Goal: Task Accomplishment & Management: Manage account settings

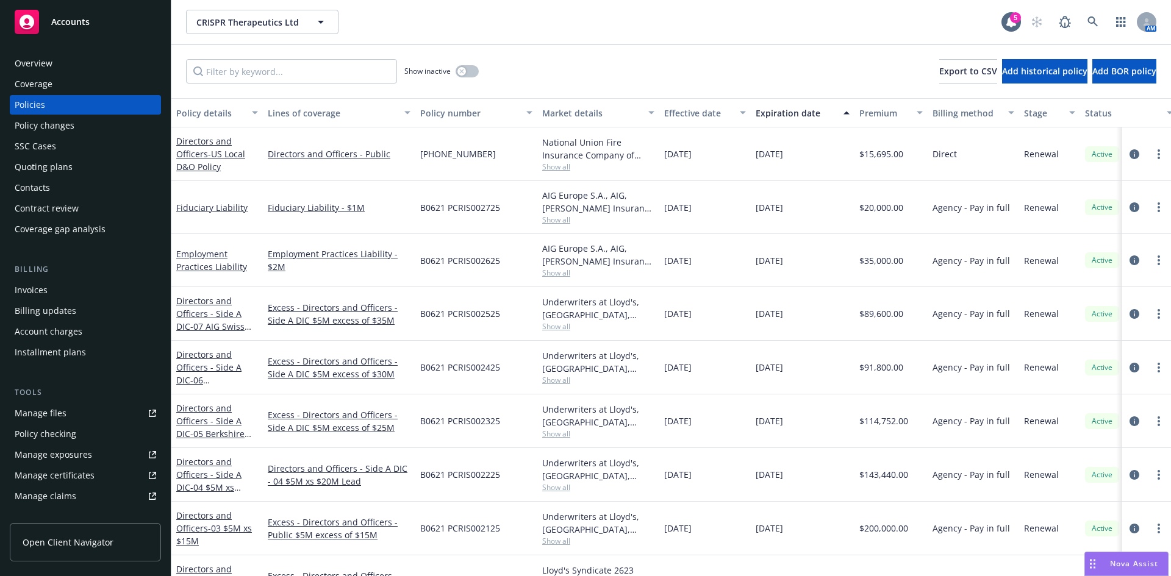
click at [499, 30] on div "CRISPR Therapeutics Ltd CRISPR Therapeutics Ltd" at bounding box center [593, 22] width 815 height 24
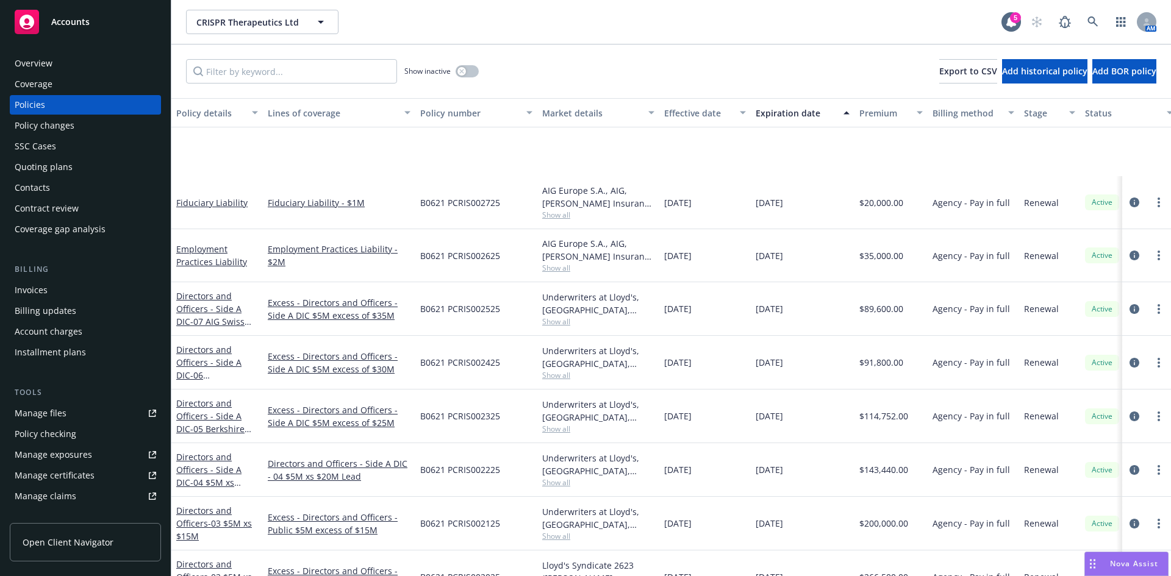
scroll to position [145, 0]
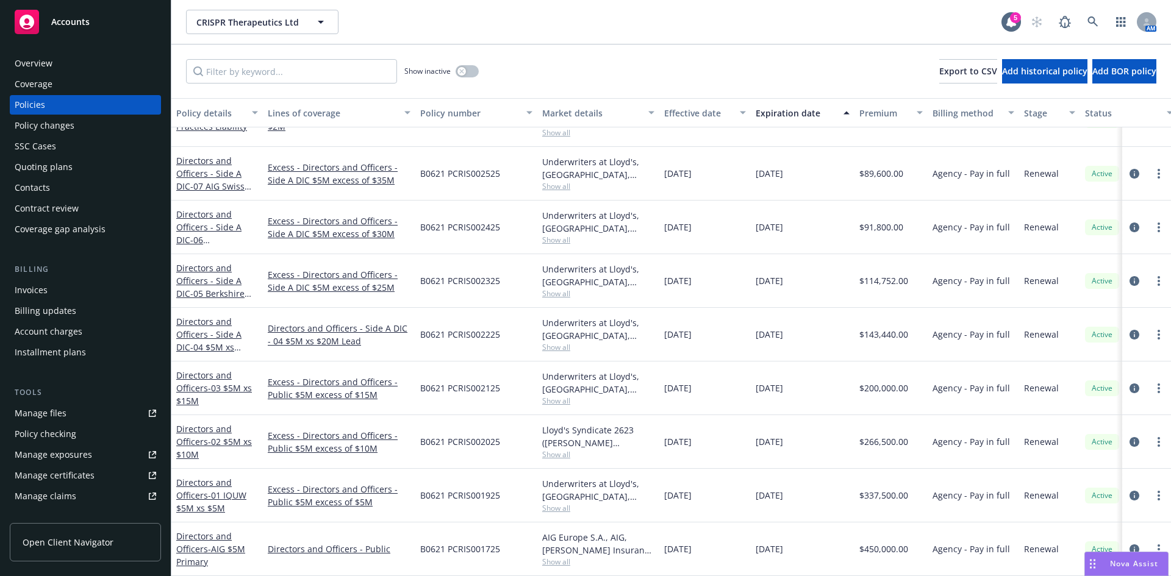
click at [557, 491] on div "Underwriters at Lloyd's, London, Lloyd's of London, Miller Insurance Services" at bounding box center [598, 490] width 112 height 26
click at [560, 503] on span "Show all" at bounding box center [598, 508] width 112 height 10
click at [210, 491] on span "- 01 IQUW $5M xs $5M" at bounding box center [211, 502] width 70 height 24
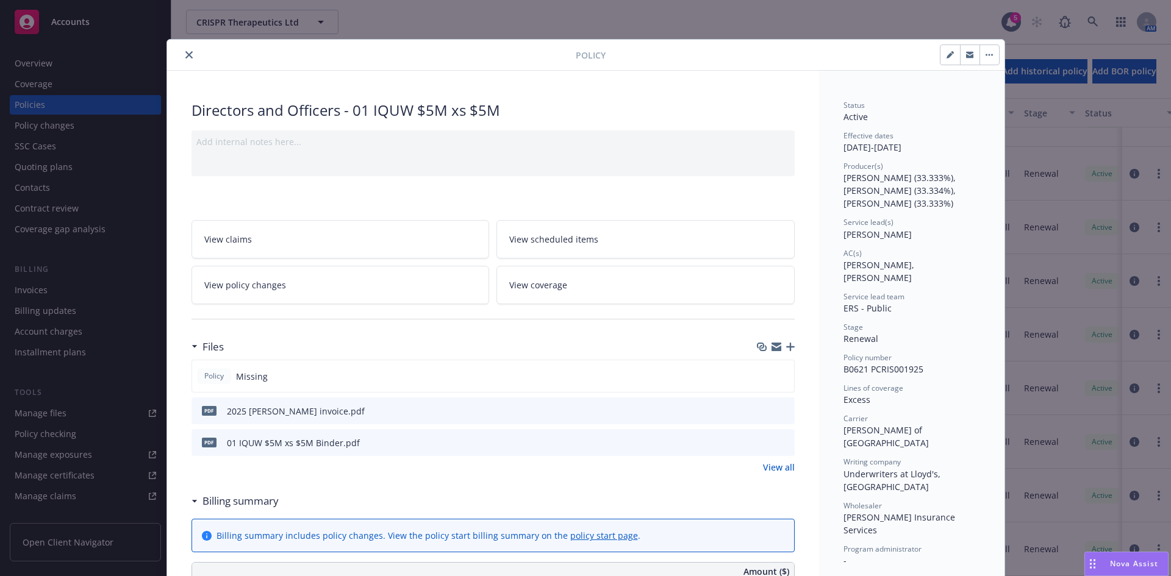
drag, startPoint x: 184, startPoint y: 57, endPoint x: 14, endPoint y: 106, distance: 176.6
click at [185, 57] on icon "close" at bounding box center [188, 54] width 7 height 7
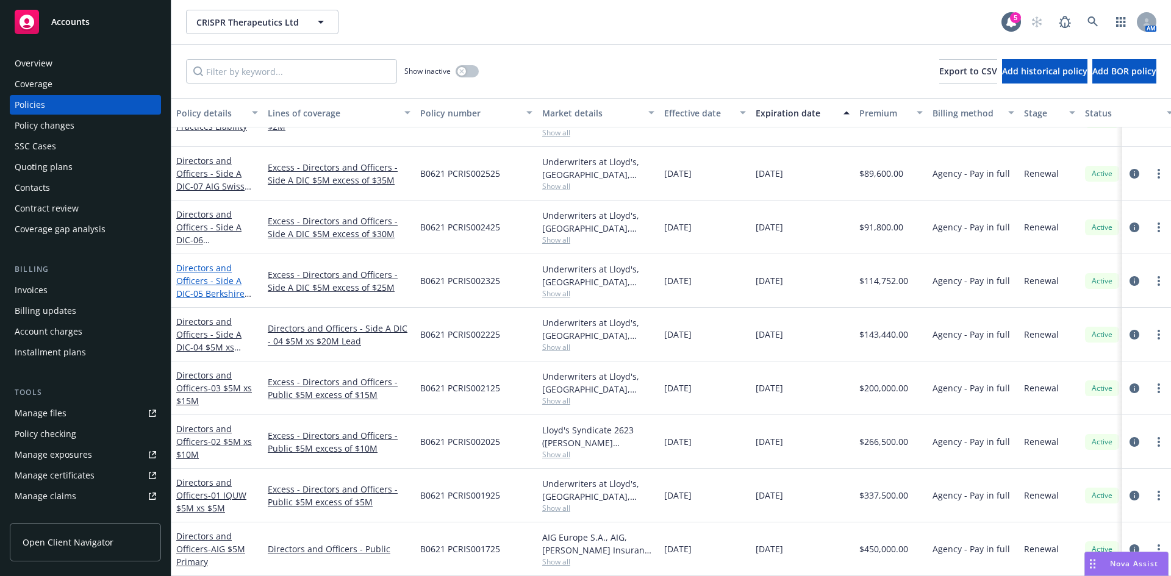
click at [221, 277] on link "Directors and Officers - Side A DIC - 05 Berkshire Hathaway $5M xs $25M Excess" at bounding box center [211, 293] width 71 height 63
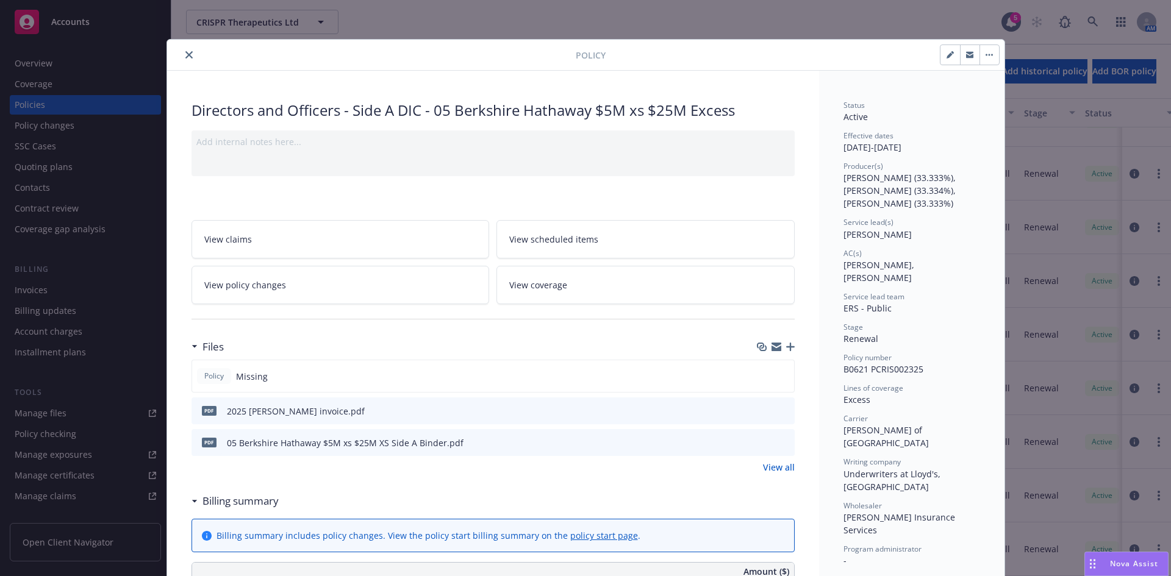
click at [777, 441] on icon "preview file" at bounding box center [782, 442] width 11 height 9
click at [186, 54] on icon "close" at bounding box center [188, 54] width 7 height 7
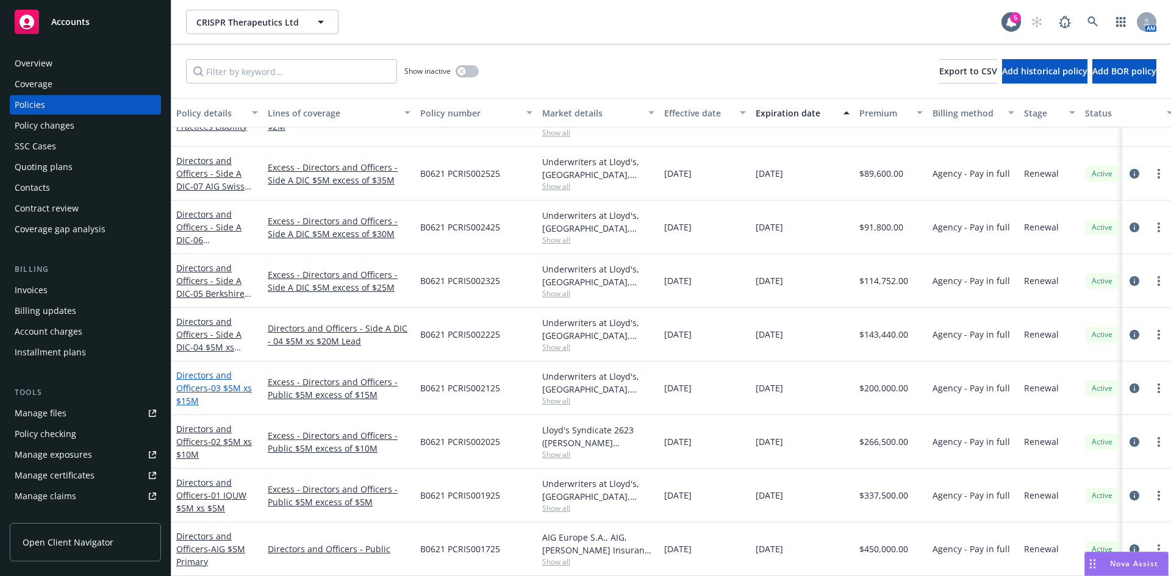
click at [210, 382] on span "- 03 $5M xs $15M" at bounding box center [214, 394] width 76 height 24
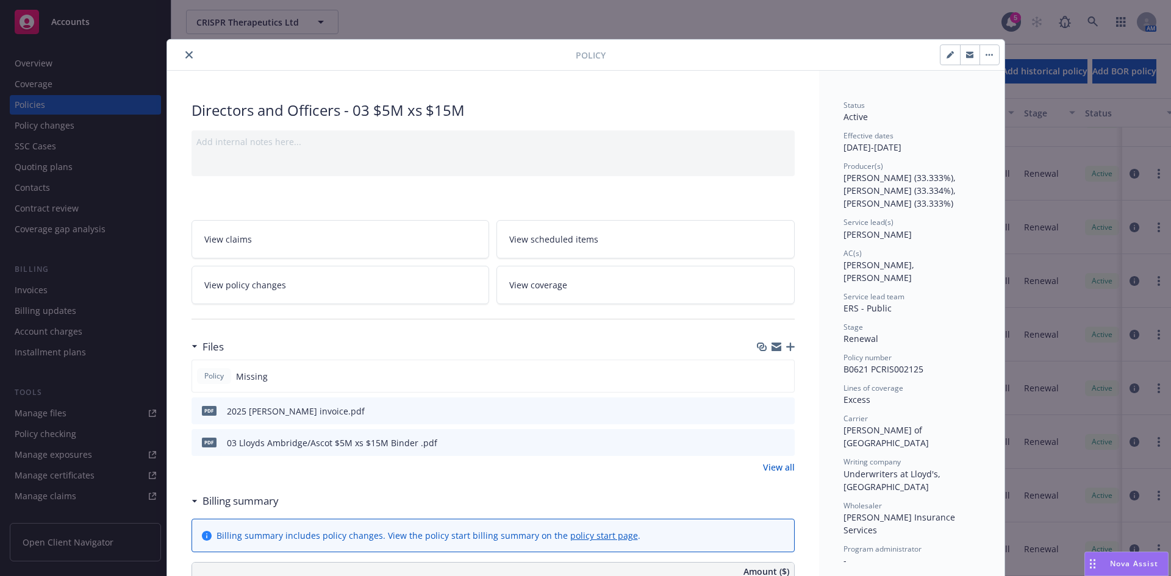
click at [782, 442] on icon "preview file" at bounding box center [782, 442] width 11 height 9
click at [185, 60] on button "close" at bounding box center [189, 55] width 15 height 15
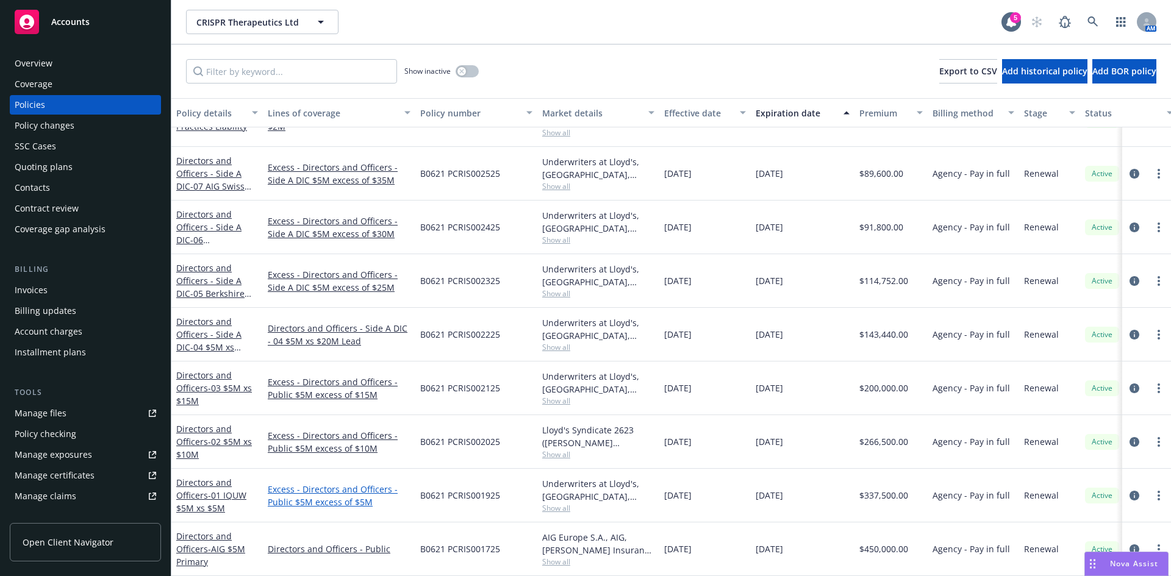
click at [297, 496] on link "Excess - Directors and Officers - Public $5M excess of $5M" at bounding box center [339, 496] width 143 height 26
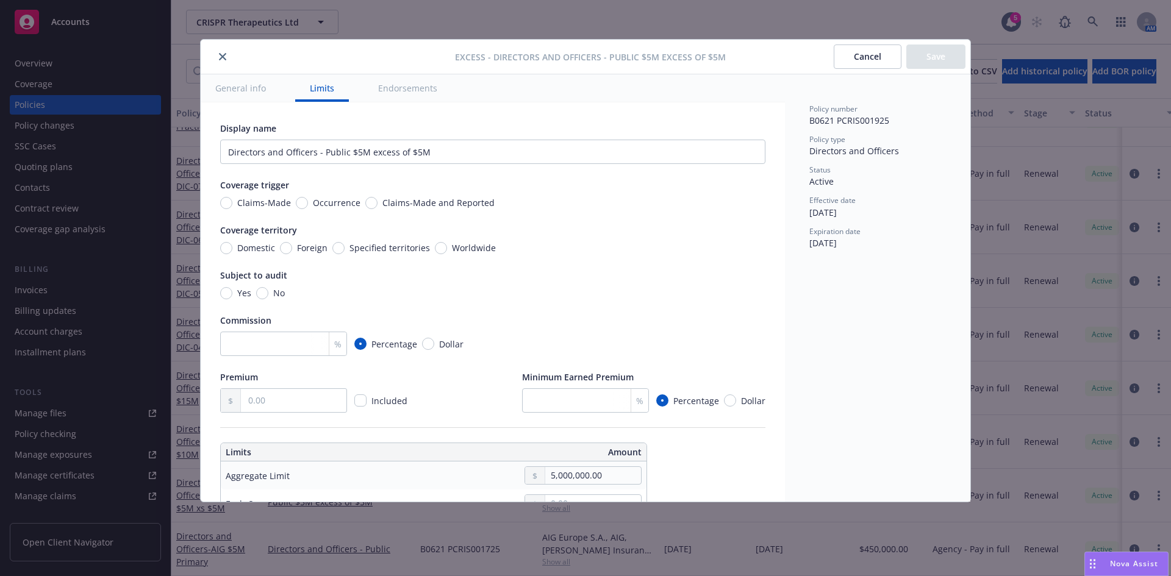
click at [222, 56] on icon "close" at bounding box center [222, 56] width 7 height 7
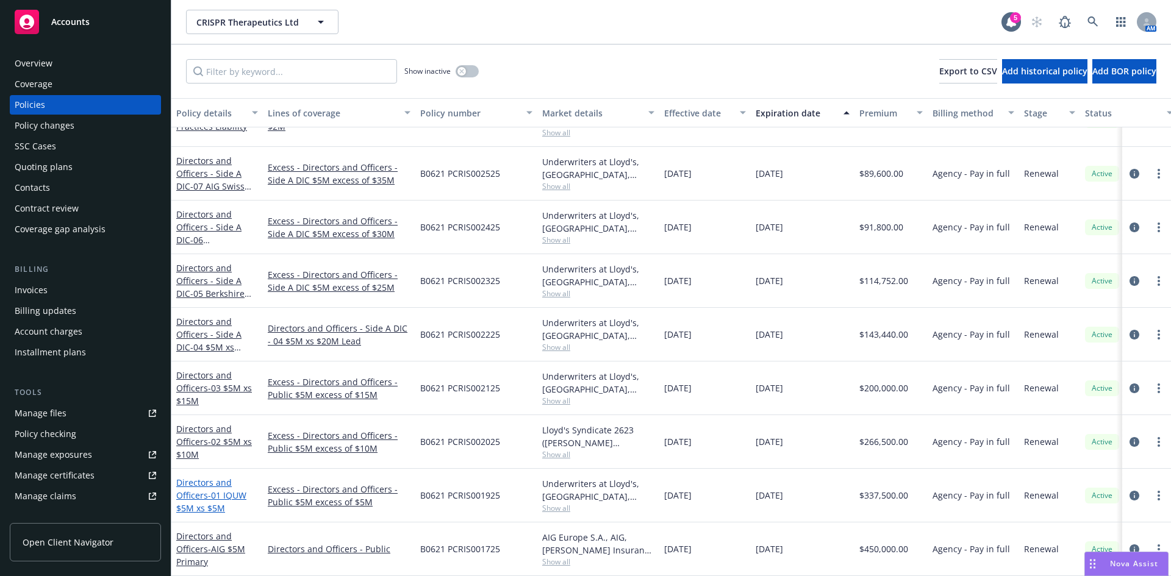
click at [191, 487] on link "Directors and Officers - 01 IQUW $5M xs $5M" at bounding box center [211, 495] width 70 height 37
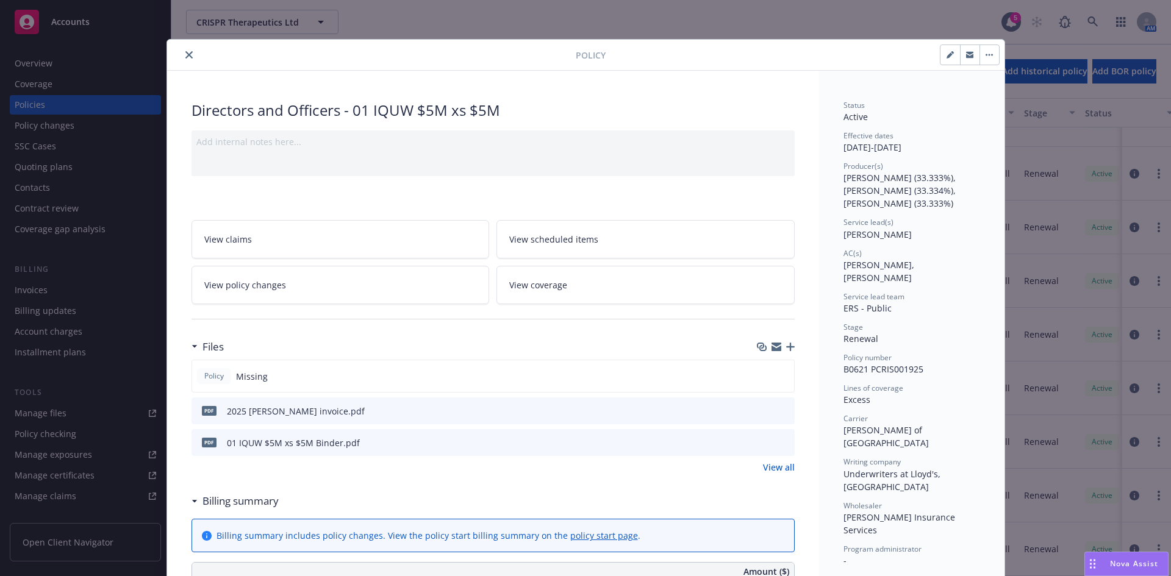
scroll to position [37, 0]
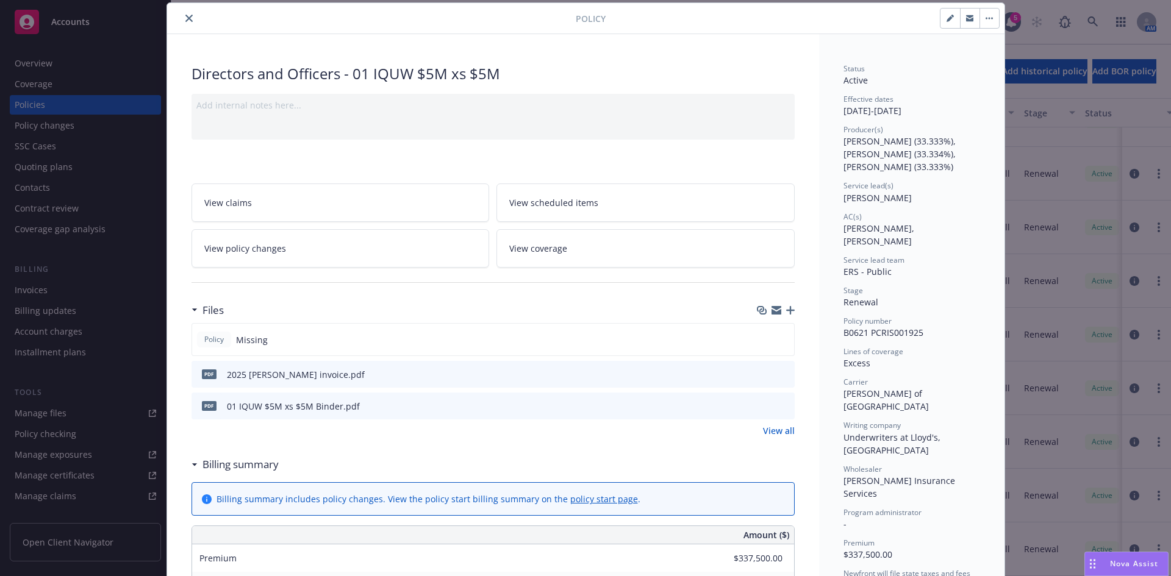
click at [781, 407] on icon "preview file" at bounding box center [782, 405] width 11 height 9
click at [183, 12] on button "close" at bounding box center [189, 18] width 15 height 15
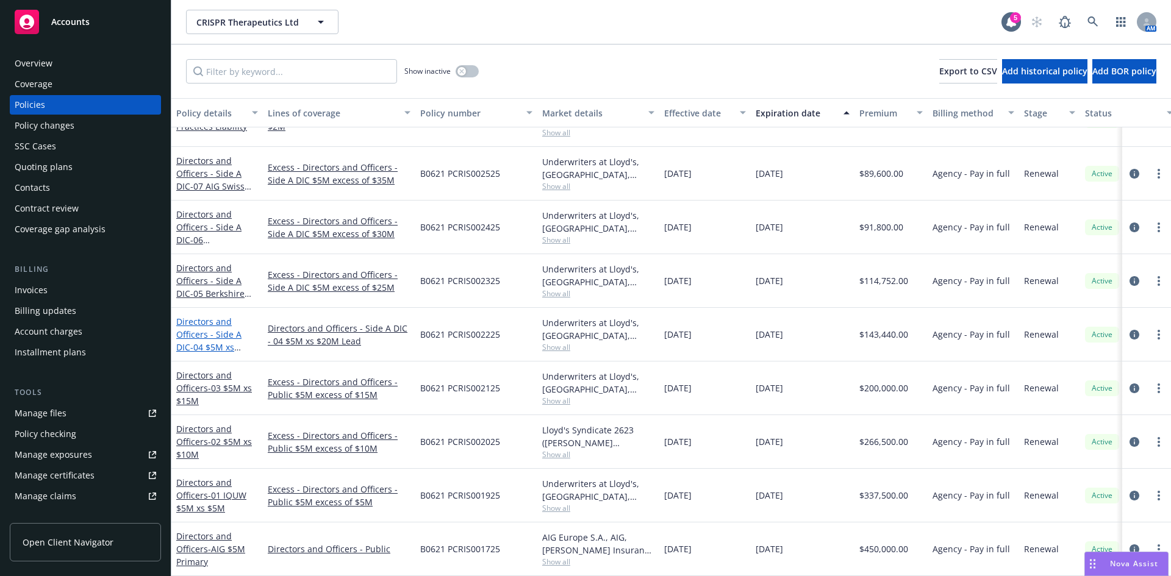
click at [241, 341] on span "- 04 $5M xs $20M Lead" at bounding box center [208, 353] width 65 height 24
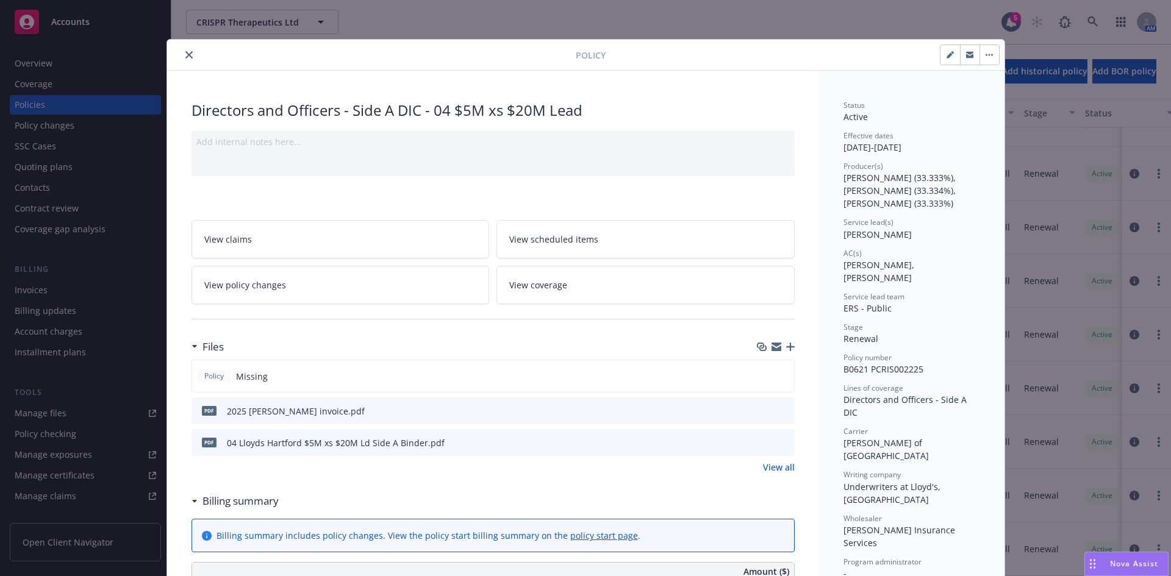
drag, startPoint x: 180, startPoint y: 55, endPoint x: 201, endPoint y: 85, distance: 35.9
click at [182, 55] on button "close" at bounding box center [189, 55] width 15 height 15
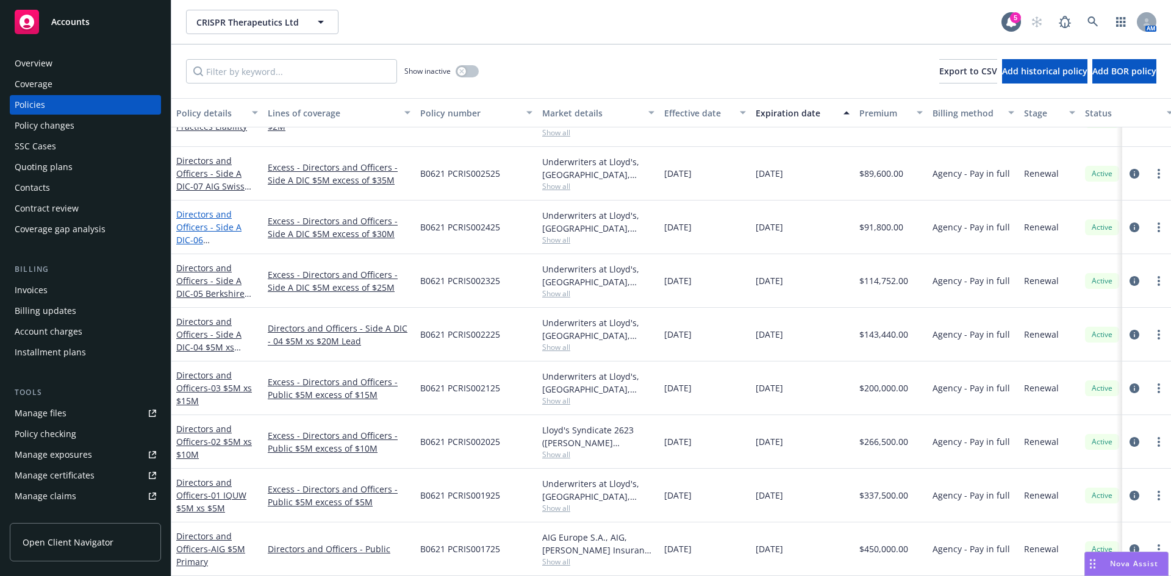
click at [219, 234] on span "- 06 Tegron/Hiscox $5M xs $30M Excess" at bounding box center [215, 252] width 78 height 37
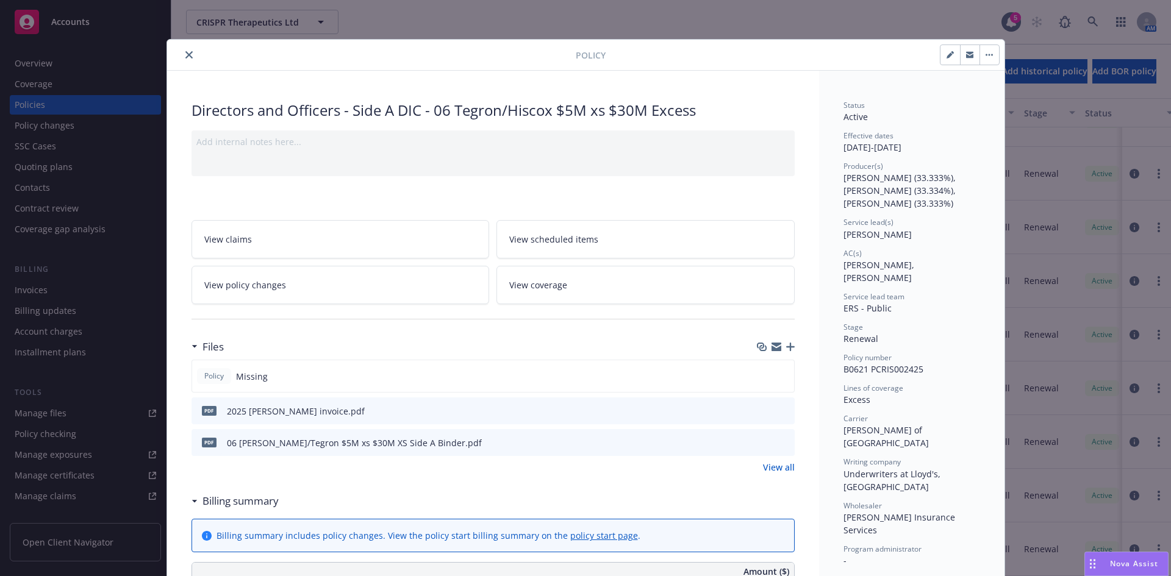
click at [781, 443] on icon "preview file" at bounding box center [782, 442] width 11 height 9
click at [185, 54] on icon "close" at bounding box center [188, 54] width 7 height 7
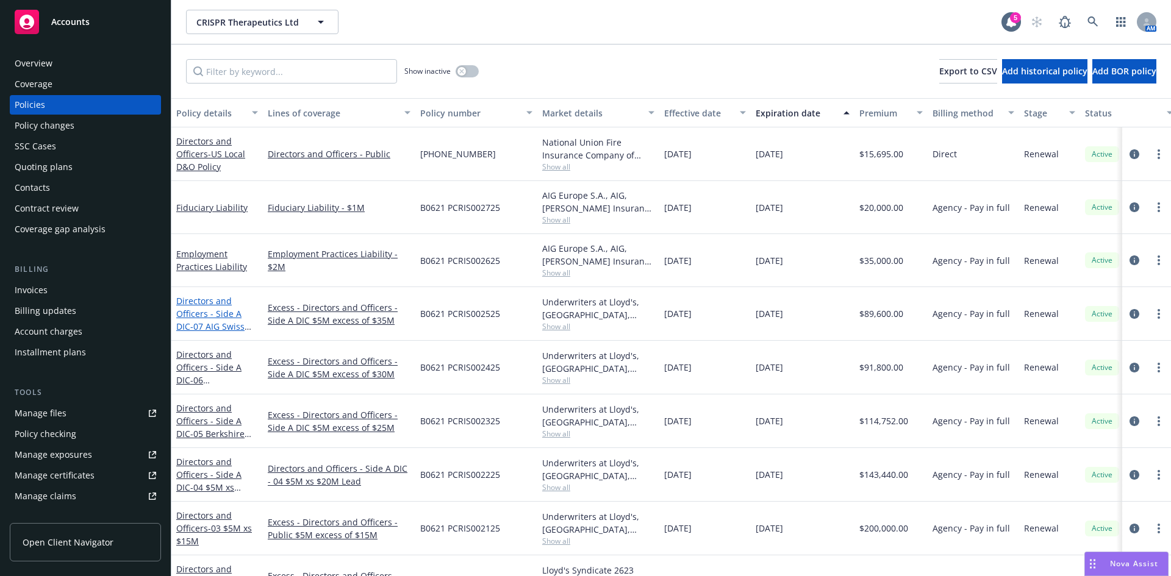
click at [215, 304] on link "Directors and Officers - Side A DIC - 07 AIG Swiss $5M xs $35M Excess" at bounding box center [210, 326] width 68 height 63
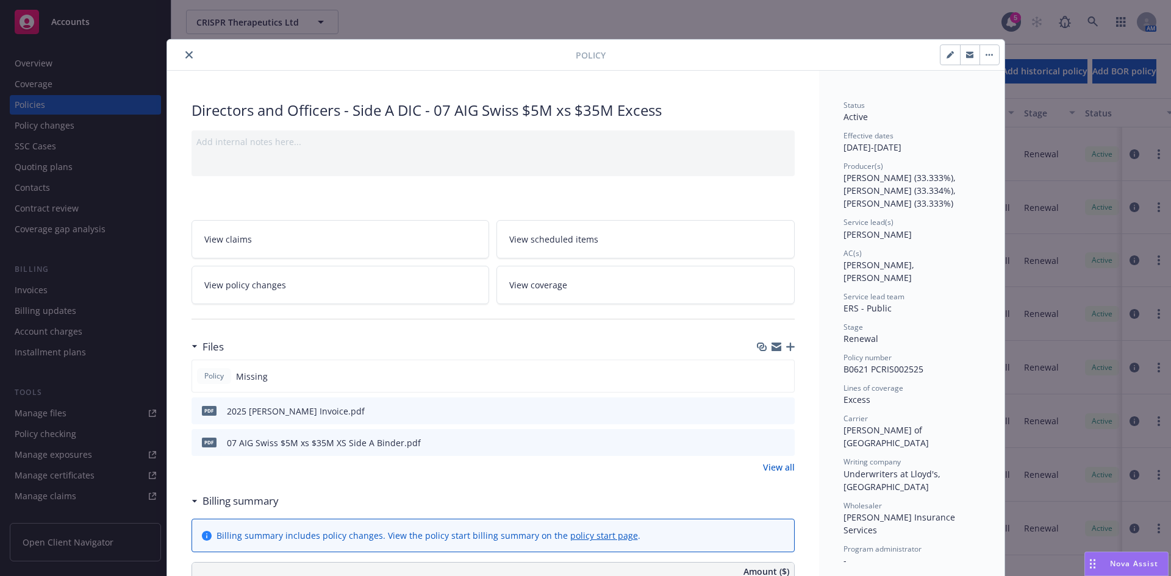
click at [779, 445] on icon "preview file" at bounding box center [782, 442] width 11 height 9
click at [190, 55] on button "close" at bounding box center [189, 55] width 15 height 15
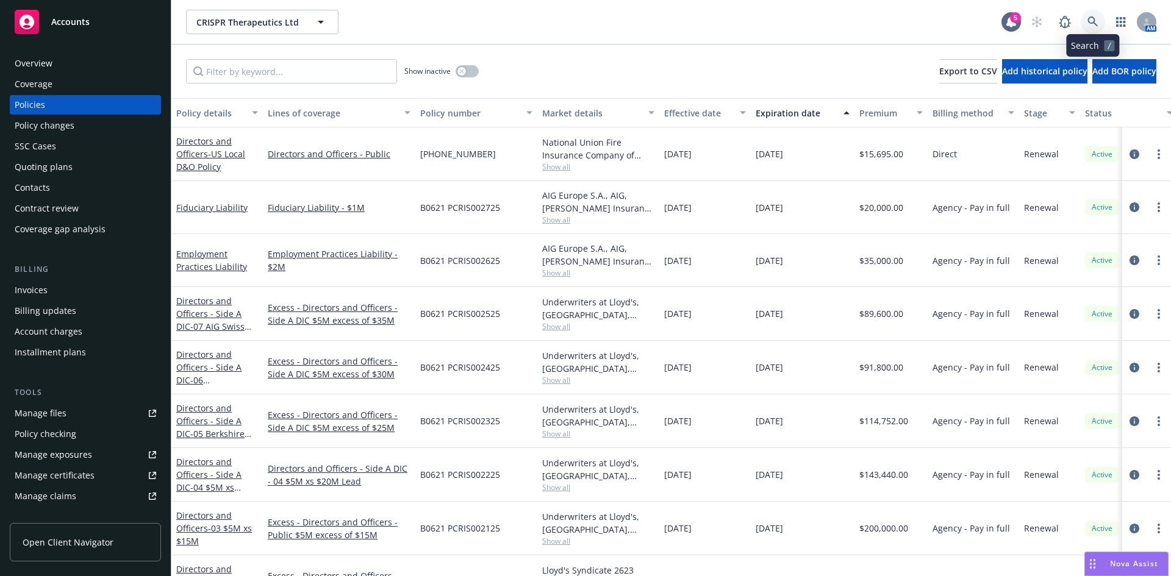
click at [1094, 22] on icon at bounding box center [1092, 21] width 10 height 10
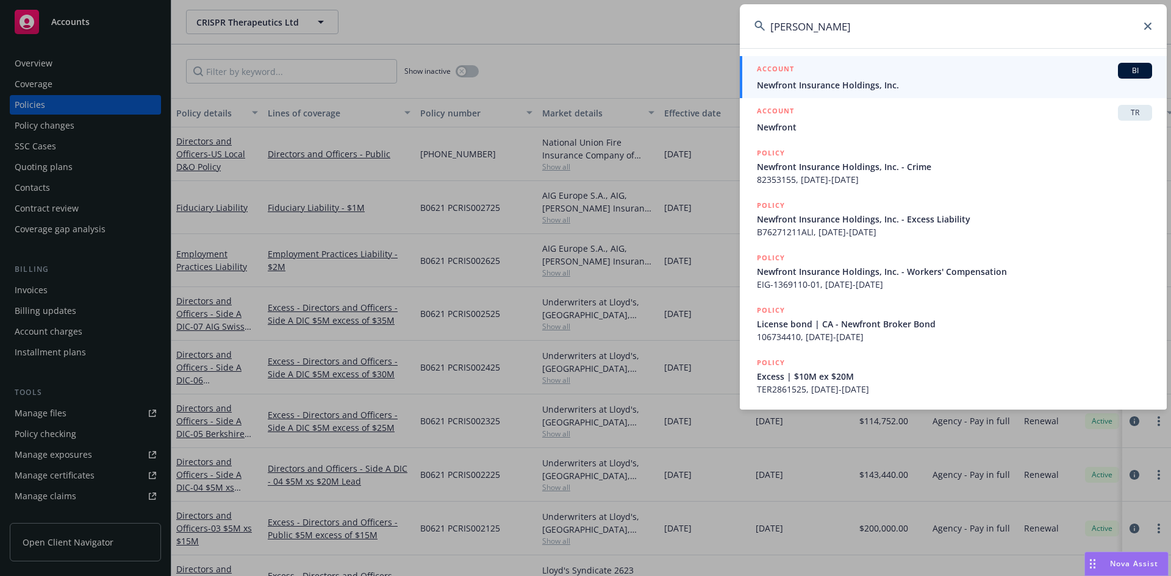
click at [829, 37] on input "Rod Sockolov" at bounding box center [953, 26] width 427 height 44
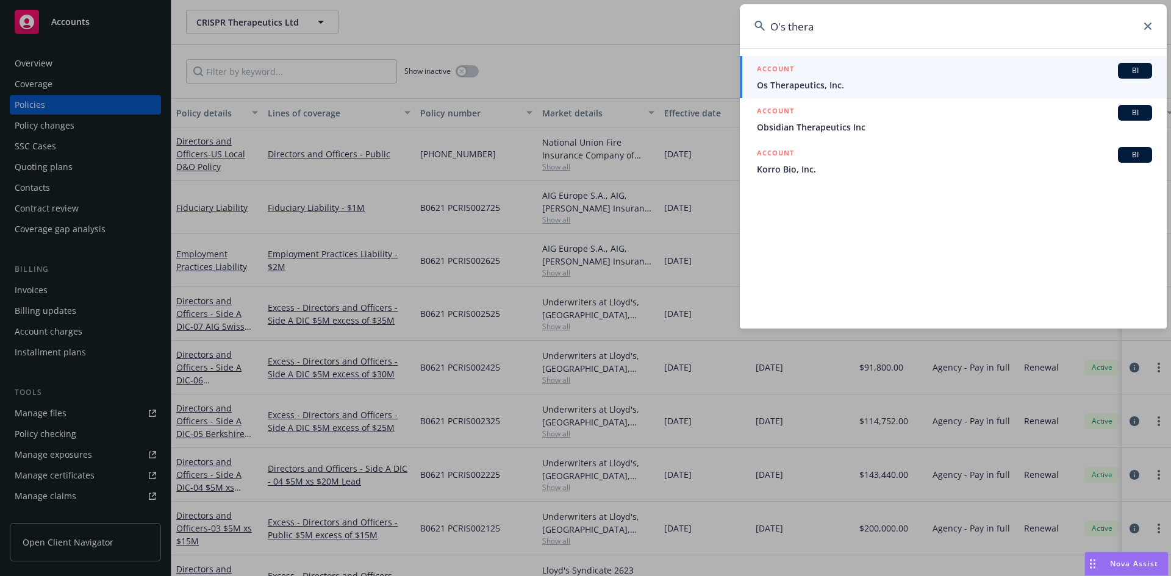
type input "O's thera"
click at [811, 80] on span "Os Therapeutics, Inc." at bounding box center [954, 85] width 395 height 13
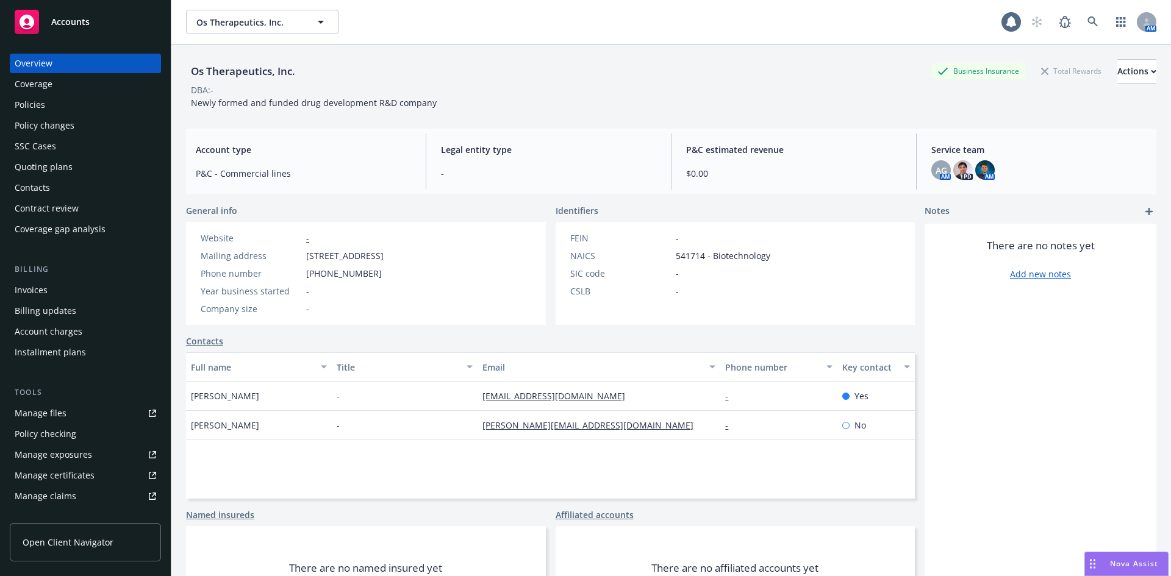
scroll to position [239, 0]
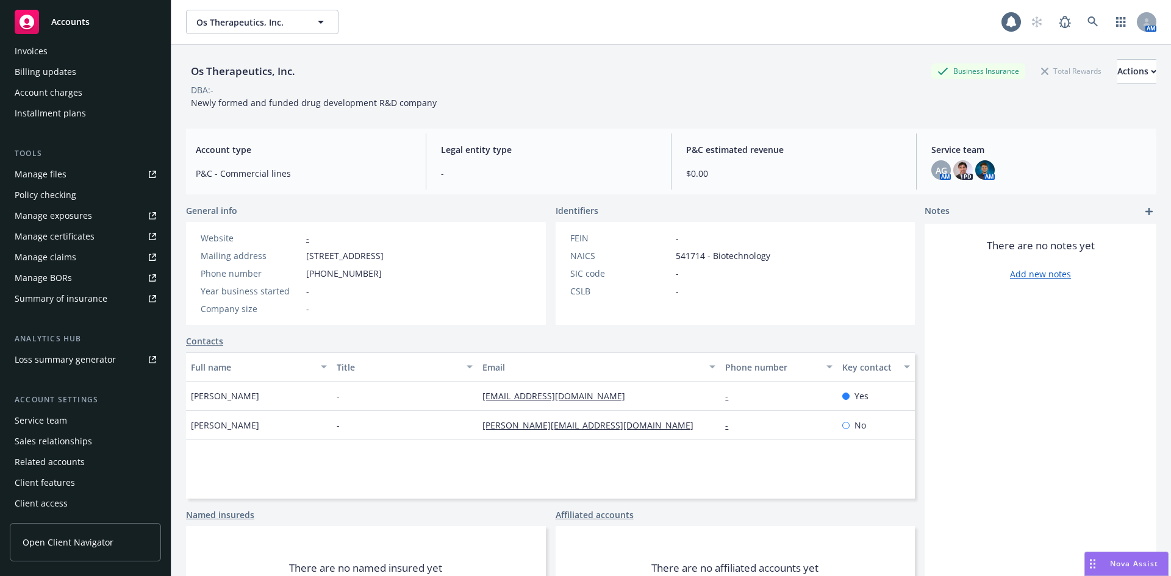
click at [54, 424] on div "Service team" at bounding box center [41, 421] width 52 height 20
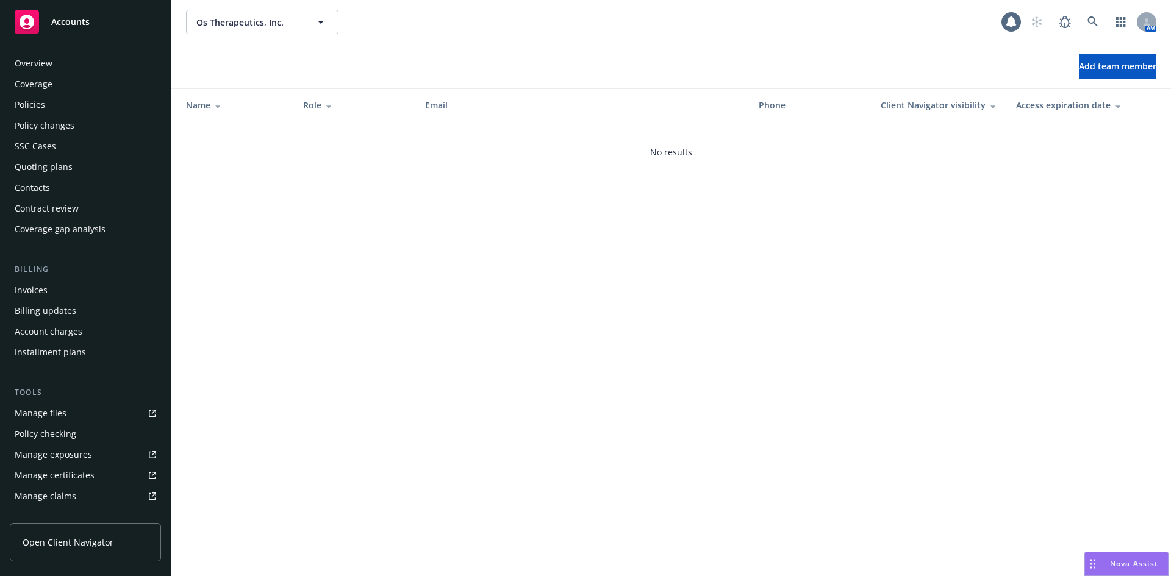
scroll to position [239, 0]
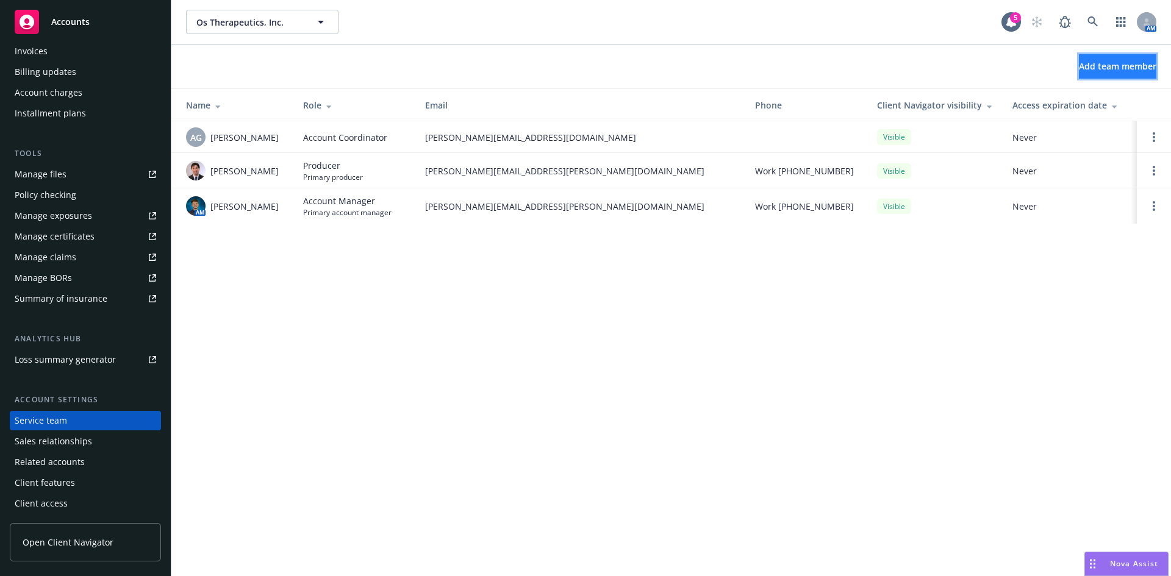
click at [1095, 68] on span "Add team member" at bounding box center [1117, 66] width 77 height 12
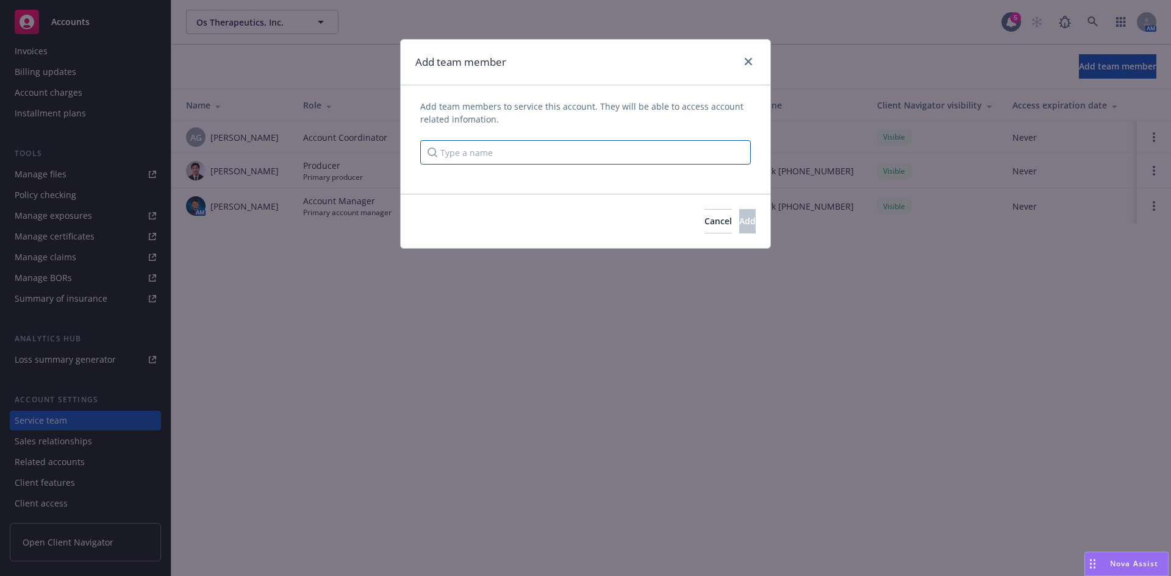
click at [609, 154] on input "Type a name" at bounding box center [585, 152] width 331 height 24
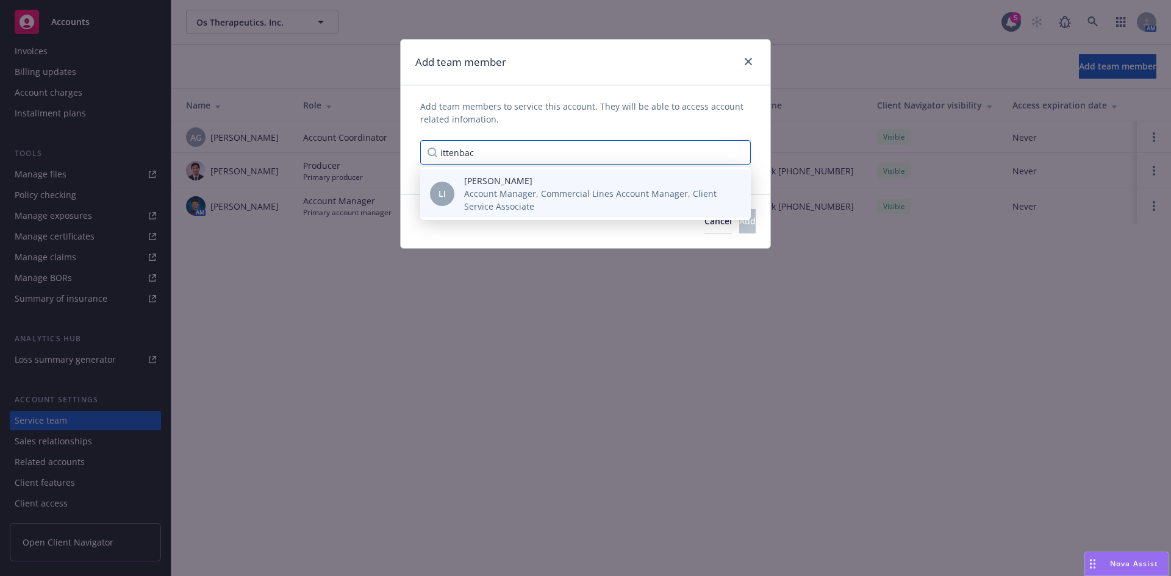
type input "ittenbac"
click at [567, 198] on span "Account Manager, Commercial Lines Account Manager, Client Service Associate" at bounding box center [597, 200] width 267 height 26
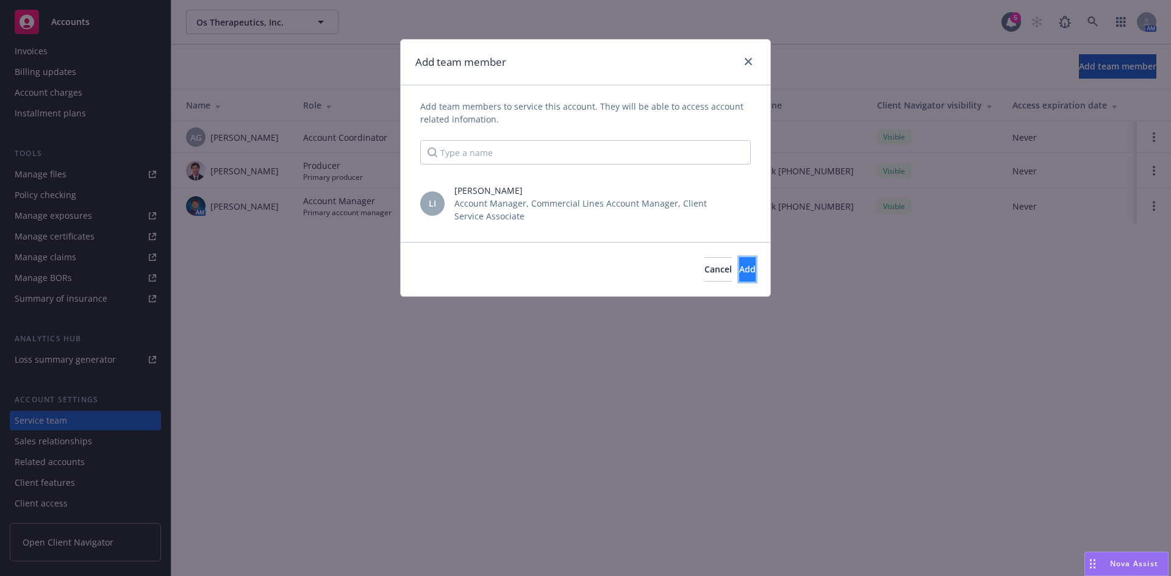
click at [739, 275] on span "Add" at bounding box center [747, 269] width 16 height 12
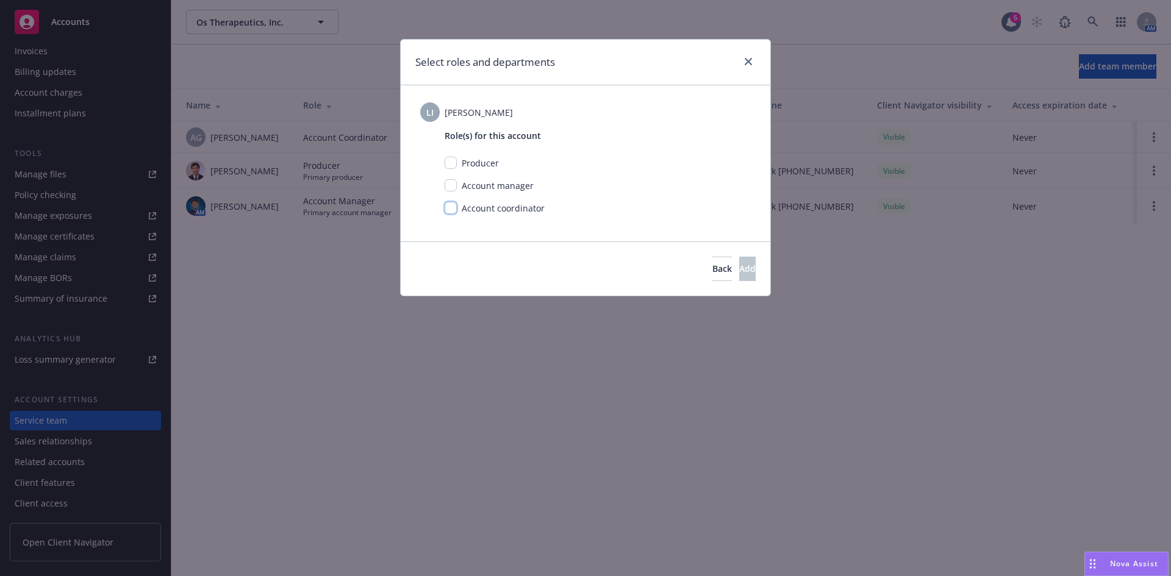
click at [449, 208] on input "checkbox" at bounding box center [451, 208] width 12 height 12
checkbox input "true"
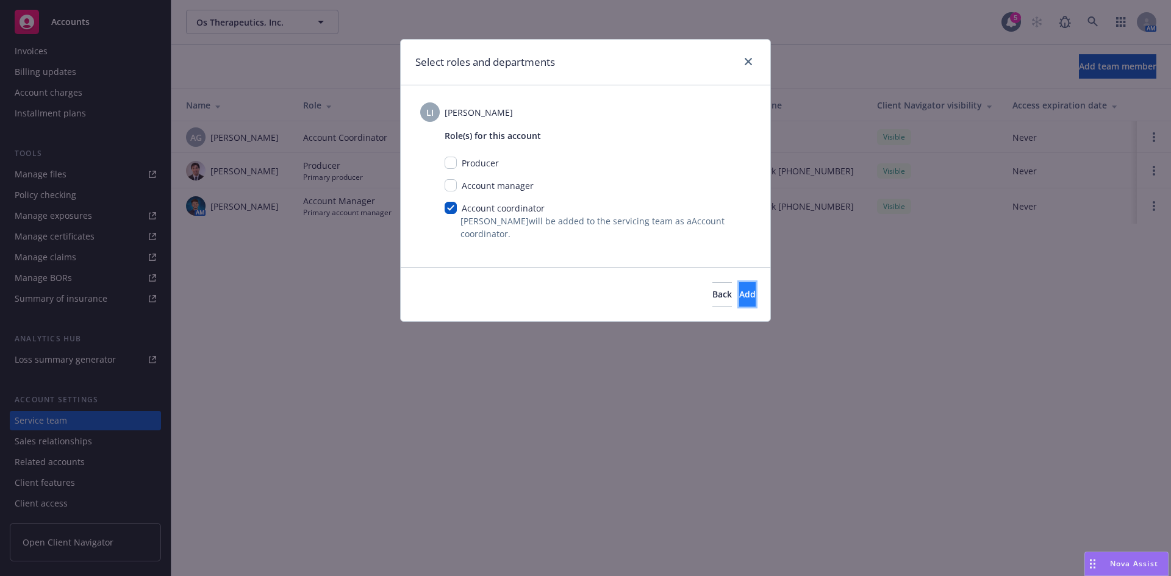
click at [739, 299] on button "Add" at bounding box center [747, 294] width 16 height 24
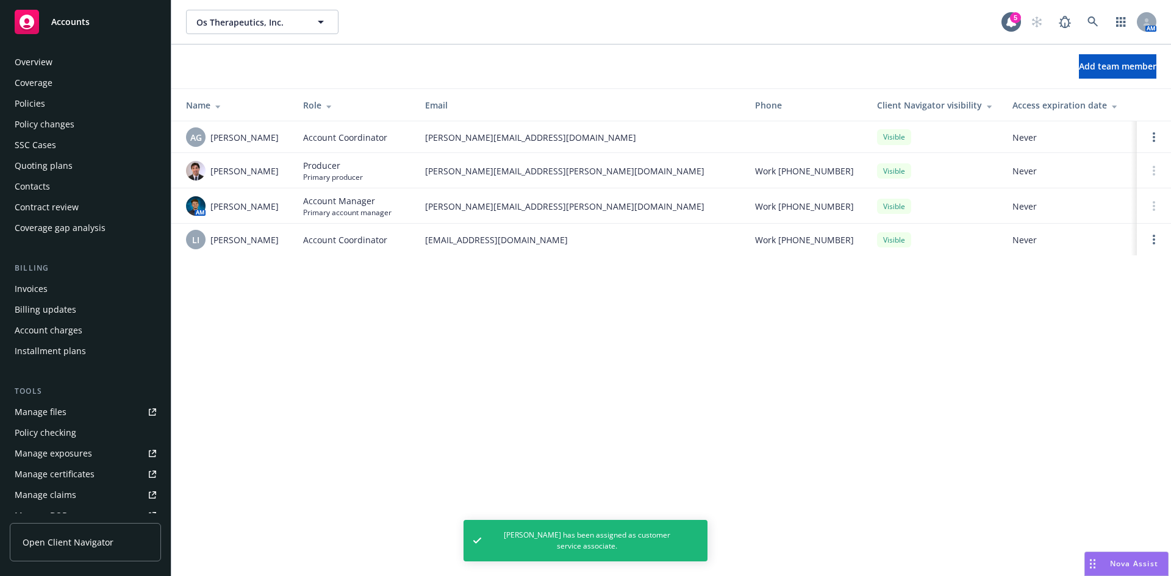
scroll to position [0, 0]
click at [38, 106] on div "Policies" at bounding box center [30, 105] width 30 height 20
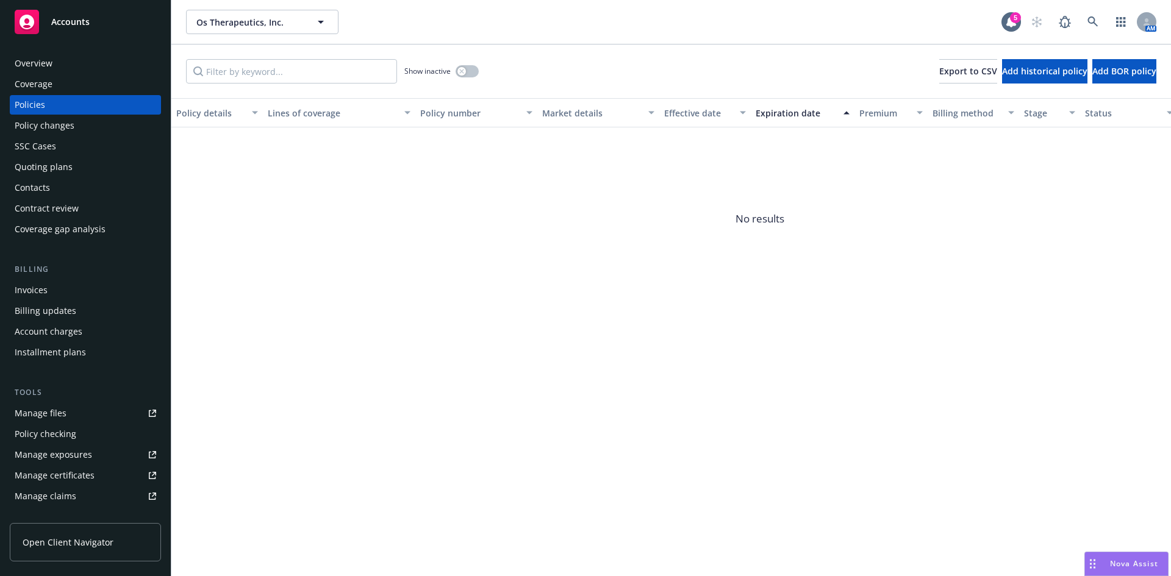
click at [39, 167] on div "Quoting plans" at bounding box center [44, 167] width 58 height 20
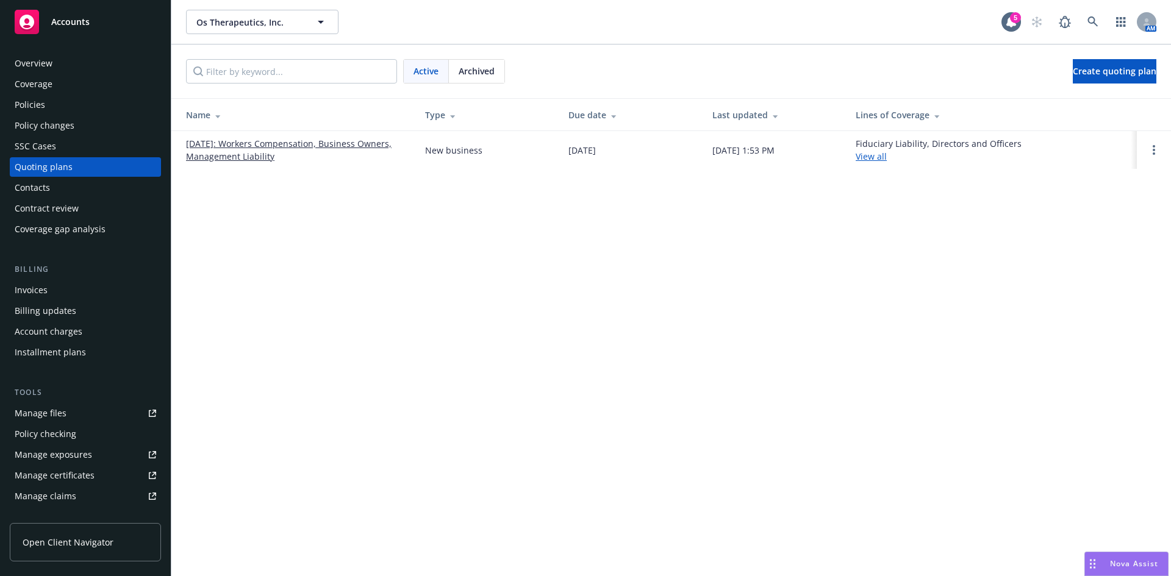
click at [211, 143] on link "08/06/2026: Workers Compensation, Business Owners, Management Liability" at bounding box center [296, 150] width 220 height 26
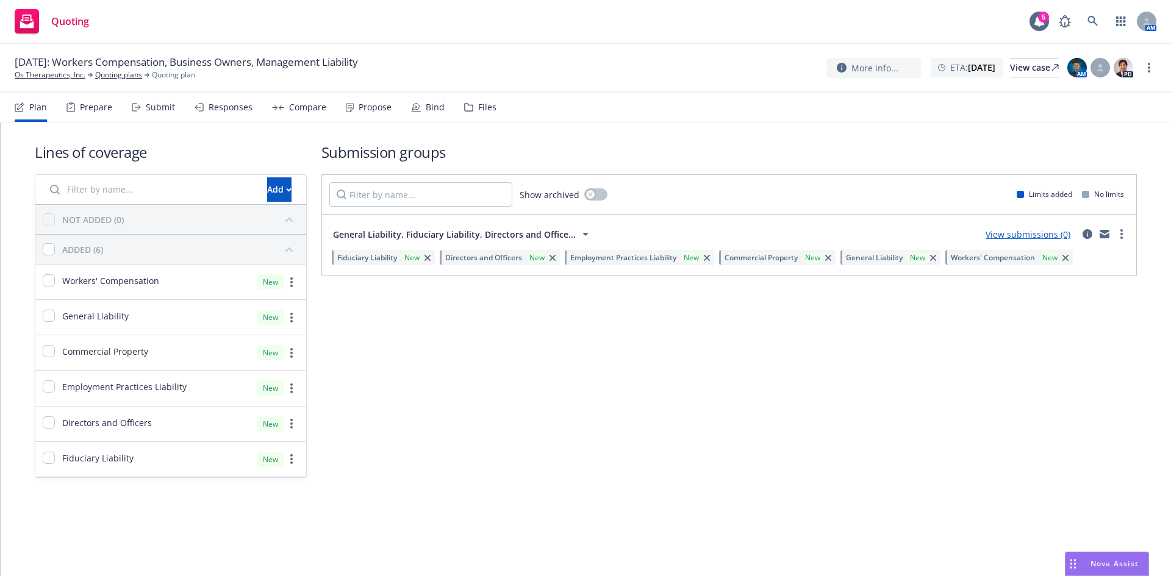
click at [714, 259] on div "Employment Practices Liability New" at bounding box center [639, 257] width 149 height 15
click at [831, 257] on icon "button" at bounding box center [828, 258] width 6 height 6
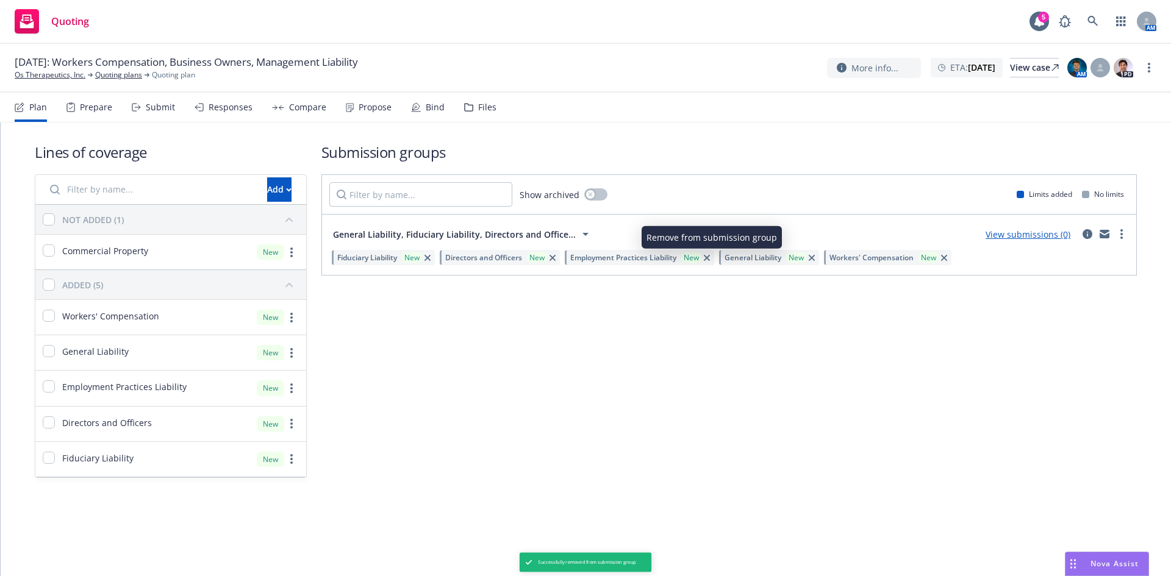
click at [709, 257] on icon "button" at bounding box center [707, 258] width 6 height 6
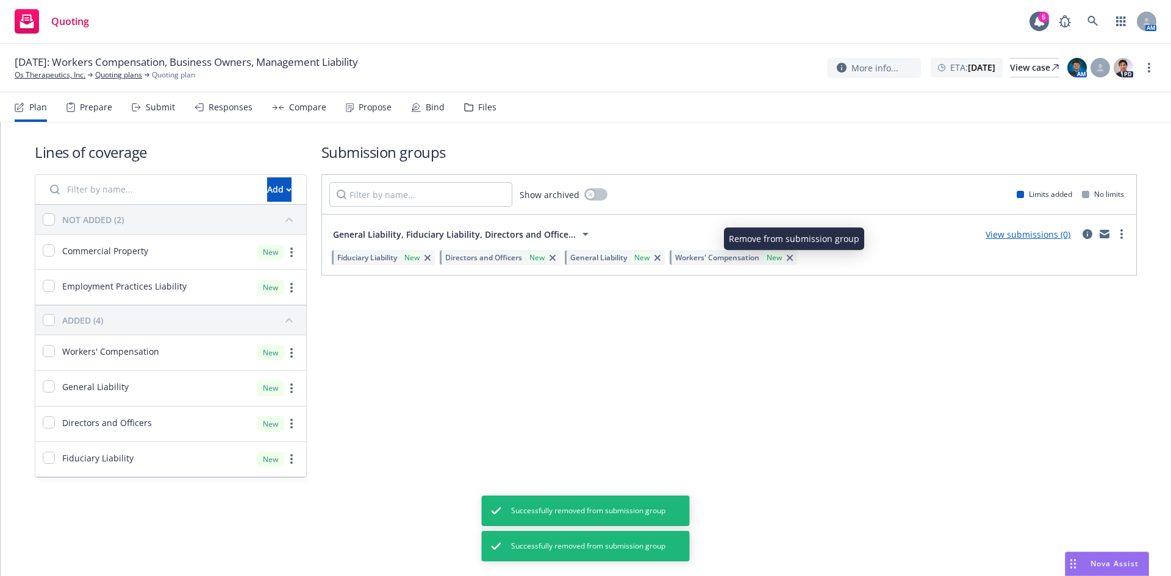
click at [791, 258] on icon "button" at bounding box center [790, 258] width 6 height 6
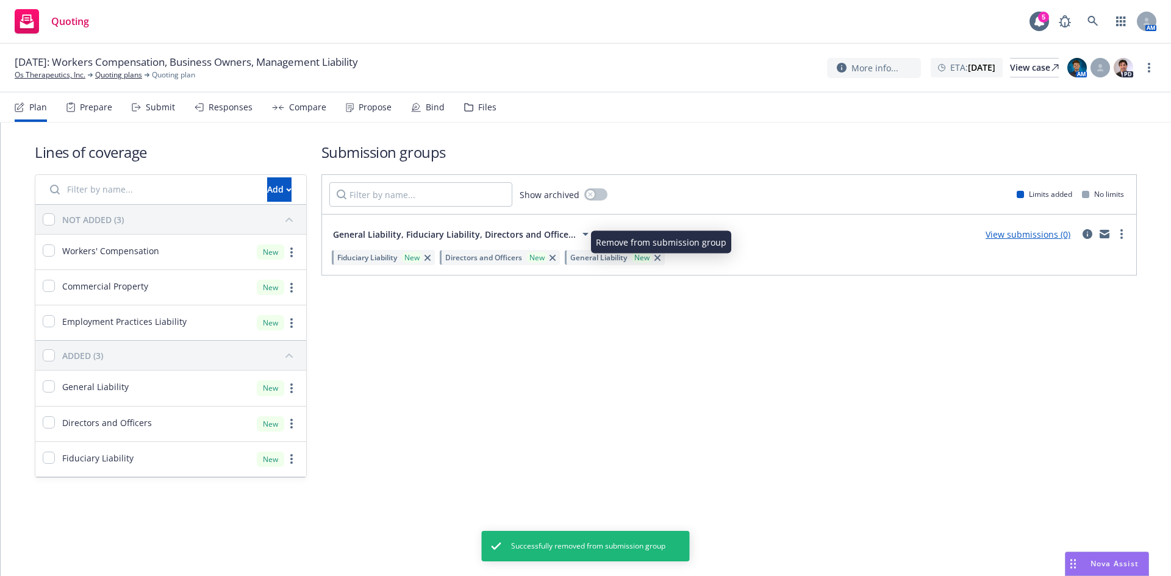
click at [660, 257] on icon "button" at bounding box center [657, 258] width 6 height 6
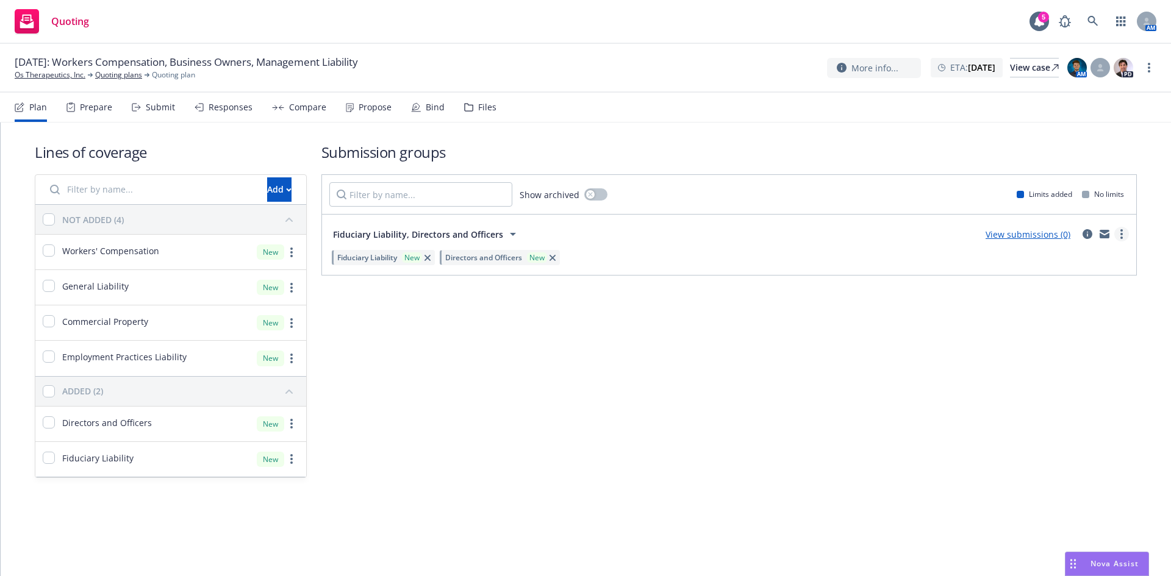
click at [1123, 232] on link "more" at bounding box center [1121, 234] width 15 height 15
click at [1048, 385] on span "Create policy (fast track)" at bounding box center [1062, 386] width 127 height 12
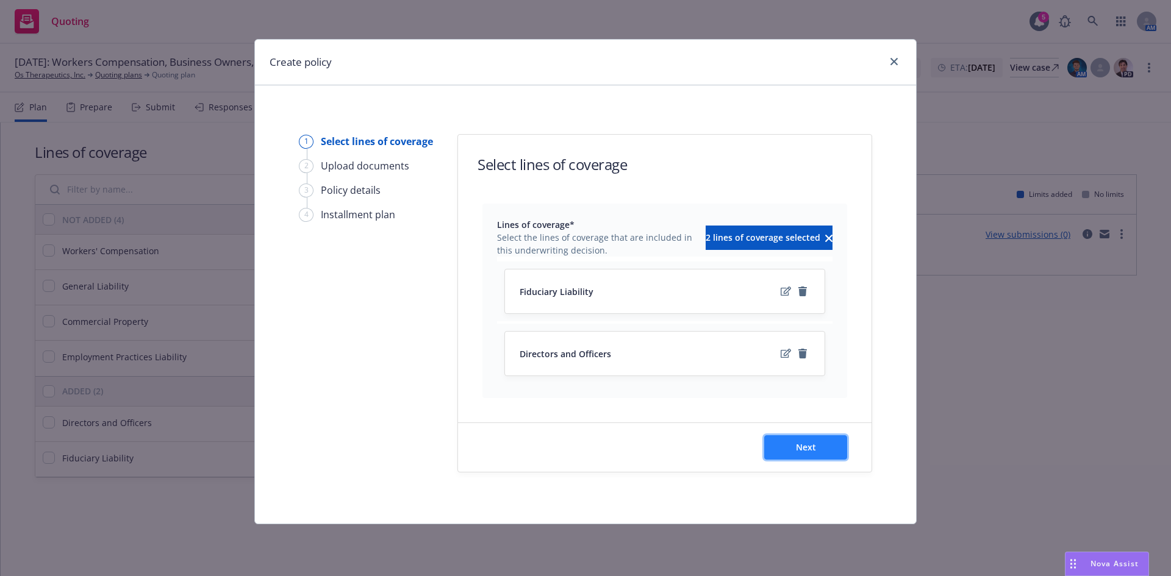
click at [816, 448] on button "Next" at bounding box center [805, 447] width 83 height 24
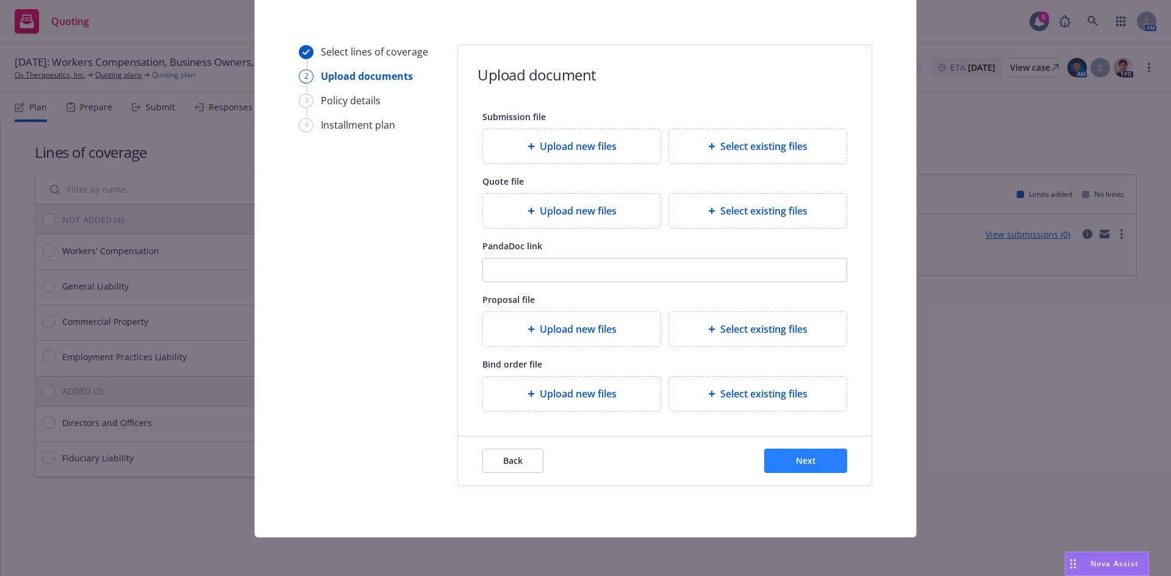
scroll to position [90, 0]
click at [802, 461] on span "Next" at bounding box center [806, 460] width 20 height 12
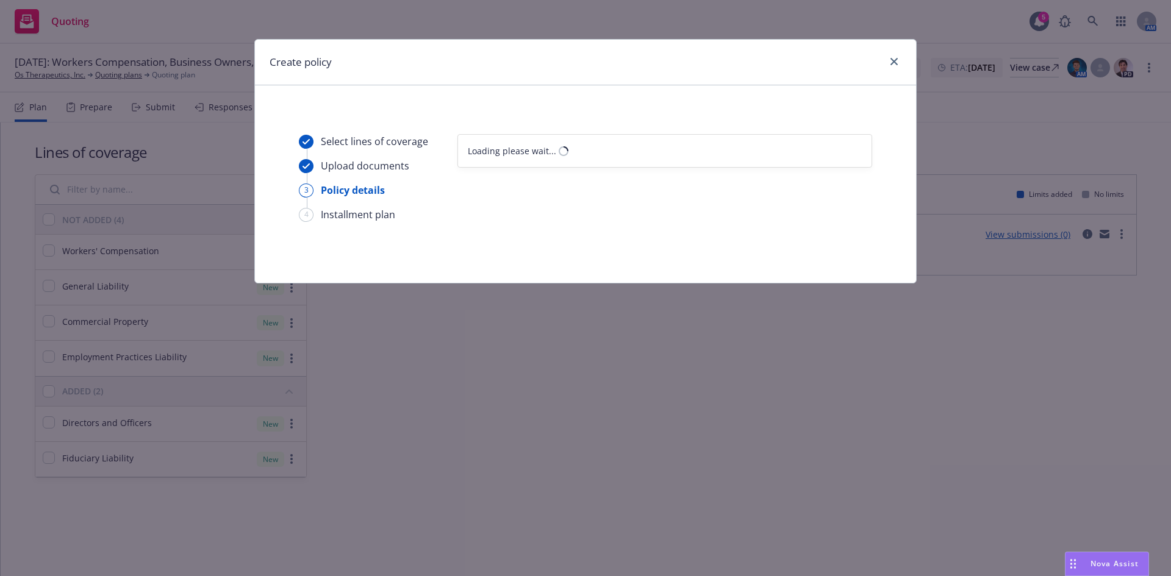
scroll to position [0, 0]
select select "12"
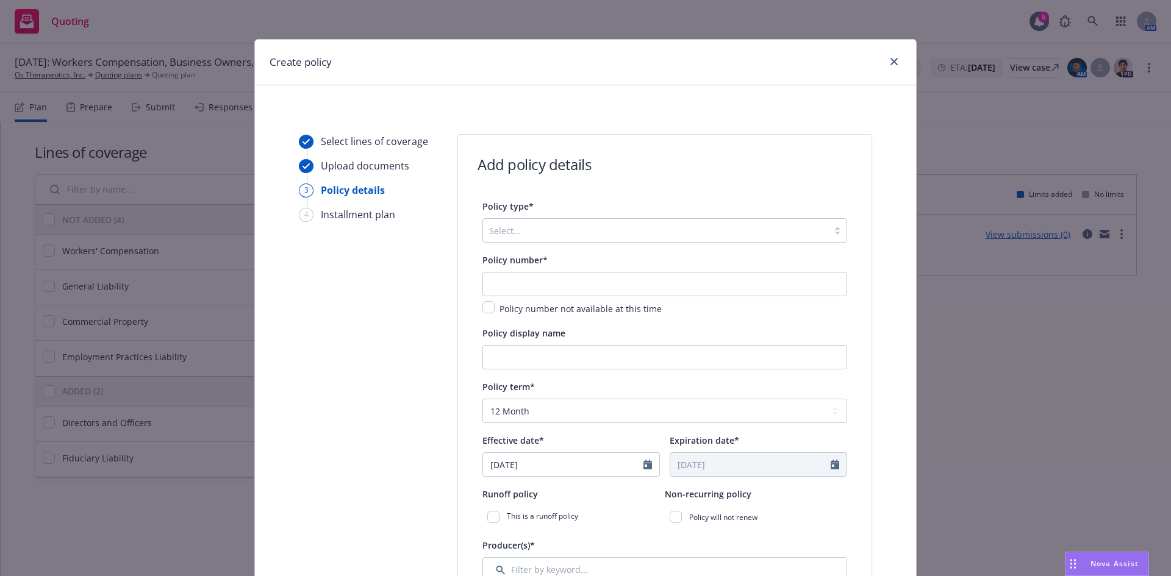
click at [517, 229] on div at bounding box center [655, 230] width 333 height 15
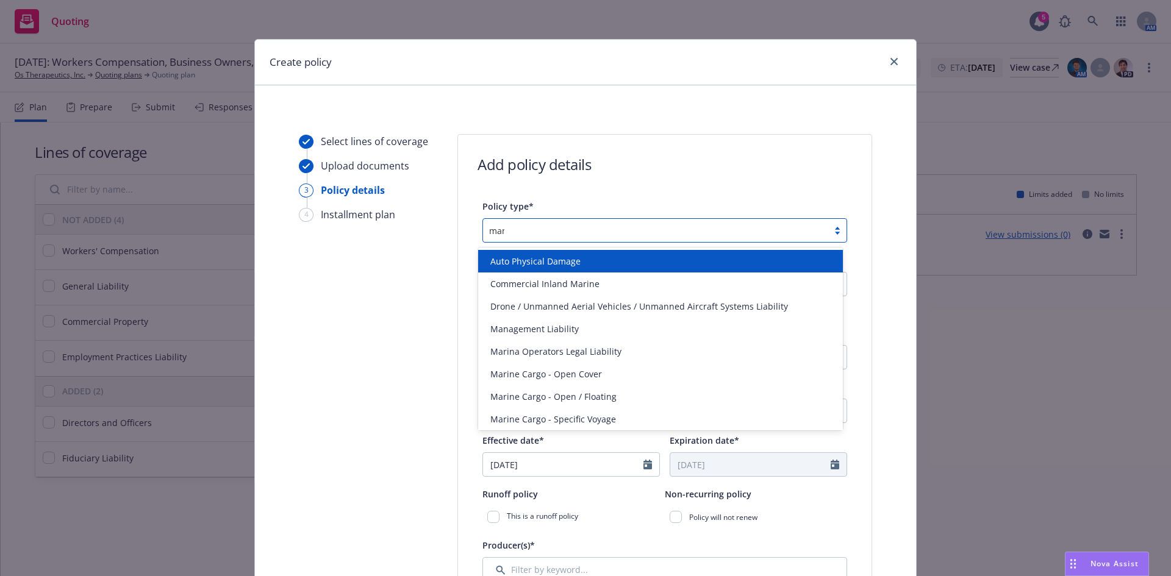
type input "mana"
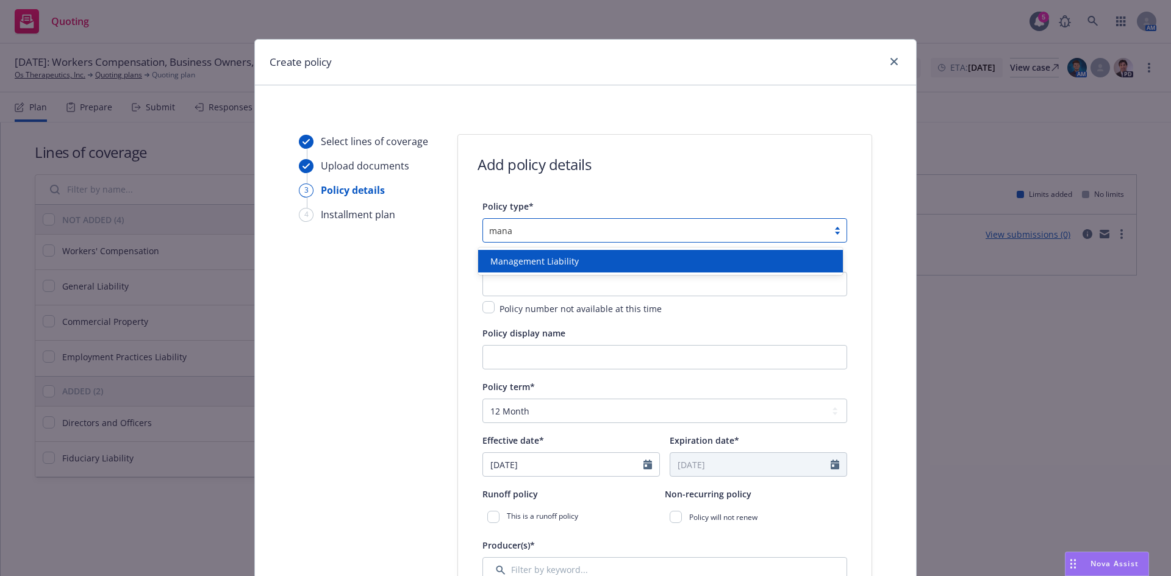
click at [546, 269] on div "Management Liability" at bounding box center [660, 261] width 365 height 23
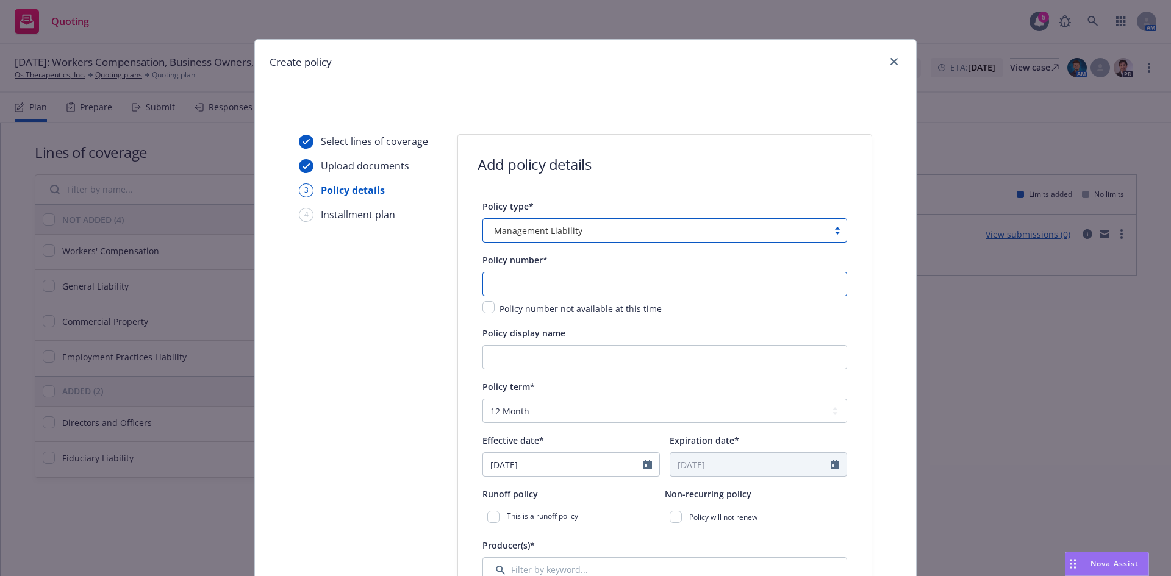
click at [515, 283] on input "text" at bounding box center [664, 284] width 365 height 24
drag, startPoint x: 509, startPoint y: 285, endPoint x: 524, endPoint y: 291, distance: 16.2
click at [509, 285] on input "text" at bounding box center [664, 284] width 365 height 24
paste input "[PHONE_NUMBER]"
type input "[PHONE_NUMBER]"
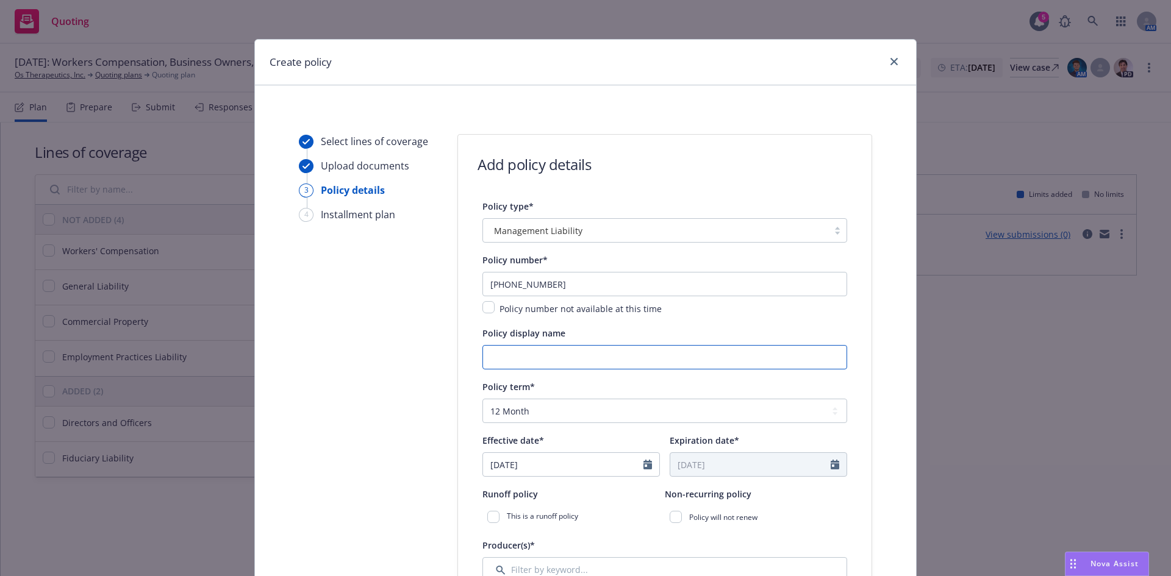
click at [501, 357] on input "Policy display name" at bounding box center [664, 357] width 365 height 24
type input "$2M D&O $1M FID"
click at [582, 468] on input "[DATE]" at bounding box center [563, 464] width 160 height 23
select select "9"
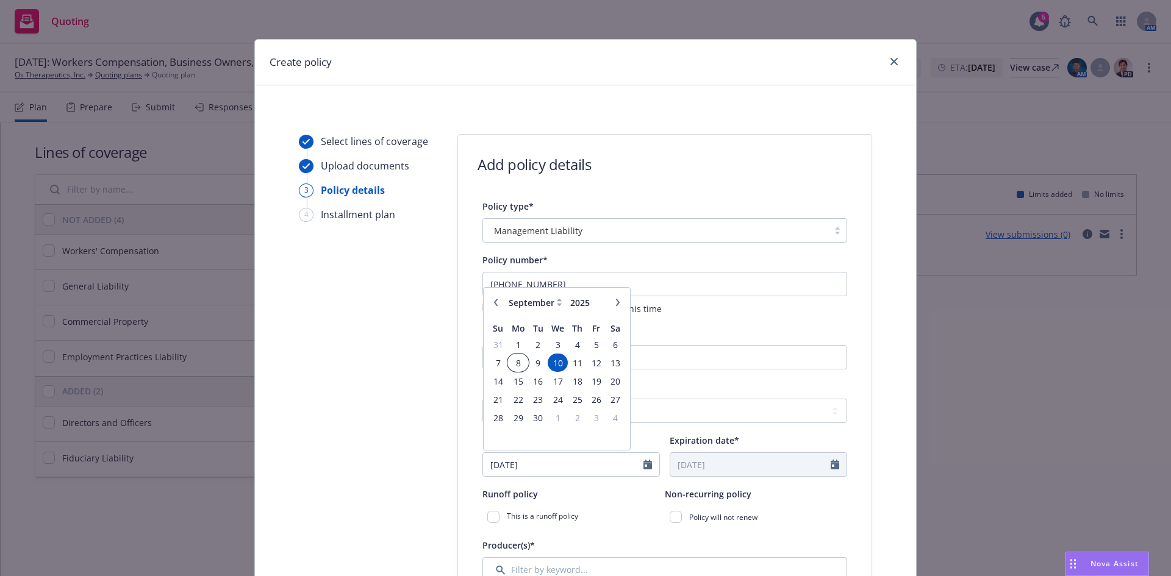
click at [512, 361] on span "8" at bounding box center [518, 363] width 18 height 15
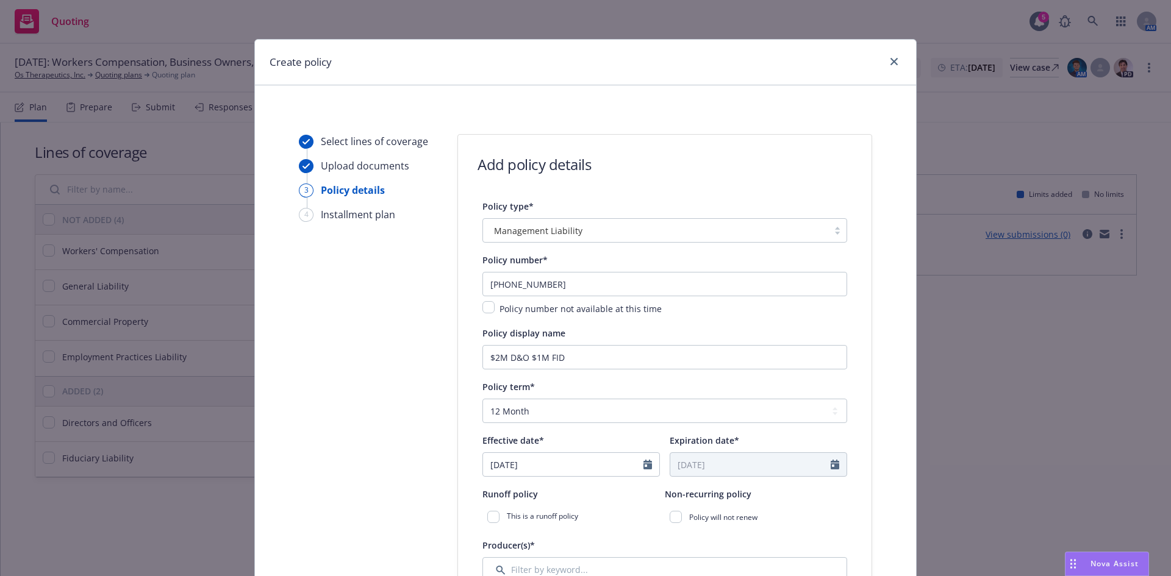
type input "[DATE]"
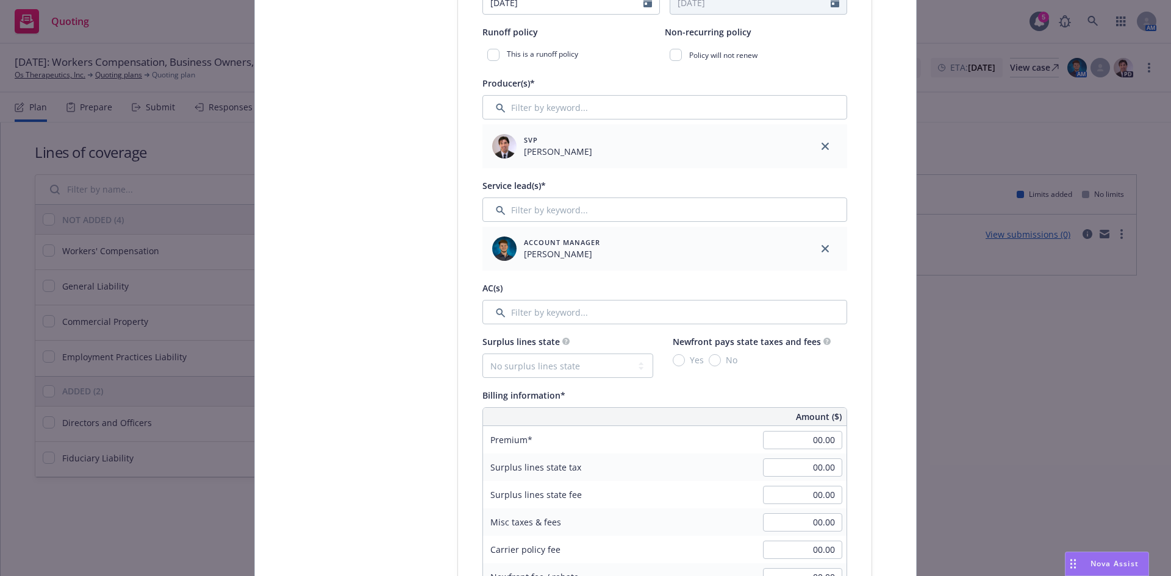
scroll to position [496, 0]
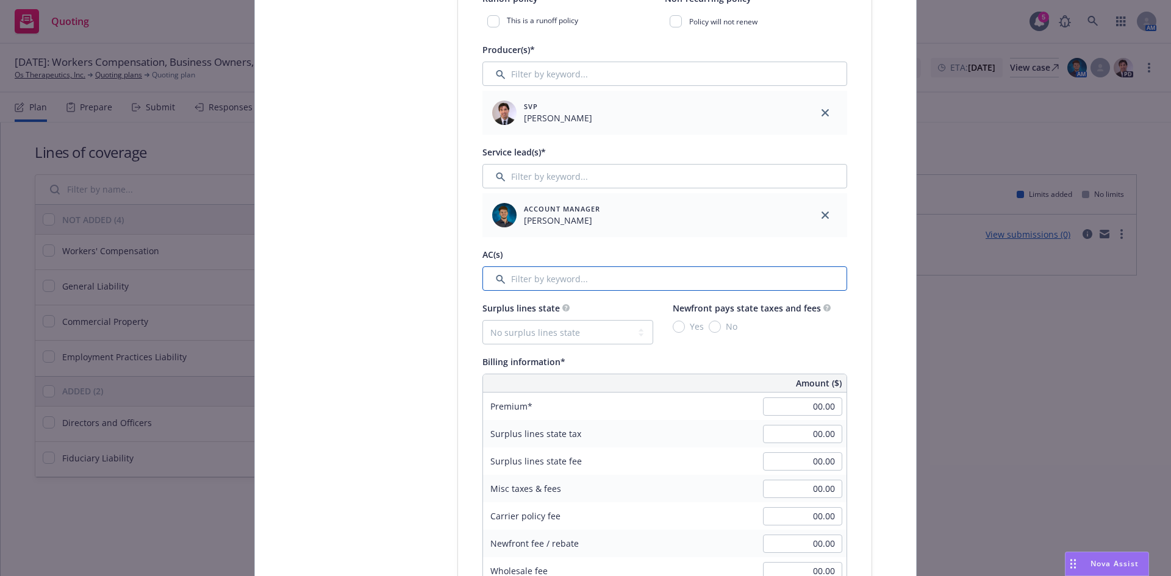
click at [592, 285] on input "Filter by keyword..." at bounding box center [664, 278] width 365 height 24
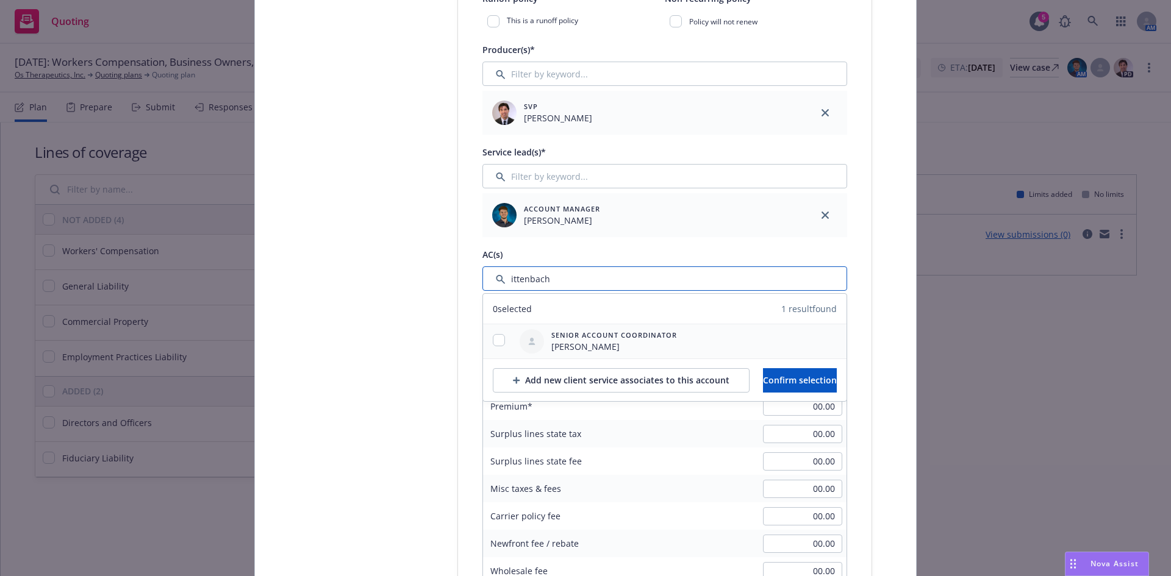
type input "ittenbach"
click at [495, 341] on input "checkbox" at bounding box center [499, 340] width 12 height 12
checkbox input "true"
click at [821, 386] on button "Confirm selection" at bounding box center [800, 380] width 74 height 24
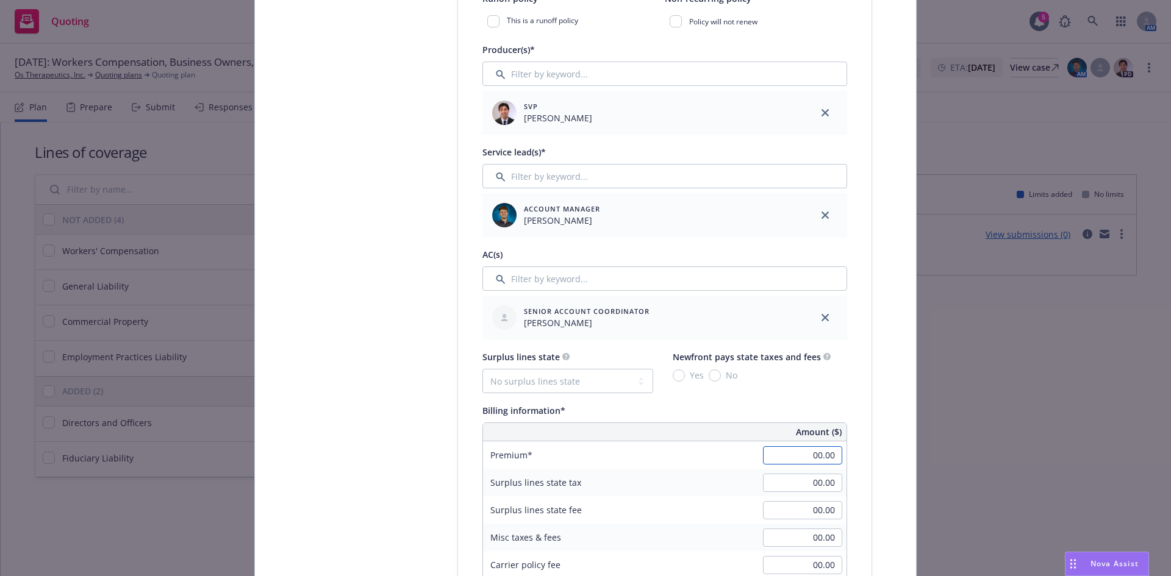
click at [816, 454] on input "00.00" at bounding box center [802, 455] width 79 height 18
type input "7,000.00"
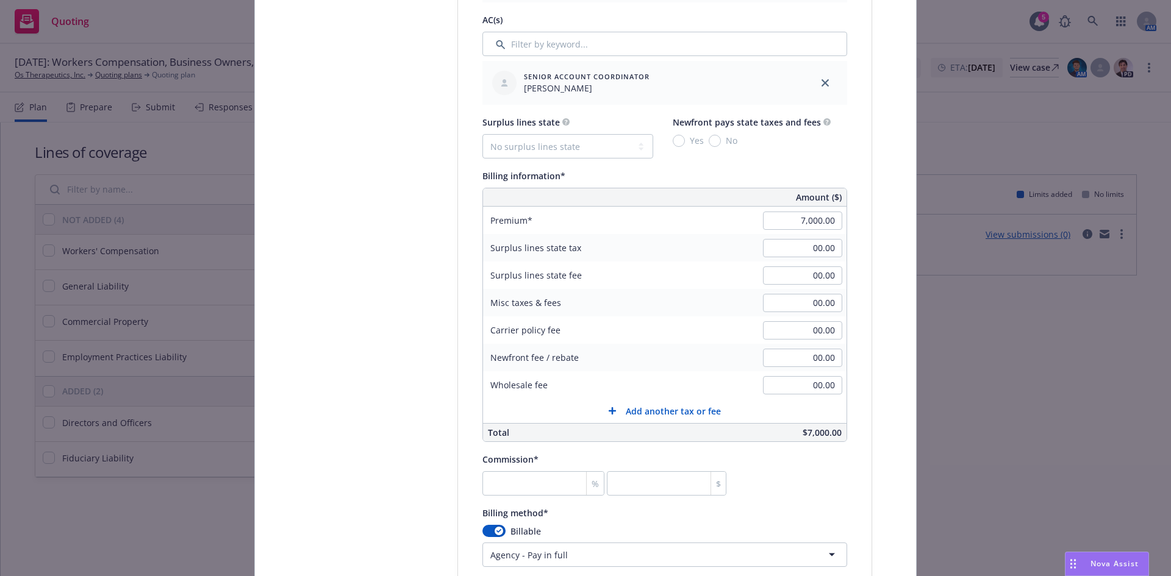
scroll to position [759, 0]
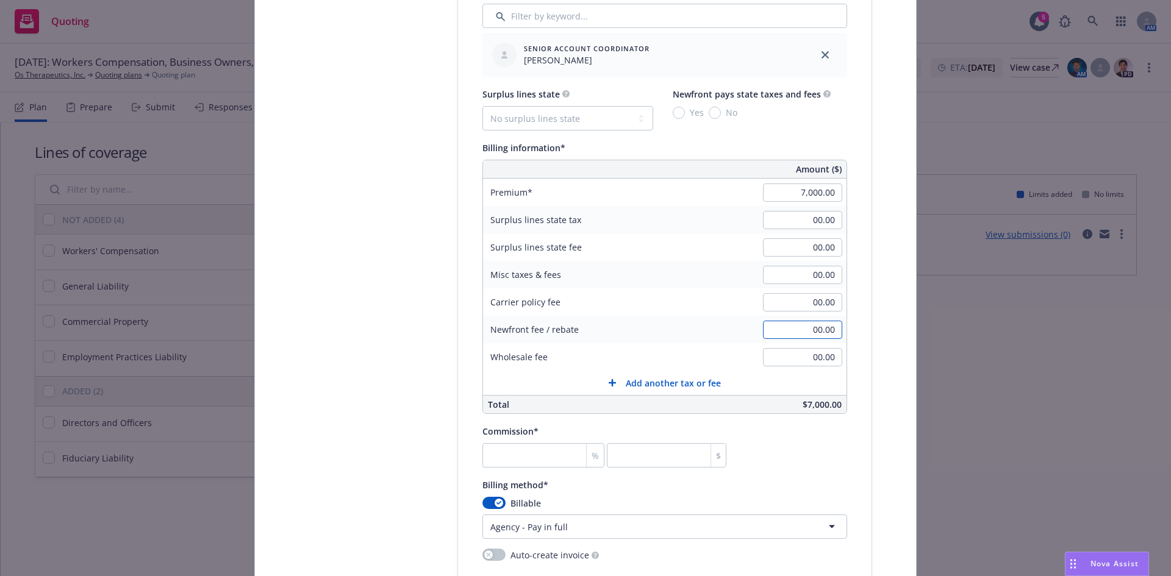
click at [813, 322] on input "00.00" at bounding box center [802, 330] width 79 height 18
type input "1,000.00"
click at [533, 452] on input "number" at bounding box center [543, 455] width 122 height 24
type input "1"
type input "70"
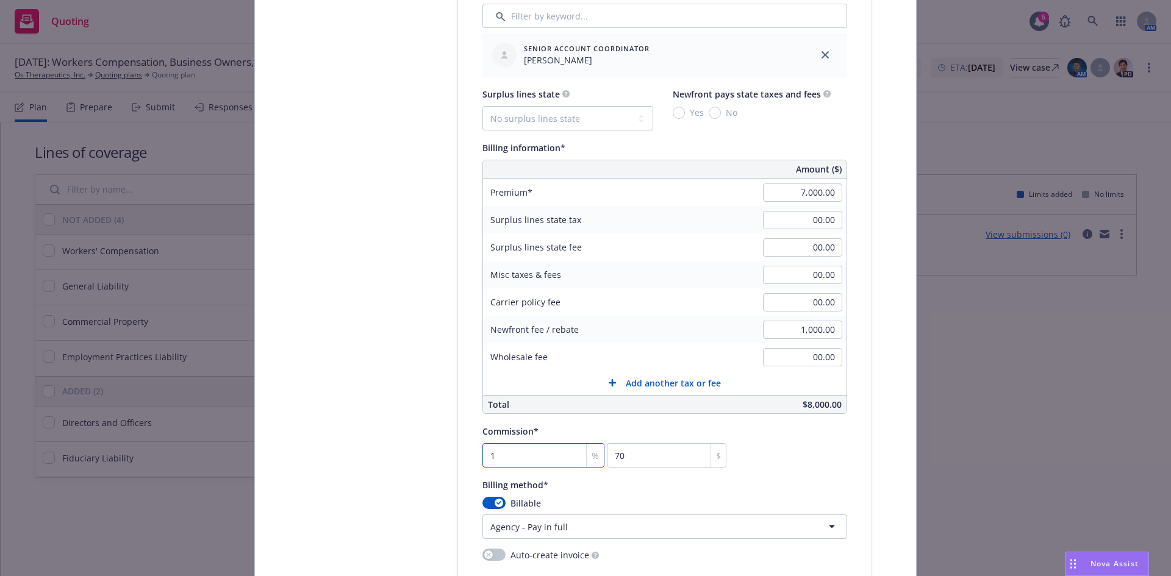
type input "16"
type input "1120"
type input "16.5"
type input "1155"
type input "16.5"
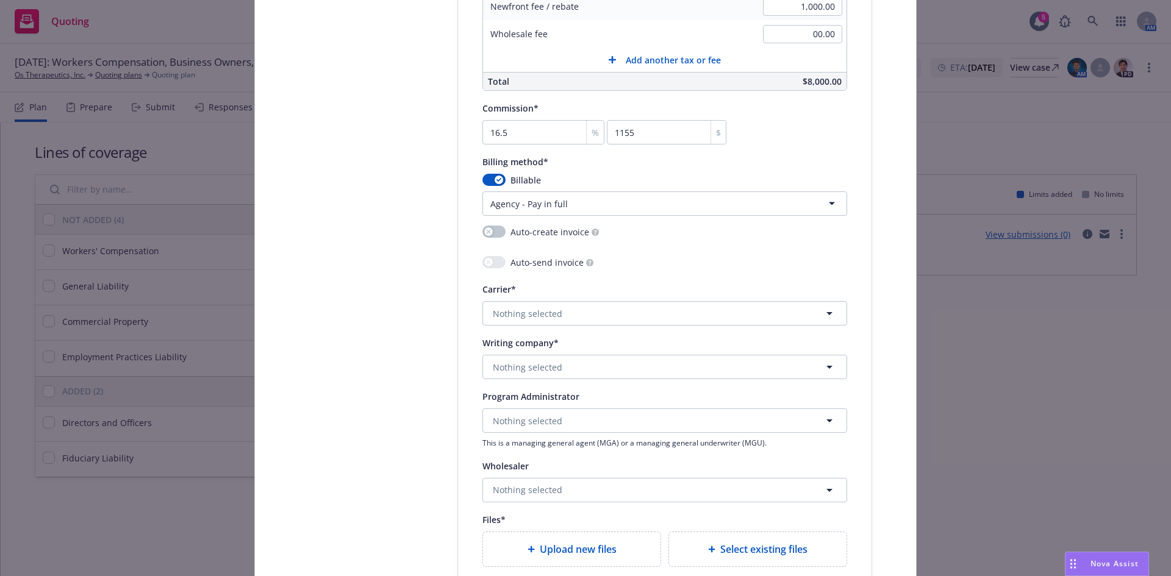
scroll to position [1095, 0]
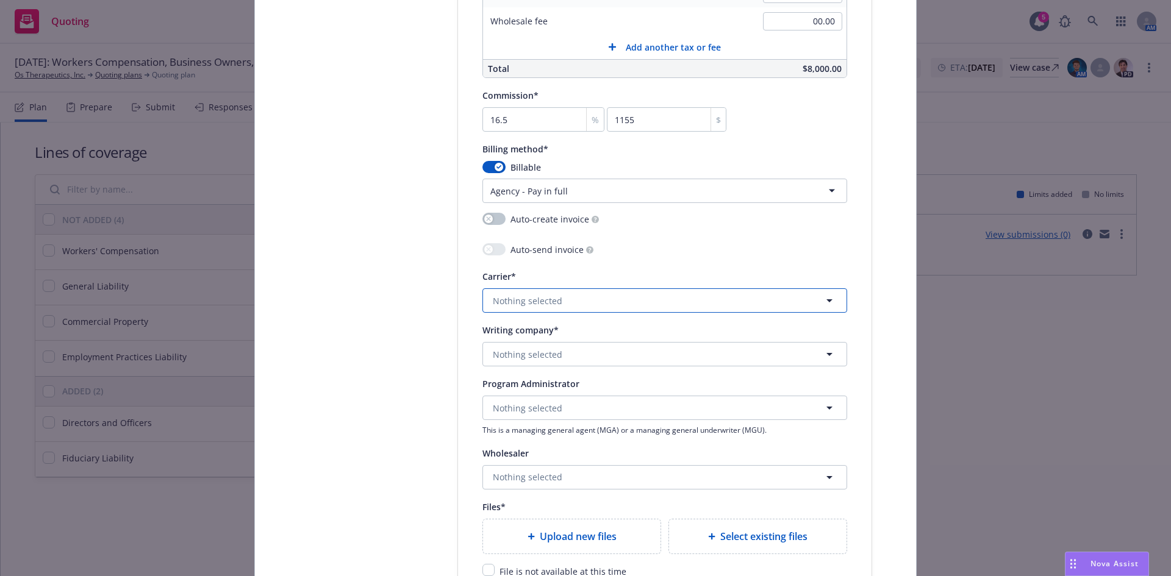
click at [520, 301] on span "Nothing selected" at bounding box center [528, 301] width 70 height 13
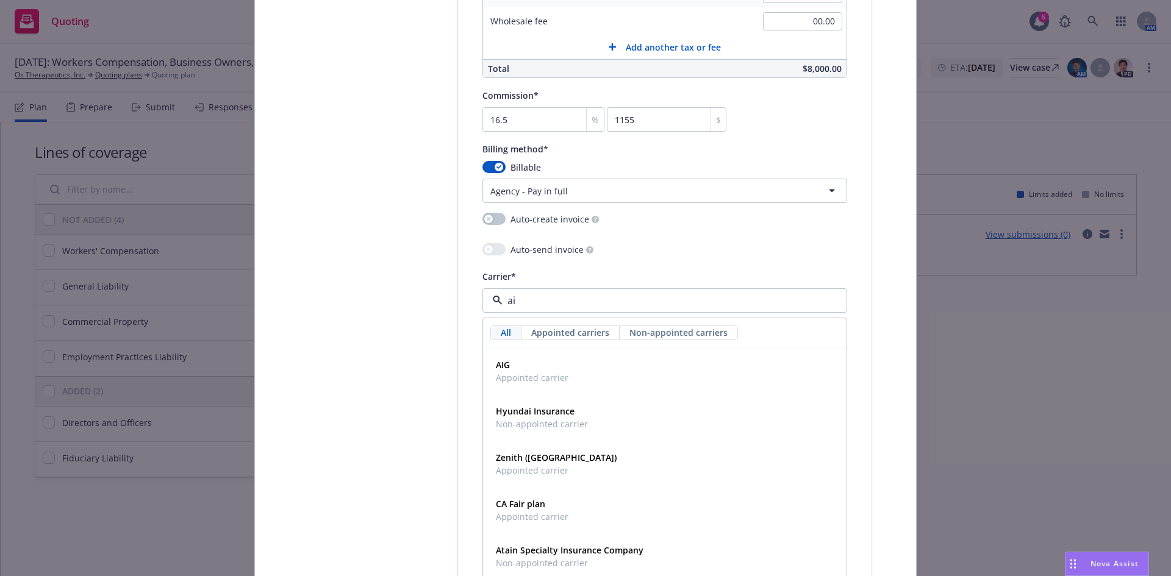
type input "aig"
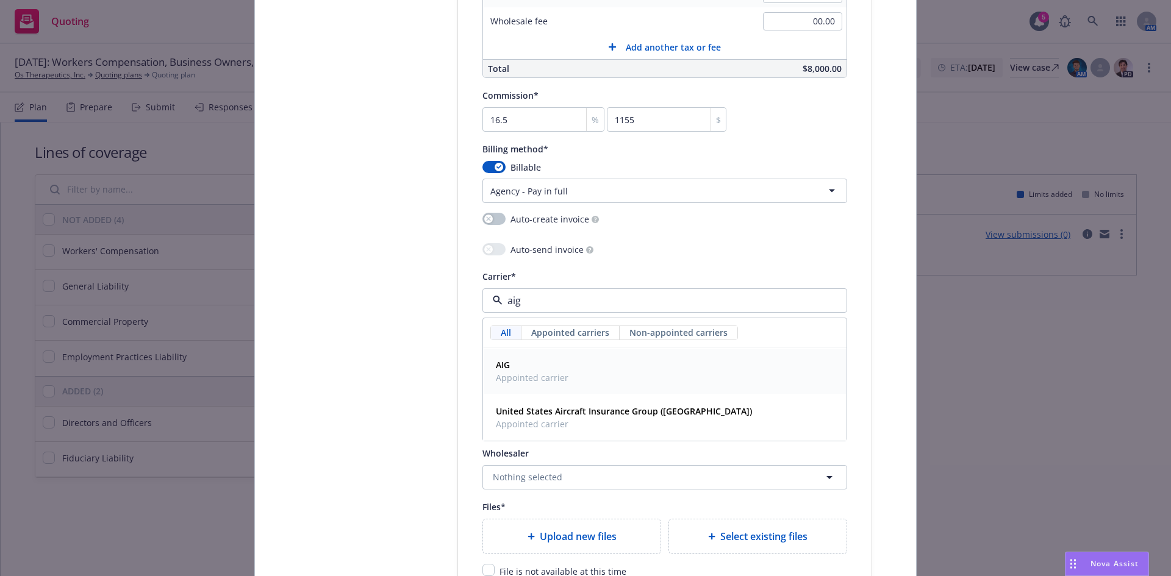
click at [520, 365] on span "AIG" at bounding box center [532, 365] width 73 height 13
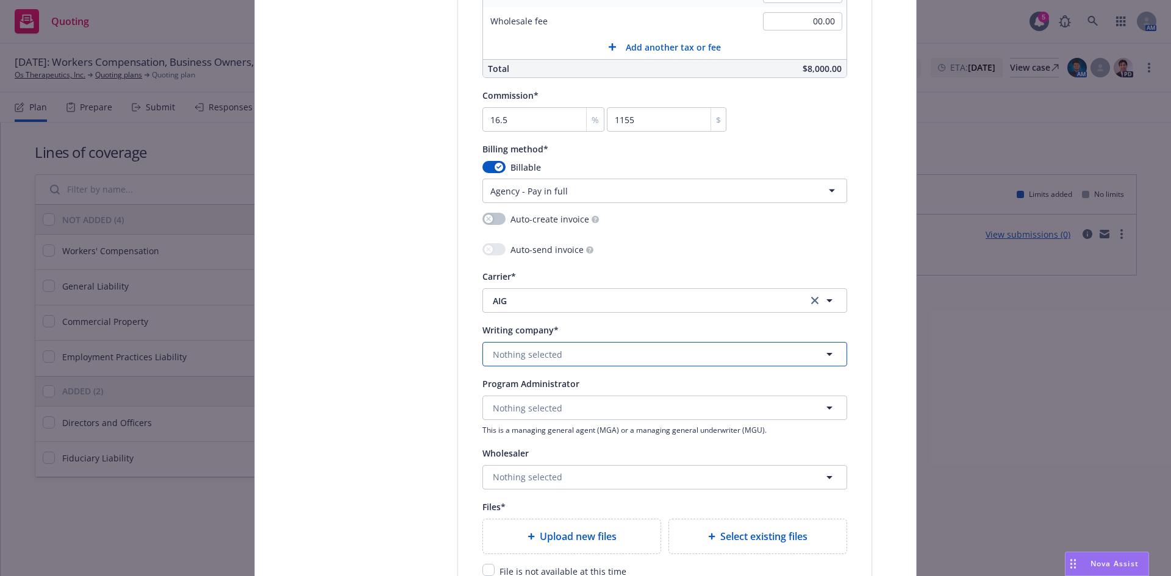
click at [506, 362] on button "Nothing selected" at bounding box center [664, 354] width 365 height 24
type input "national union fire"
click at [540, 313] on span "National Union Fire Insurance Company of [GEOGRAPHIC_DATA], [GEOGRAPHIC_DATA]." at bounding box center [663, 314] width 335 height 26
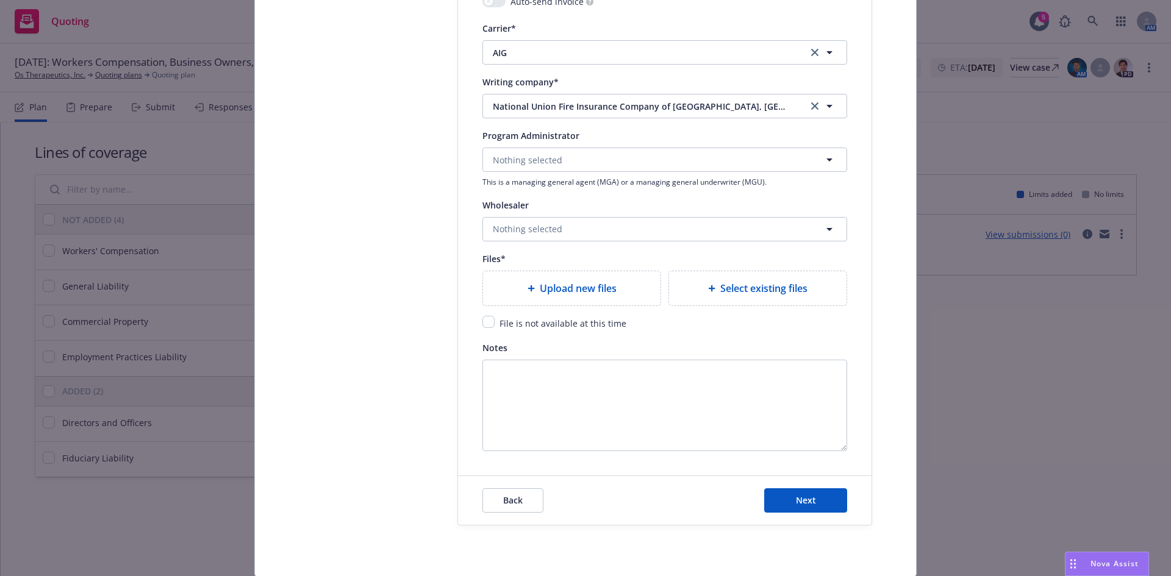
scroll to position [1368, 0]
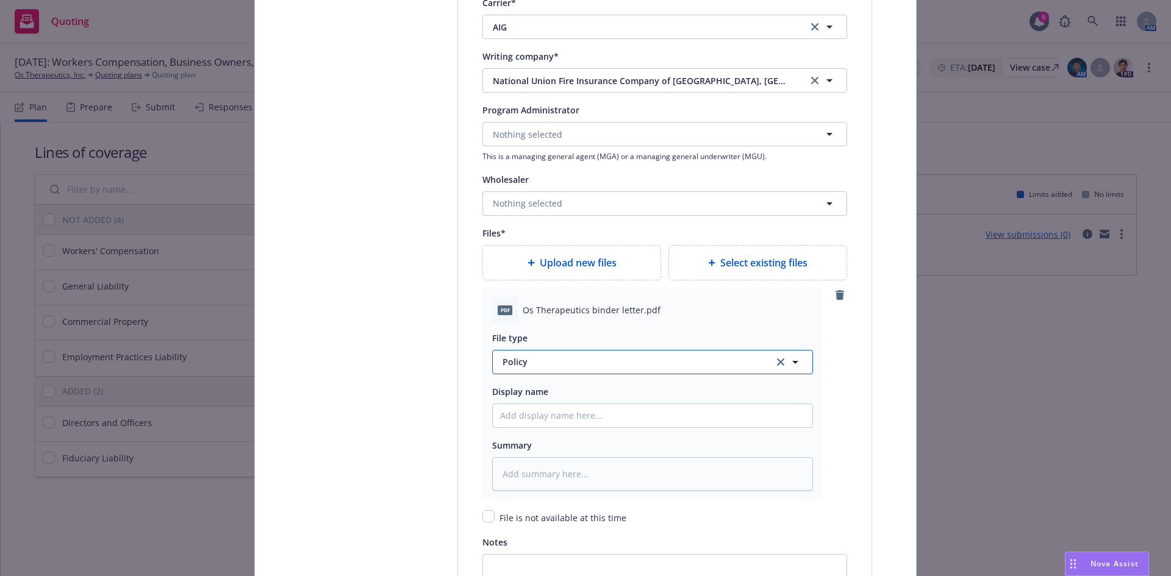
click at [522, 366] on span "Policy" at bounding box center [630, 362] width 257 height 13
type input "binder"
click at [540, 301] on div "Binder" at bounding box center [652, 296] width 305 height 18
click at [523, 419] on input "Policy display name" at bounding box center [653, 415] width 320 height 23
paste input "[PHONE_NUMBER]"
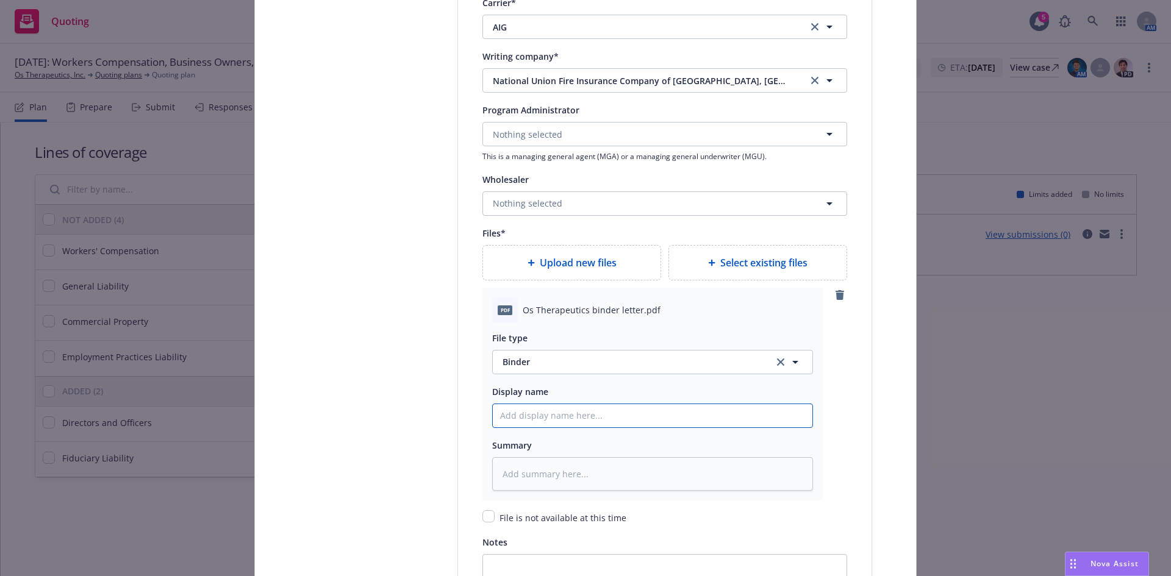
type textarea "x"
type input "[PHONE_NUMBER]"
click at [523, 419] on input "[PHONE_NUMBER]" at bounding box center [653, 415] width 320 height 23
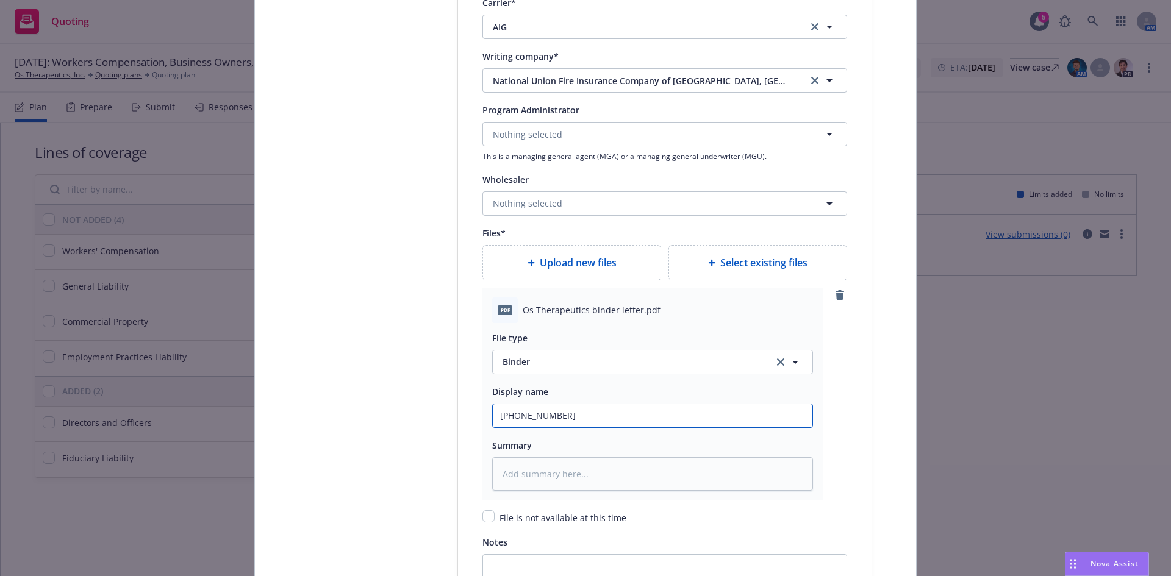
type textarea "x"
click at [515, 415] on input "Policy display name" at bounding box center [653, 415] width 320 height 23
paste input "Os Therapeutics"
type textarea "x"
type input "Os Therapeutics"
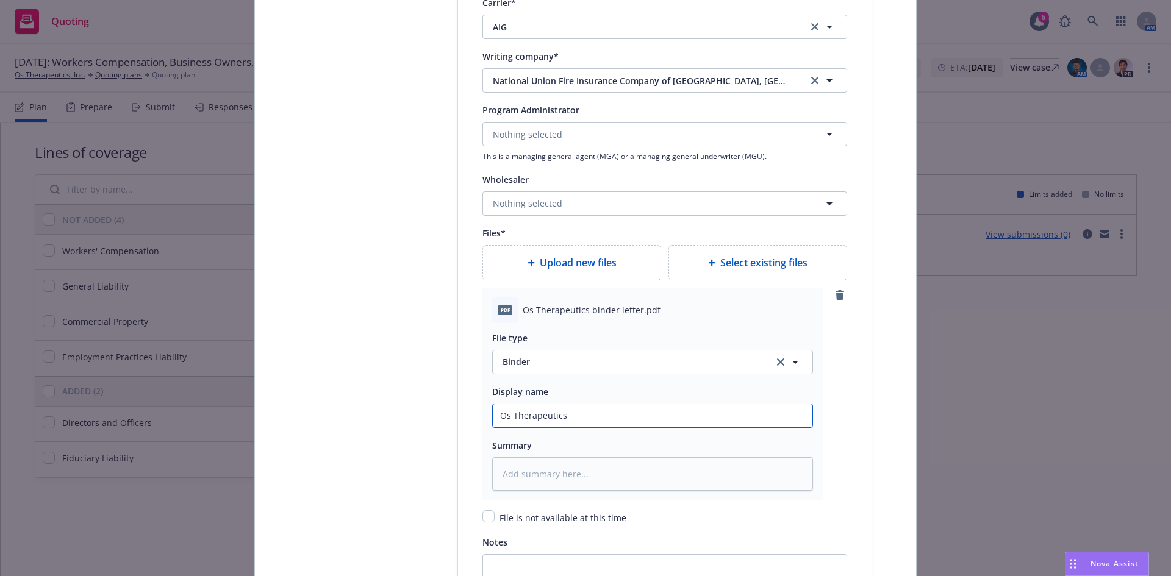
click at [502, 412] on input "Os Therapeutics" at bounding box center [653, 415] width 320 height 23
type textarea "x"
type input "O's Therapeutics"
click at [579, 412] on input "O's Therapeutics" at bounding box center [653, 415] width 320 height 23
type textarea "x"
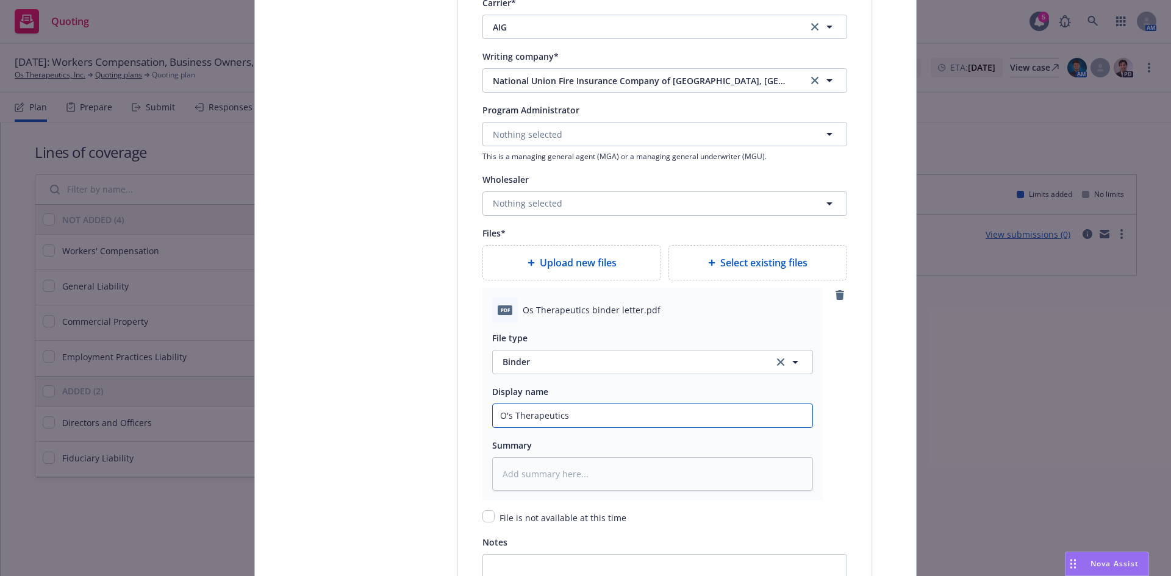
type input "O's Therapeutics,"
type textarea "x"
type input "O's Therapeutics,"
type textarea "x"
type input "O's Therapeutics, I"
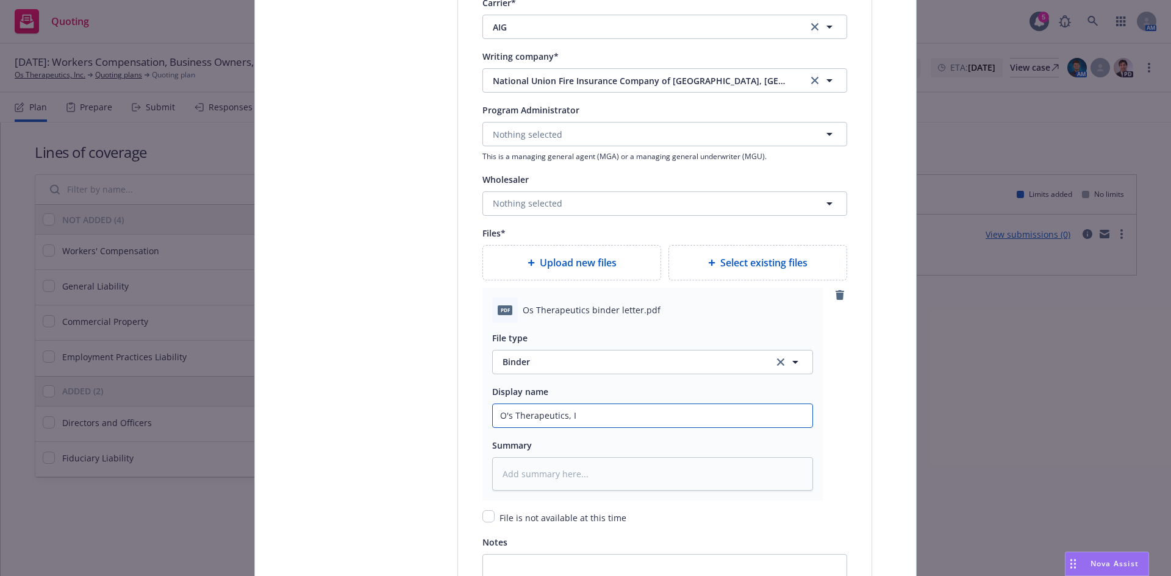
type textarea "x"
type input "O's Therapeutics, In"
type textarea "x"
type input "O's Therapeutics, Inc"
type textarea "x"
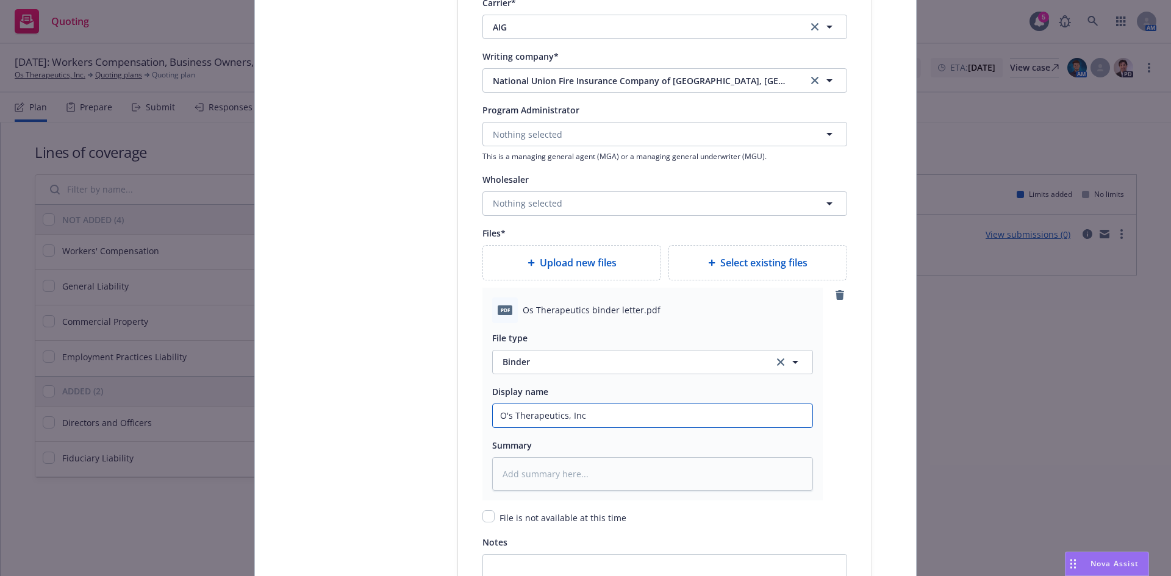
type input "O's Therapeutics, Inc"
type textarea "x"
type input "O's Therapeutics, Inc 2"
type textarea "x"
type input "O's Therapeutics, Inc 20"
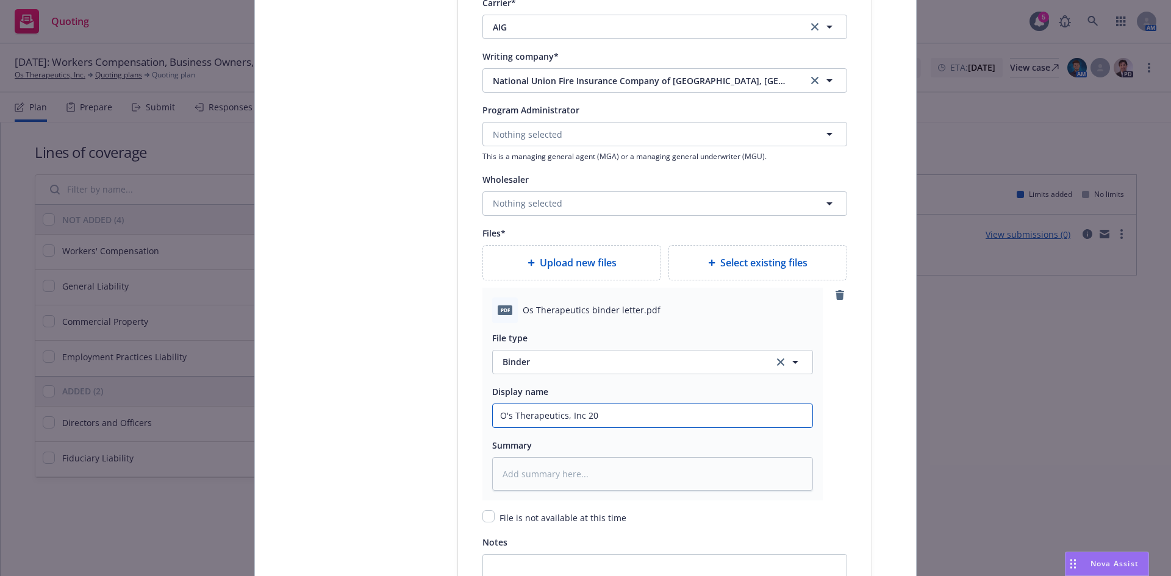
type textarea "x"
type input "O's Therapeutics, Inc 202"
type textarea "x"
type input "O's Therapeutics, Inc 2025"
type textarea "x"
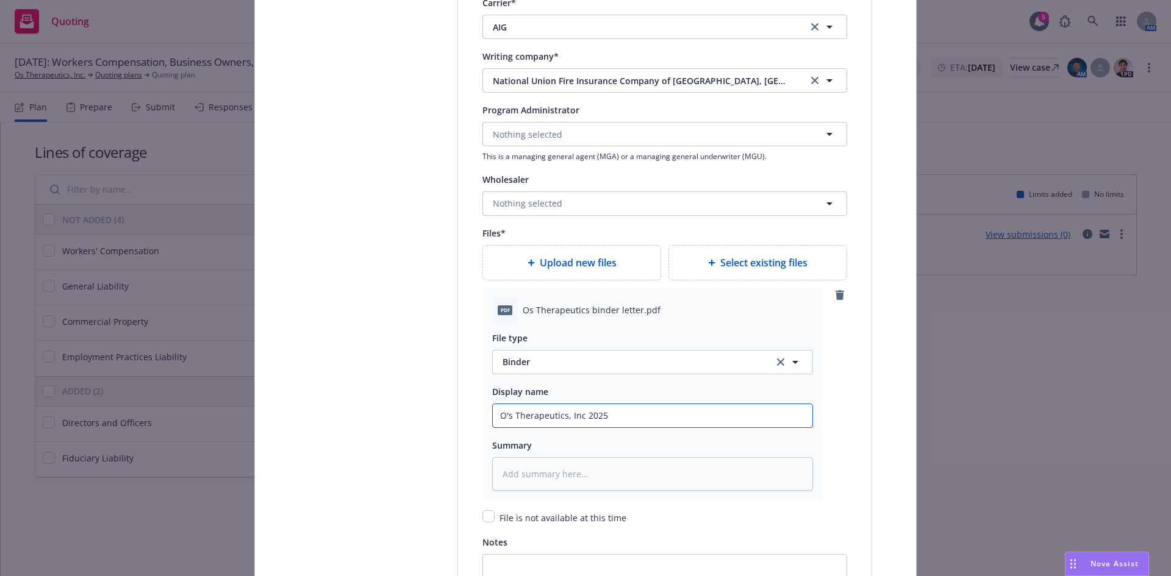
type input "O's Therapeutics, Inc 2025-"
type textarea "x"
type input "O's Therapeutics, Inc 2025-2"
type textarea "x"
type input "O's Therapeutics, Inc 2025-26"
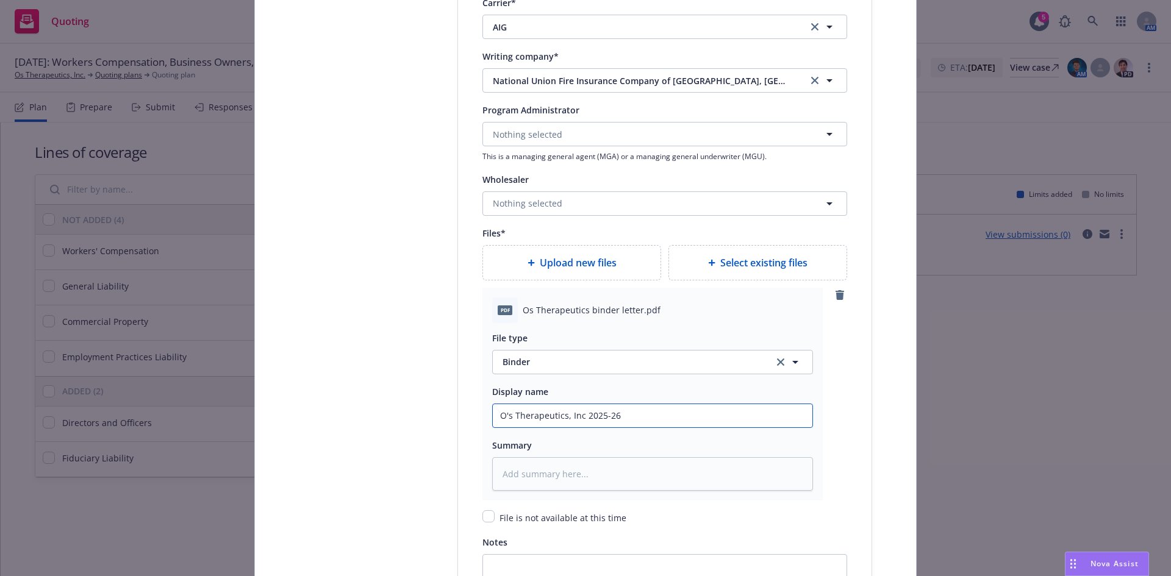
type textarea "x"
type input "O's Therapeutics, Inc 2025-26"
type textarea "x"
type input "O's Therapeutics, Inc 2025-26 M"
type textarea "x"
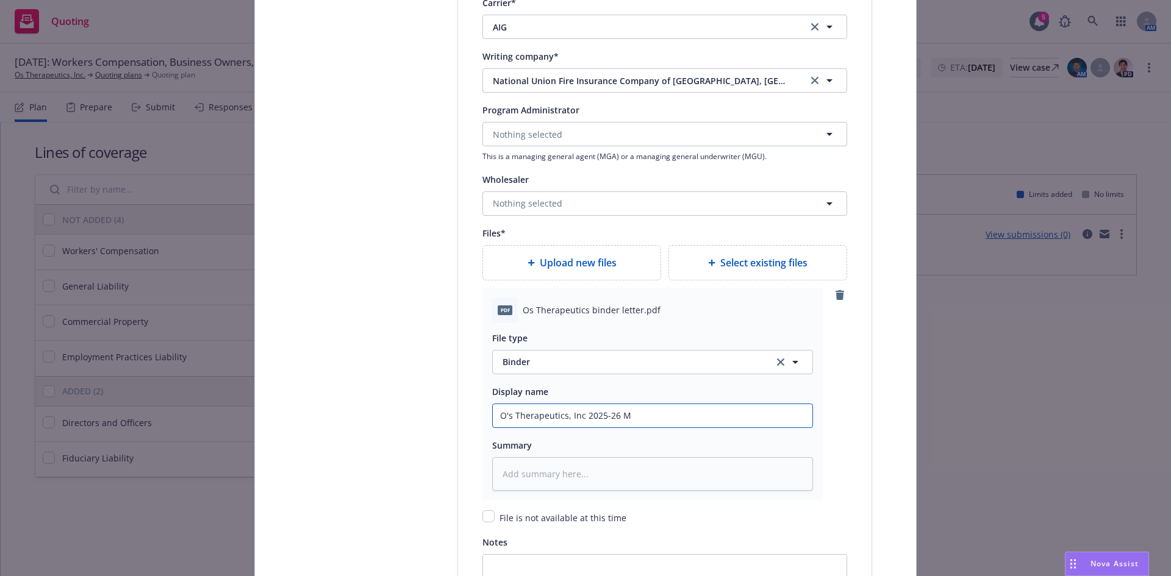
type input "O's Therapeutics, Inc 2025-26 ML"
type textarea "x"
type input "O's Therapeutics, Inc 2025-26 ML"
type textarea "x"
type input "O's Therapeutics, Inc 2025-26 ML B"
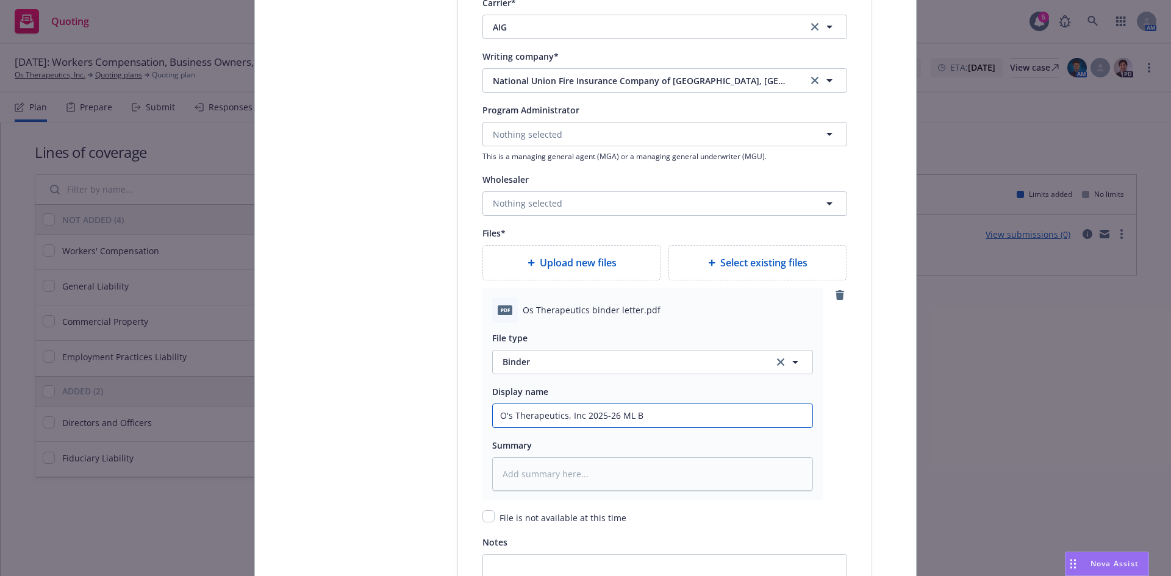
type textarea "x"
type input "O's Therapeutics, Inc 2025-26 ML Bi"
type textarea "x"
type input "O's Therapeutics, Inc 2025-26 ML Bin"
type textarea "x"
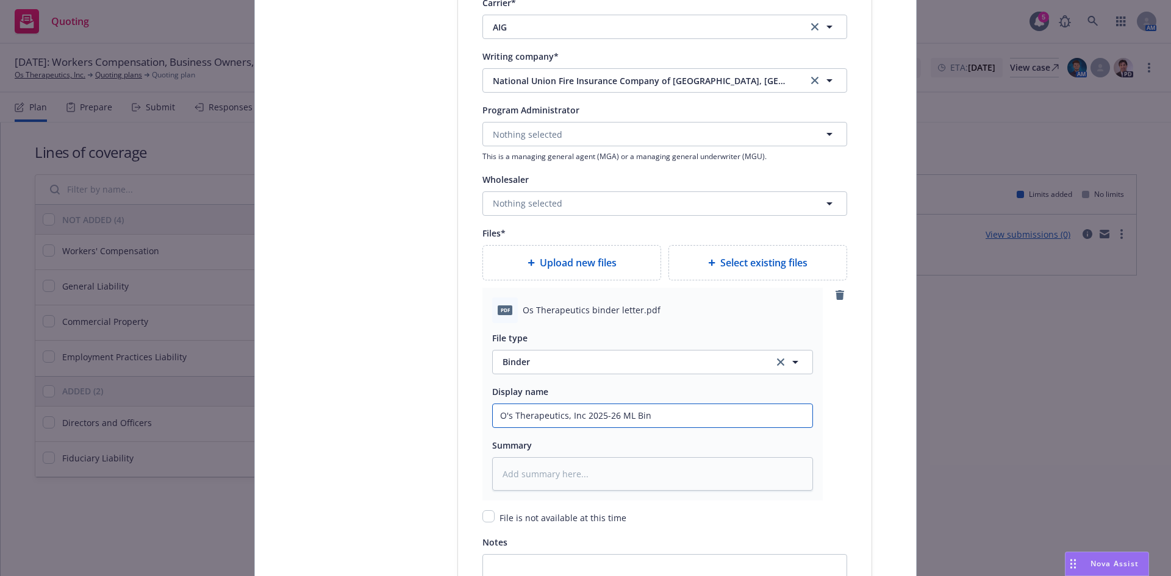
type input "O's Therapeutics, Inc 2025-26 ML Bind"
type textarea "x"
type input "O's Therapeutics, Inc 2025-26 ML Binde"
type textarea "x"
type input "O's Therapeutics, Inc 2025-26 ML Binder"
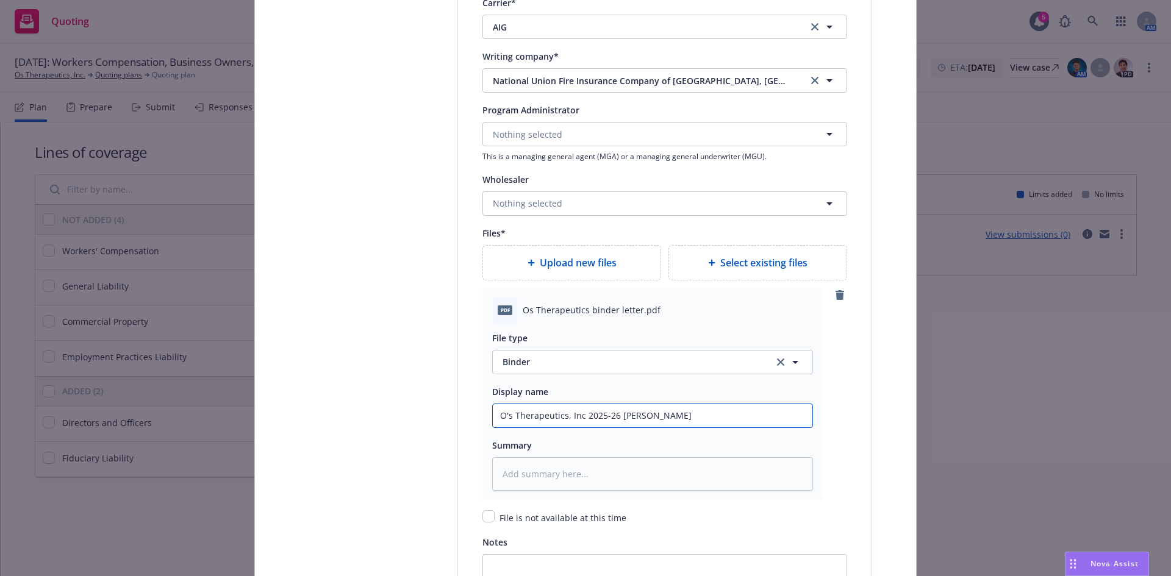
type textarea "x"
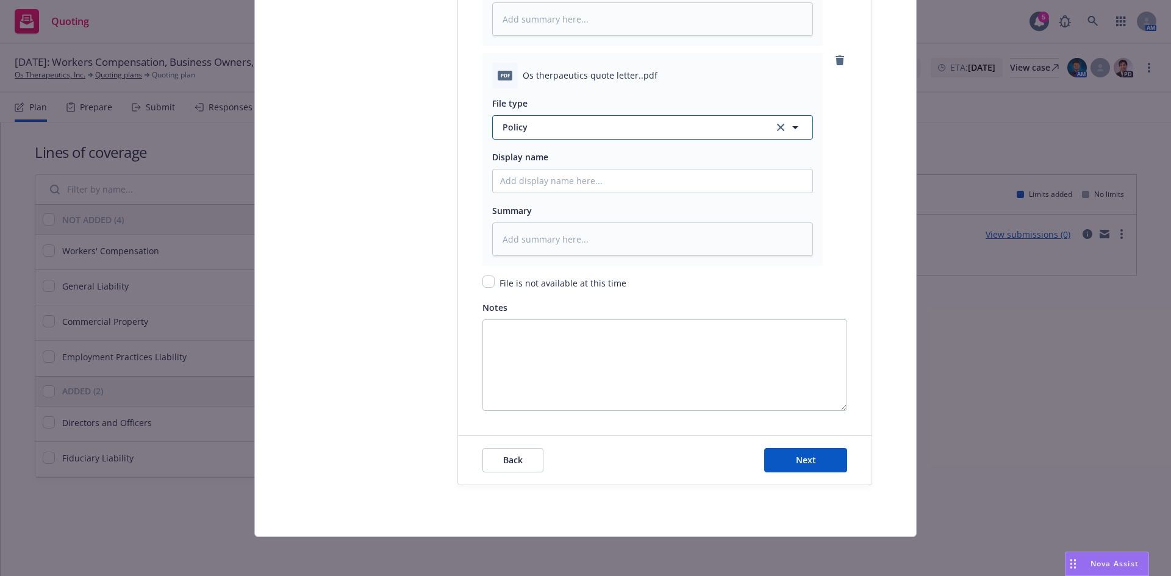
click at [510, 132] on span "Policy" at bounding box center [630, 127] width 257 height 13
type input "quote"
click at [509, 168] on div "Quote" at bounding box center [517, 161] width 34 height 18
click at [508, 184] on input "Policy display name" at bounding box center [653, 181] width 320 height 23
type textarea "x"
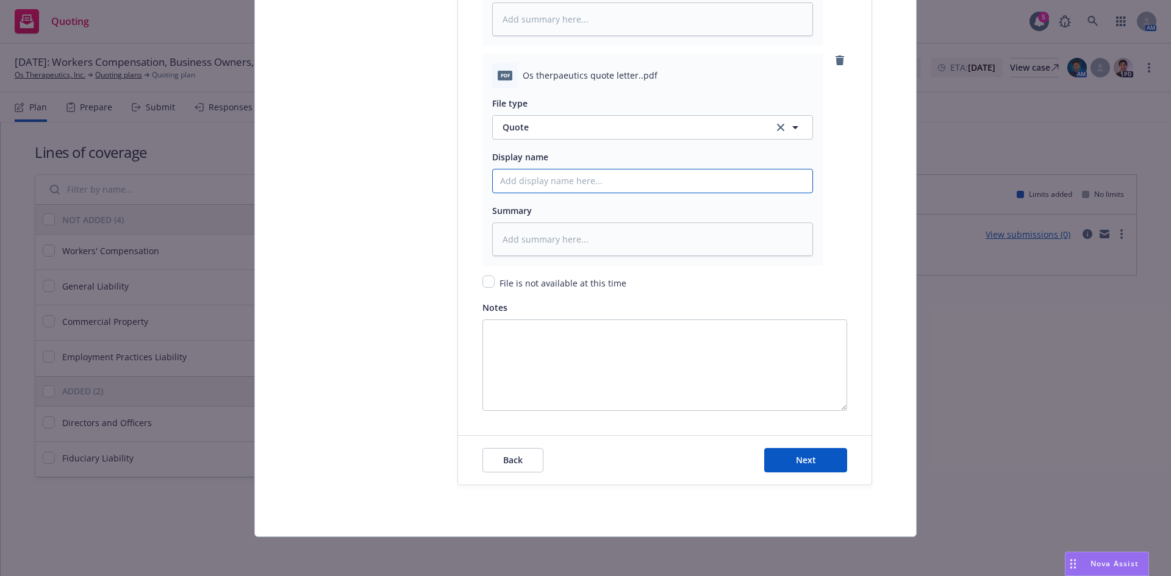
type input "A"
type textarea "x"
type input "AI"
type textarea "x"
type input "AIG"
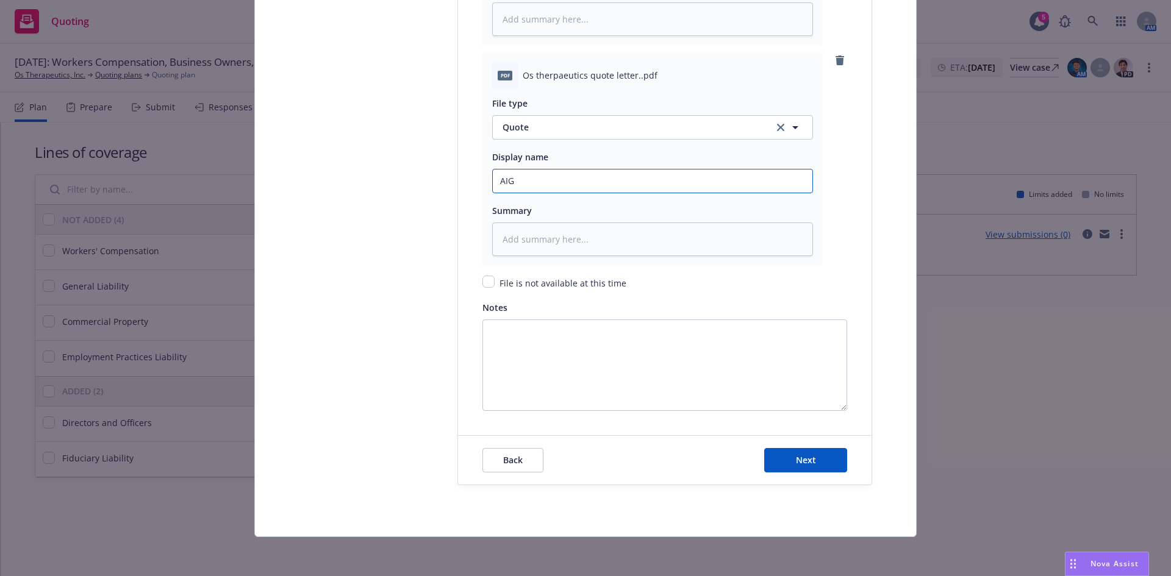
type textarea "x"
type input "AIG"
type textarea "x"
type input "AIG M"
type textarea "x"
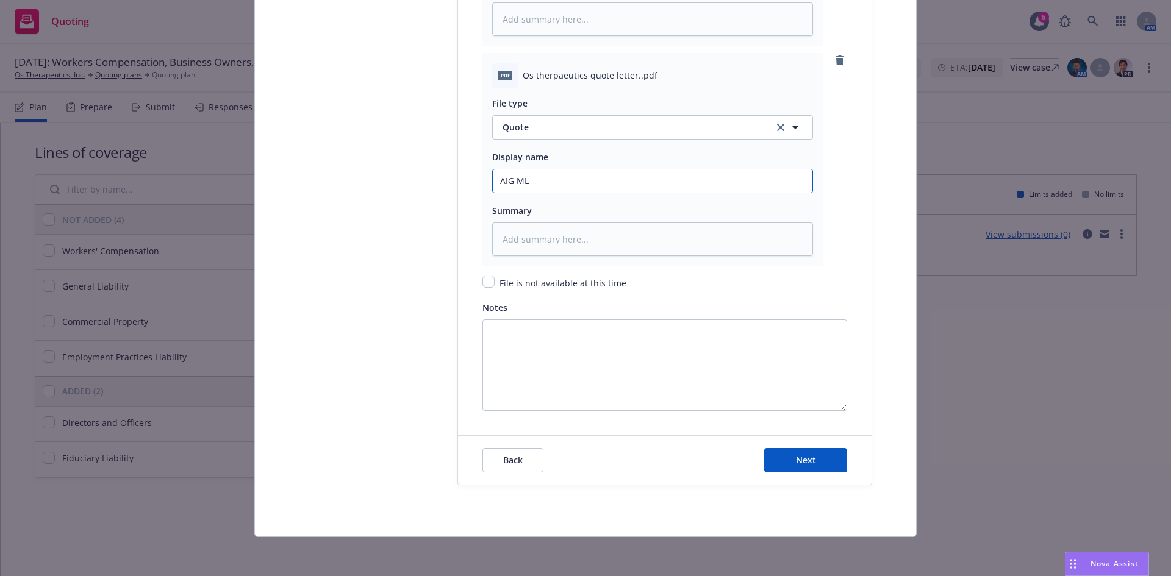
type input "AIG ML"
type textarea "x"
type input "AIG ML Bi"
type textarea "x"
type input "AIG ML B"
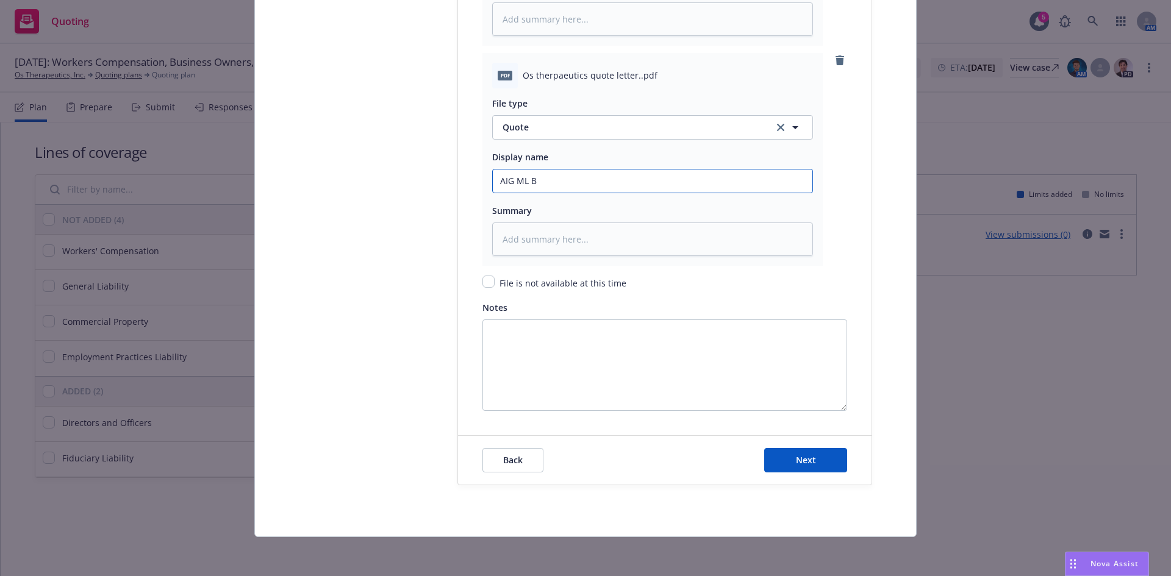
type textarea "x"
type input "AIG ML"
type textarea "x"
type input "AIG ML Q"
type textarea "x"
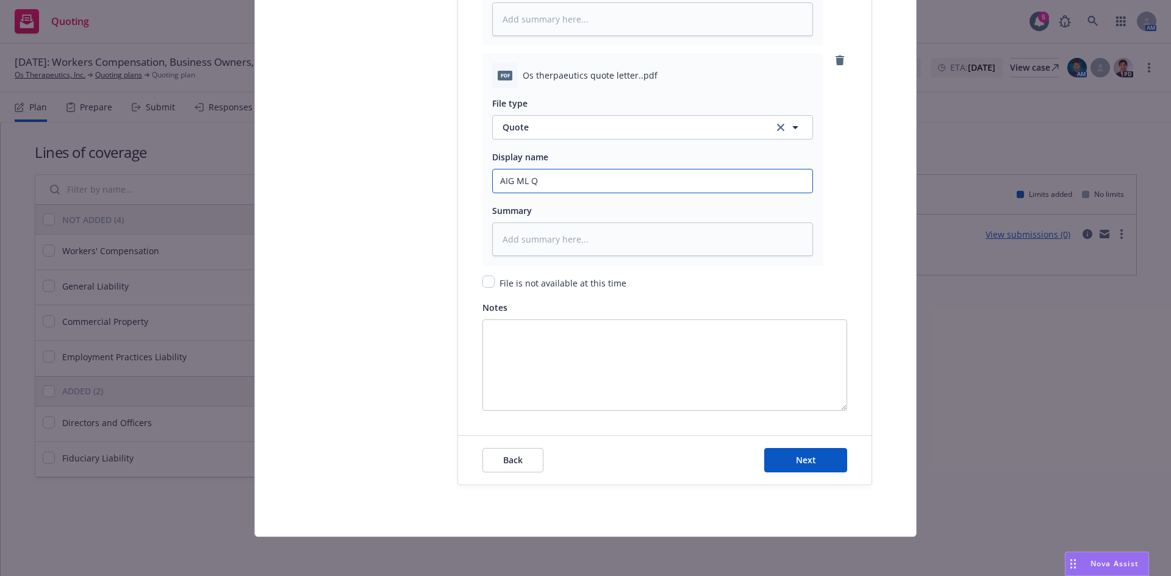
type input "AIG ML Qu"
type textarea "x"
type input "AIG ML Quot"
type textarea "x"
type input "AIG ML Quote"
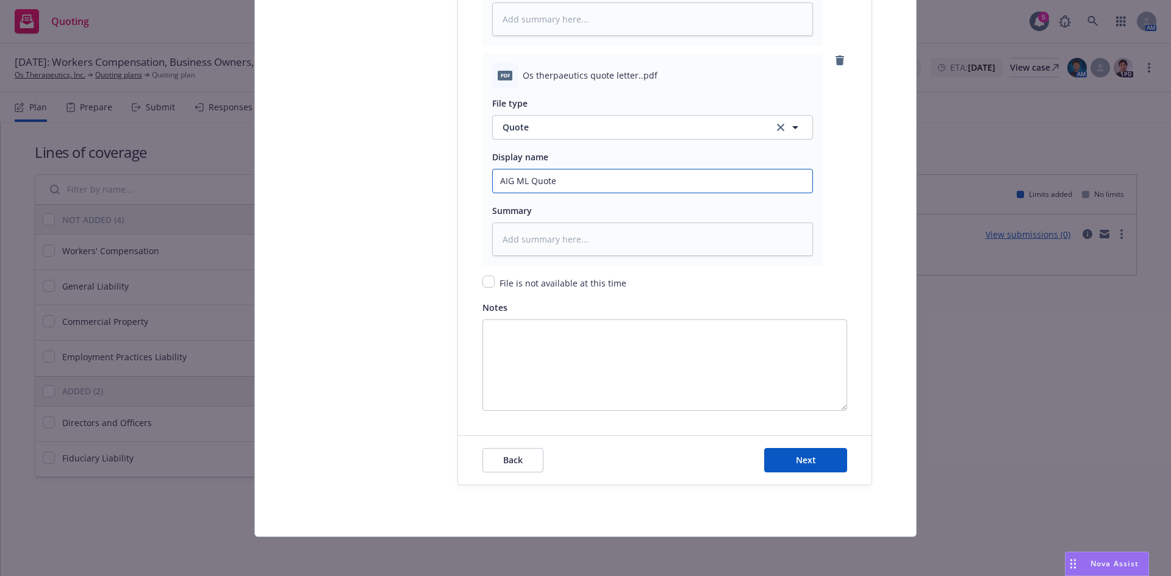
type textarea "x"
type input "AIG ML Quote"
type textarea "x"
type input "AIG ML Quote F"
type textarea "x"
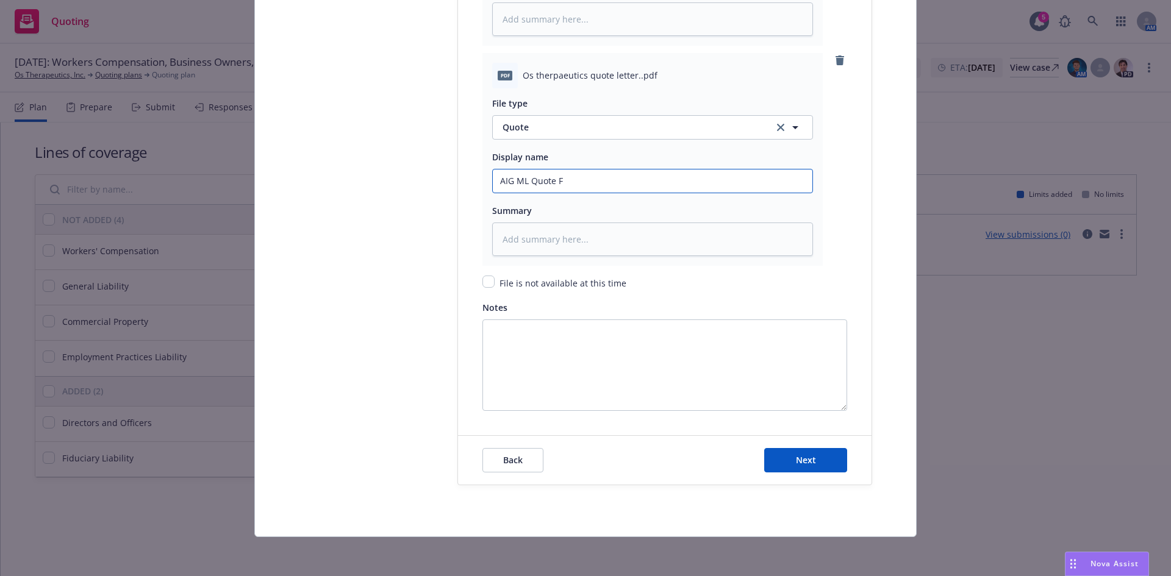
type input "AIG ML Quote Fi"
type textarea "x"
type input "AIG ML Quote Fina"
type textarea "x"
type input "AIG ML Quote Final"
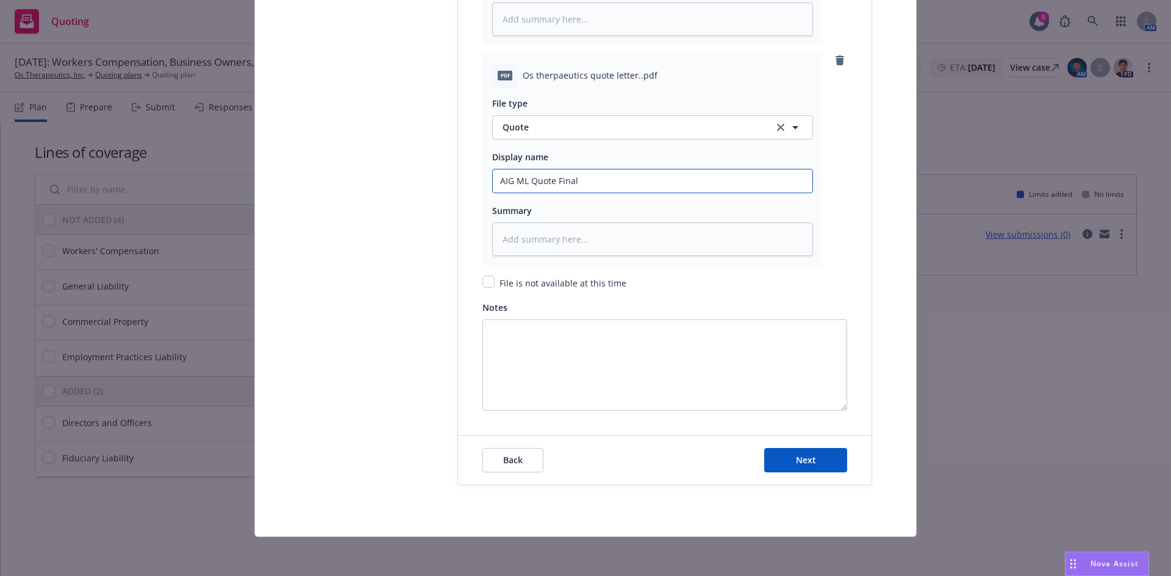
type textarea "x"
type input "AIG ML Quote Final"
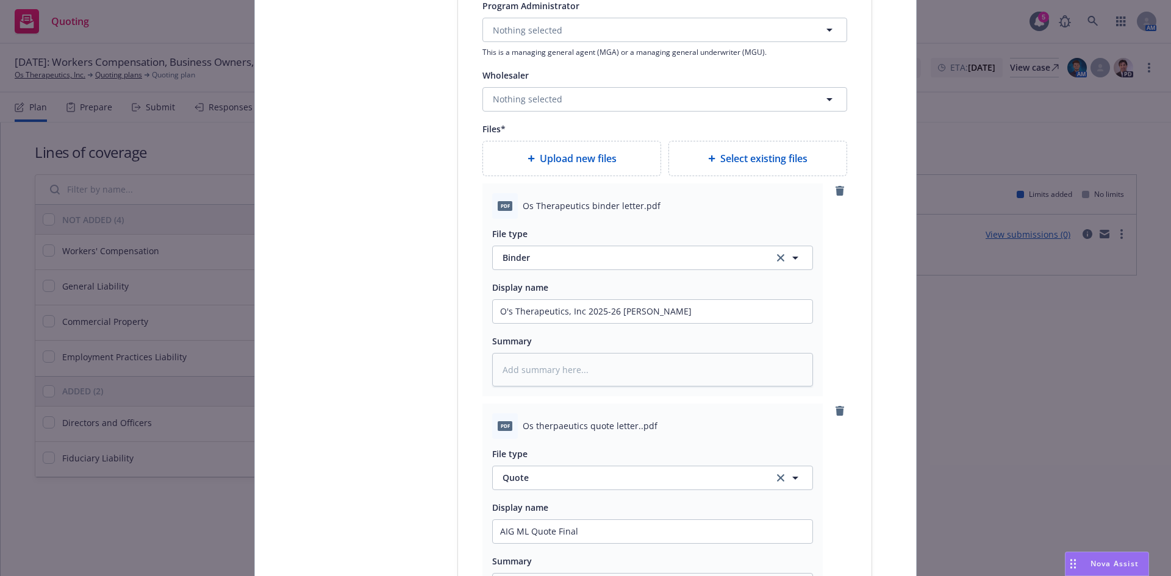
scroll to position [1427, 0]
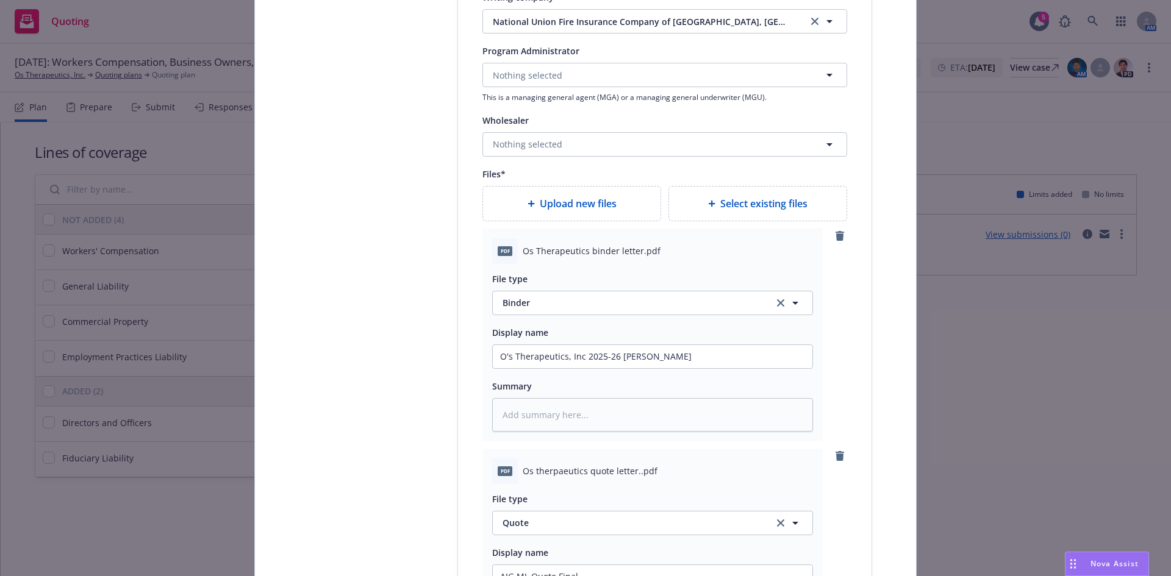
type textarea "x"
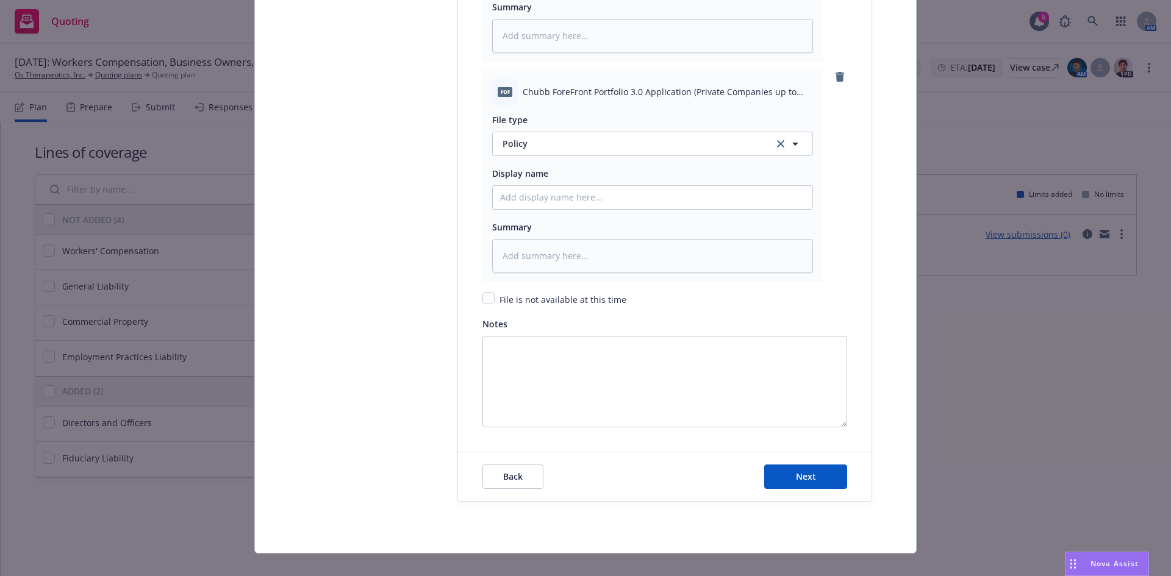
scroll to position [2043, 0]
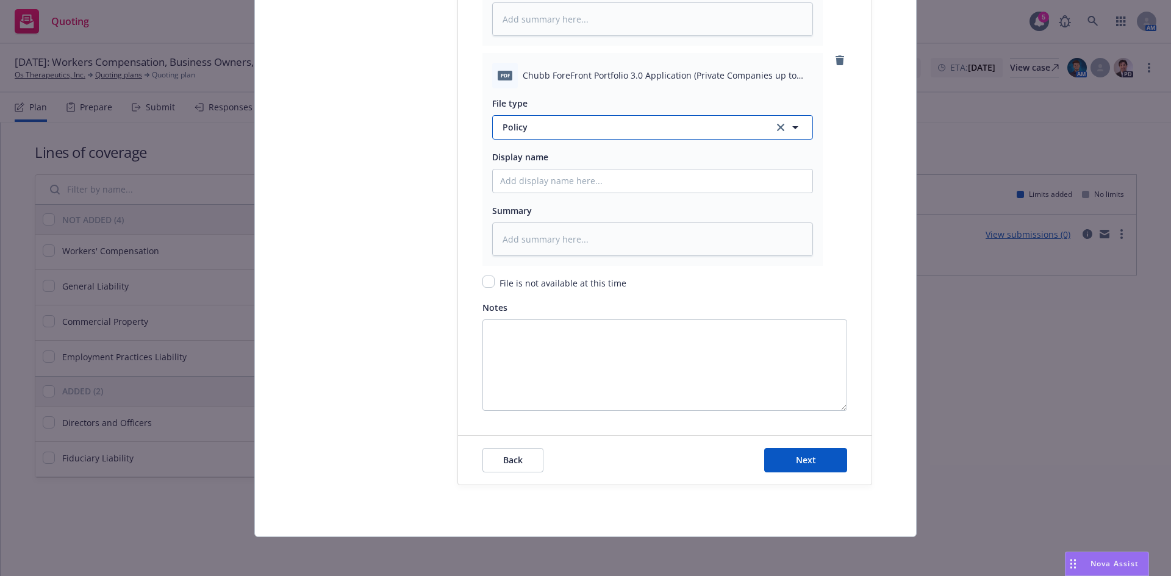
click at [510, 124] on span "Policy" at bounding box center [630, 127] width 257 height 13
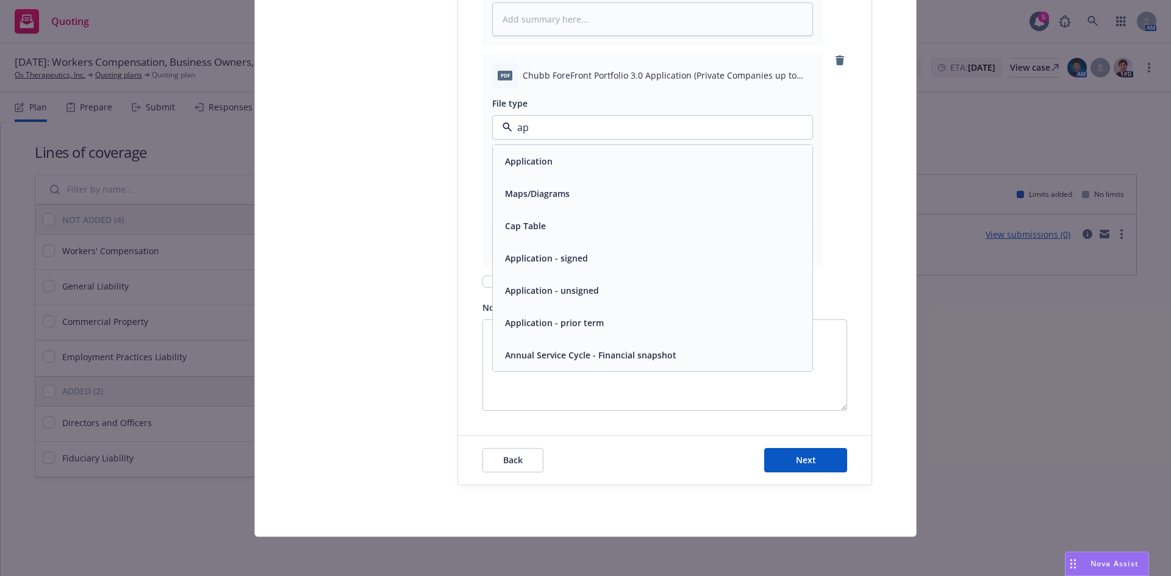
type input "app"
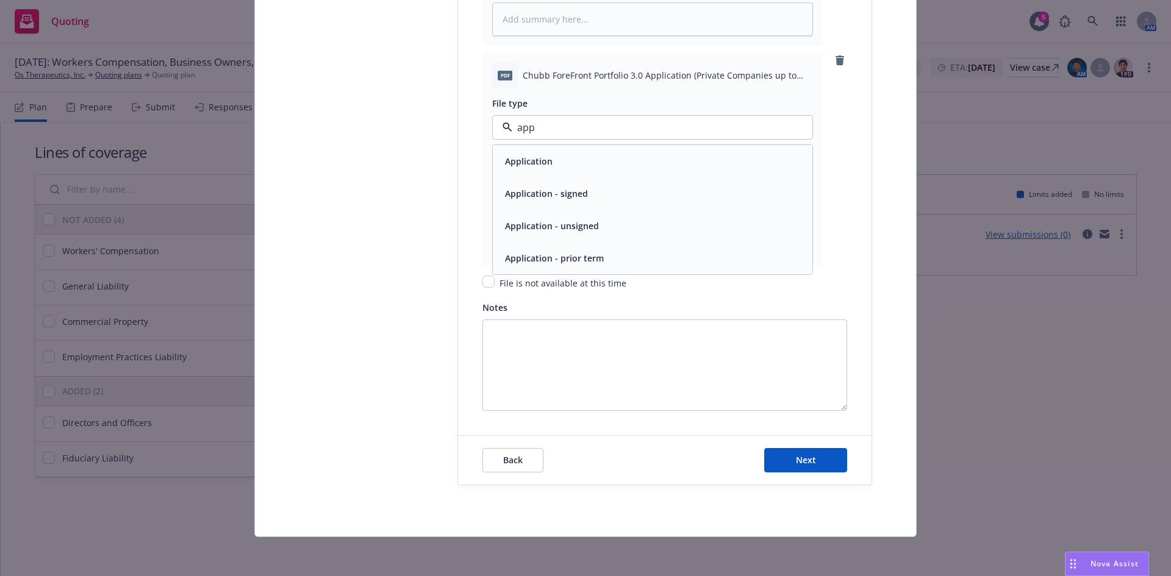
click at [544, 186] on div "Application - signed" at bounding box center [545, 194] width 90 height 18
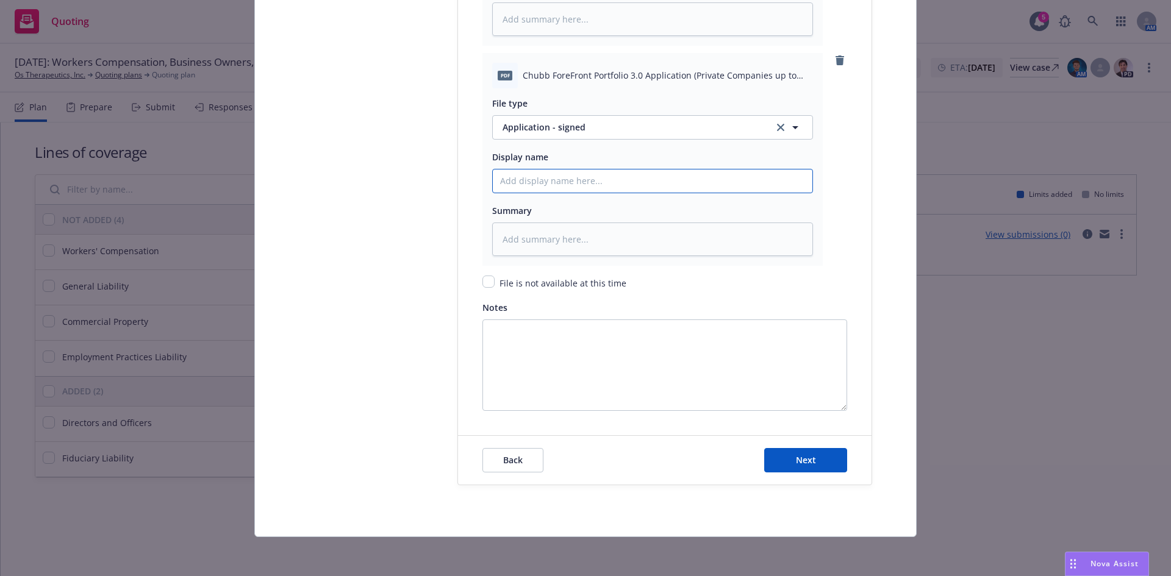
click at [515, 182] on input "Policy display name" at bounding box center [653, 181] width 320 height 23
type textarea "x"
type input "C"
type textarea "x"
type input "Ch"
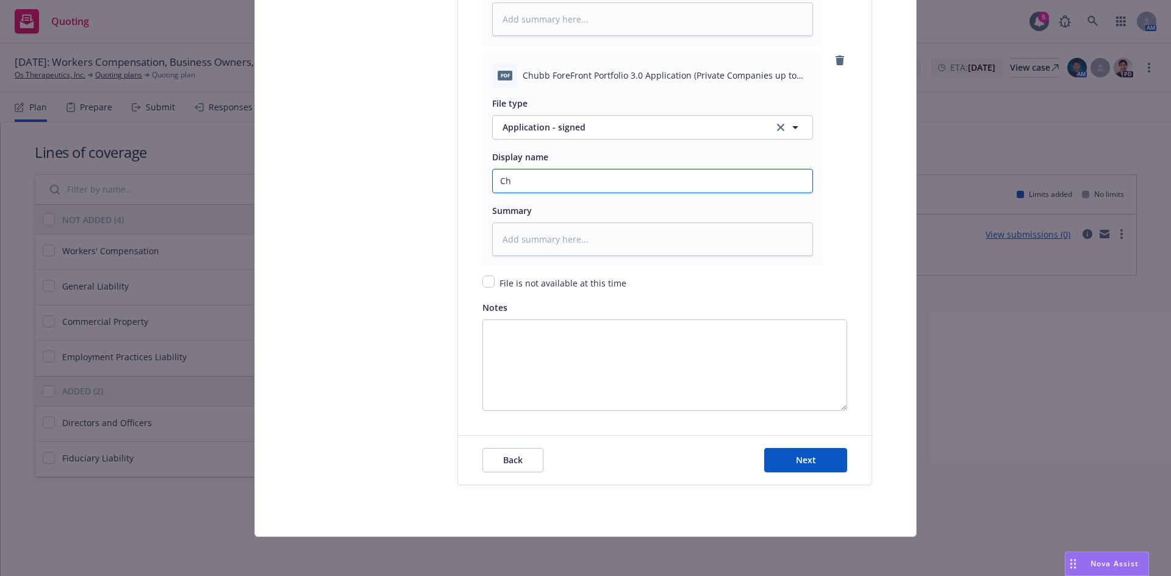
type textarea "x"
type input "Chu"
type textarea "x"
type input "Chub"
type textarea "x"
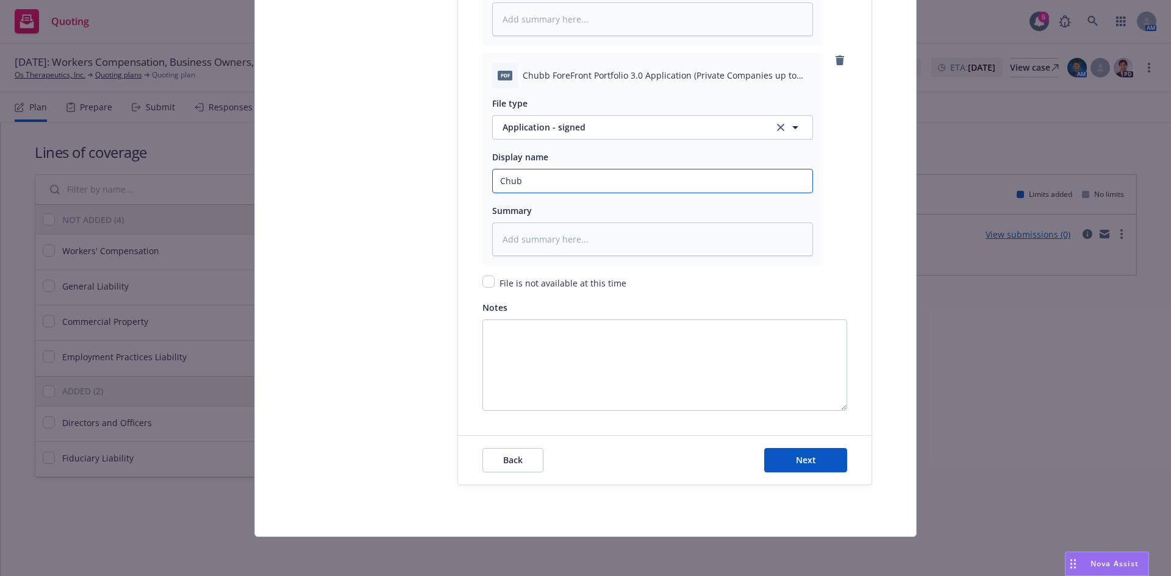
type input "Chubb"
type textarea "x"
type input "Chubb"
type textarea "x"
type input "Chubb A"
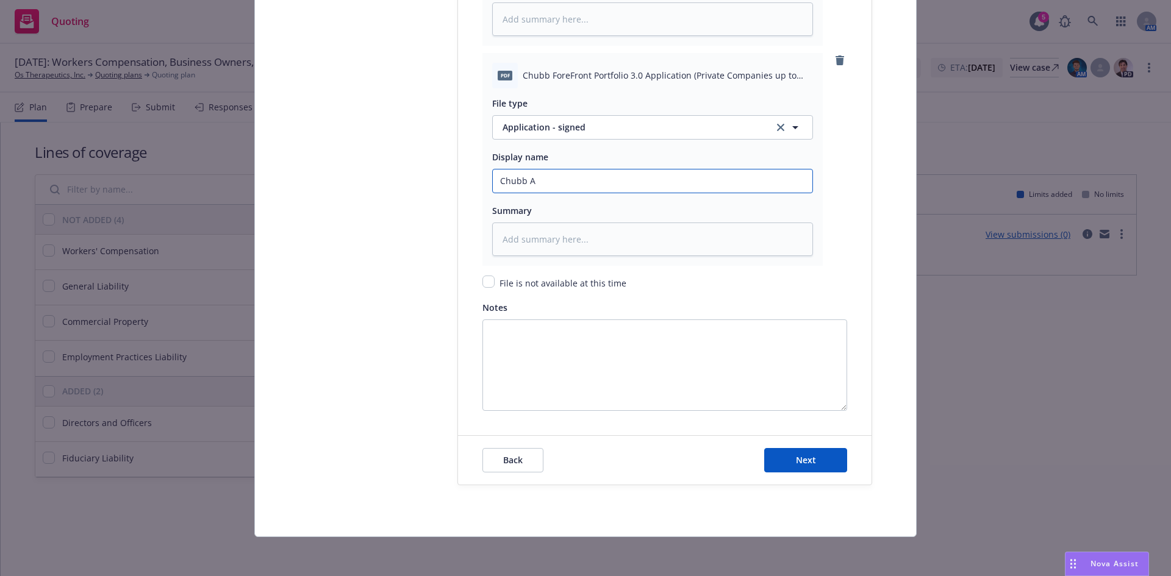
type textarea "x"
type input "Chubb Ap"
type textarea "x"
type input "Chubb Apl"
type textarea "x"
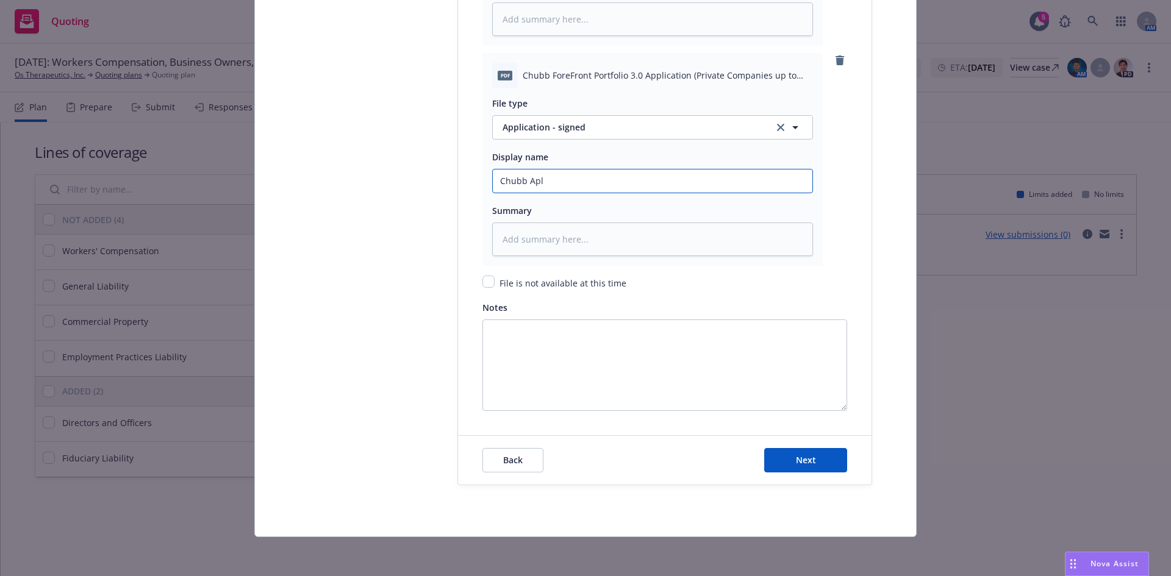
type input "Chubb Ap"
type textarea "x"
type input "Chubb App"
type textarea "x"
type input "Chubb Appl"
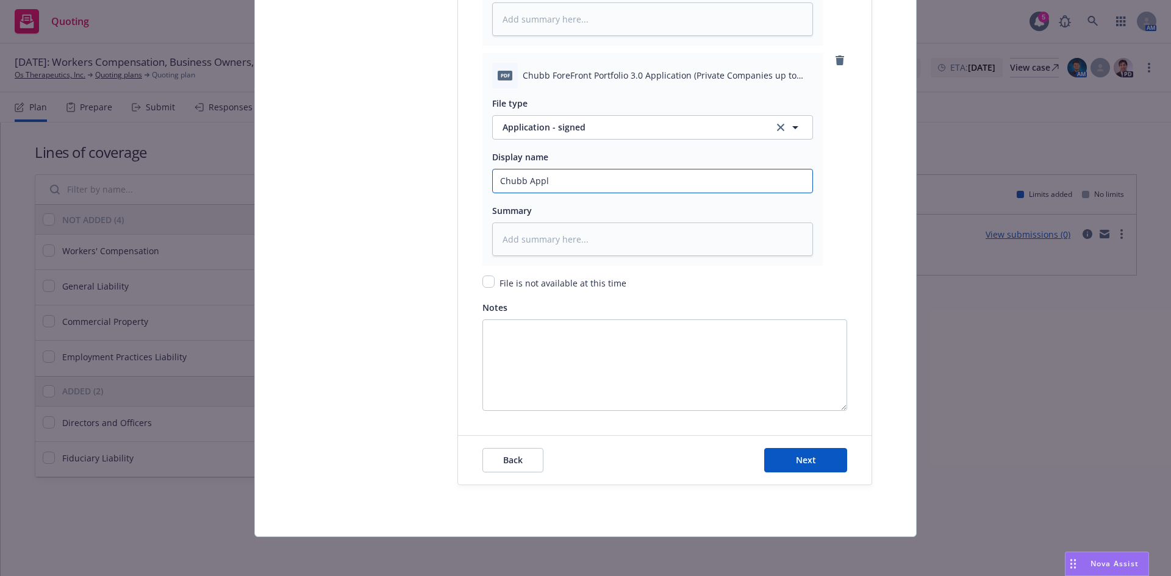
type textarea "x"
type input "Chubb Appli"
type textarea "x"
type input "Chubb Applic"
type textarea "x"
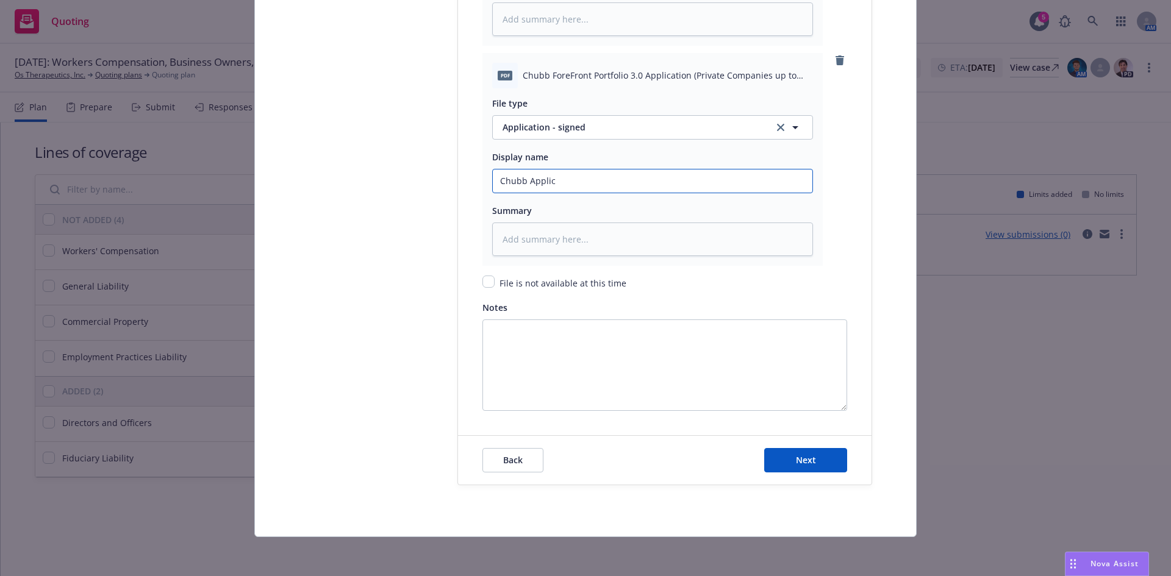
type input "Chubb Applica"
type textarea "x"
type input "Chubb Applicati"
type textarea "x"
type input "Chubb Applicatio"
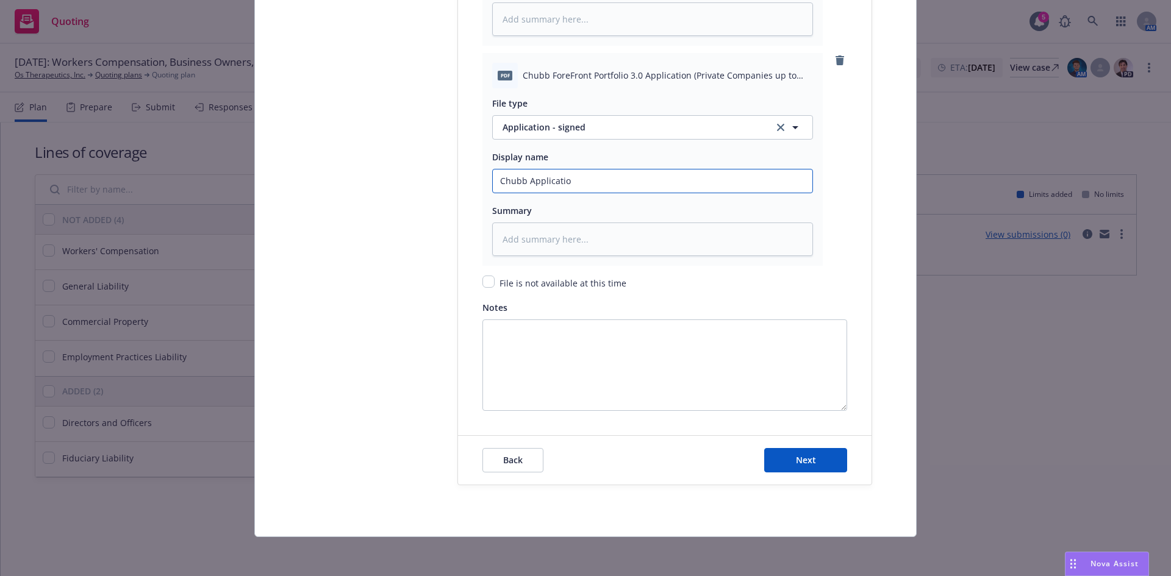
type textarea "x"
type input "Chubb Application"
type textarea "x"
type input "Chubb Application"
type textarea "x"
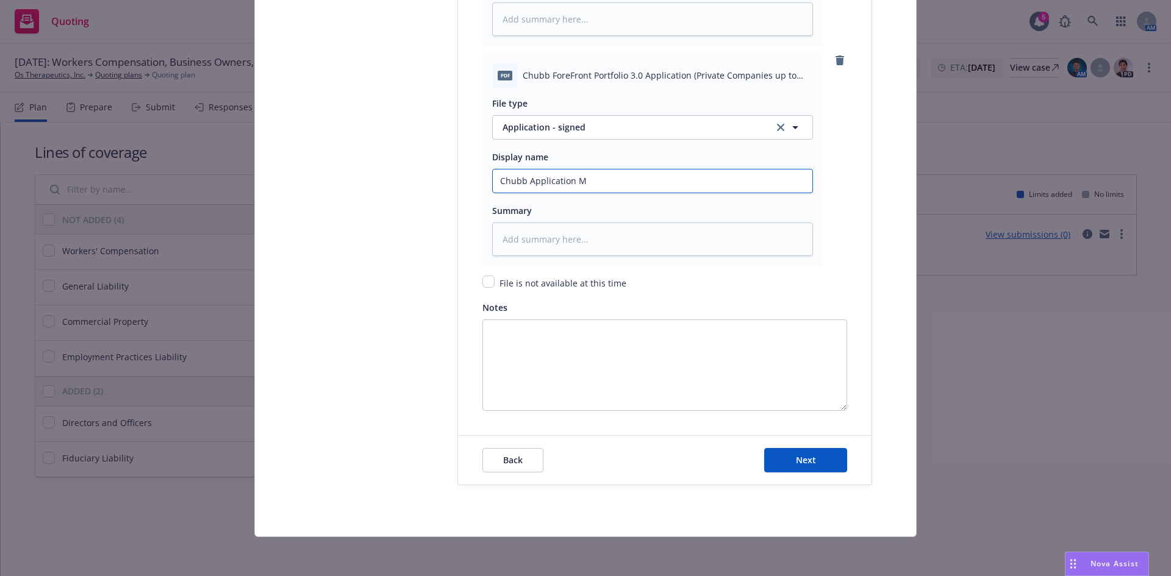
type input "Chubb Application ML"
type textarea "x"
type input "Chubb Application ML"
type textarea "x"
click at [612, 177] on input "Chubb Application ML" at bounding box center [653, 181] width 320 height 23
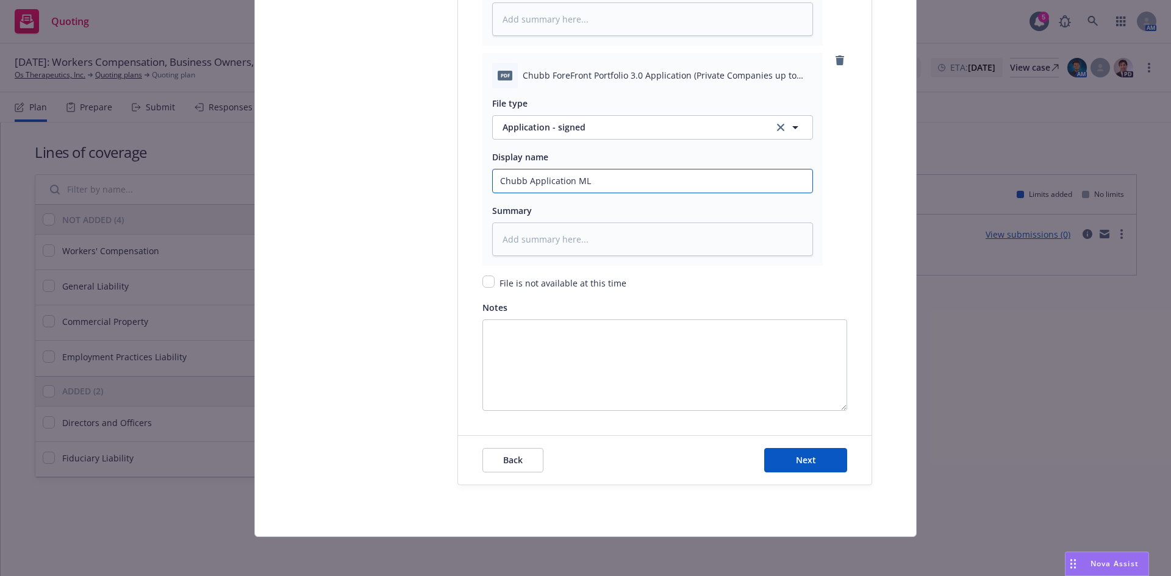
type input "Chubb Application ML"
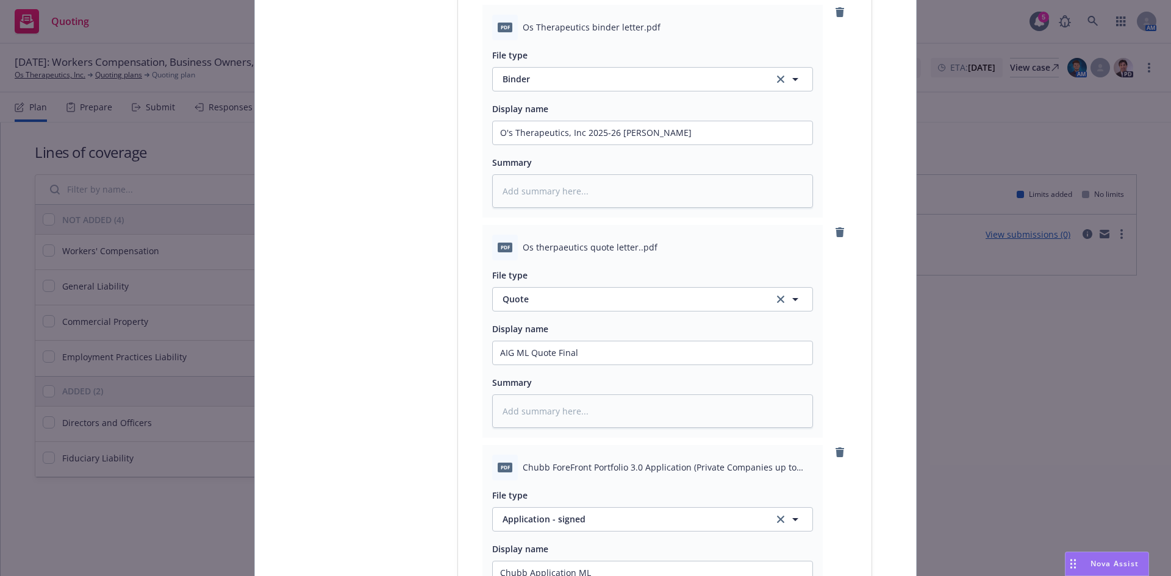
scroll to position [1547, 0]
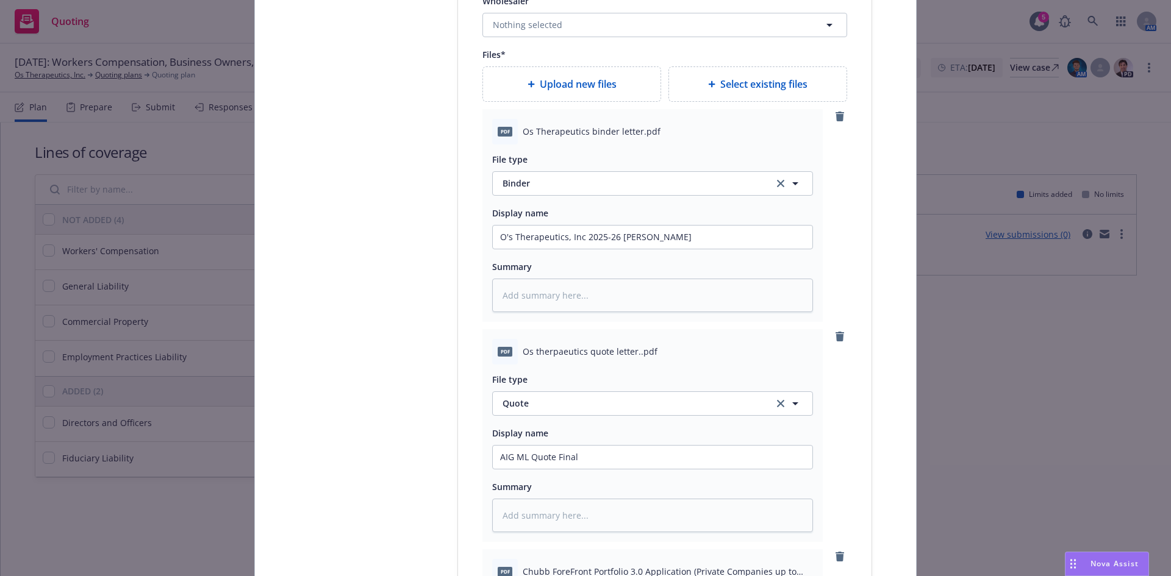
type textarea "x"
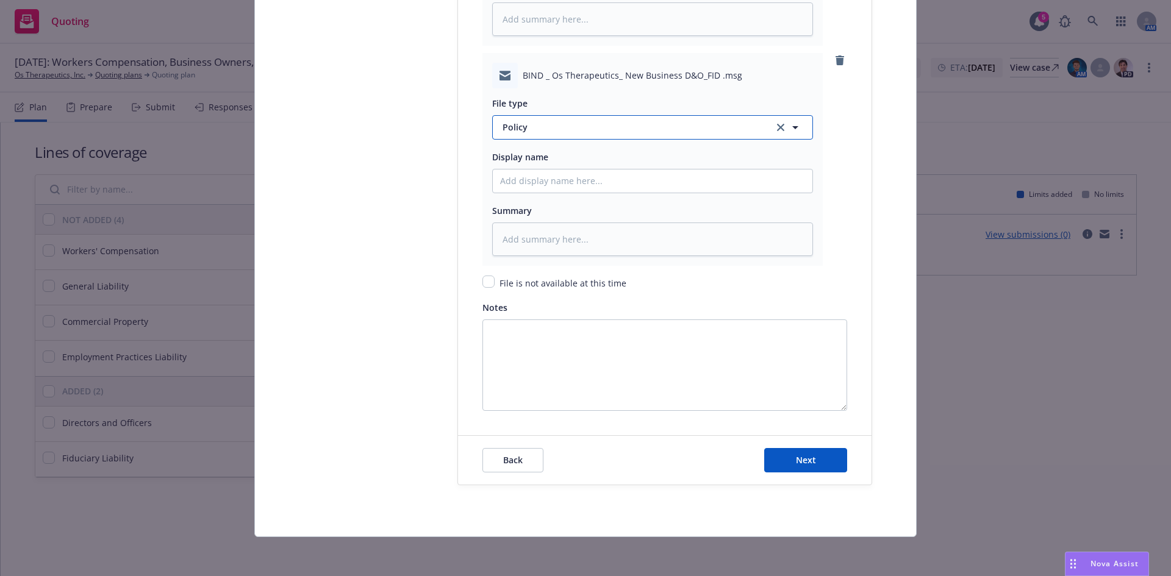
click at [538, 127] on span "Policy" at bounding box center [630, 127] width 257 height 13
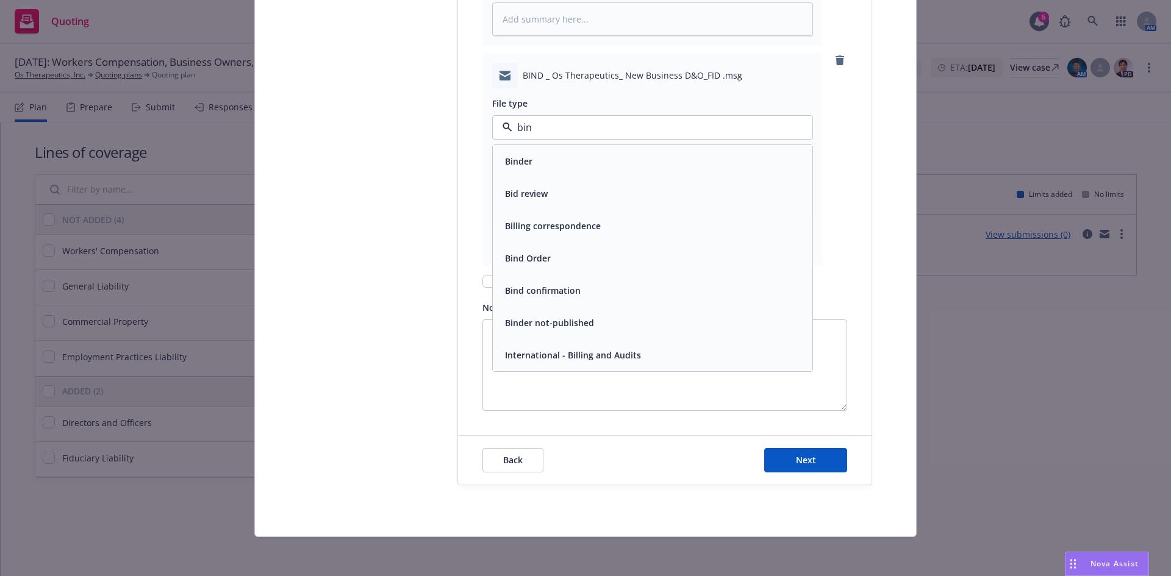
type input "bind"
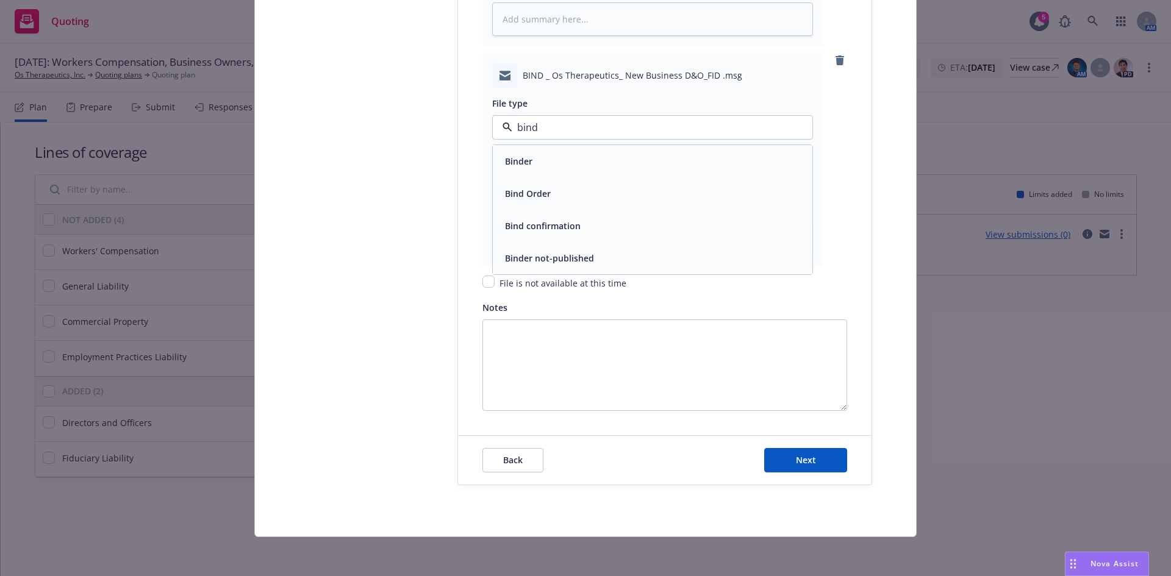
click at [541, 186] on div "Bind Order" at bounding box center [526, 194] width 53 height 18
click at [509, 180] on input "Policy display name" at bounding box center [653, 181] width 320 height 23
type textarea "x"
type input "M"
type textarea "x"
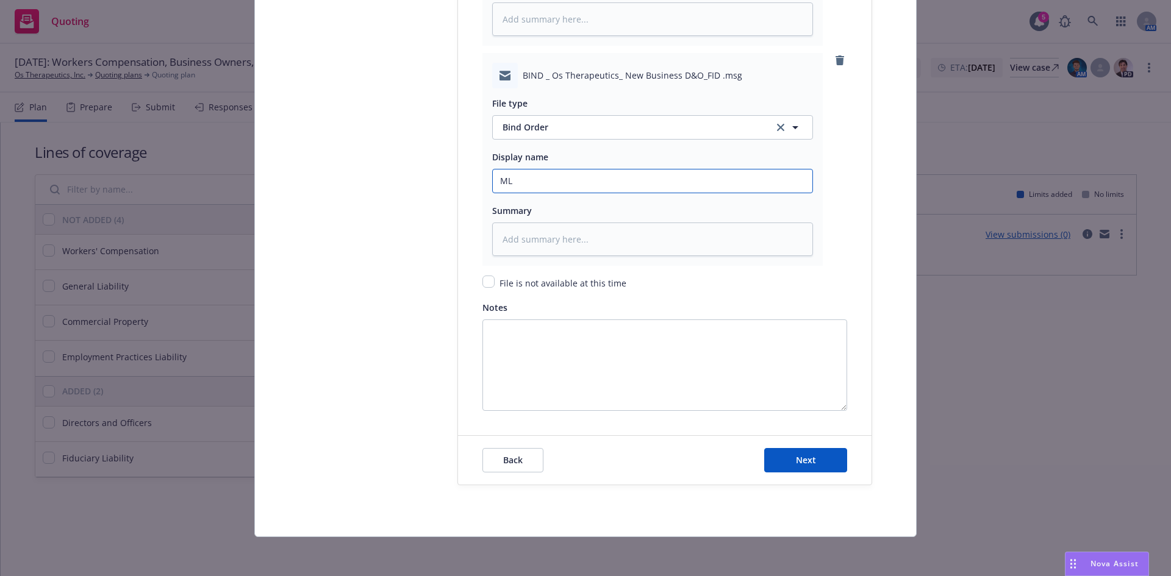
type input "ML"
type textarea "x"
type input "ML B"
type textarea "x"
type input "ML Bi"
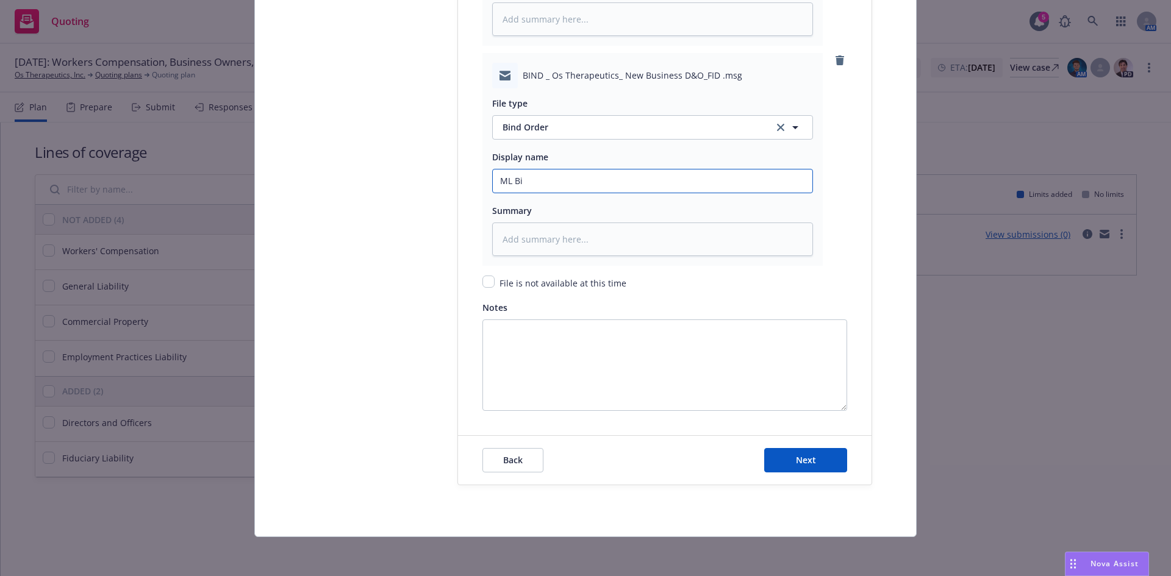
type textarea "x"
type input "ML Bin"
type textarea "x"
type input "ML Bind"
type textarea "x"
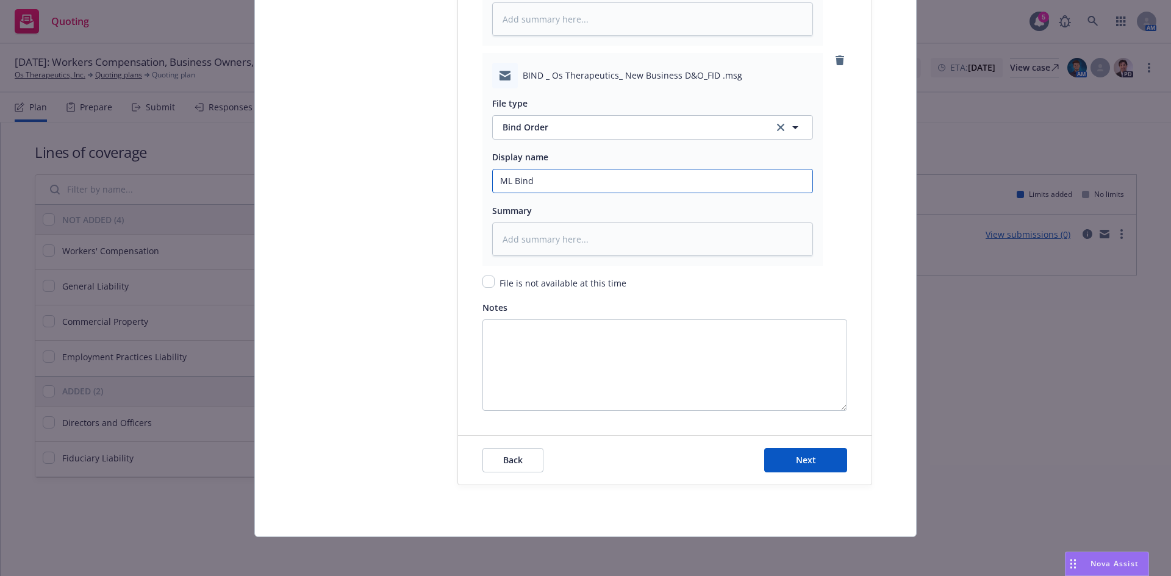
type input "ML Bind"
type textarea "x"
type input "ML Bind or"
type textarea "x"
type input "ML Bind ord"
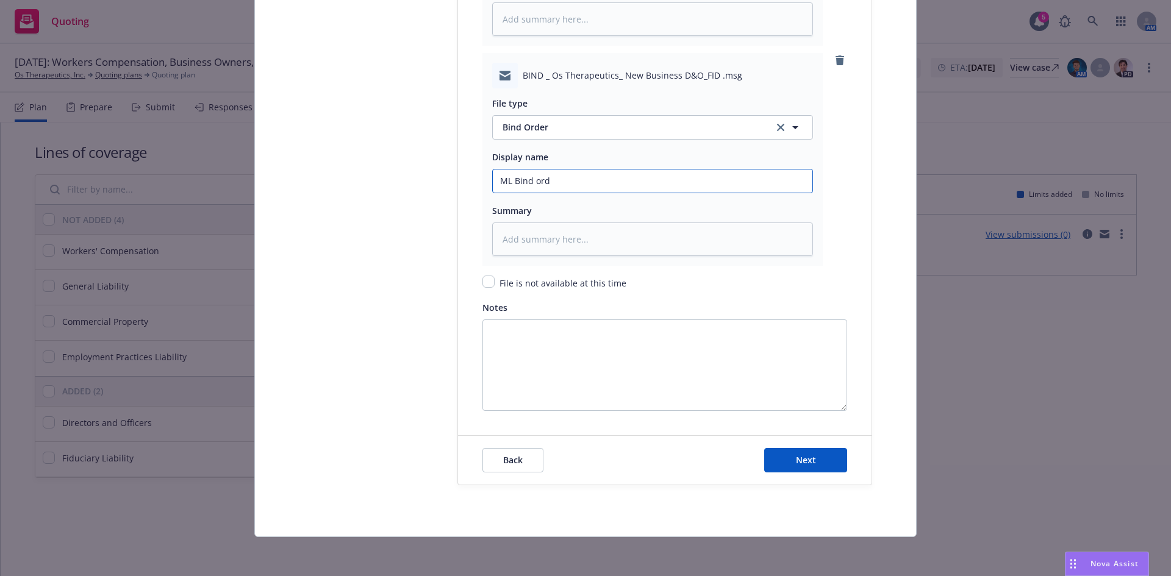
type textarea "x"
type input "ML Bind orde"
type textarea "x"
type input "ML Bind order"
type textarea "x"
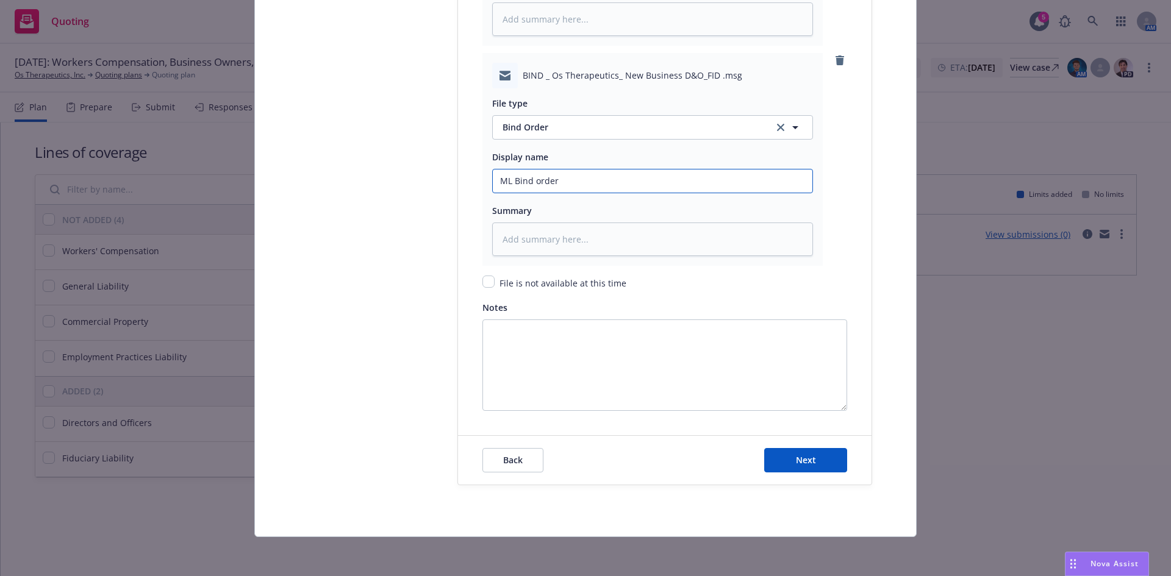
type input "ML Bind order"
type textarea "x"
type input "ML Bind order o"
type textarea "x"
type input "ML Bind order"
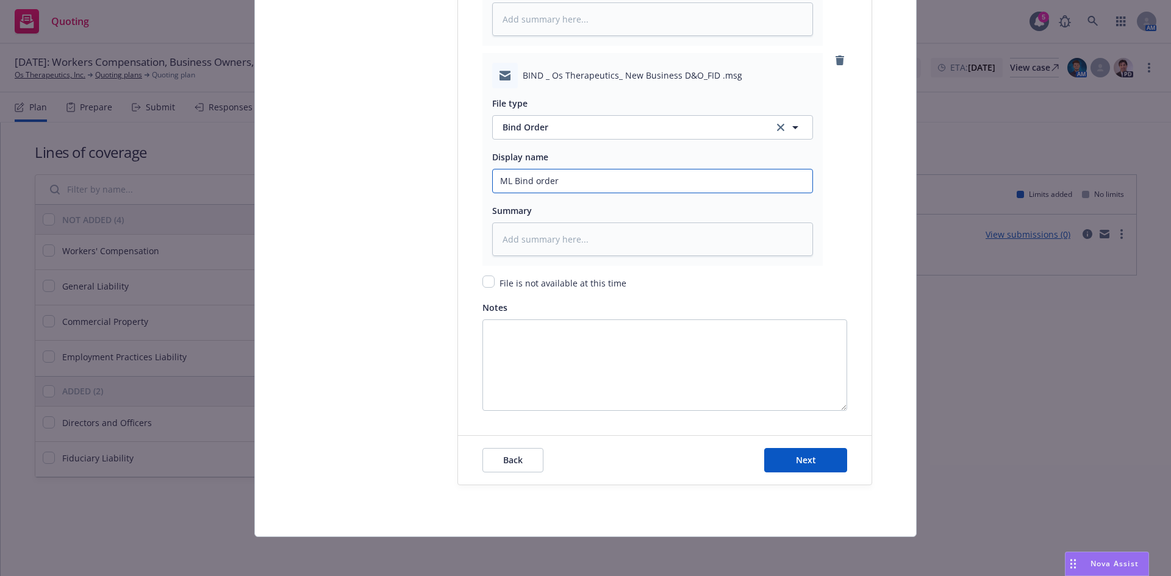
type textarea "x"
type input "ML Bind order t"
type textarea "x"
type input "ML Bind order to"
type textarea "x"
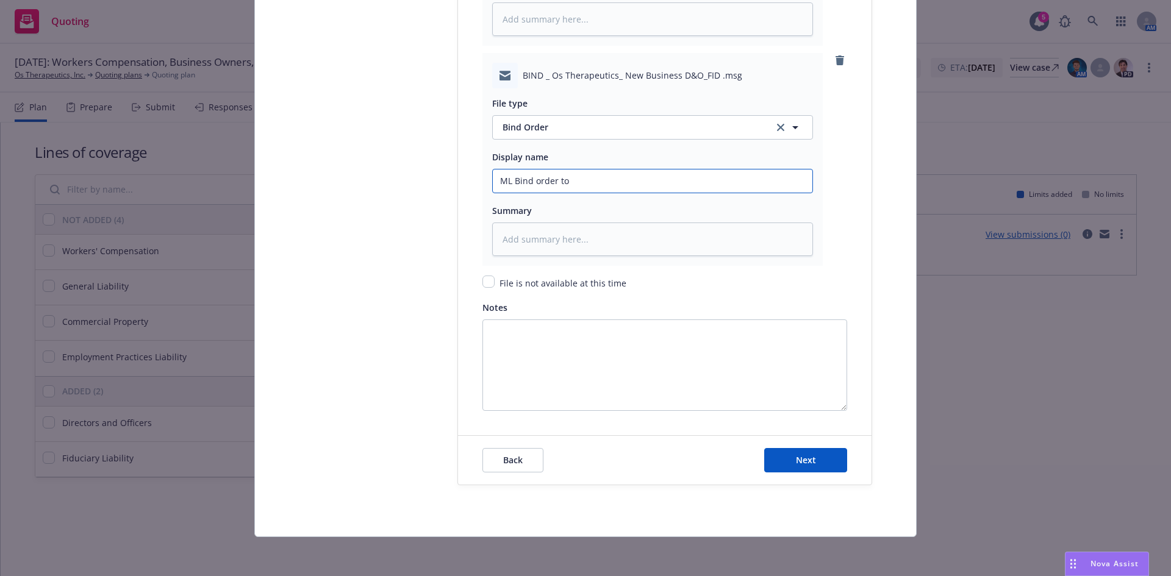
type input "ML Bind order to"
type textarea "x"
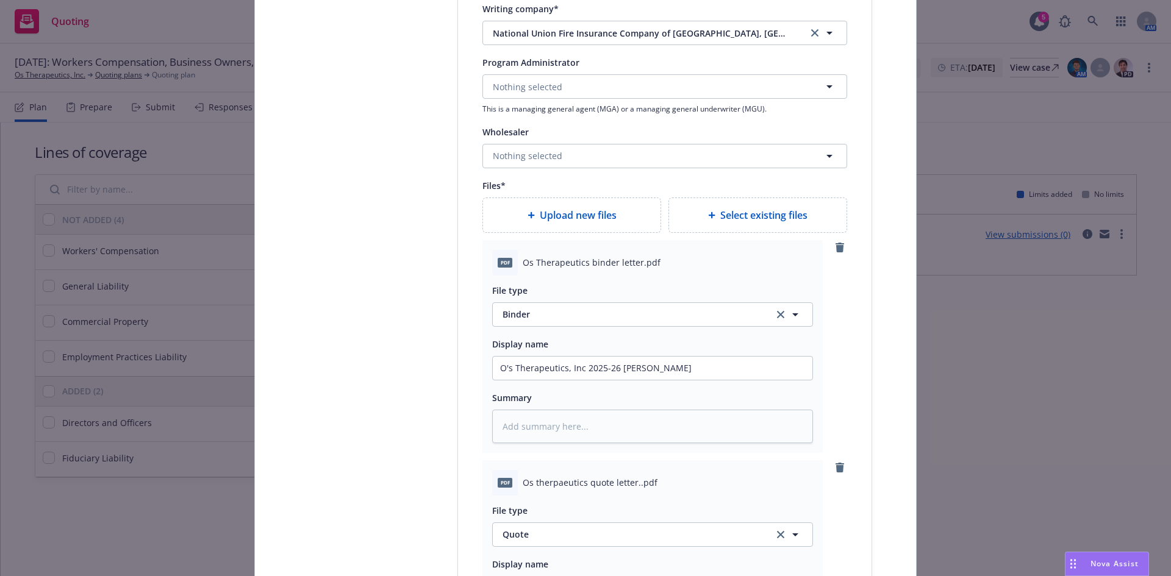
scroll to position [2484, 0]
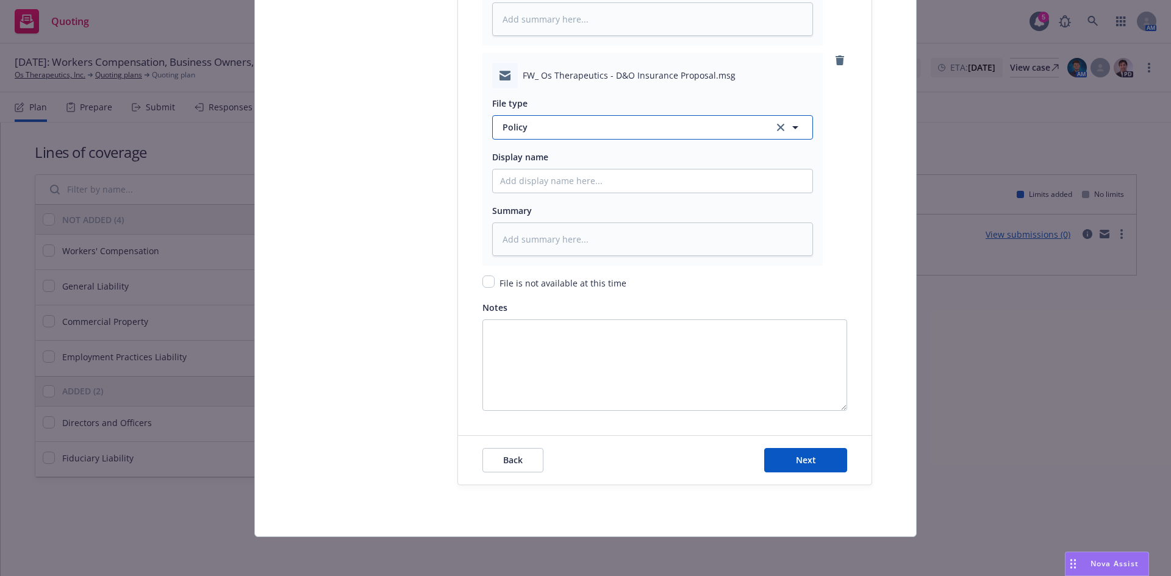
click at [534, 124] on span "Policy" at bounding box center [630, 127] width 257 height 13
click at [534, 148] on div "Bind Order" at bounding box center [653, 161] width 320 height 32
click at [523, 171] on input "Policy display name" at bounding box center [653, 181] width 320 height 23
click at [764, 448] on button "Next" at bounding box center [805, 460] width 83 height 24
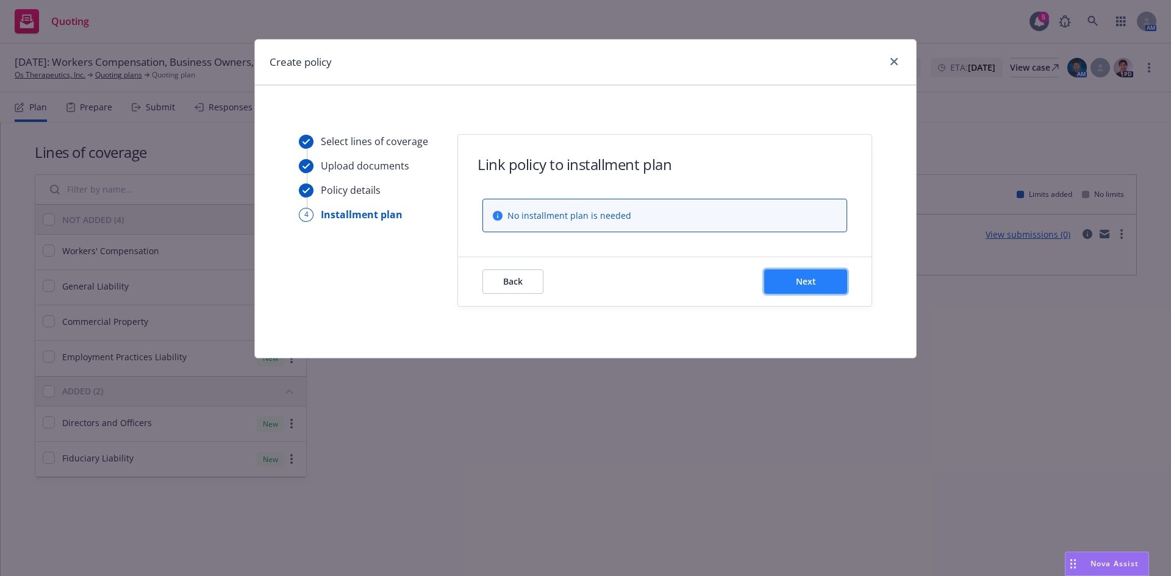
click at [809, 284] on span "Next" at bounding box center [806, 282] width 20 height 12
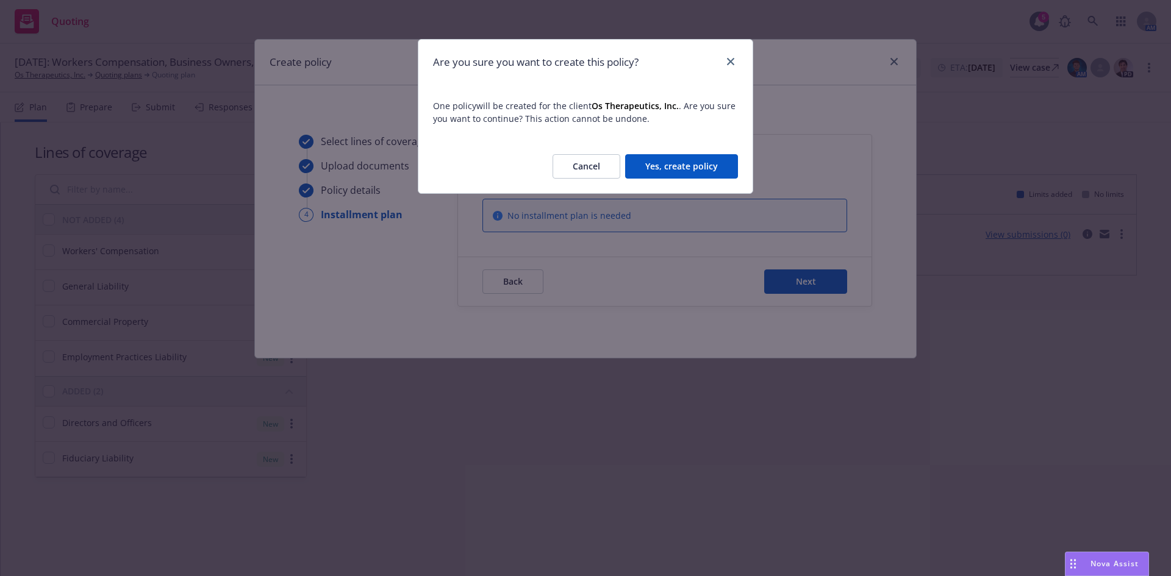
click at [696, 173] on button "Yes, create policy" at bounding box center [681, 166] width 113 height 24
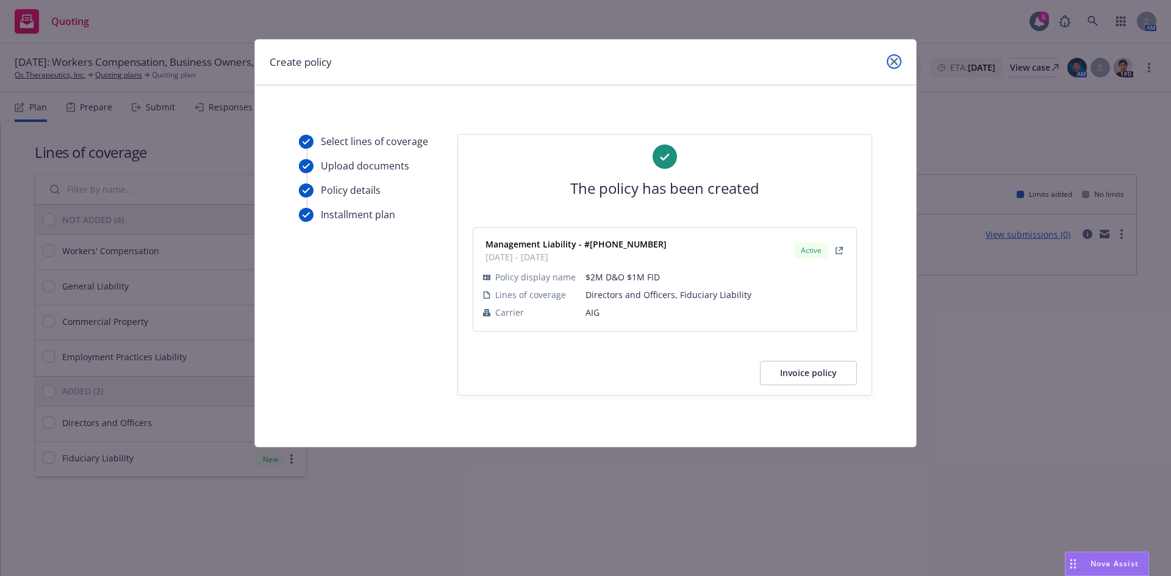
click at [898, 63] on link "close" at bounding box center [894, 61] width 15 height 15
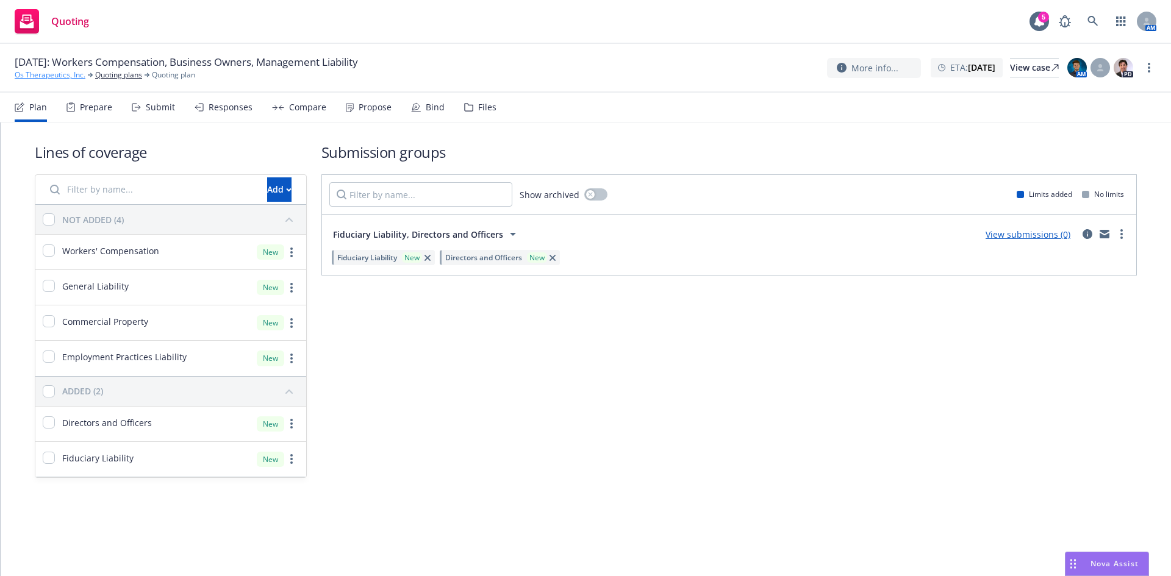
click at [64, 74] on link "Os Therapeutics, Inc." at bounding box center [50, 75] width 71 height 11
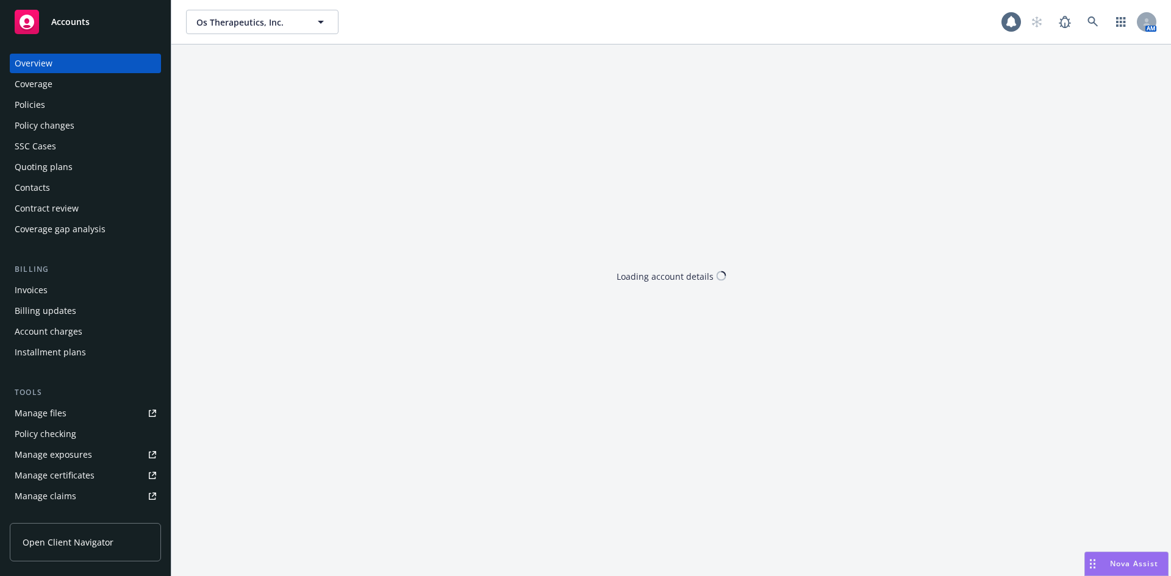
click at [48, 101] on div "Policies" at bounding box center [85, 105] width 141 height 20
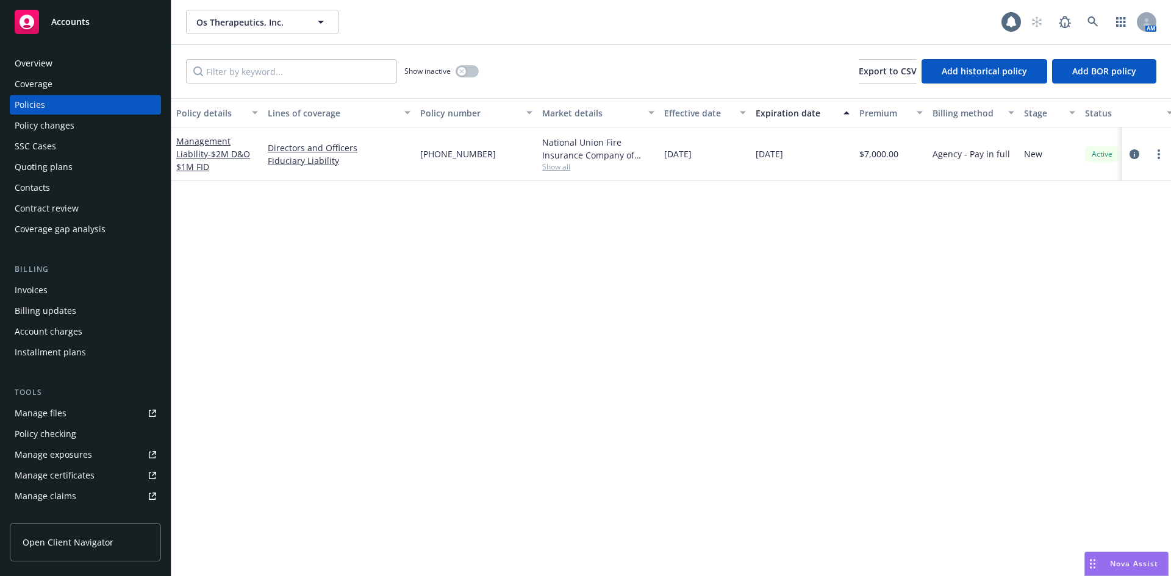
drag, startPoint x: 57, startPoint y: 110, endPoint x: 65, endPoint y: 110, distance: 7.9
click at [56, 110] on div "Policies" at bounding box center [85, 105] width 141 height 20
click at [192, 154] on link "Management Liability - $2M D&O $1M FID" at bounding box center [213, 153] width 74 height 37
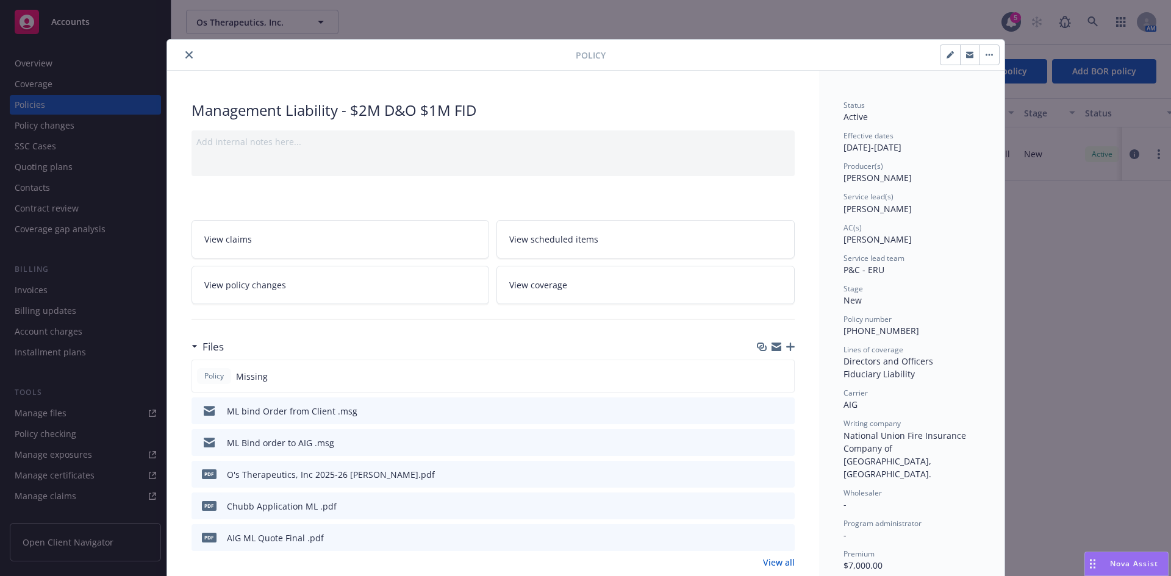
scroll to position [777, 0]
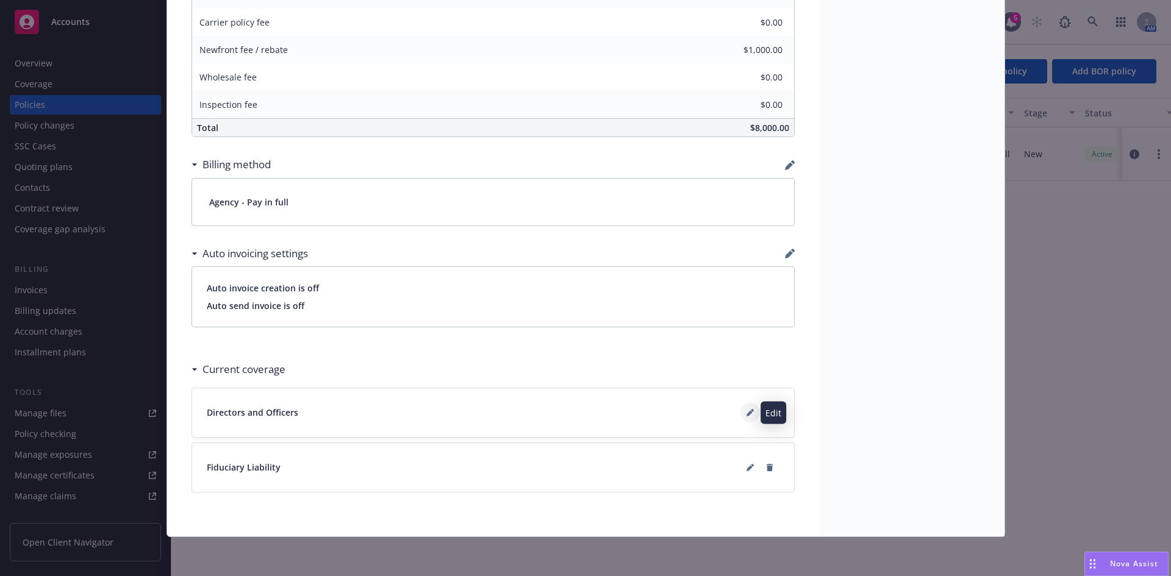
click at [746, 412] on icon at bounding box center [749, 412] width 7 height 7
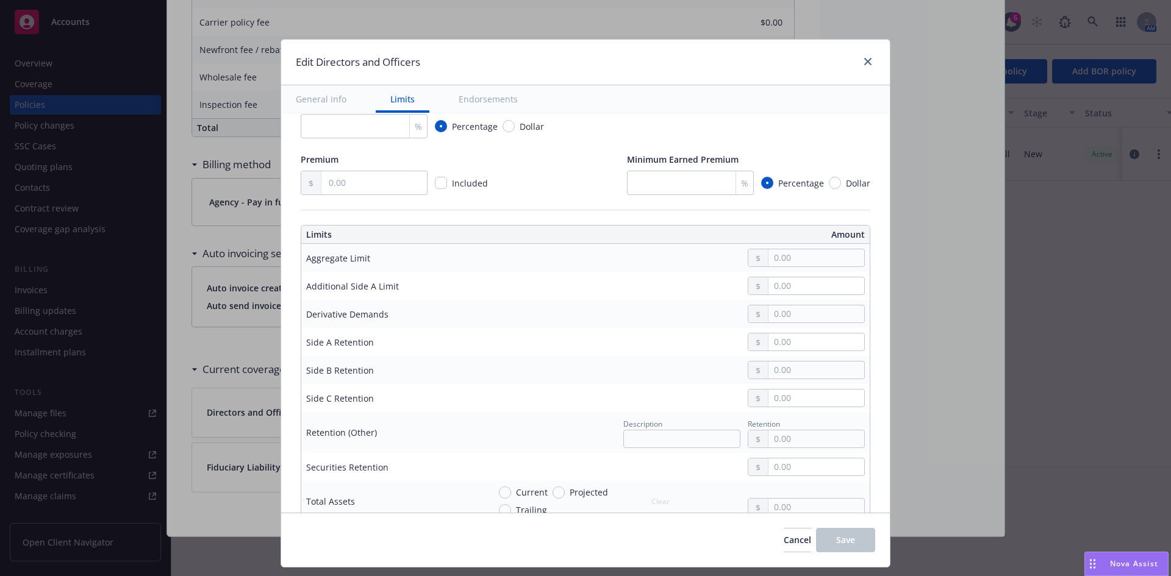
scroll to position [261, 0]
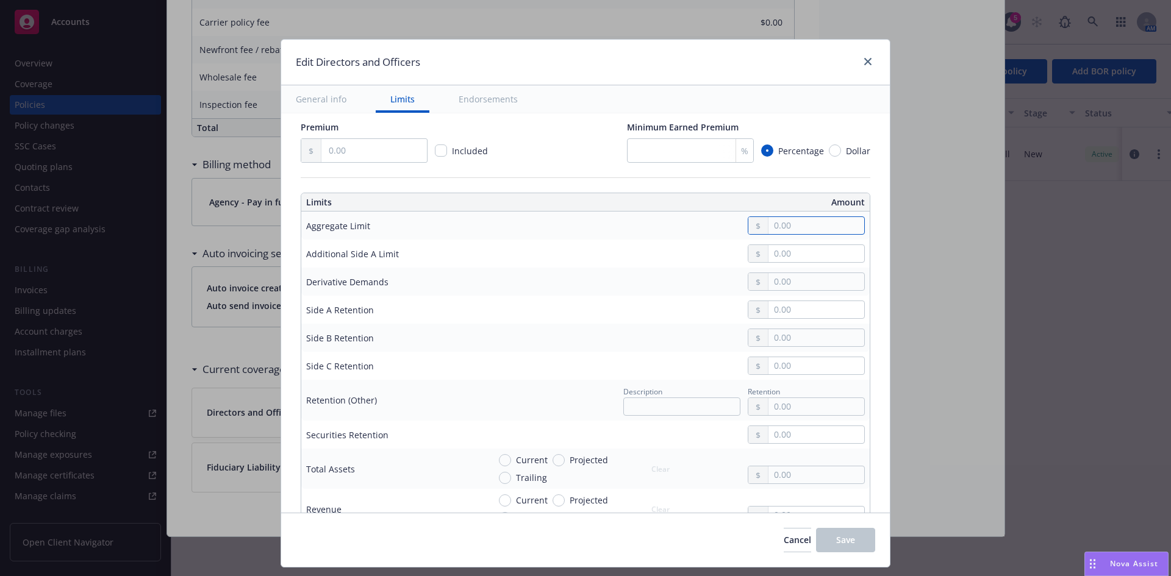
click at [813, 231] on input "text" at bounding box center [816, 225] width 96 height 17
type input "2,000,000.00"
click at [793, 301] on button "$2,000,000.00" at bounding box center [802, 300] width 105 height 23
click at [816, 313] on input "text" at bounding box center [816, 309] width 96 height 17
type input "0.00"
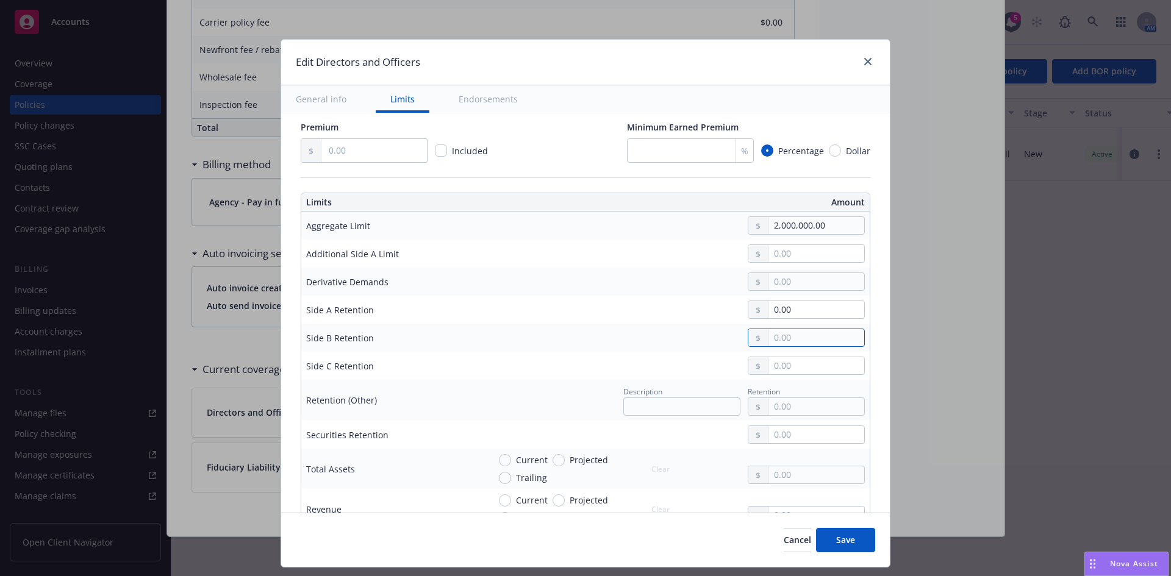
click at [800, 343] on input "text" at bounding box center [816, 337] width 96 height 17
type input "10,000.00"
click at [781, 364] on input "text" at bounding box center [816, 365] width 96 height 17
type input "10,000.00"
click at [499, 457] on div "Current" at bounding box center [523, 460] width 49 height 13
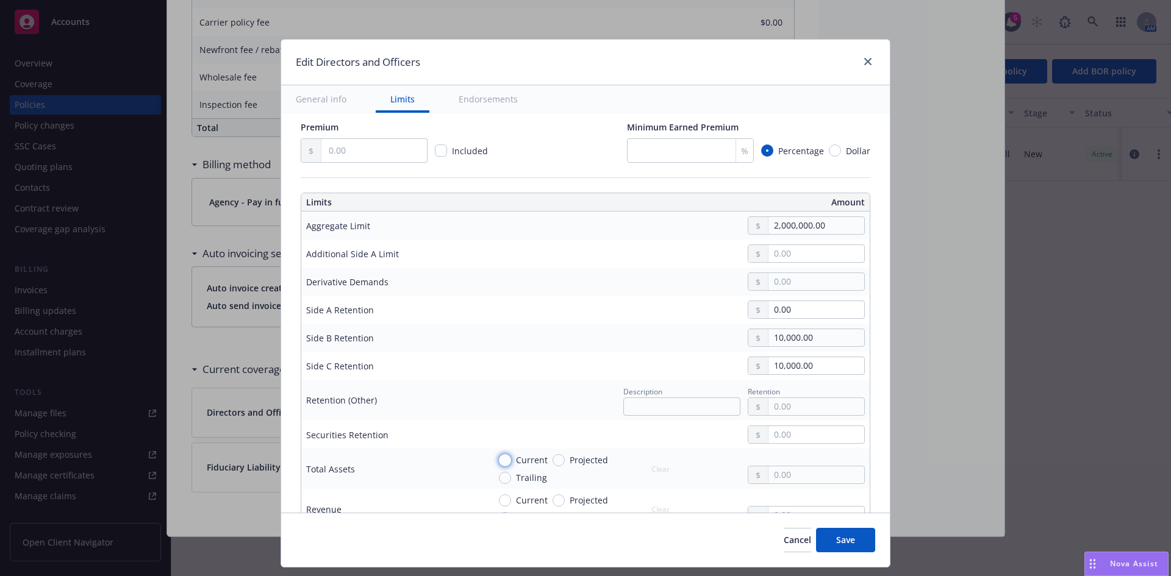
click at [499, 457] on input "Current" at bounding box center [505, 460] width 12 height 12
radio input "true"
click at [499, 502] on input "Current" at bounding box center [505, 501] width 12 height 12
radio input "true"
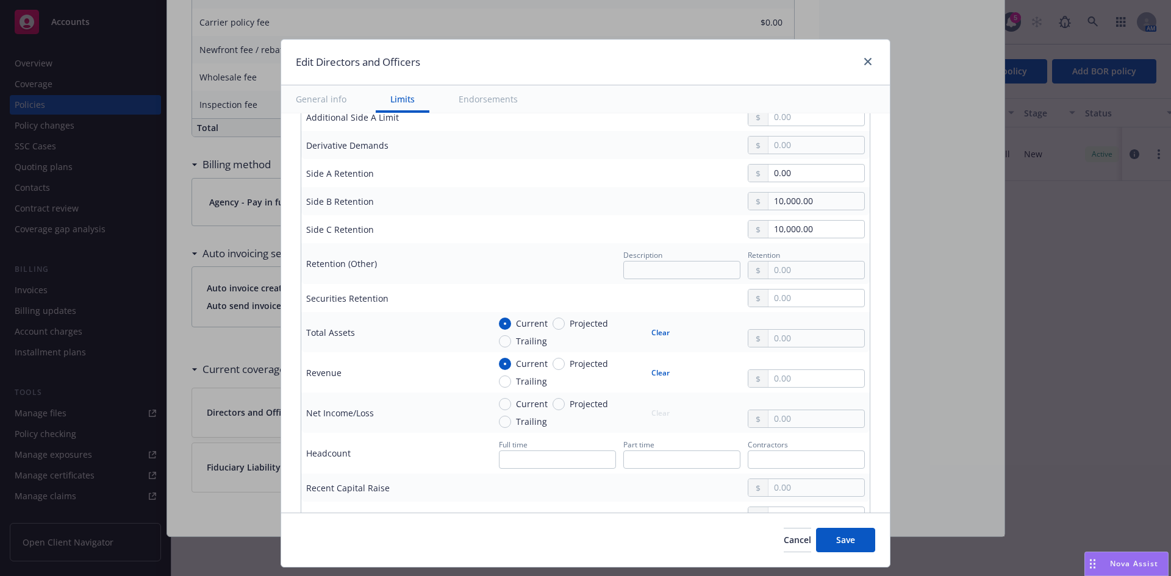
scroll to position [426, 0]
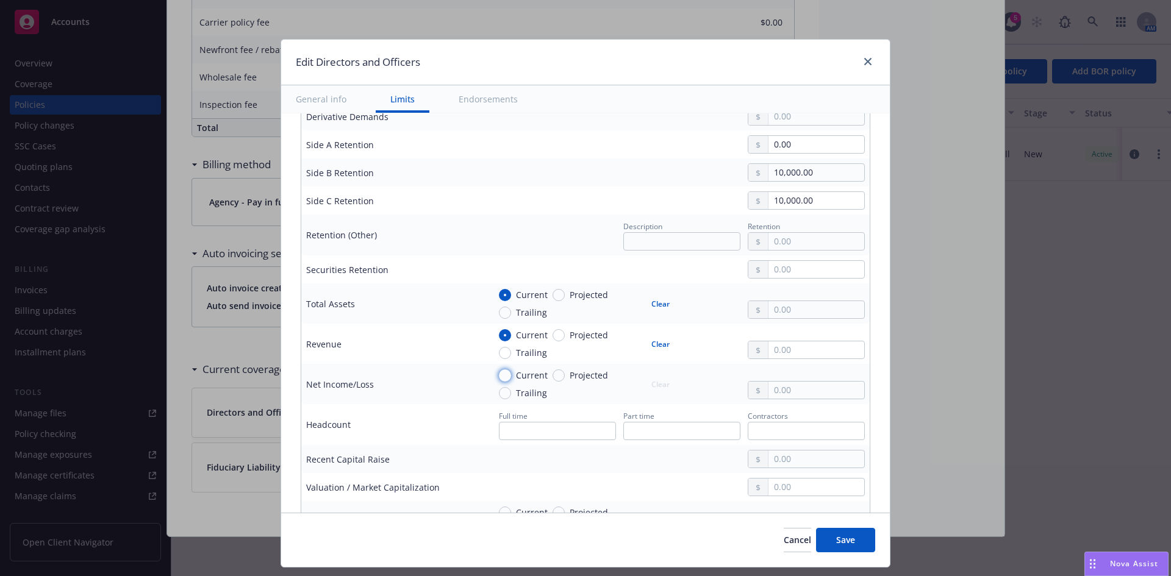
click at [499, 377] on input "Current" at bounding box center [505, 376] width 12 height 12
radio input "true"
click at [787, 309] on input "text" at bounding box center [816, 309] width 96 height 17
type input "1,000,000.00"
click at [785, 350] on input "text" at bounding box center [816, 349] width 96 height 17
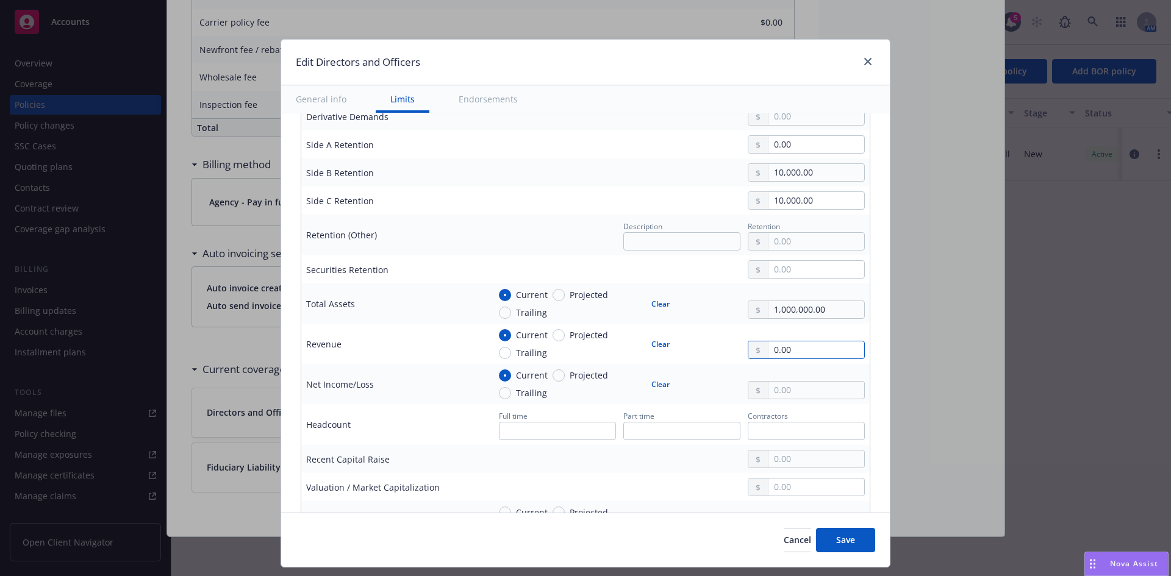
type input "0.00"
click at [789, 394] on input "text" at bounding box center [816, 390] width 96 height 17
type input "-50,000.00"
click at [854, 543] on span "Save" at bounding box center [845, 540] width 19 height 12
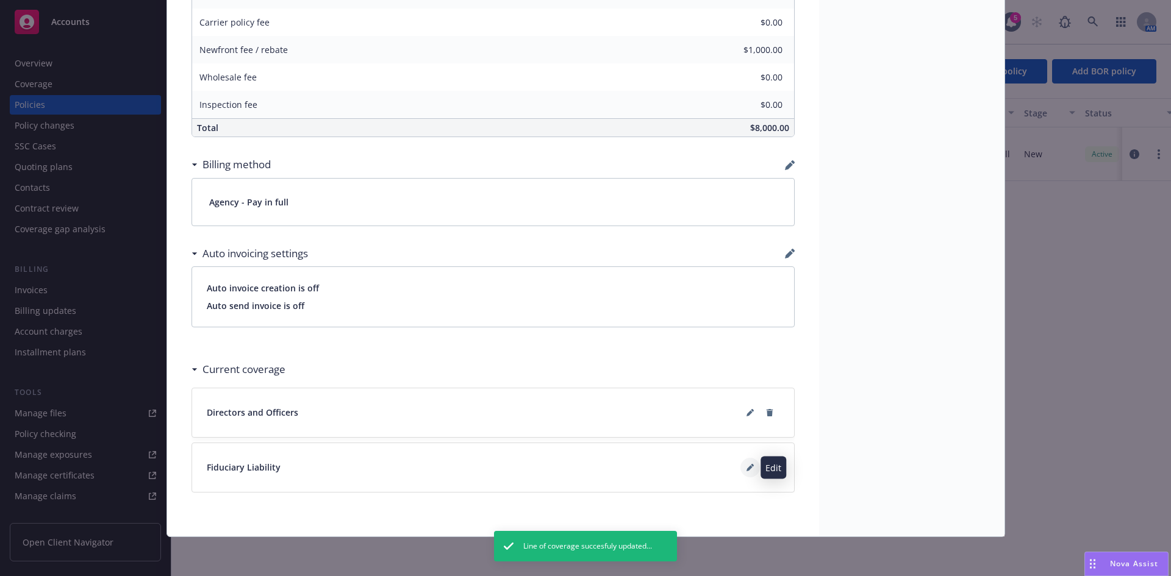
click at [748, 468] on icon at bounding box center [749, 467] width 7 height 7
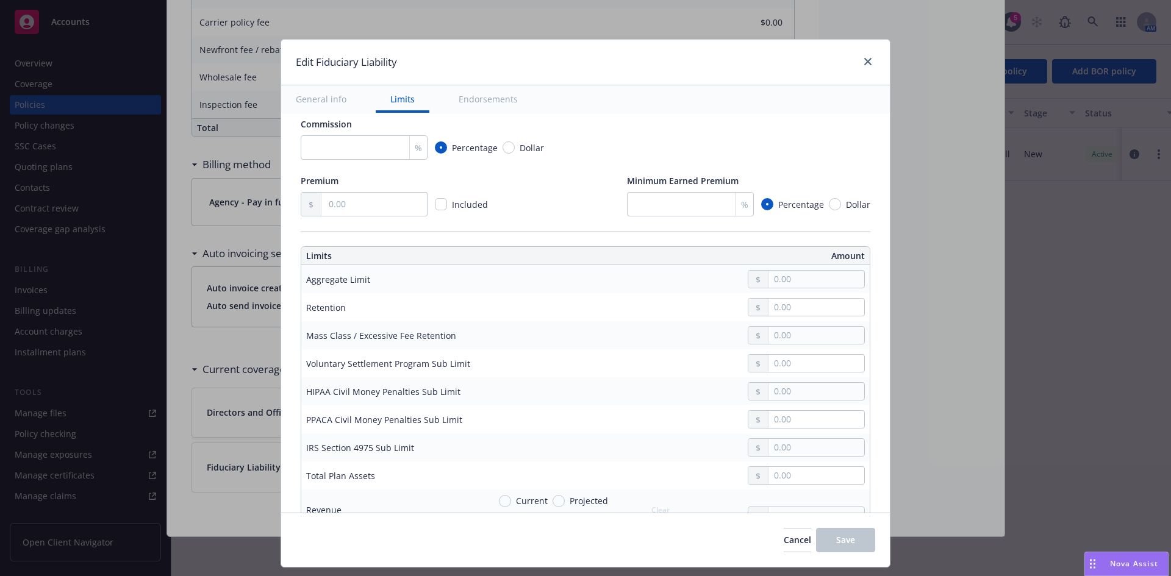
scroll to position [269, 0]
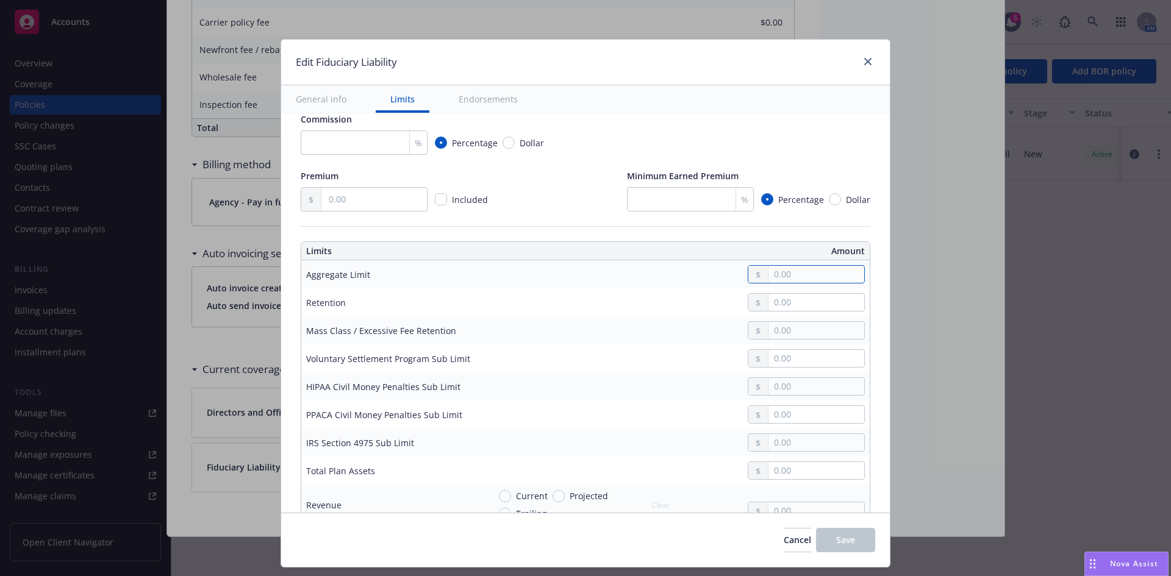
click at [768, 271] on input "text" at bounding box center [816, 274] width 96 height 17
type input "1,000,000.00"
click at [787, 305] on input "text" at bounding box center [816, 302] width 96 height 17
type input "0.00"
click at [784, 335] on input "text" at bounding box center [816, 330] width 96 height 17
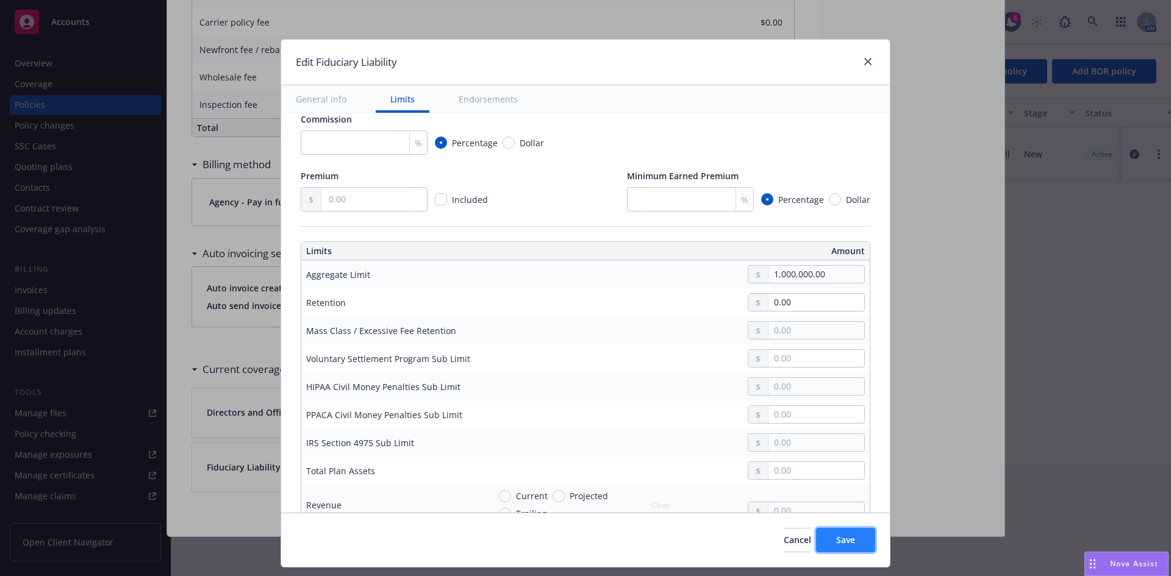
click at [866, 532] on button "Save" at bounding box center [845, 540] width 59 height 24
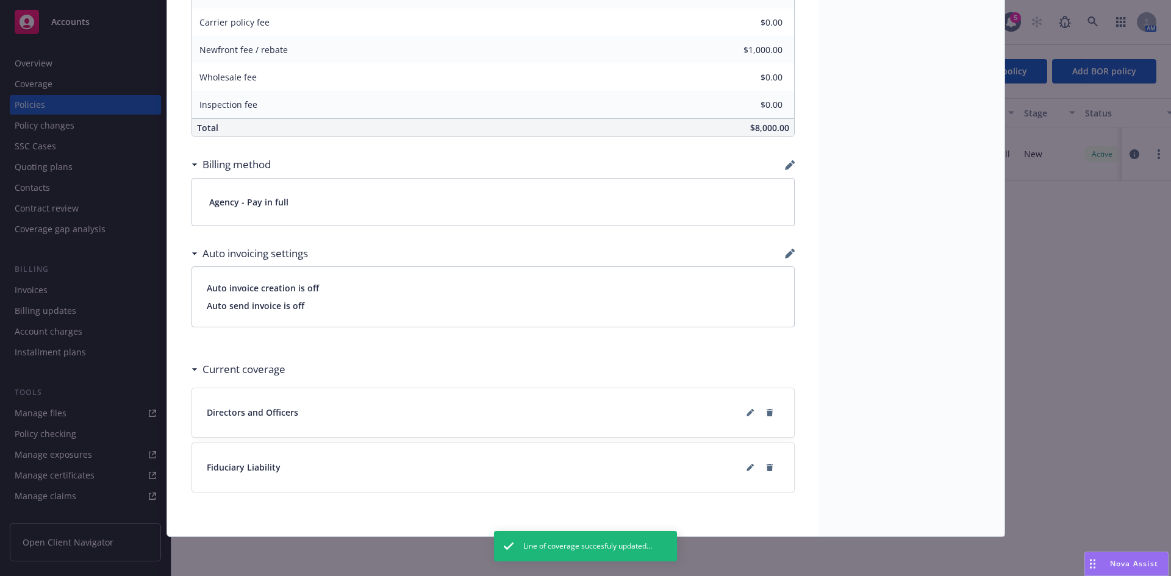
scroll to position [0, 0]
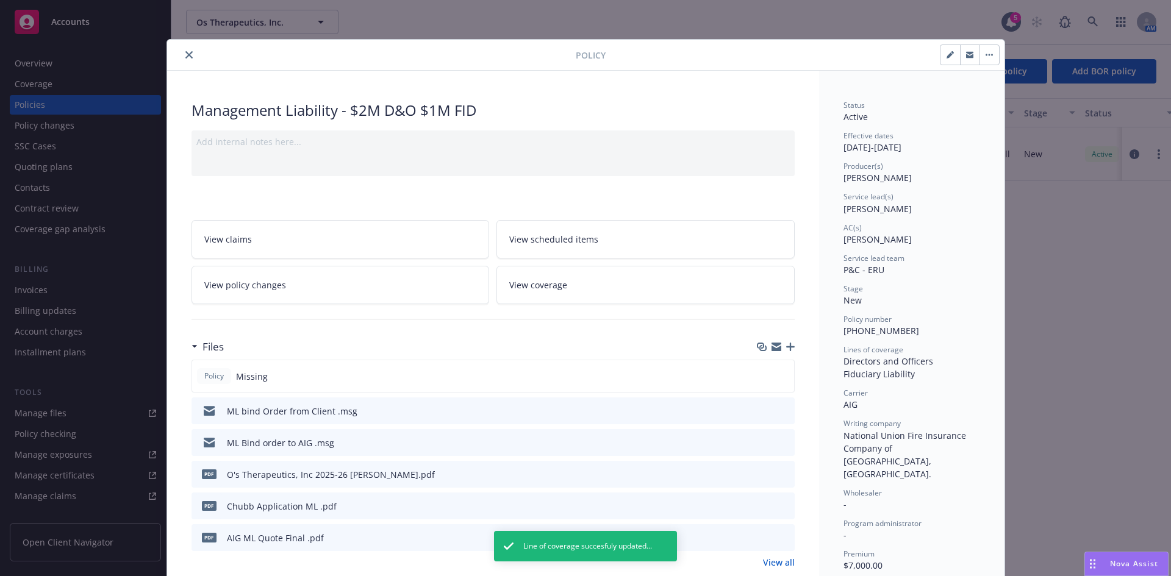
click at [760, 476] on icon "download file" at bounding box center [763, 474] width 10 height 10
click at [185, 54] on icon "close" at bounding box center [188, 54] width 7 height 7
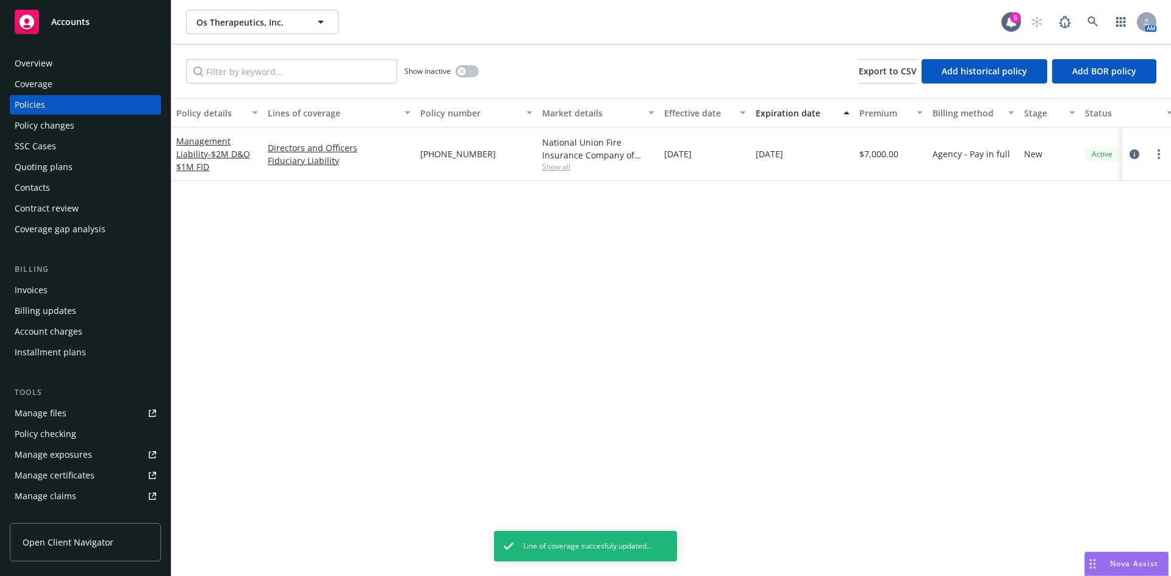
click at [39, 292] on div "Invoices" at bounding box center [31, 290] width 33 height 20
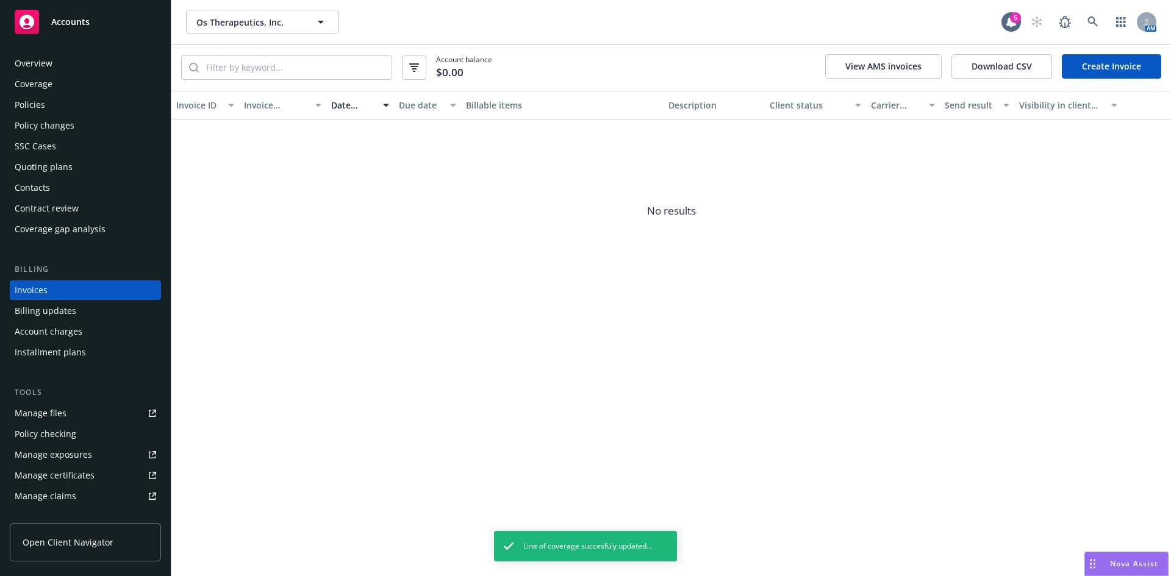
click at [1104, 59] on link "Create Invoice" at bounding box center [1111, 66] width 99 height 24
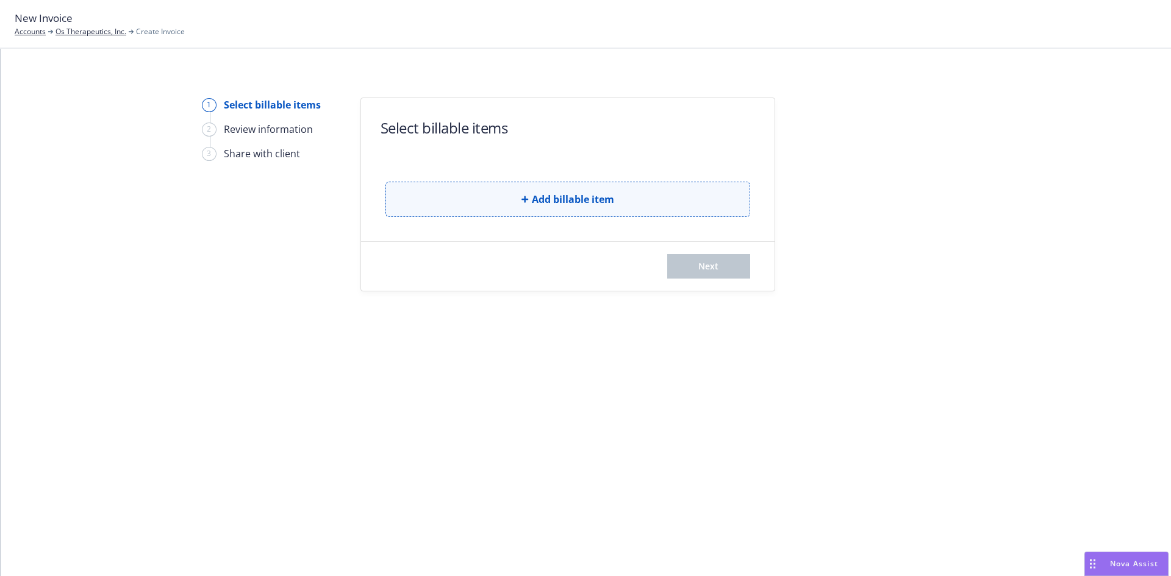
click at [554, 200] on span "Add billable item" at bounding box center [573, 199] width 82 height 15
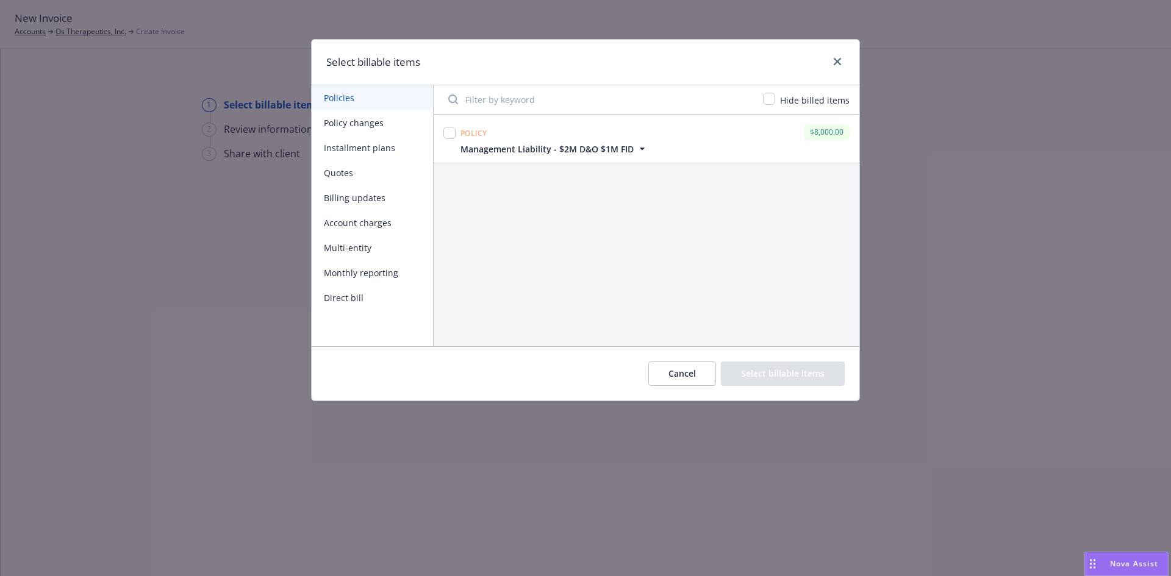
click at [459, 131] on div "Policy" at bounding box center [474, 133] width 32 height 20
click at [449, 137] on input "checkbox" at bounding box center [449, 133] width 12 height 12
checkbox input "true"
click at [790, 373] on button "Select billable items" at bounding box center [783, 374] width 124 height 24
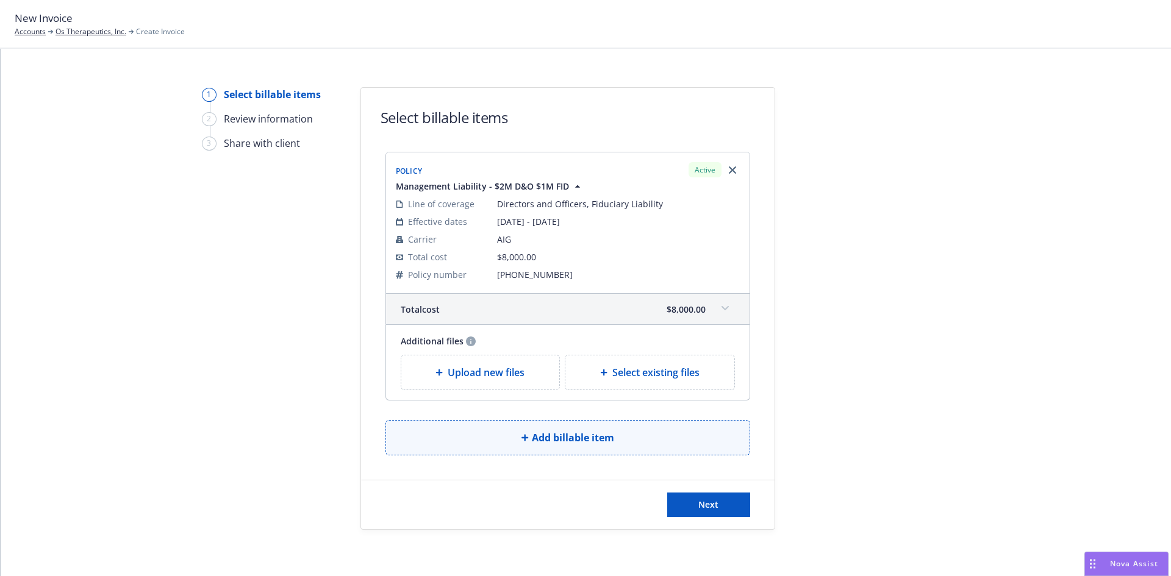
scroll to position [13, 0]
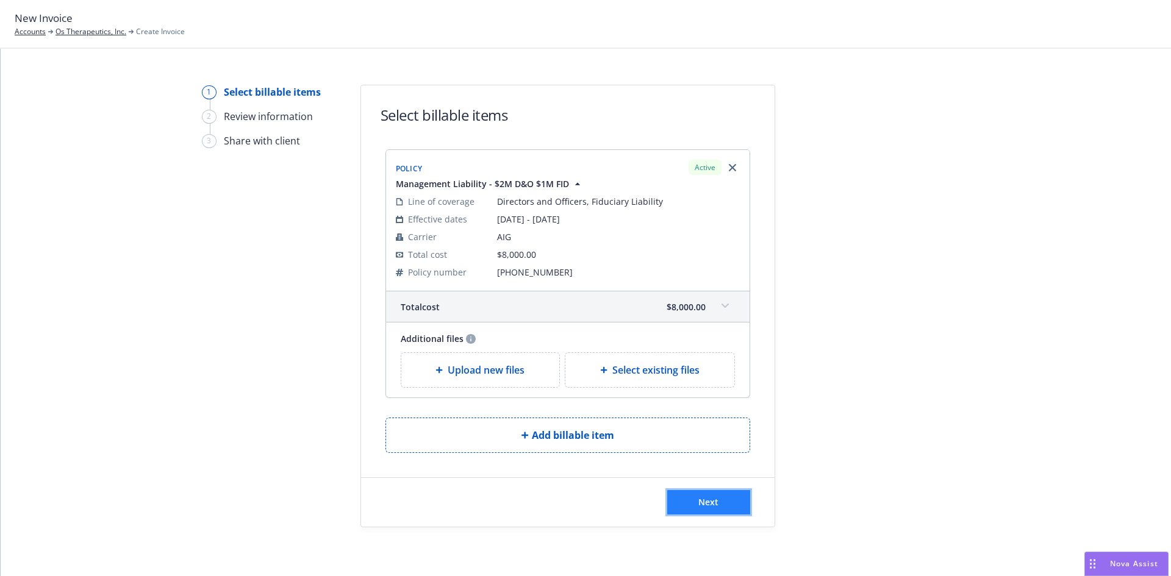
click at [704, 501] on span "Next" at bounding box center [708, 502] width 20 height 12
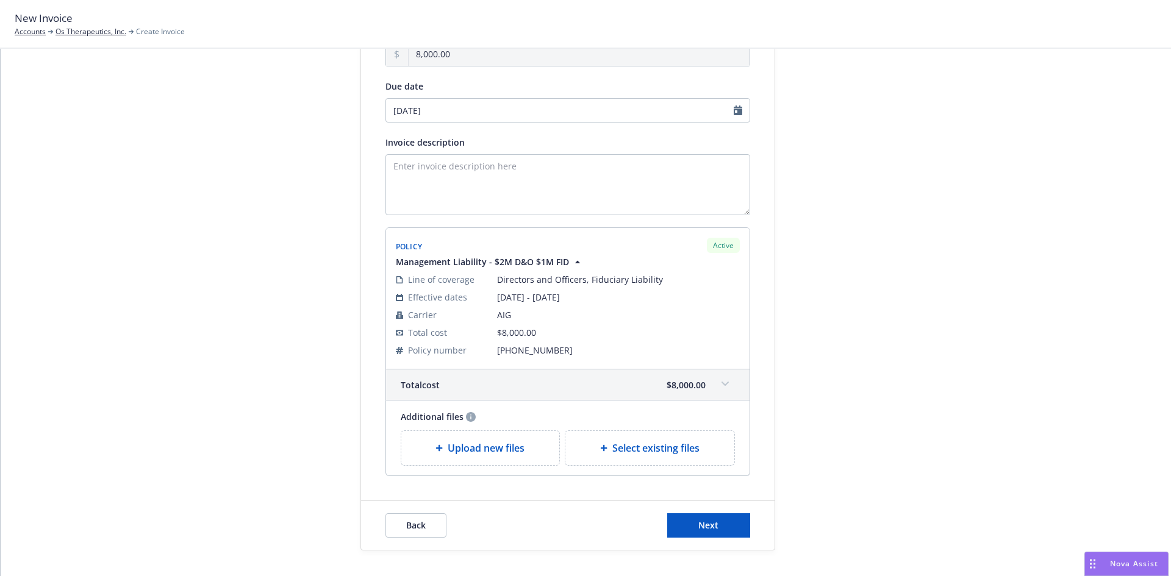
scroll to position [163, 0]
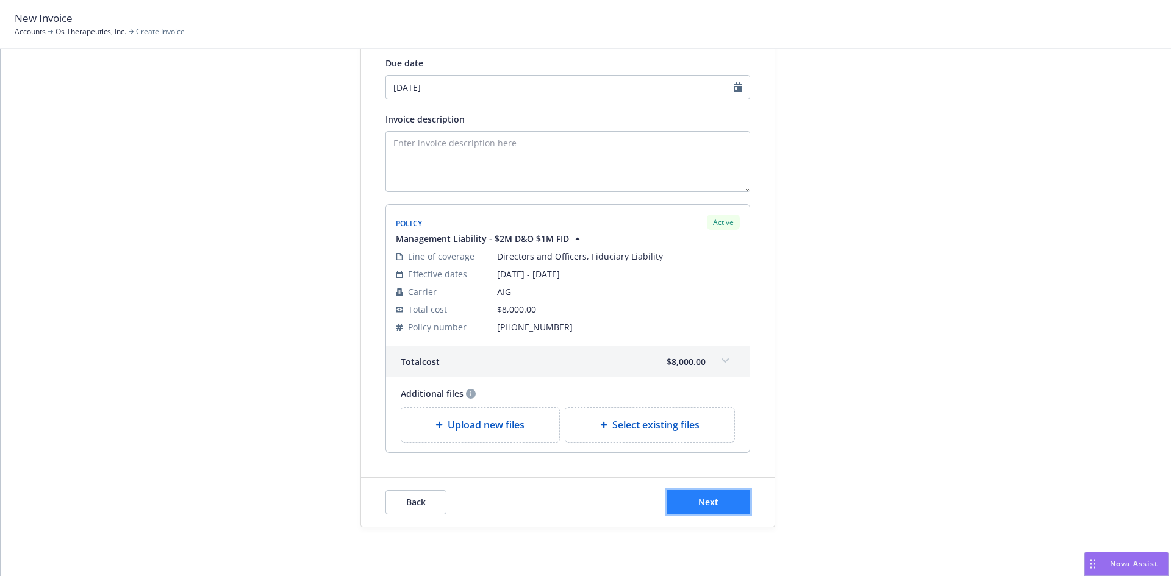
click at [713, 508] on span "Next" at bounding box center [708, 502] width 20 height 12
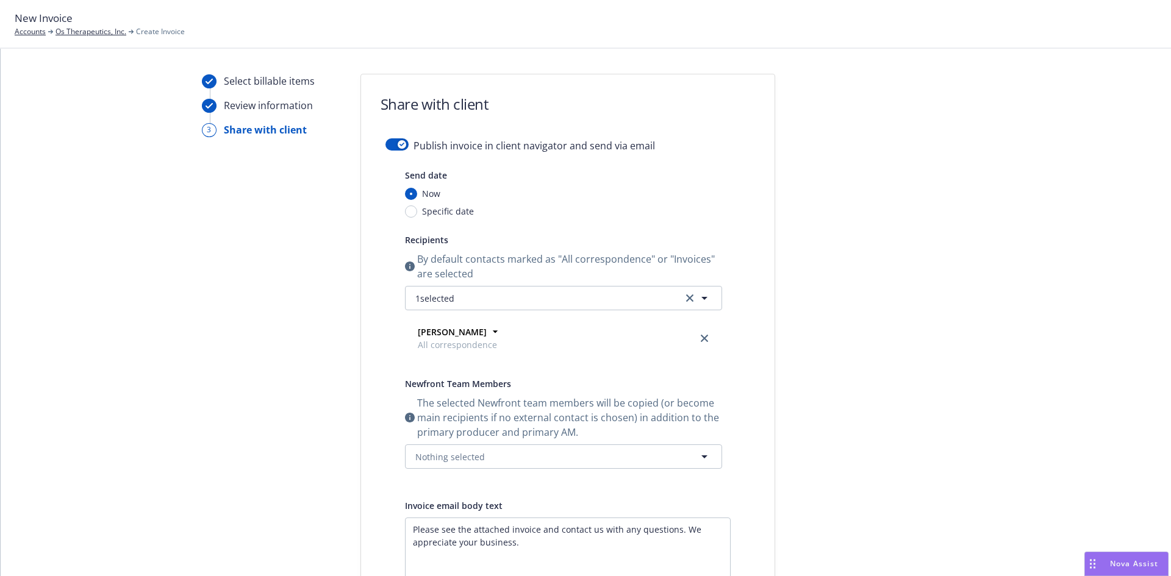
scroll to position [0, 0]
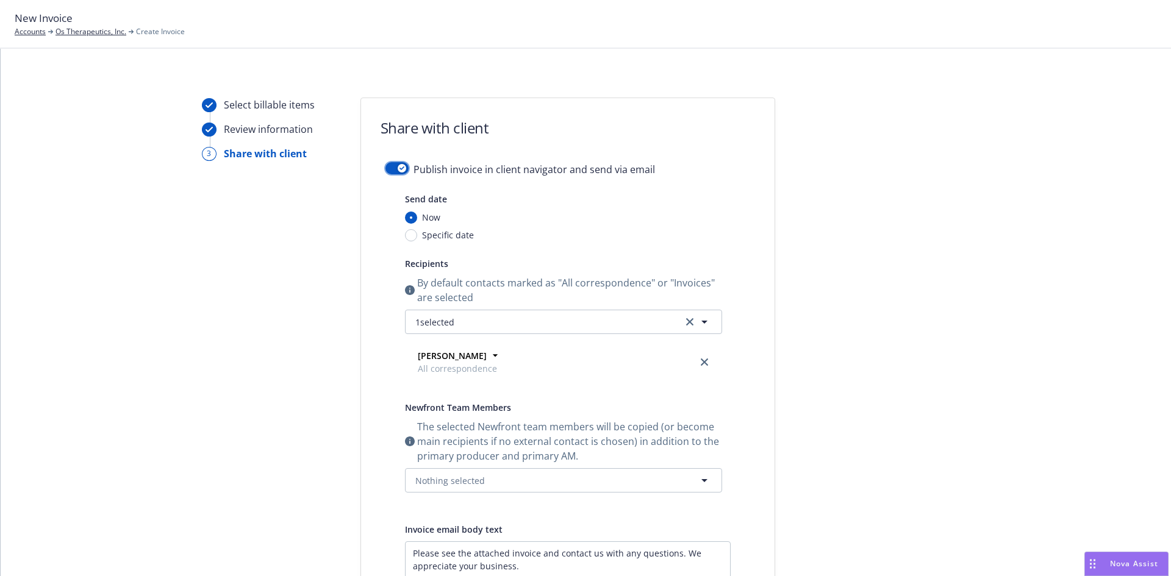
click at [398, 165] on div "button" at bounding box center [402, 168] width 9 height 9
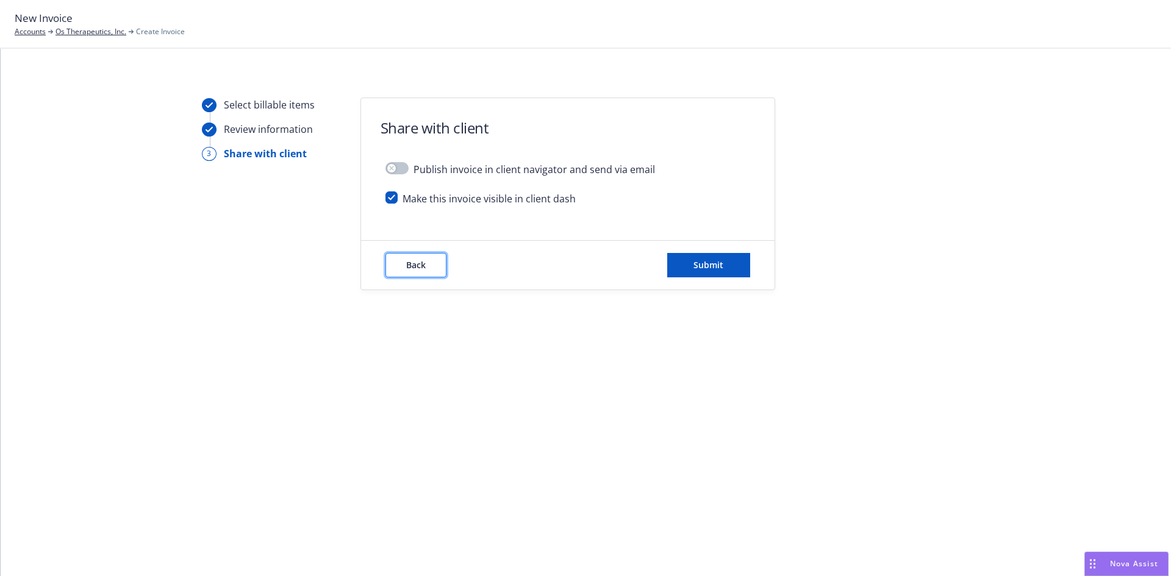
click at [418, 270] on span "Back" at bounding box center [416, 265] width 20 height 12
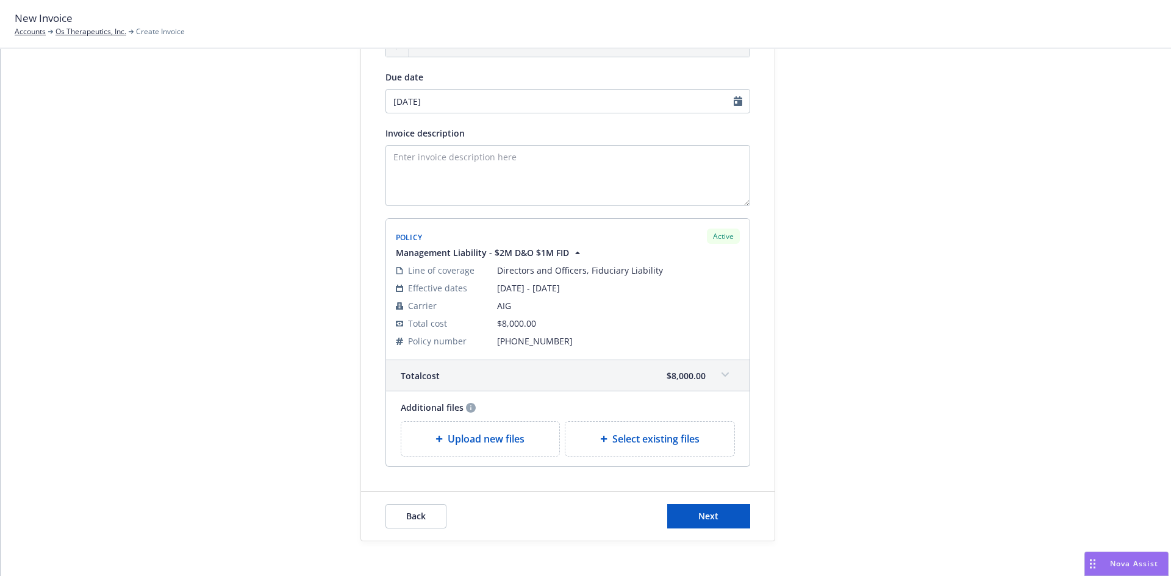
scroll to position [163, 0]
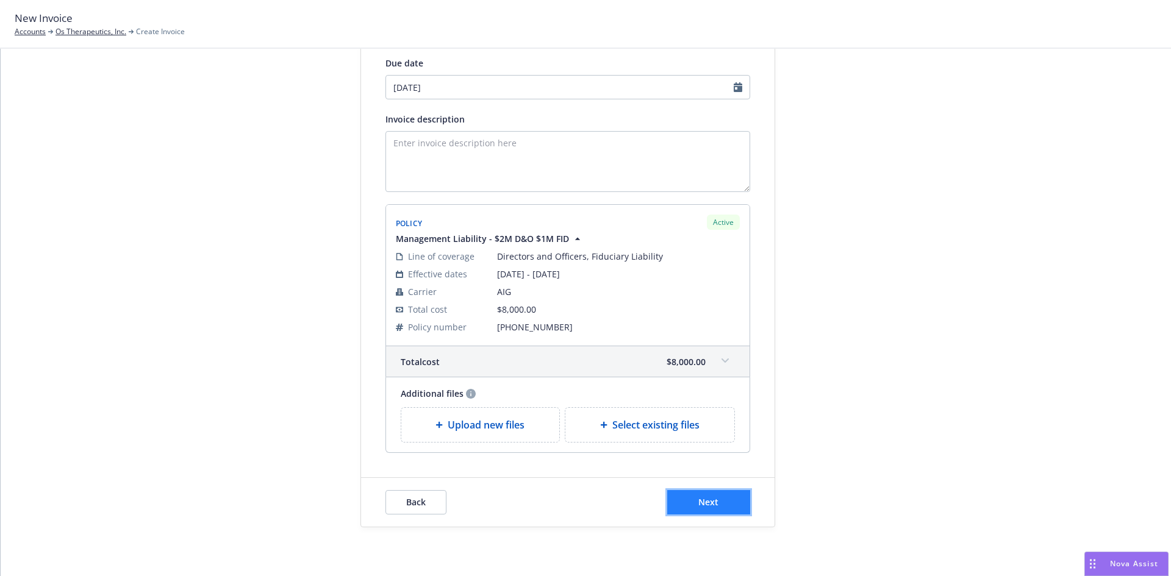
click at [695, 510] on button "Next" at bounding box center [708, 502] width 83 height 24
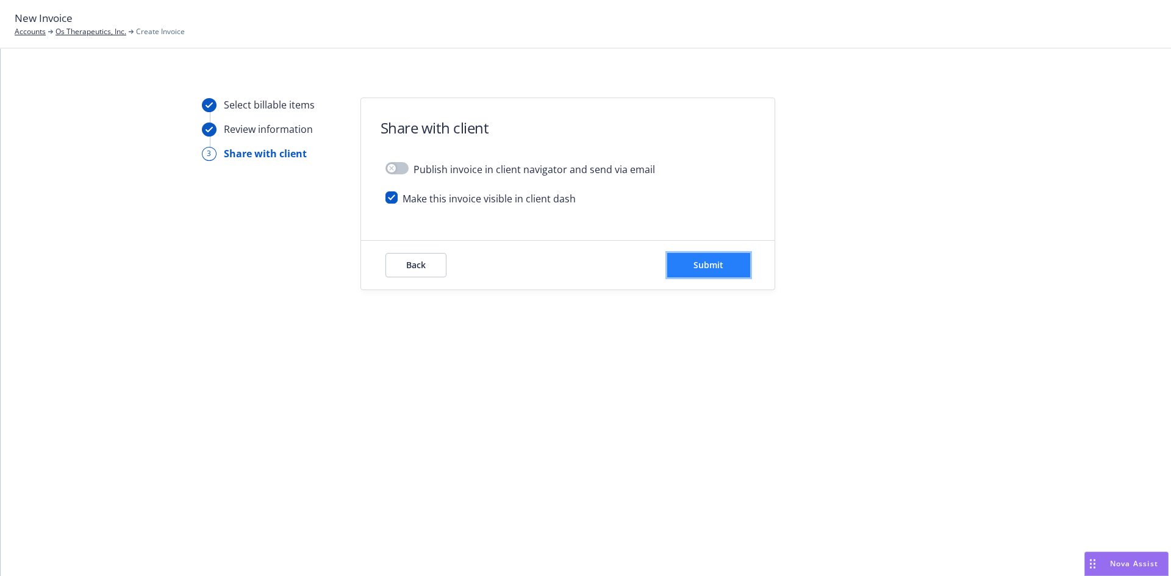
click at [714, 262] on span "Submit" at bounding box center [708, 265] width 30 height 12
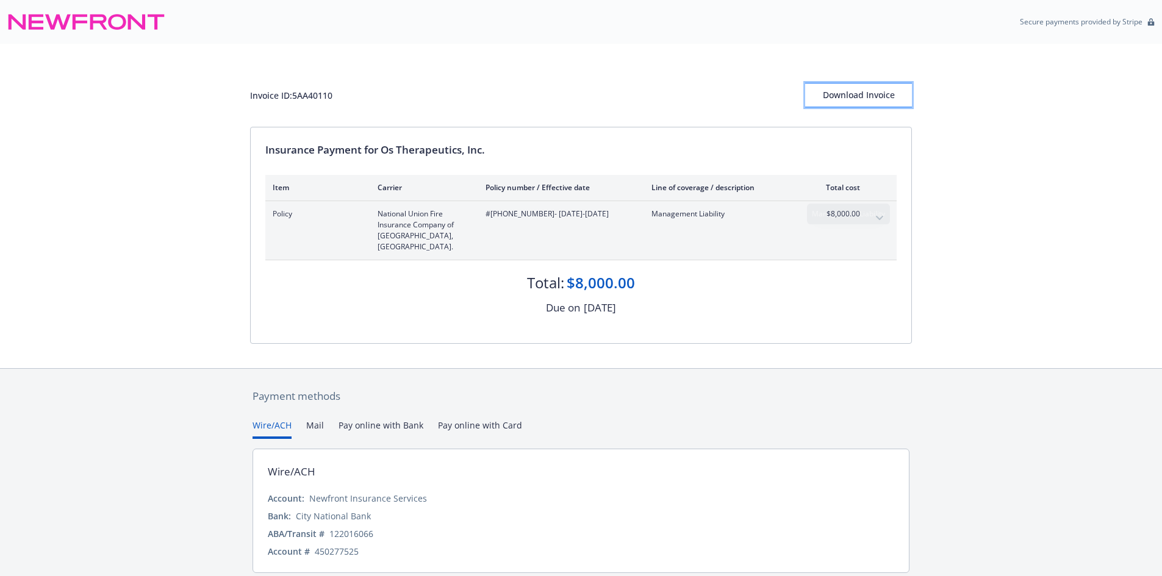
click at [854, 93] on div "Download Invoice" at bounding box center [858, 95] width 107 height 23
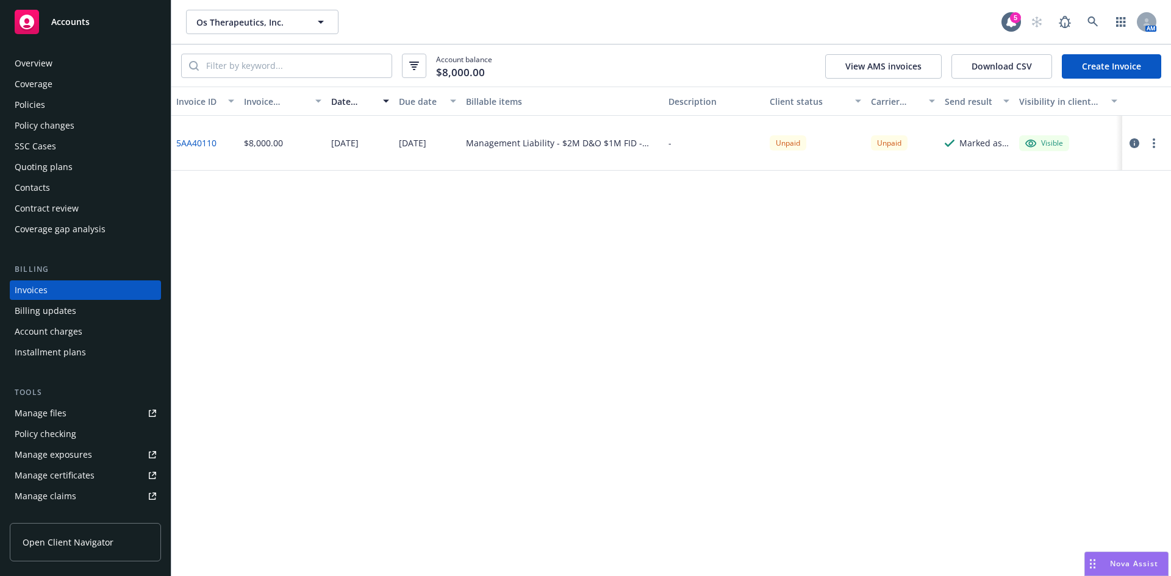
drag, startPoint x: 32, startPoint y: 113, endPoint x: 8, endPoint y: 134, distance: 32.4
click at [32, 113] on div "Policies" at bounding box center [30, 105] width 30 height 20
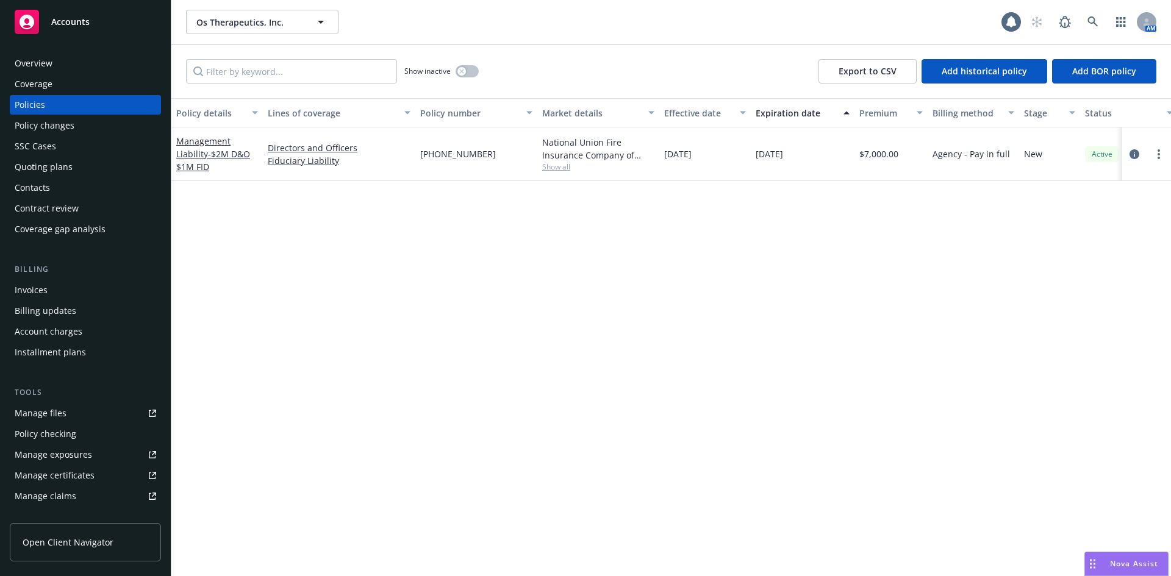
click at [174, 154] on div "Management Liability - $2M D&O $1M FID" at bounding box center [216, 154] width 91 height 54
click at [185, 154] on link "Management Liability - $2M D&O $1M FID" at bounding box center [213, 153] width 74 height 37
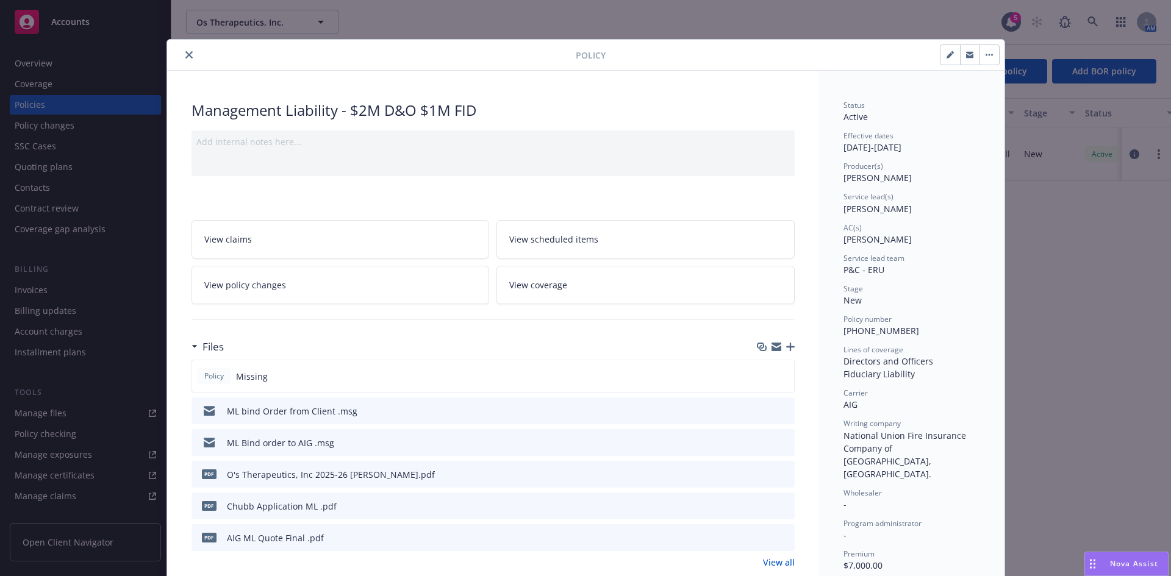
click at [786, 346] on icon "button" at bounding box center [790, 347] width 9 height 9
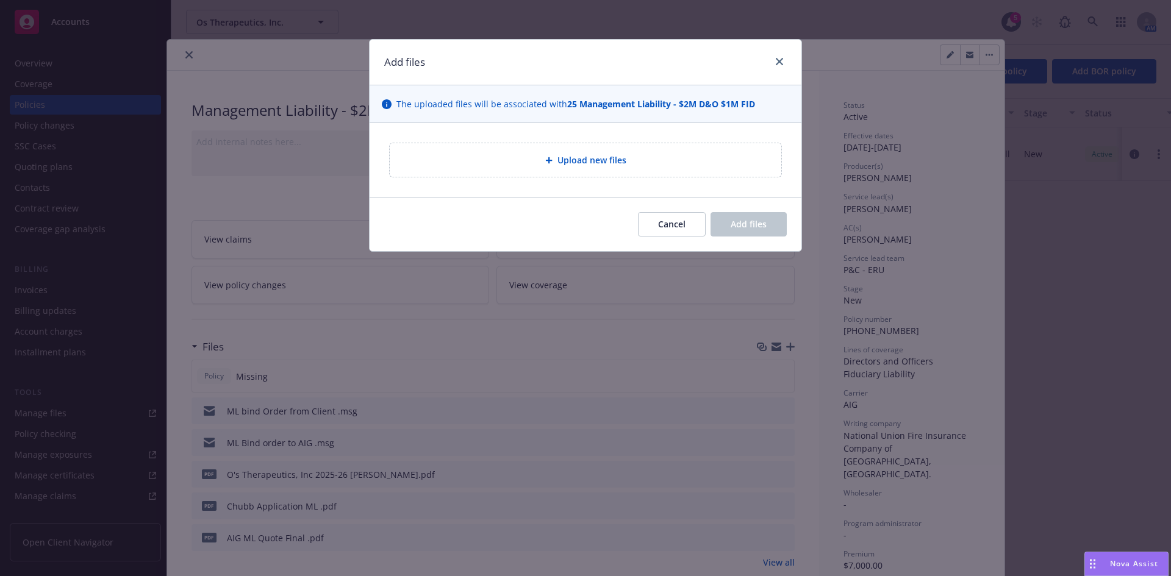
click at [552, 158] on icon at bounding box center [548, 160] width 7 height 7
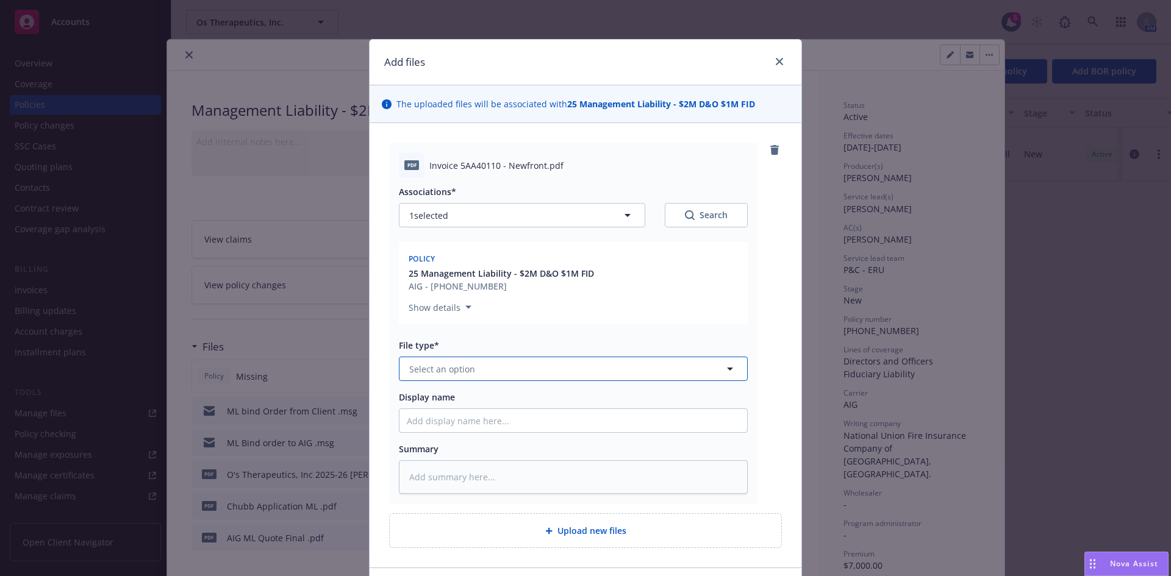
click at [479, 378] on button "Select an option" at bounding box center [573, 369] width 349 height 24
type input "inv"
click at [479, 399] on span "Invoice - Newfront" at bounding box center [450, 402] width 77 height 13
click at [423, 420] on input "Display name" at bounding box center [573, 420] width 348 height 23
paste input "Os Therapeutics"
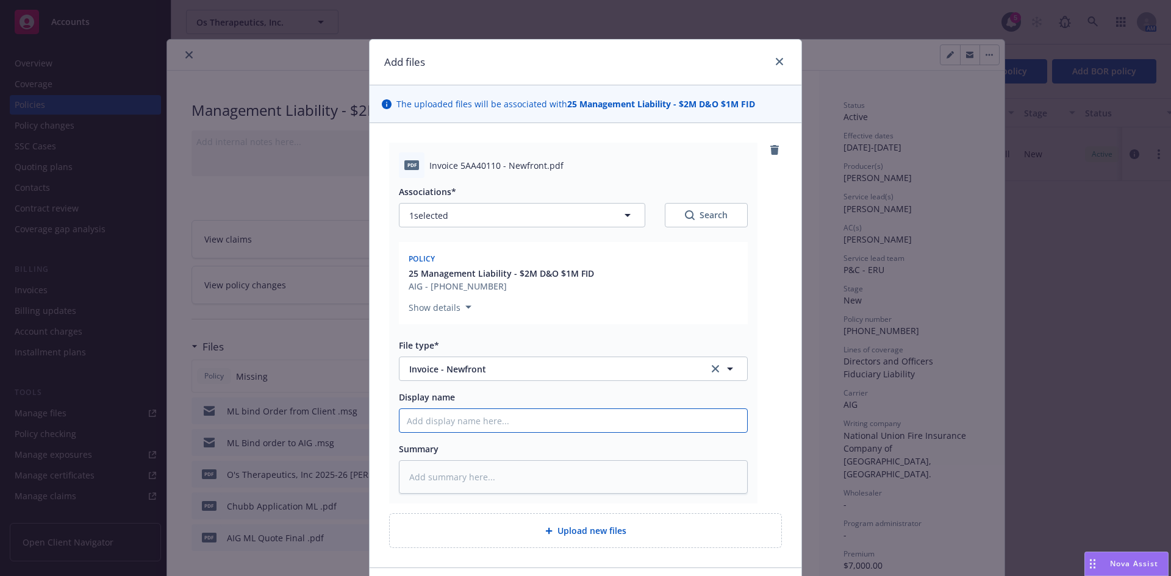
type textarea "x"
type input "Os Therapeutics"
type textarea "x"
type input "Os Therapeutics,"
type textarea "x"
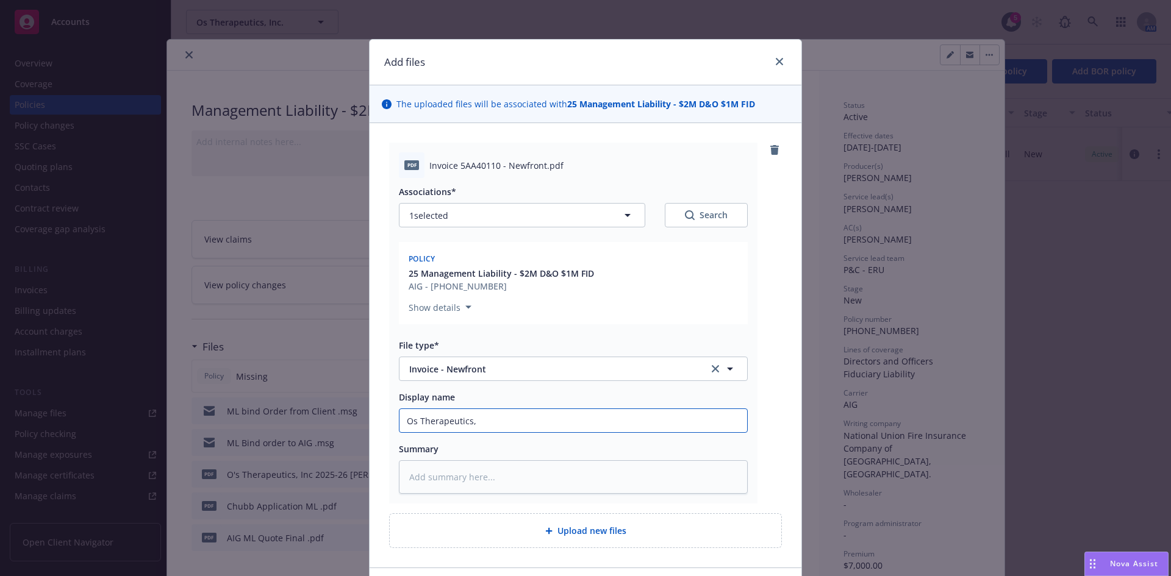
type input "Os Therapeutics, I"
type textarea "x"
type input "Os Therapeutics, In"
type textarea "x"
type input "Os Therapeutics, Inc"
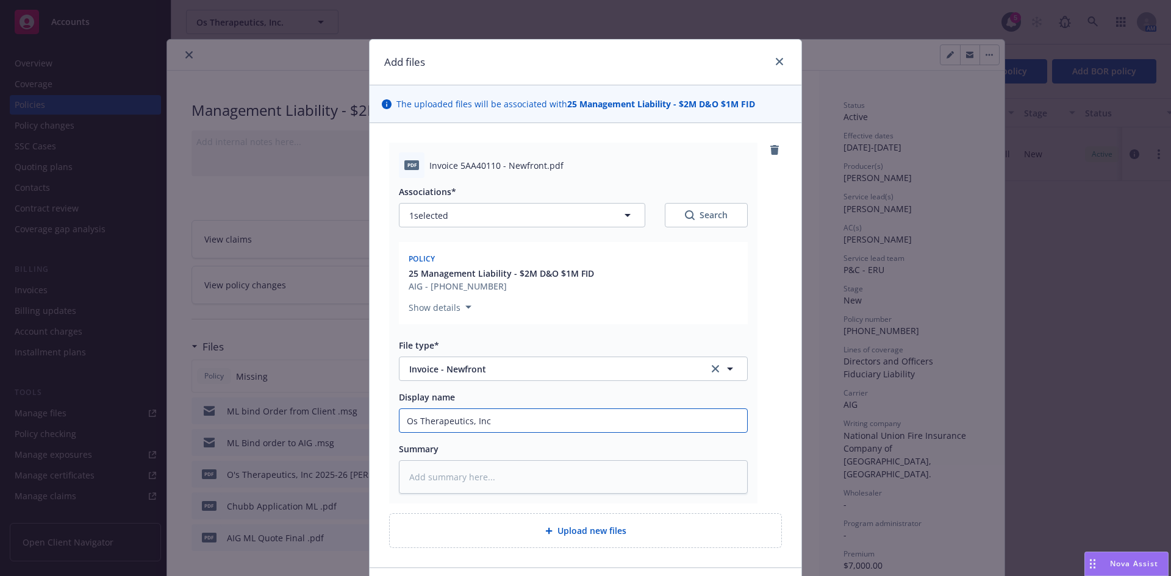
type textarea "x"
type input "Os Therapeutics, Inc"
type textarea "x"
type input "Os Therapeutics, Inc 2"
type textarea "x"
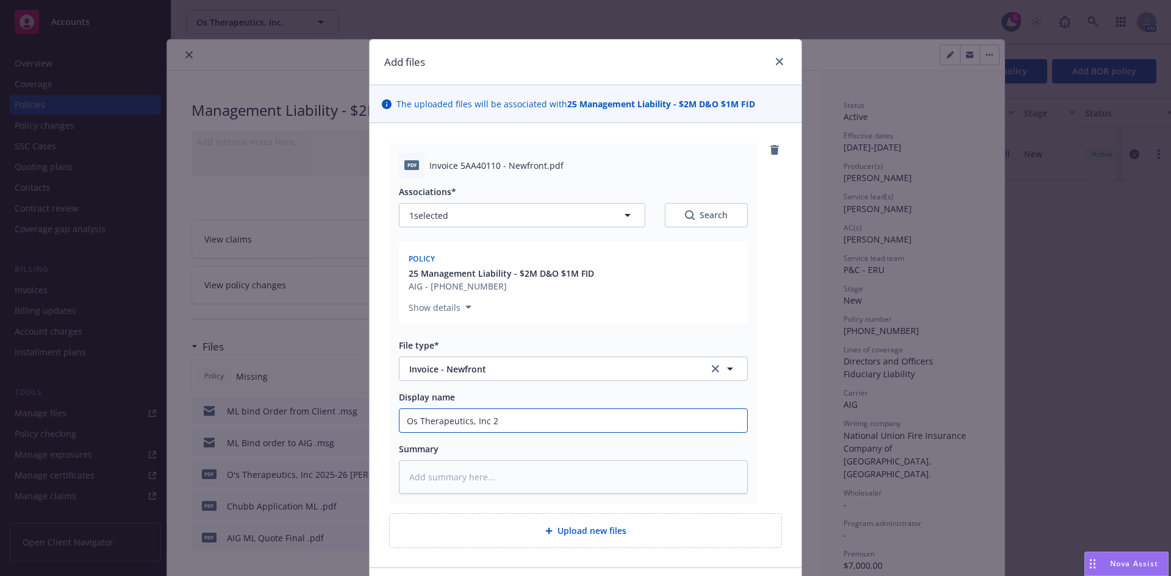
type input "Os Therapeutics, Inc 20"
type textarea "x"
type input "Os Therapeutics, Inc 202"
type textarea "x"
type input "Os Therapeutics, Inc 2025"
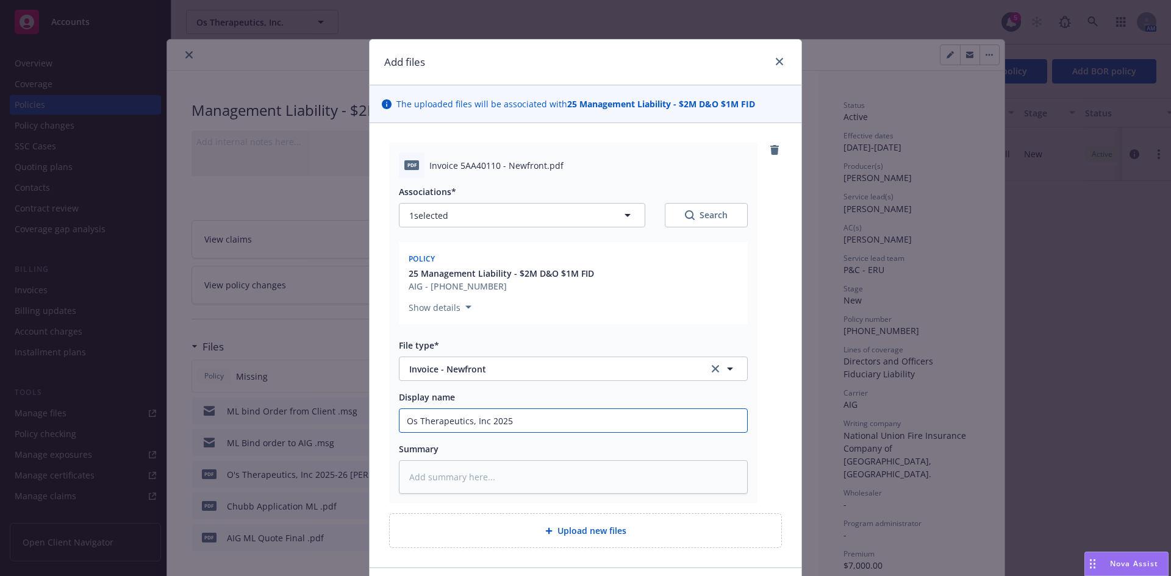
type textarea "x"
type input "Os Therapeutics, Inc 2025-"
type textarea "x"
type input "Os Therapeutics, Inc 2025-2"
type textarea "x"
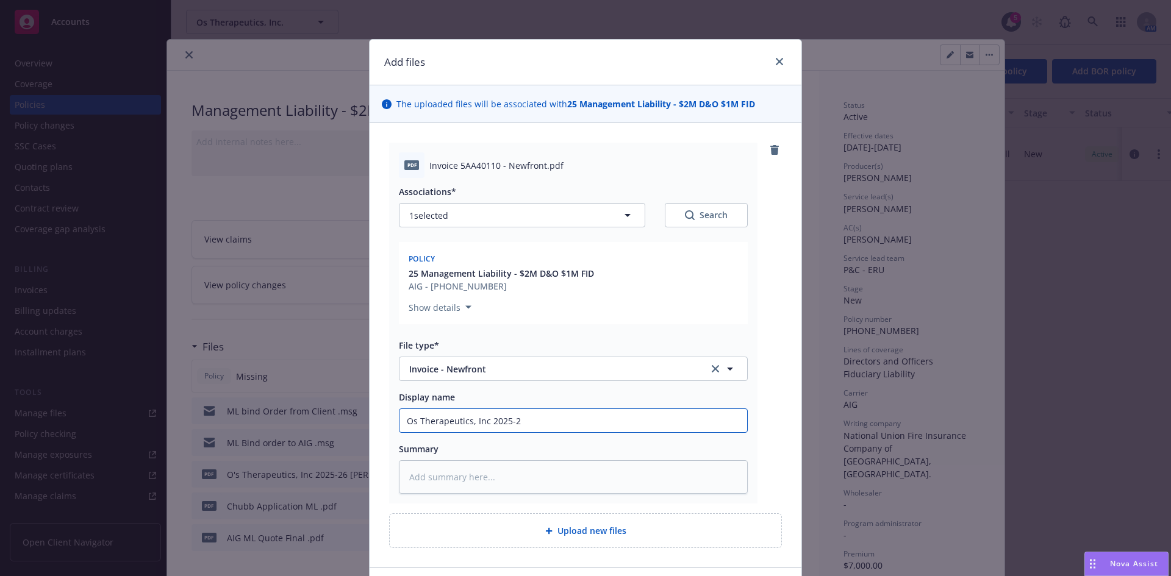
type input "Os Therapeutics, Inc 2025-26"
type textarea "x"
type input "Os Therapeutics, Inc 2025-26"
type textarea "x"
type input "Os Therapeutics, Inc 2025-26 M"
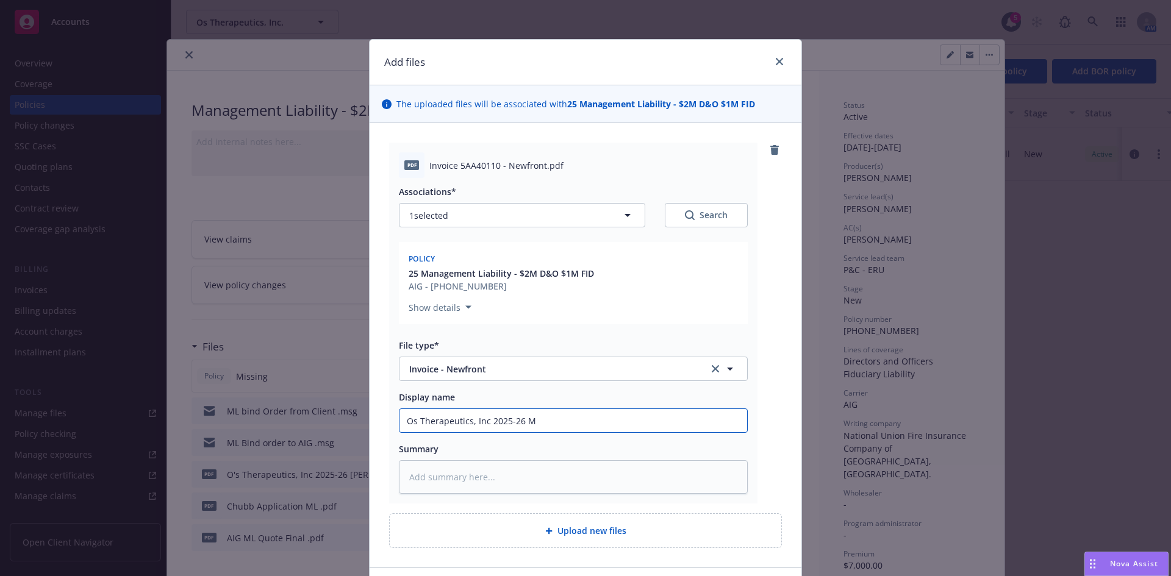
type textarea "x"
type input "Os Therapeutics, Inc 2025-26 ML"
type textarea "x"
type input "Os Therapeutics, Inc 2025-26 ML"
type textarea "x"
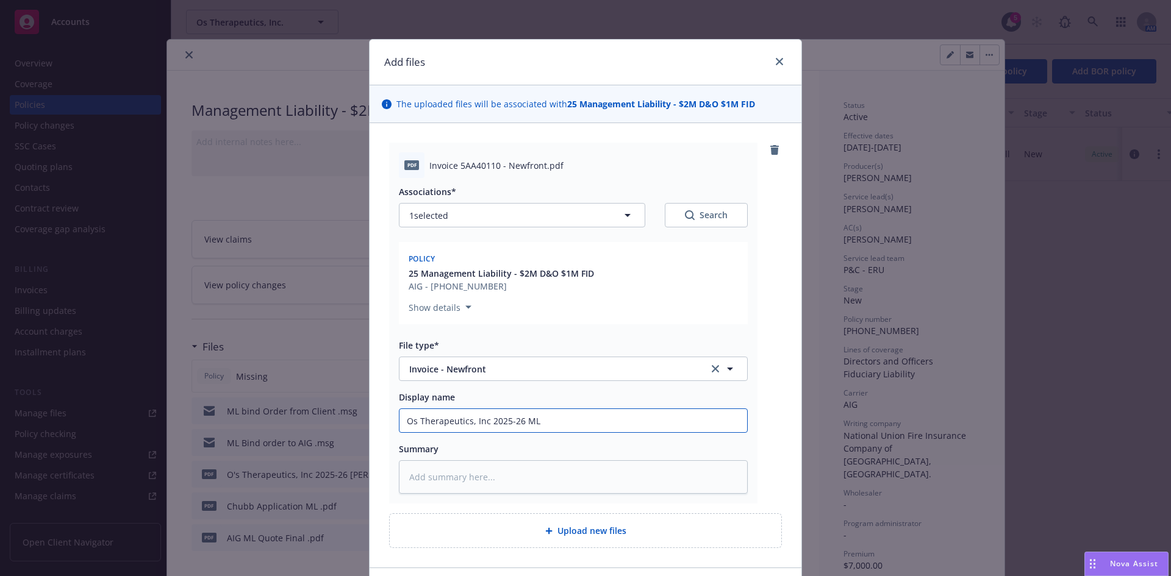
type input "Os Therapeutics, Inc 2025-26 ML I"
type textarea "x"
type input "Os Therapeutics, Inc 2025-26 ML In"
type textarea "x"
type input "Os Therapeutics, Inc 2025-26 ML Inv"
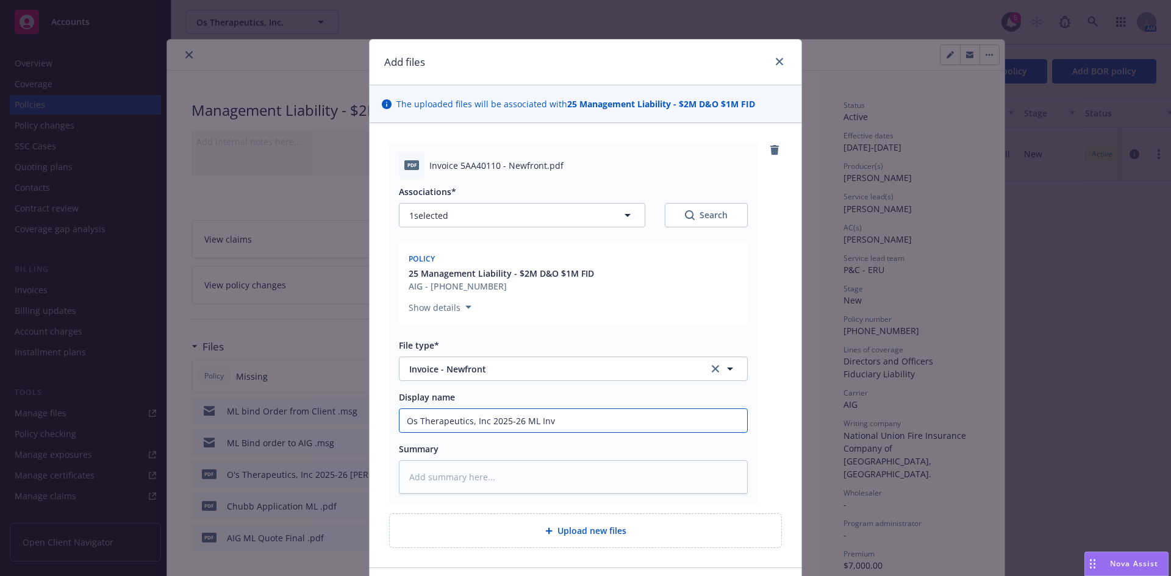
type textarea "x"
type input "Os Therapeutics, Inc 2025-26 ML Invo"
type textarea "x"
type input "Os Therapeutics, Inc 2025-26 ML Invoc"
type textarea "x"
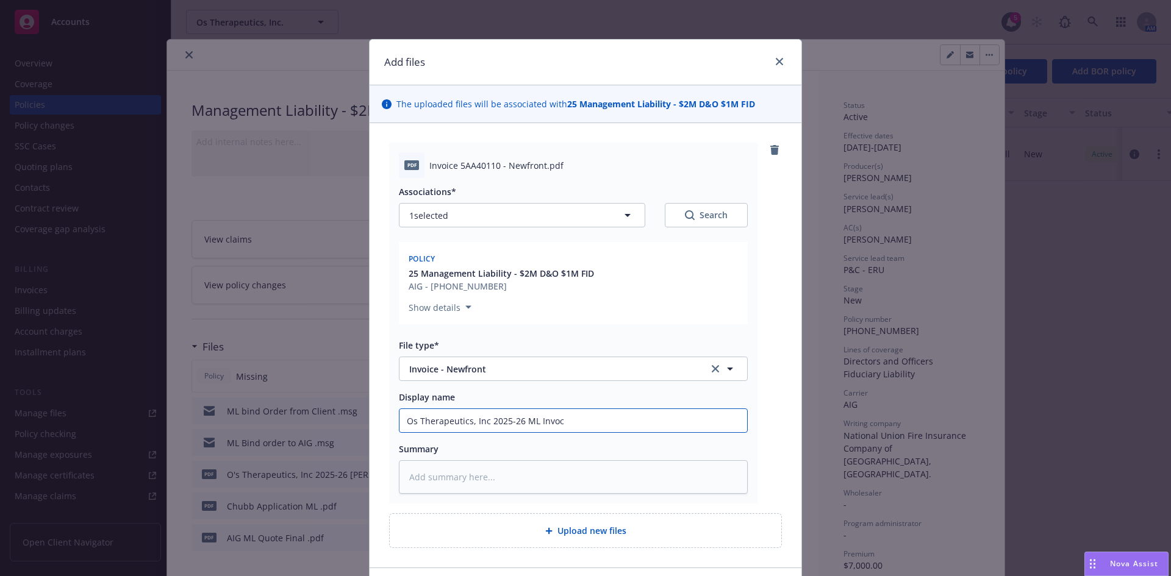
type input "Os Therapeutics, Inc 2025-26 ML Invoci"
type textarea "x"
type input "Os Therapeutics, Inc 2025-26 ML Invocie"
type textarea "x"
type input "Os Therapeutics, Inc 2025-26 ML Invocie"
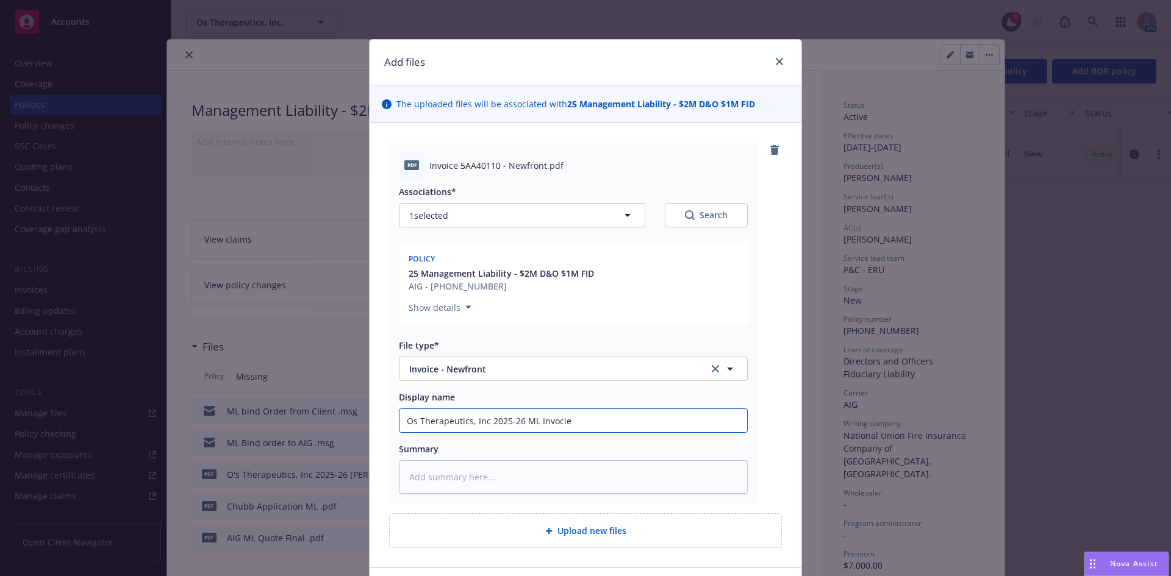
type textarea "x"
type input "Os Therapeutics, Inc 2025-26 ML Invocie"
type textarea "x"
type input "Os Therapeutics, Inc 2025-26 ML Invoci"
type textarea "x"
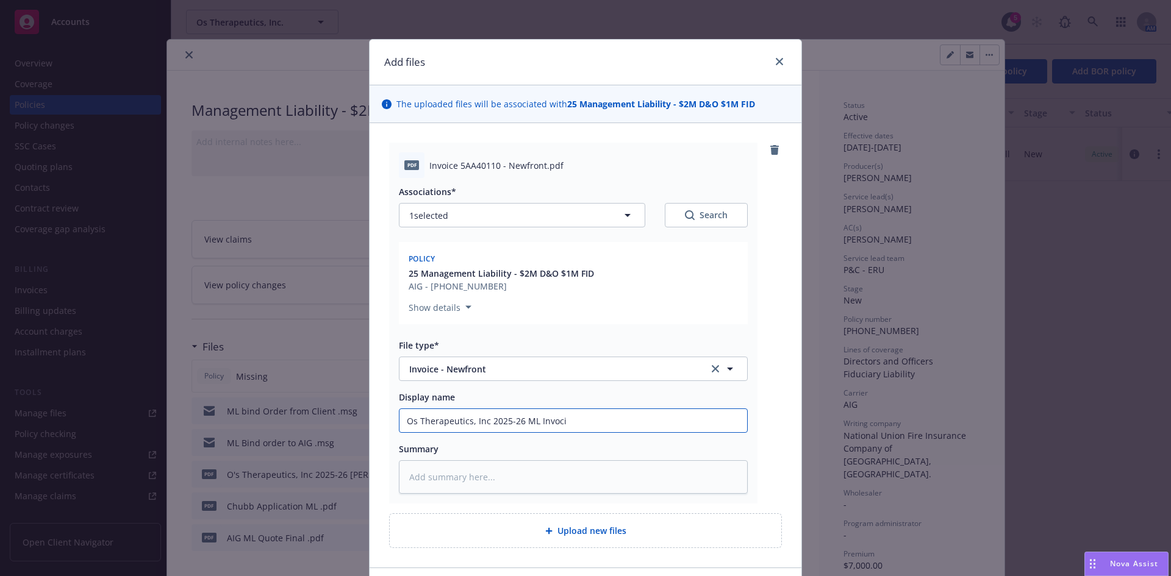
type input "Os Therapeutics, Inc 2025-26 ML Invoc"
type textarea "x"
type input "Os Therapeutics, Inc 2025-26 ML Invo"
type textarea "x"
type input "Os Therapeutics, Inc 2025-26 ML Invoi"
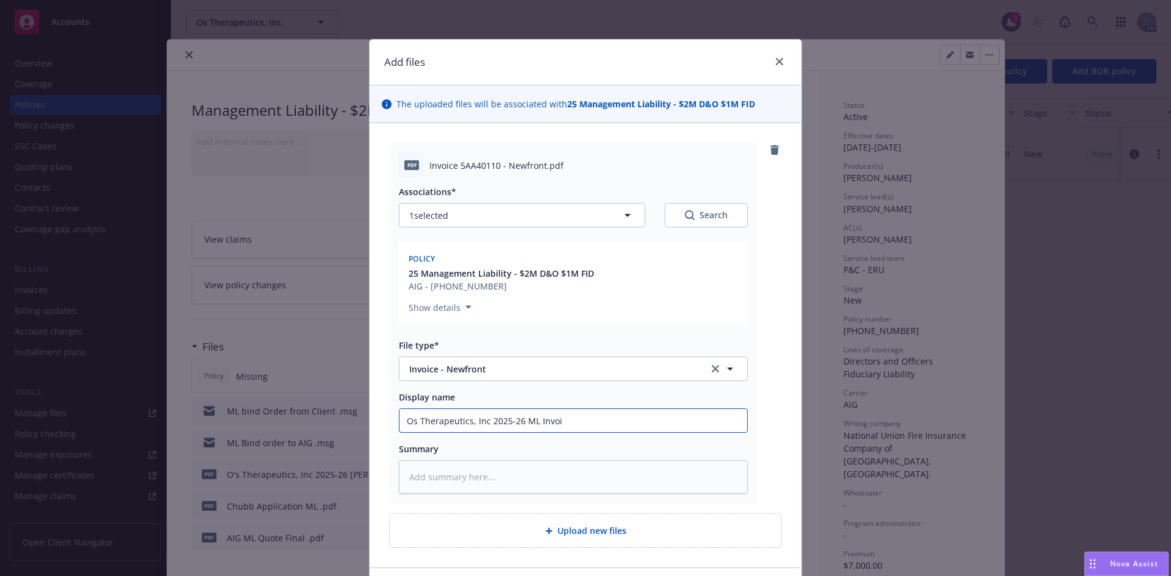
type textarea "x"
type input "Os Therapeutics, Inc 2025-26 ML Invoic"
type textarea "x"
type input "Os Therapeutics, Inc 2025-26 ML Invoice"
type textarea "x"
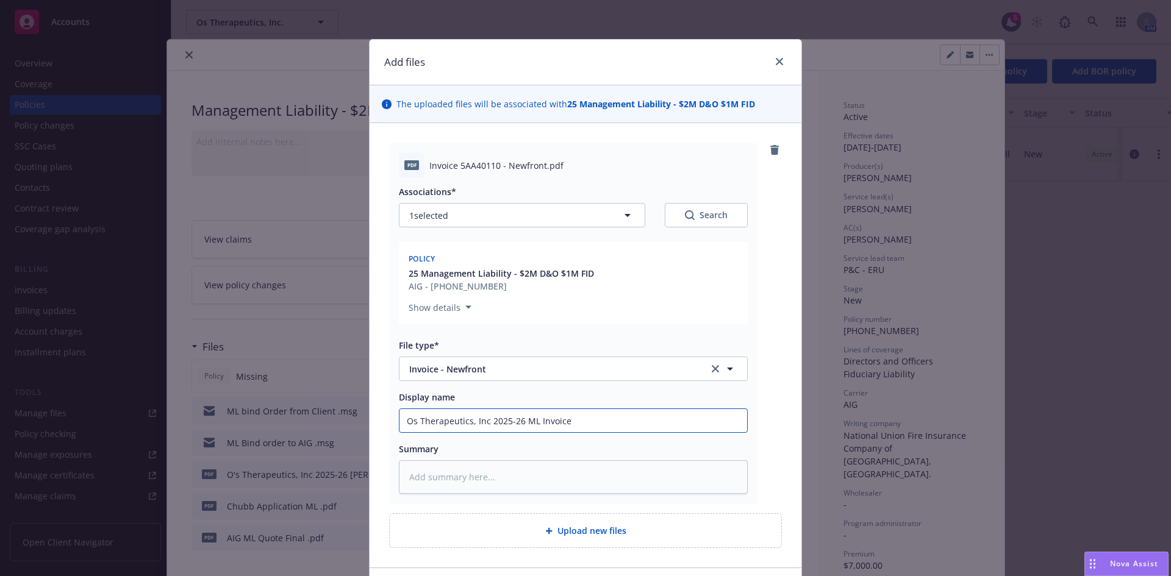
type input "Os Therapeutics, Inc 2025-26 ML Invoice"
click at [410, 420] on input "Os Therapeutics, Inc 2025-26 ML Invoice" at bounding box center [573, 420] width 348 height 23
type textarea "x"
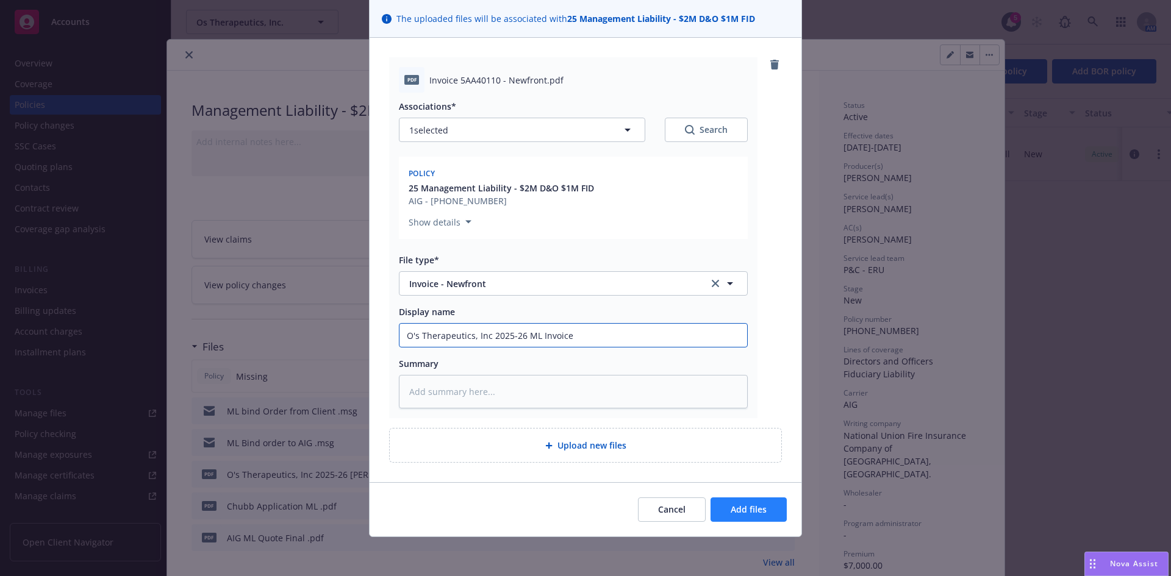
type input "O's Therapeutics, Inc 2025-26 ML Invoice"
click at [756, 517] on button "Add files" at bounding box center [748, 510] width 76 height 24
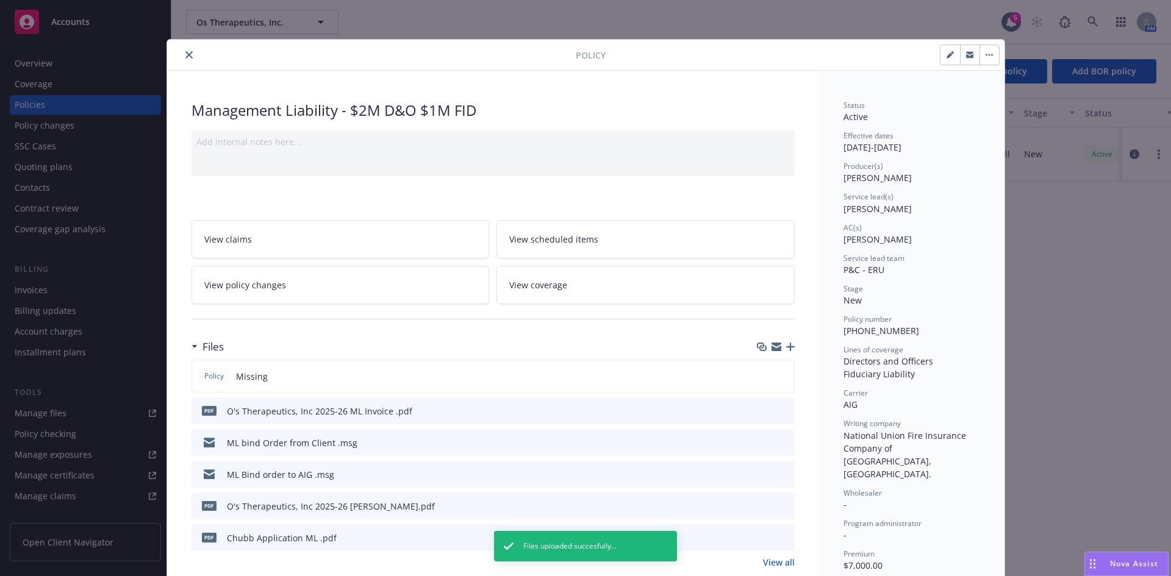
click at [760, 410] on icon "download file" at bounding box center [763, 409] width 8 height 7
click at [786, 346] on icon "button" at bounding box center [790, 347] width 9 height 9
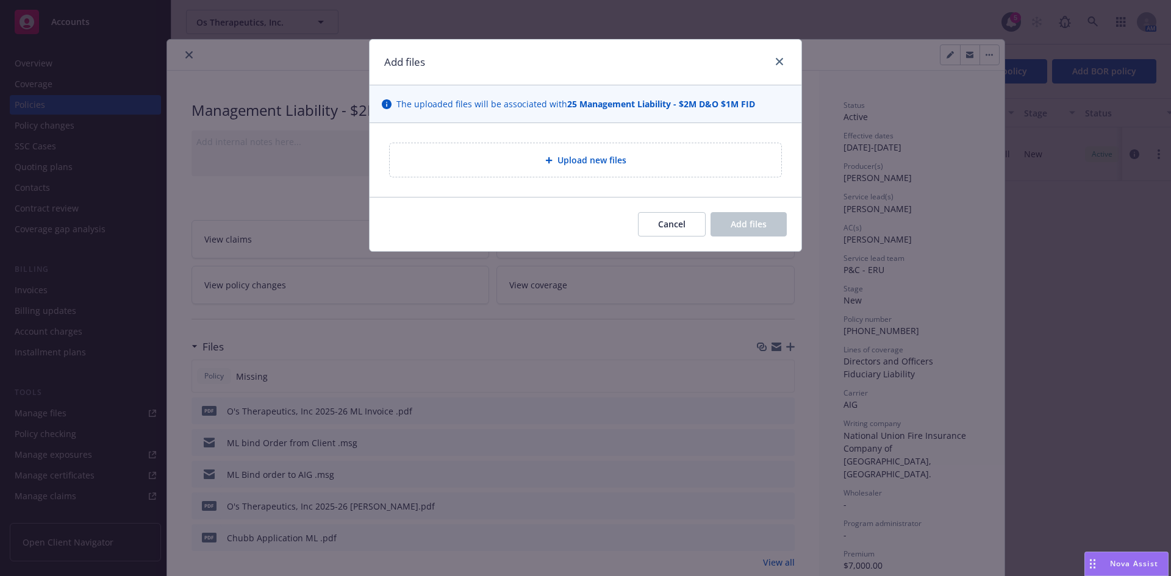
type textarea "x"
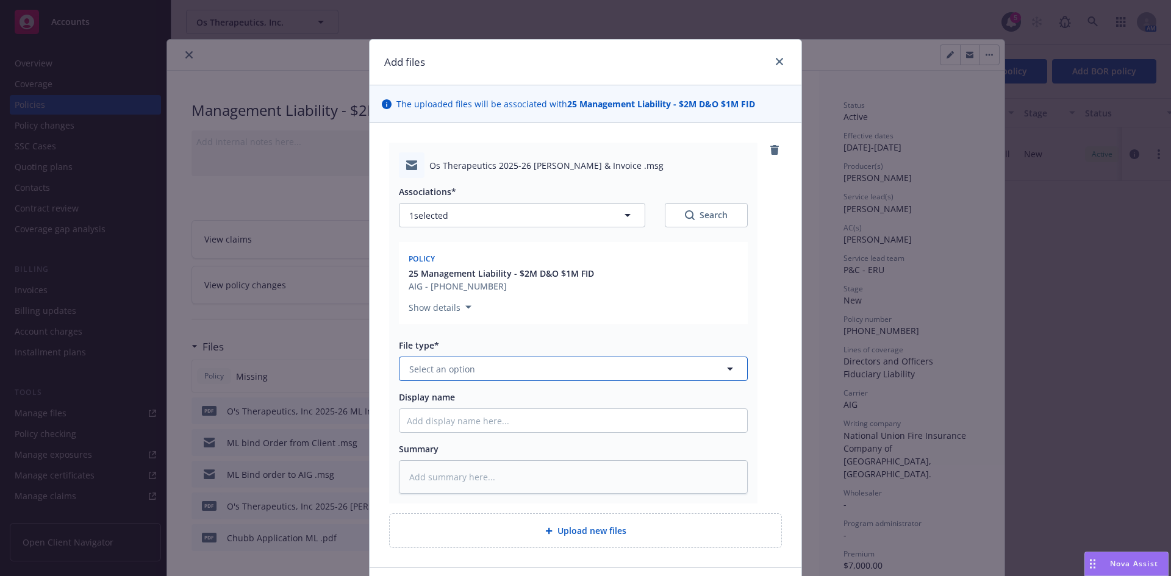
click at [437, 372] on span "Select an option" at bounding box center [442, 369] width 66 height 13
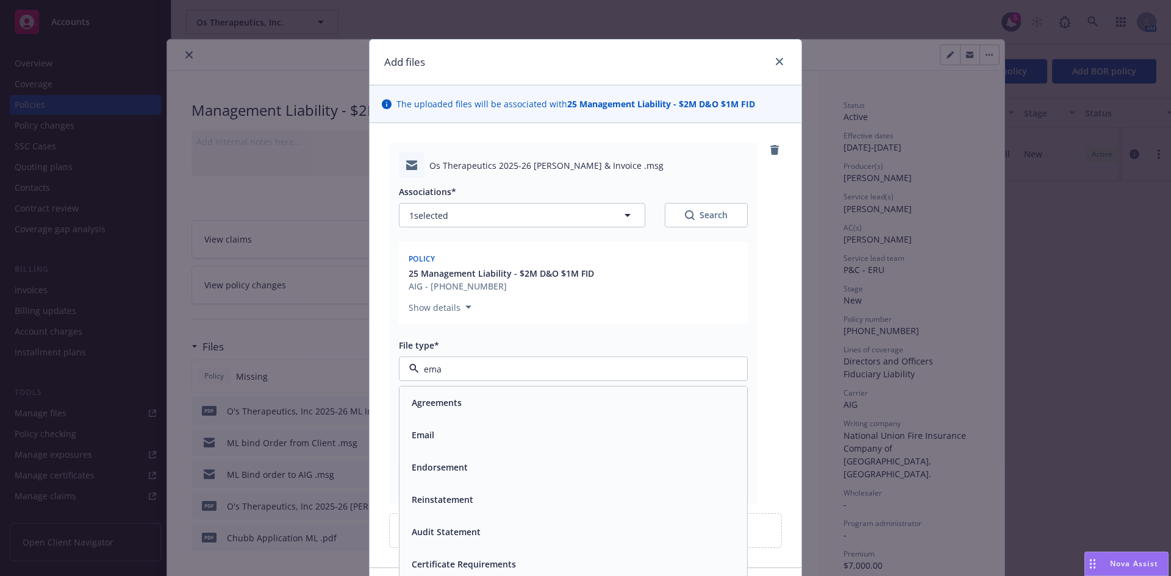
type input "emai"
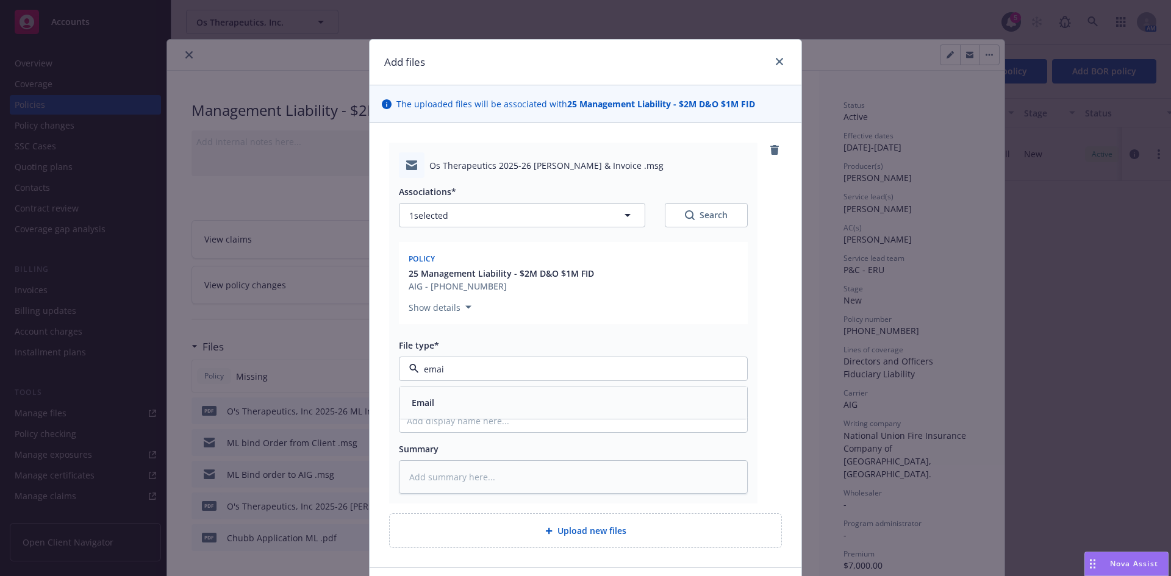
click at [438, 402] on div "Email" at bounding box center [573, 403] width 333 height 18
click at [434, 432] on input "Display name" at bounding box center [573, 420] width 348 height 23
type textarea "x"
type input "M"
type textarea "x"
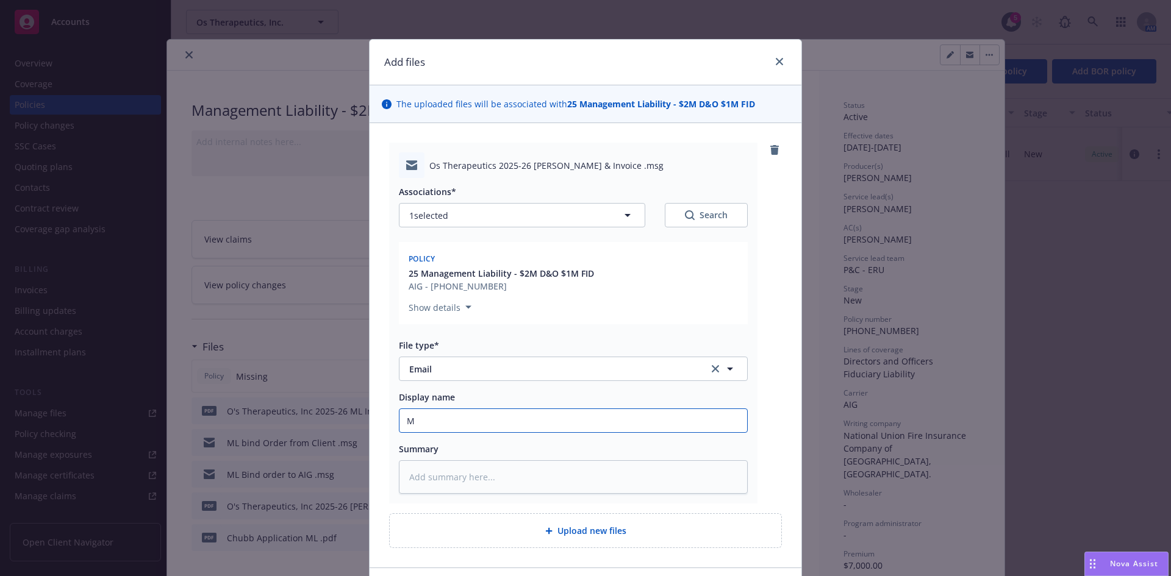
type input "M"
type textarea "x"
type input "M"
type textarea "x"
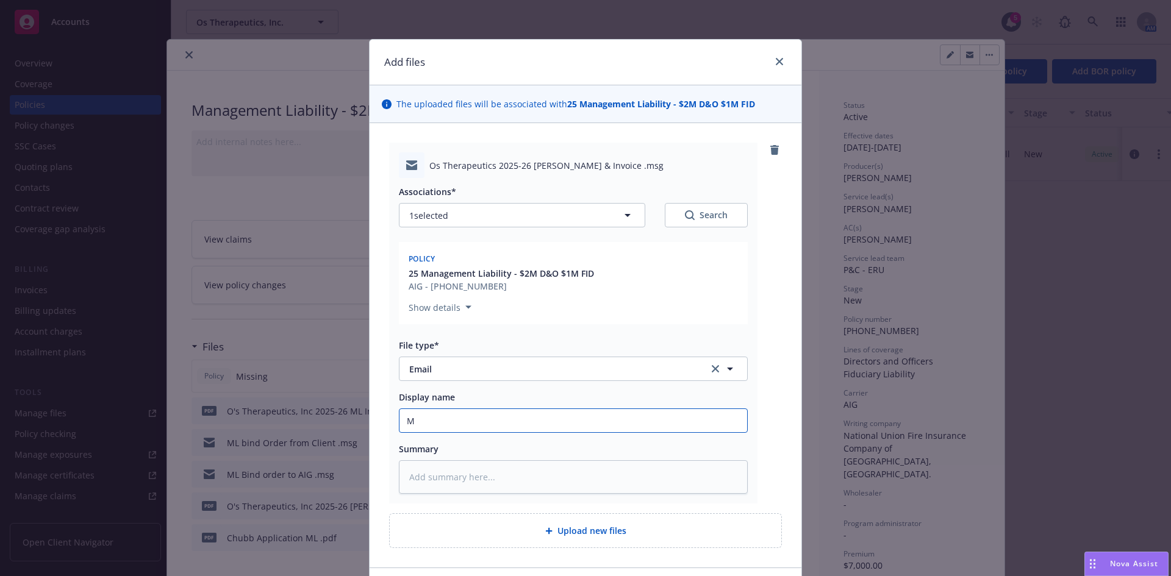
type input "ML"
type textarea "x"
type input "ML"
type textarea "x"
type input "ML B"
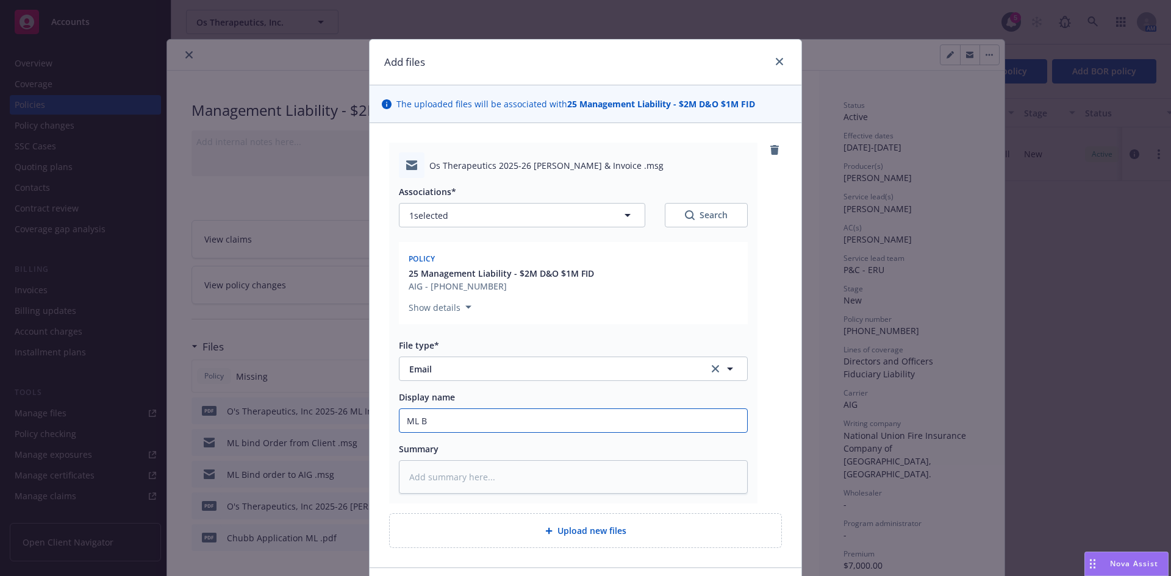
type textarea "x"
type input "ML Bi"
type textarea "x"
type input "ML Bin"
type textarea "x"
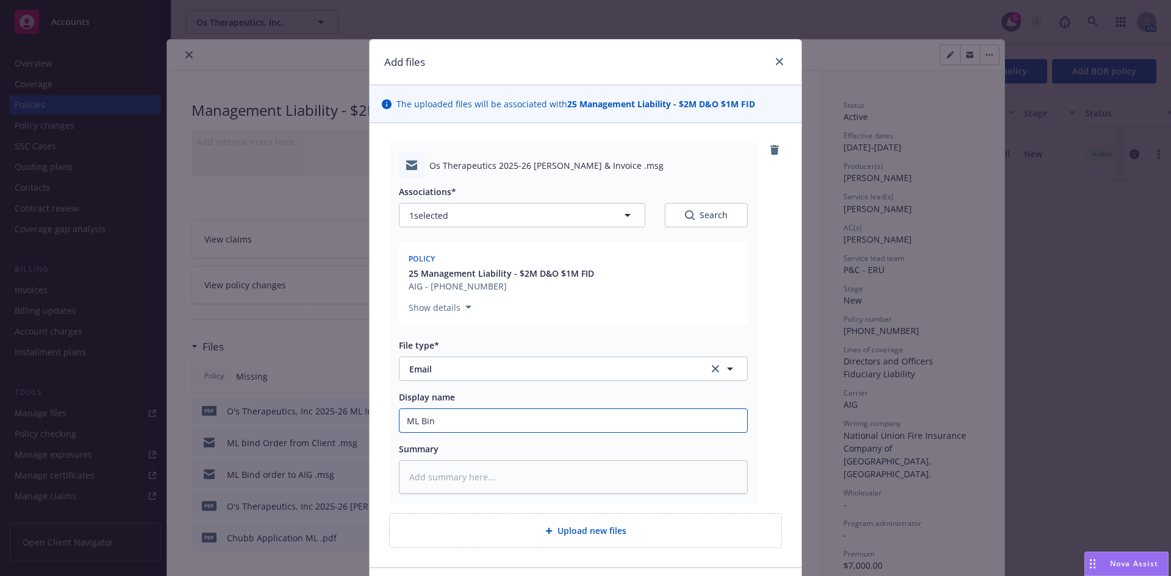
type input "ML Bind"
type textarea "x"
type input "ML Binde"
type textarea "x"
type input "ML Binder"
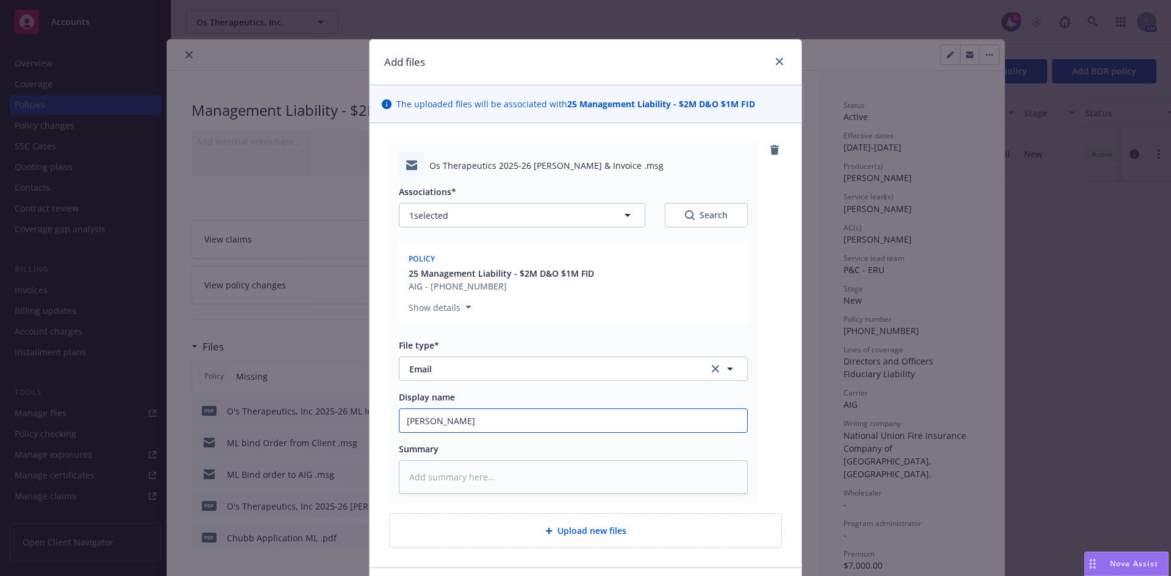
type textarea "x"
type input "ML Binder/"
type textarea "x"
type input "ML Binder/I"
type textarea "x"
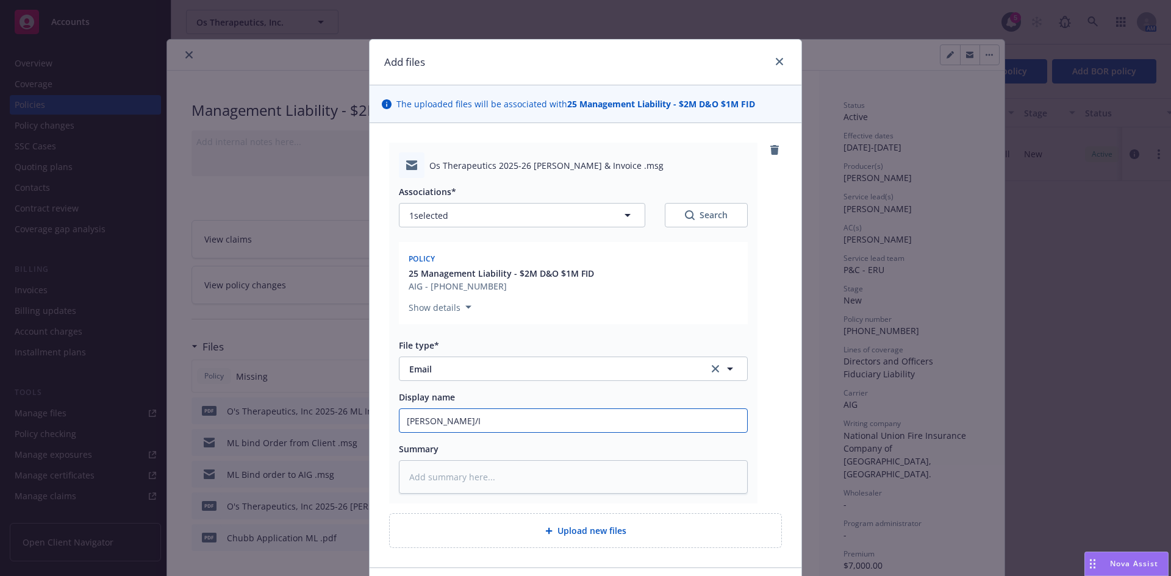
type input "ML Binder/In"
type textarea "x"
type input "ML Binder/Inv"
type textarea "x"
type input "ML Binder/Invo"
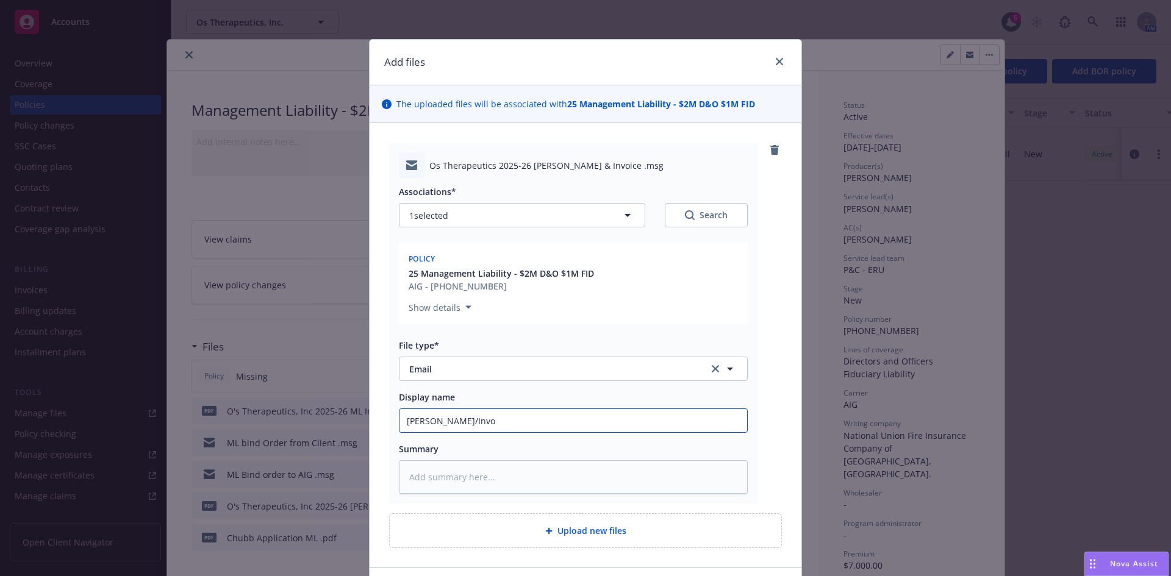
type textarea "x"
type input "ML Binder/Invoc"
type textarea "x"
type input "ML Binder/Invoci"
type textarea "x"
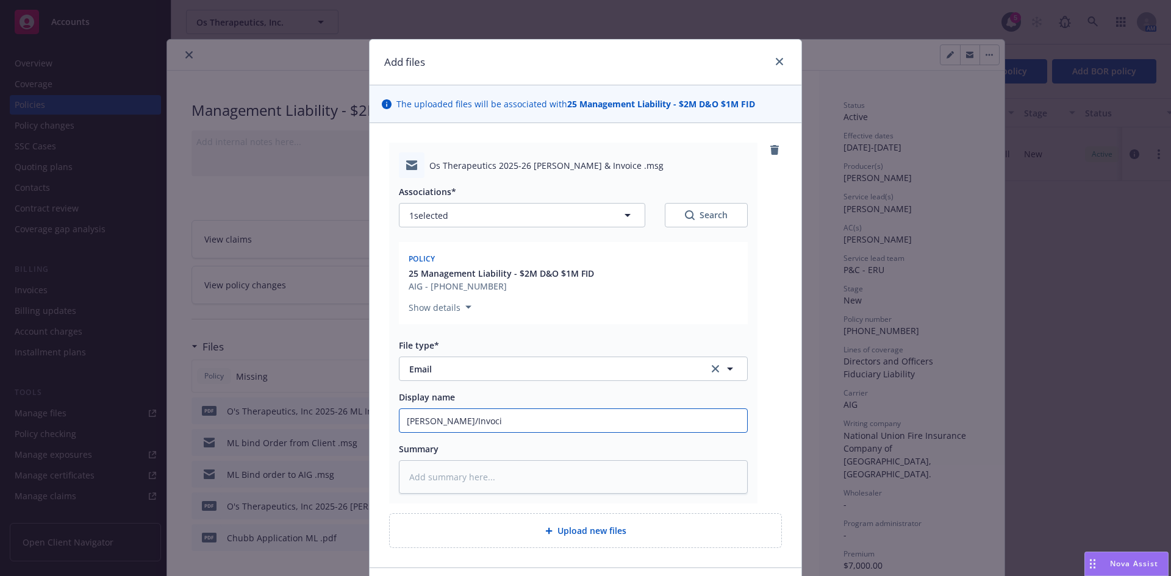
type input "ML Binder/Invocie"
type textarea "x"
type input "ML Binder/Invocie"
type textarea "x"
type input "ML Binder/Invocie"
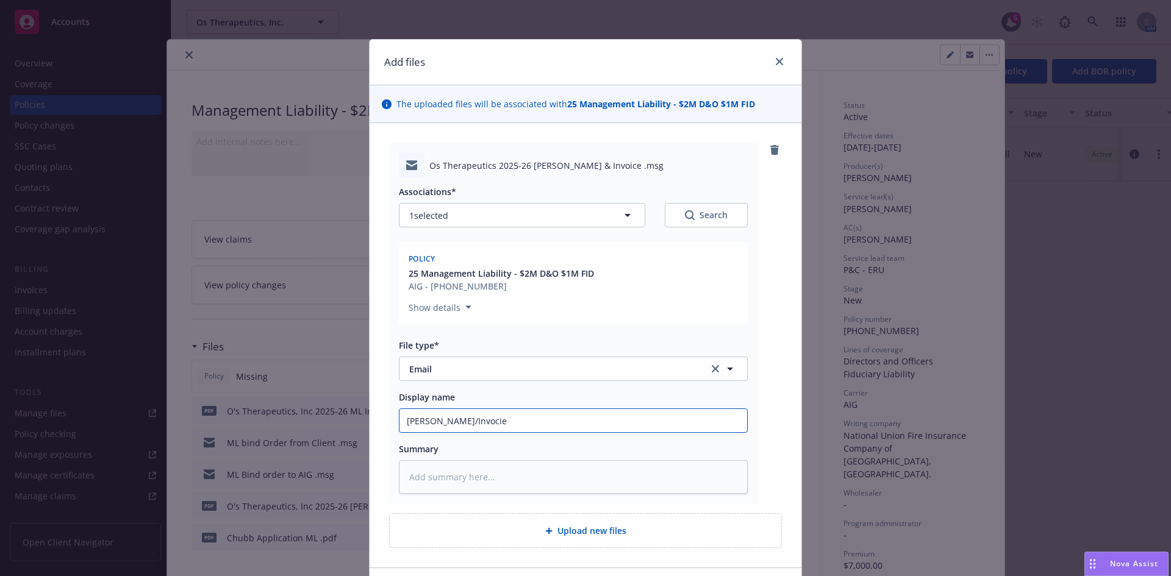
type textarea "x"
type input "ML Binder/Invoci"
type textarea "x"
type input "ML Binder/Invoc"
type textarea "x"
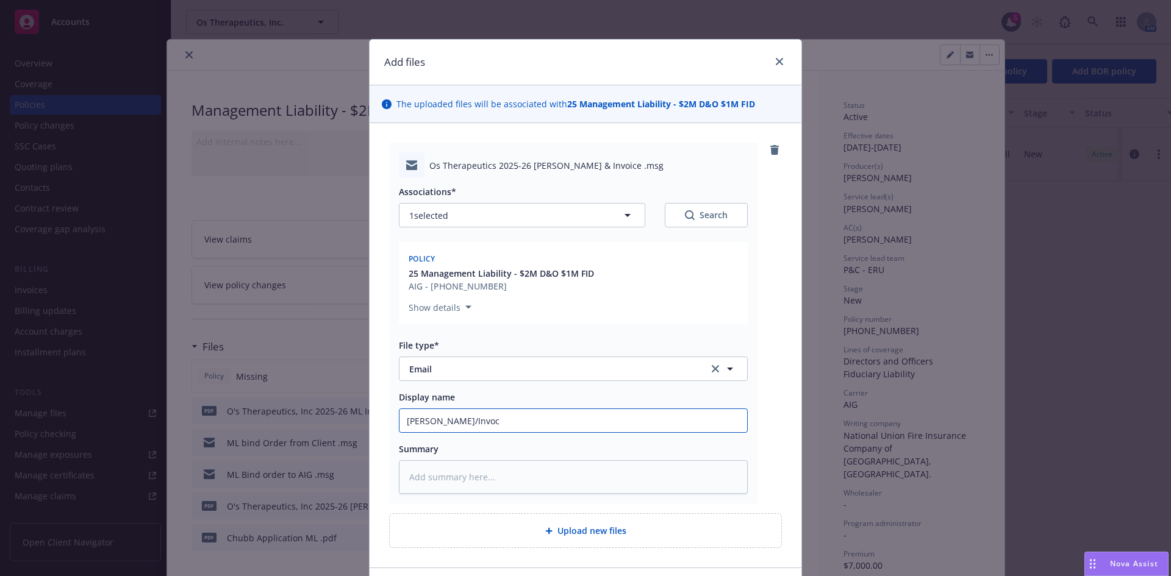
type input "ML Binder/Invo"
type textarea "x"
type input "ML Binder/Invoi"
type textarea "x"
type input "ML Binder/Invoic"
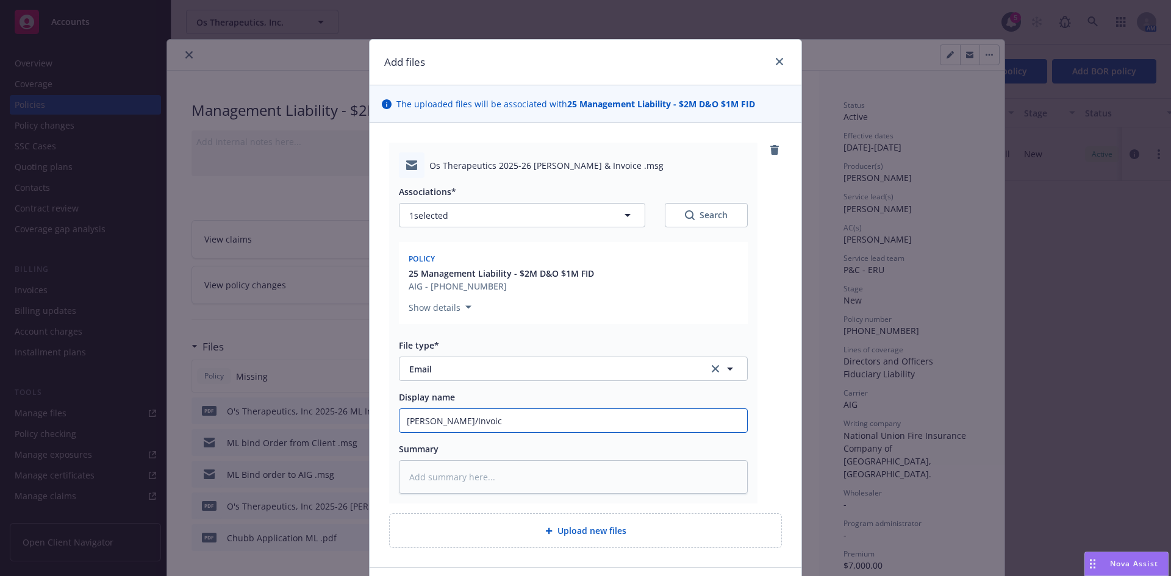
type textarea "x"
type input "ML Binder/Invoice"
type textarea "x"
type input "ML binder/invoice delivery to client"
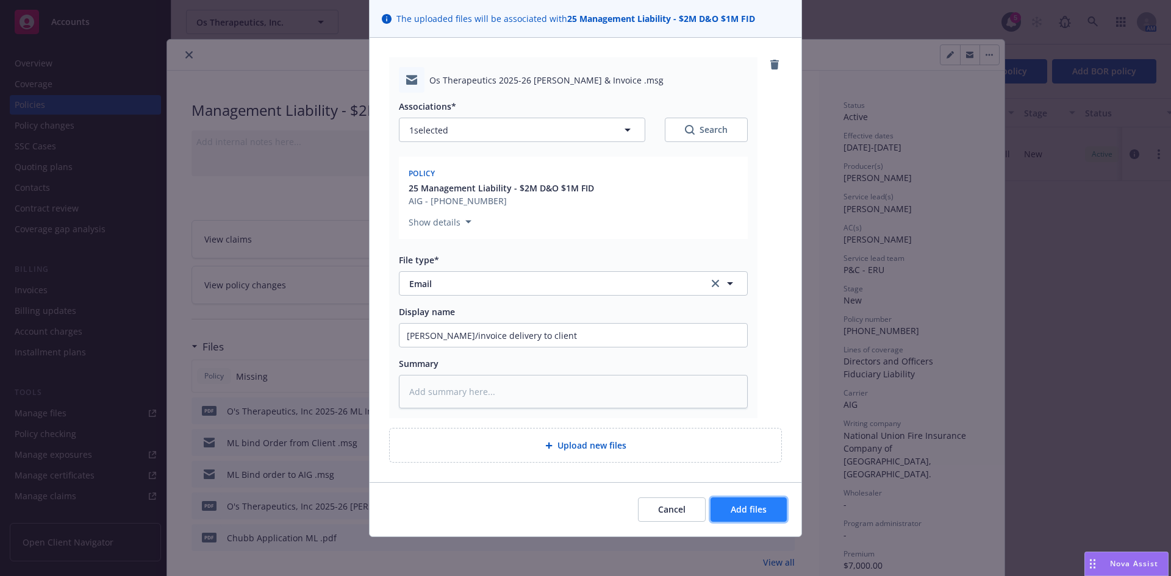
click at [746, 510] on span "Add files" at bounding box center [749, 510] width 36 height 12
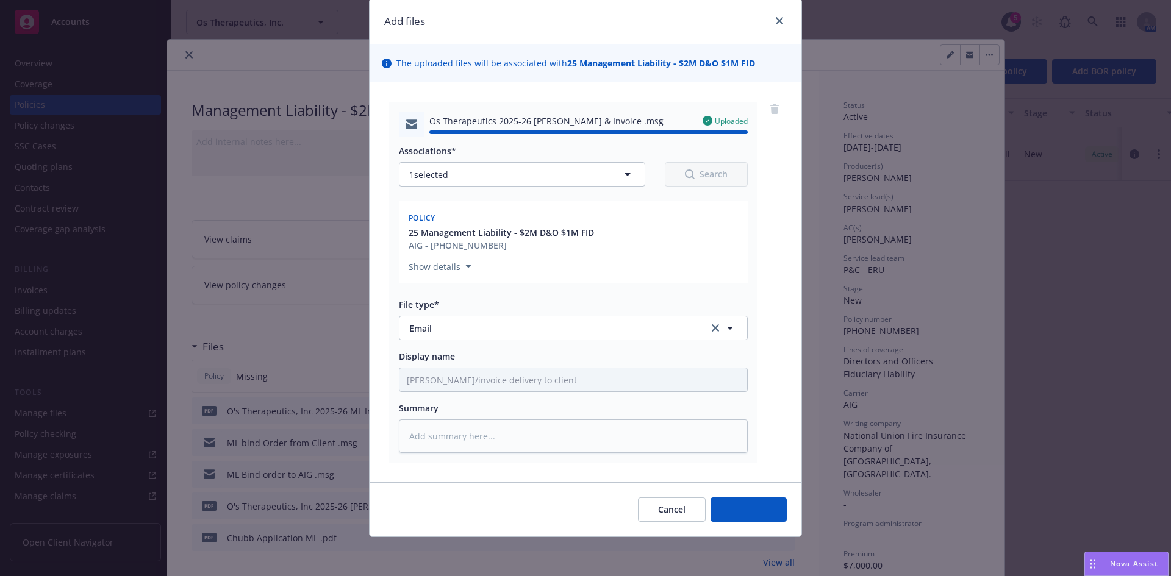
type textarea "x"
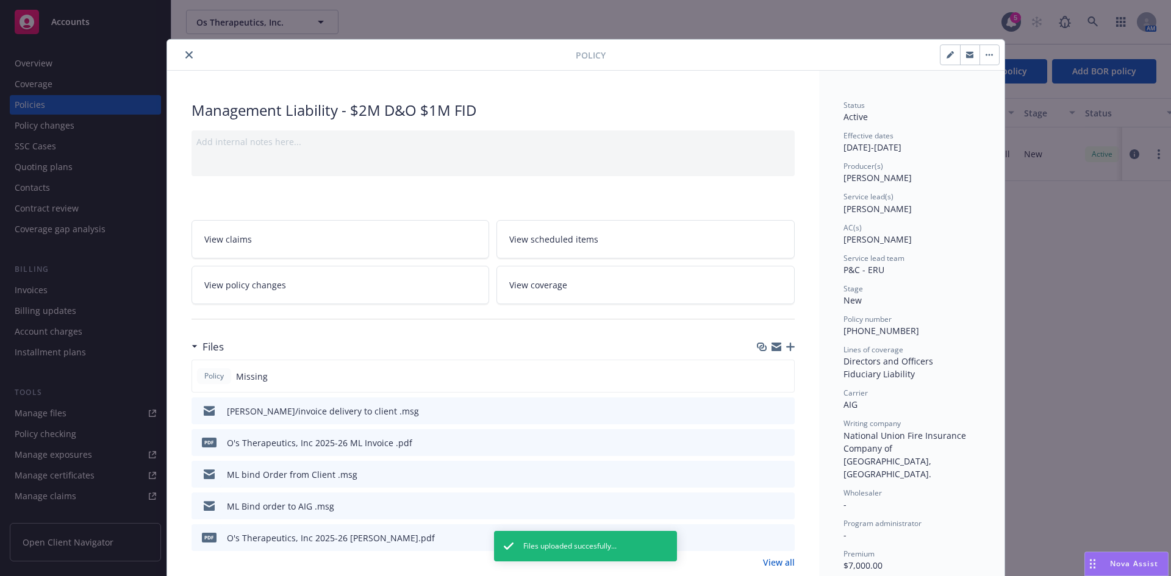
click at [185, 54] on icon "close" at bounding box center [188, 54] width 7 height 7
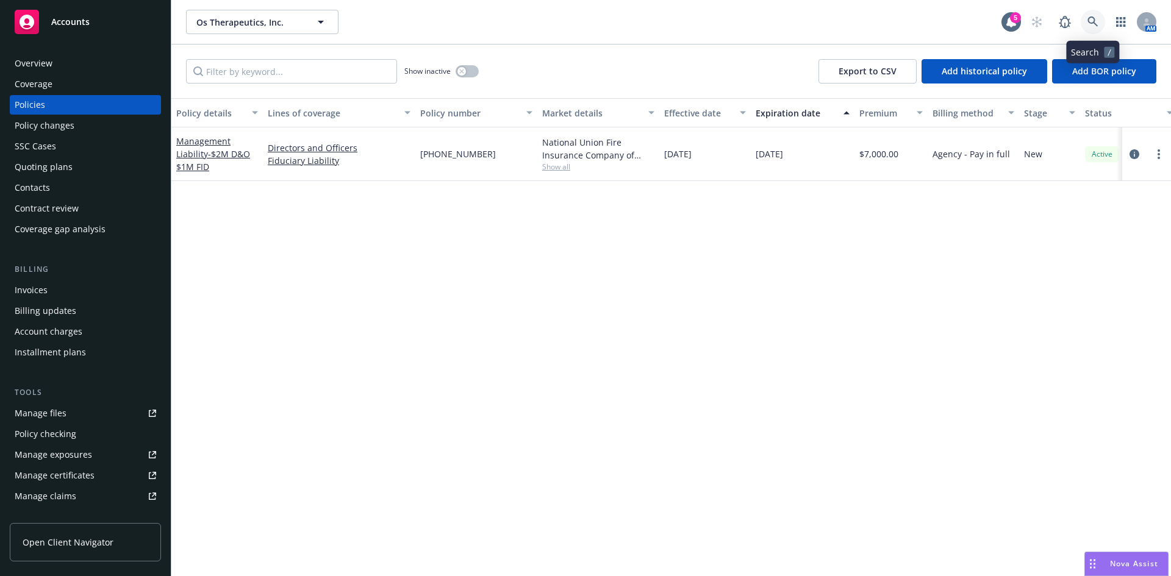
click at [1093, 21] on icon at bounding box center [1092, 21] width 11 height 11
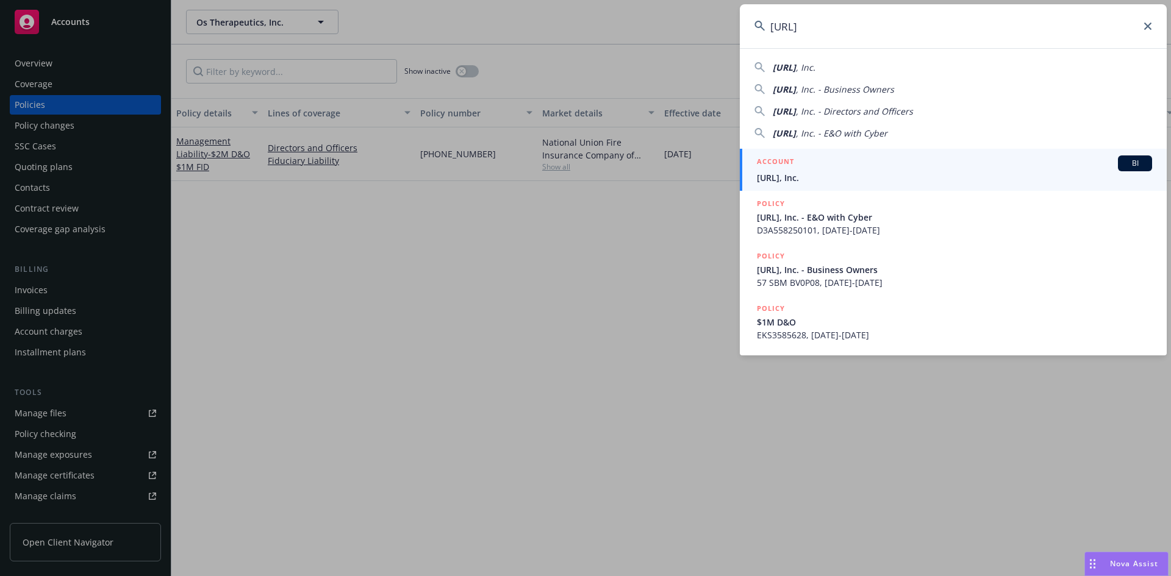
type input "Ekyam.ai"
click at [792, 168] on h5 "ACCOUNT" at bounding box center [775, 162] width 37 height 15
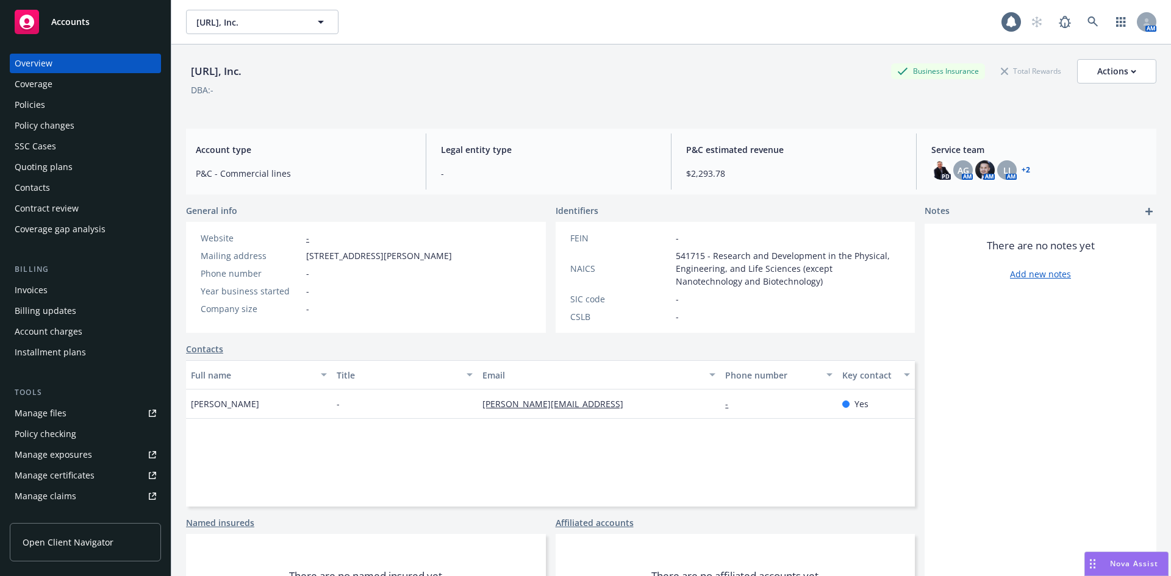
click at [30, 105] on div "Policies" at bounding box center [30, 105] width 30 height 20
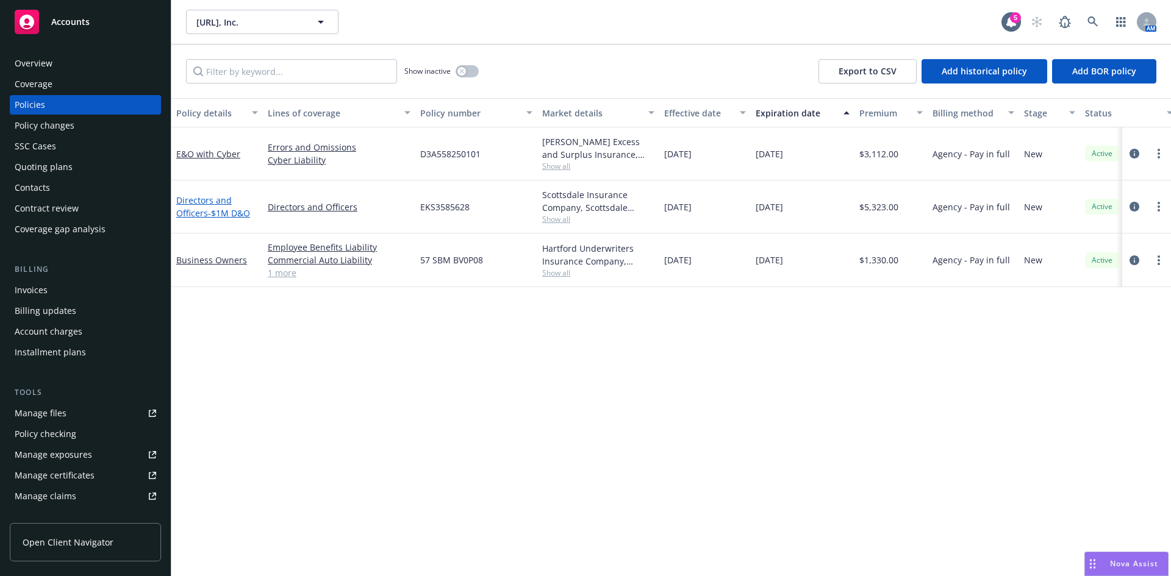
click at [210, 211] on span "- $1M D&O" at bounding box center [229, 213] width 42 height 12
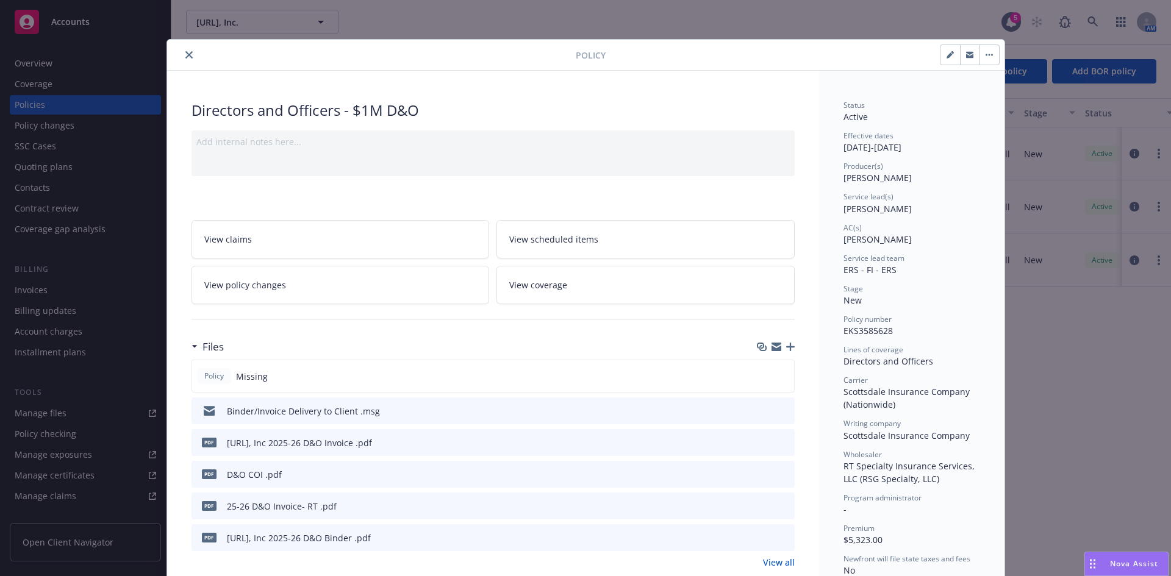
click at [786, 347] on icon "button" at bounding box center [790, 347] width 9 height 9
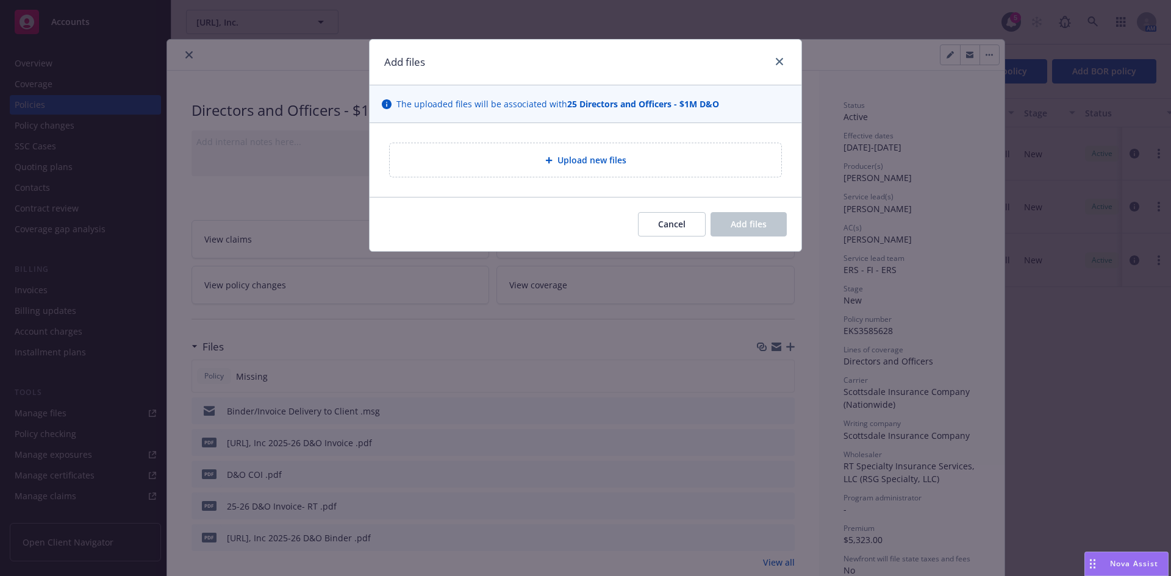
type textarea "x"
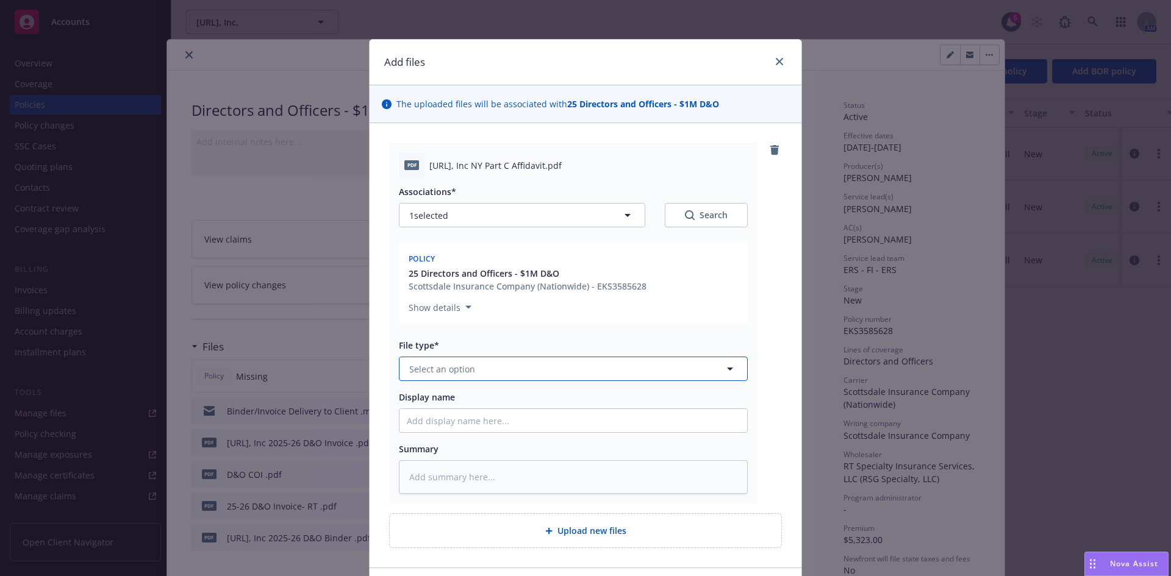
click at [436, 369] on span "Select an option" at bounding box center [442, 369] width 66 height 13
type input "com"
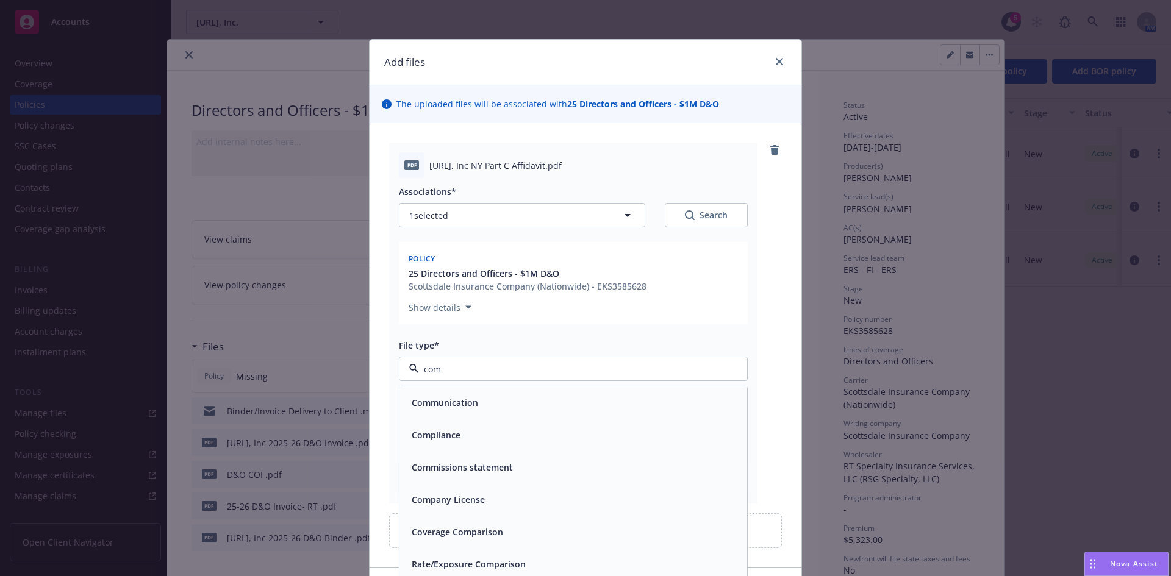
click at [479, 432] on div "Compliance" at bounding box center [573, 435] width 333 height 18
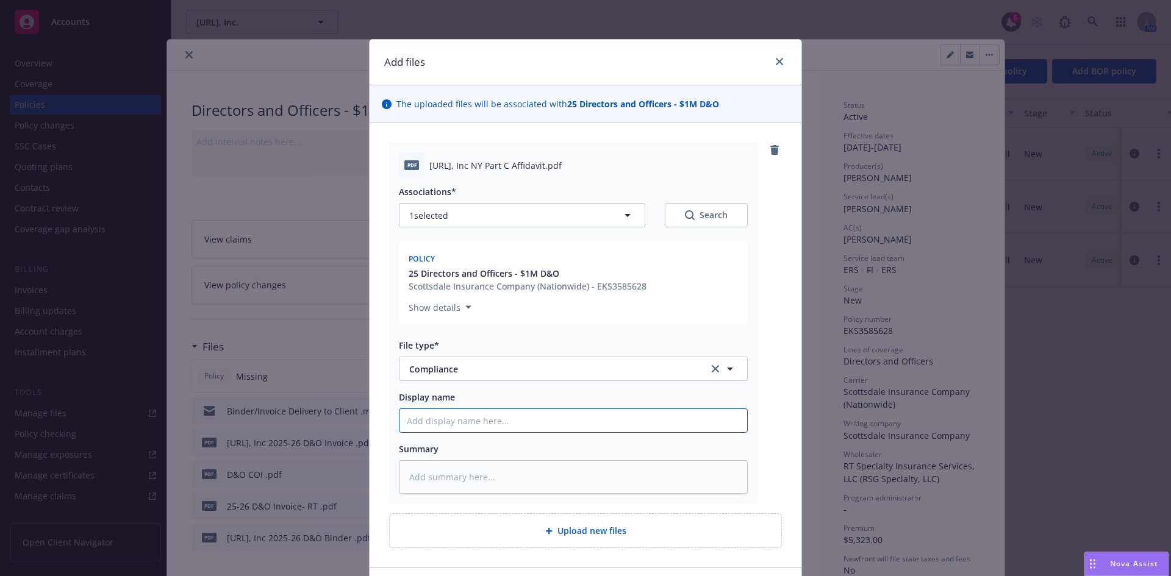
click at [433, 429] on input "Display name" at bounding box center [573, 420] width 348 height 23
type textarea "x"
type input "N"
type textarea "x"
type input "NY"
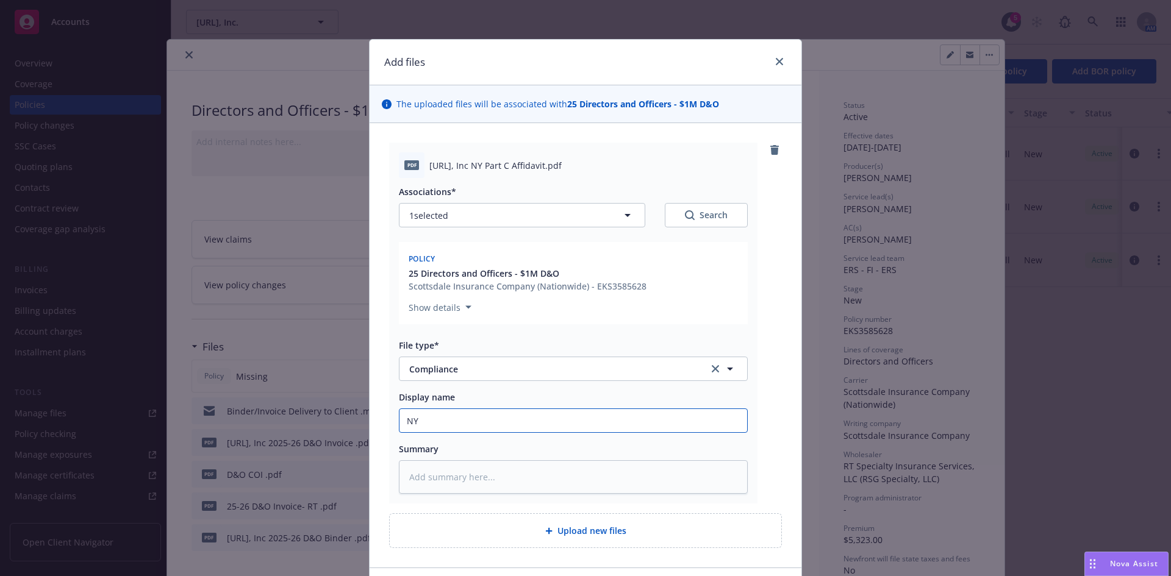
type textarea "x"
type input "NY"
type textarea "x"
type input "NY P"
type textarea "x"
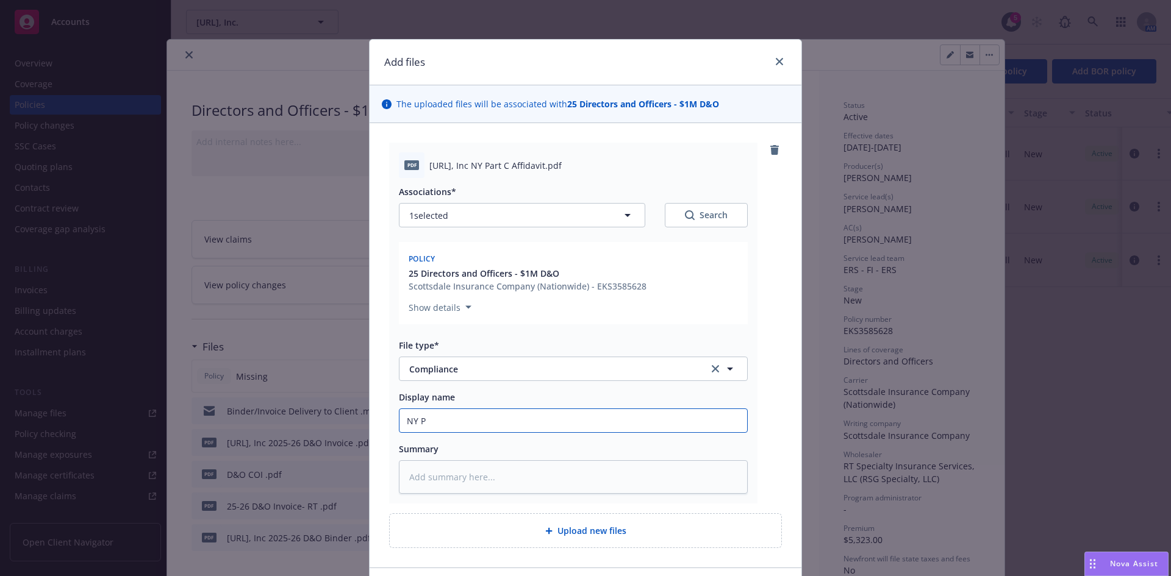
type input "NY Pa"
type textarea "x"
type input "NY Par"
type textarea "x"
type input "NY Part"
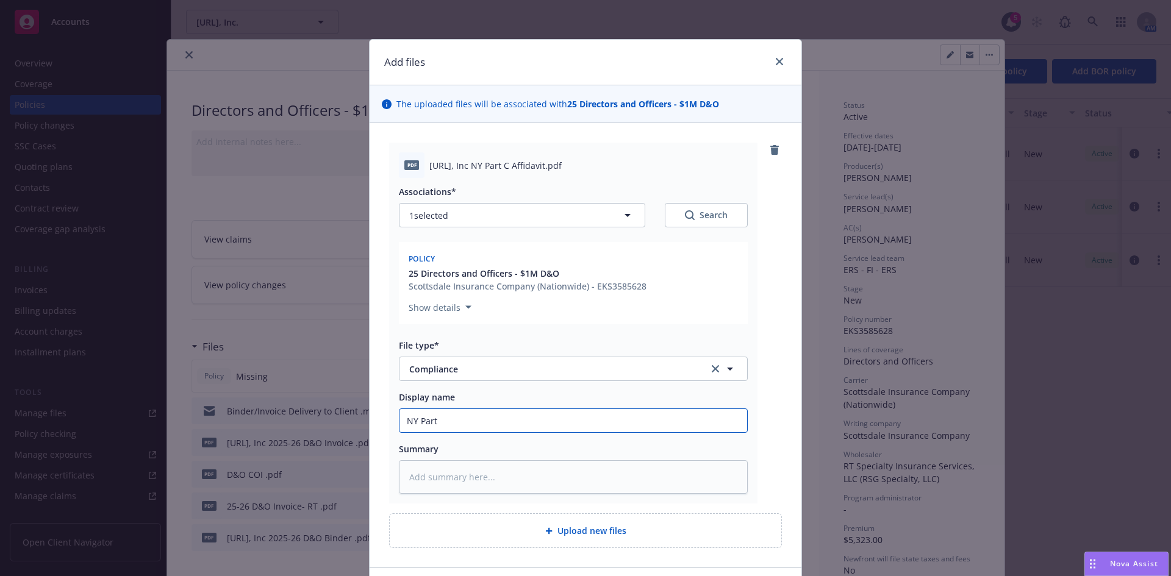
type textarea "x"
type input "NY Part"
type textarea "x"
type input "NY Part C"
type textarea "x"
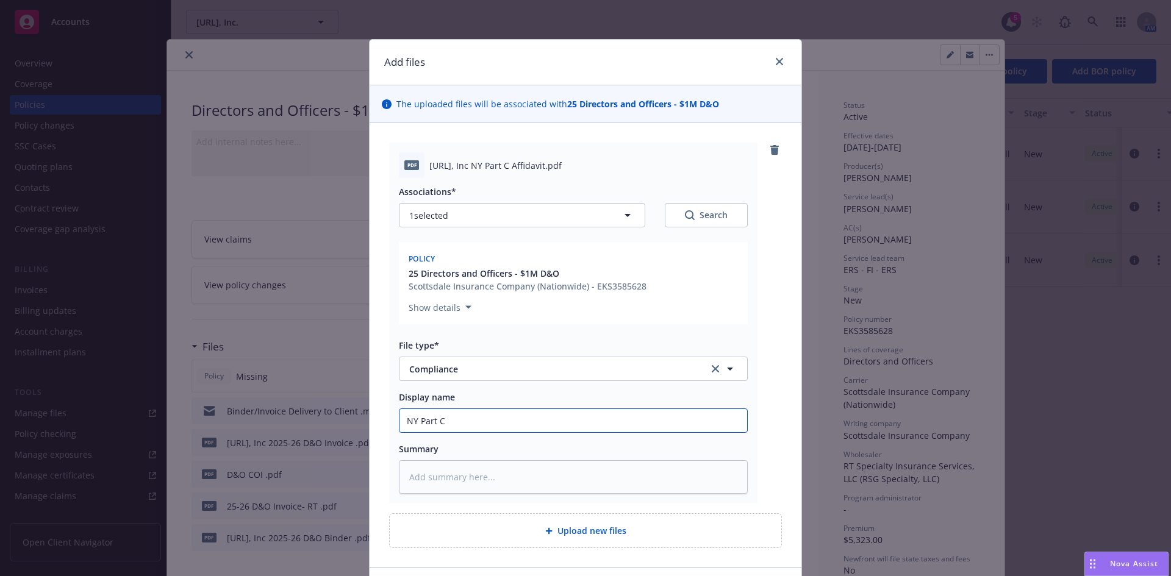
type input "NY Part C"
type textarea "x"
type input "NY Part C A"
type textarea "x"
type input "NY Part C Af"
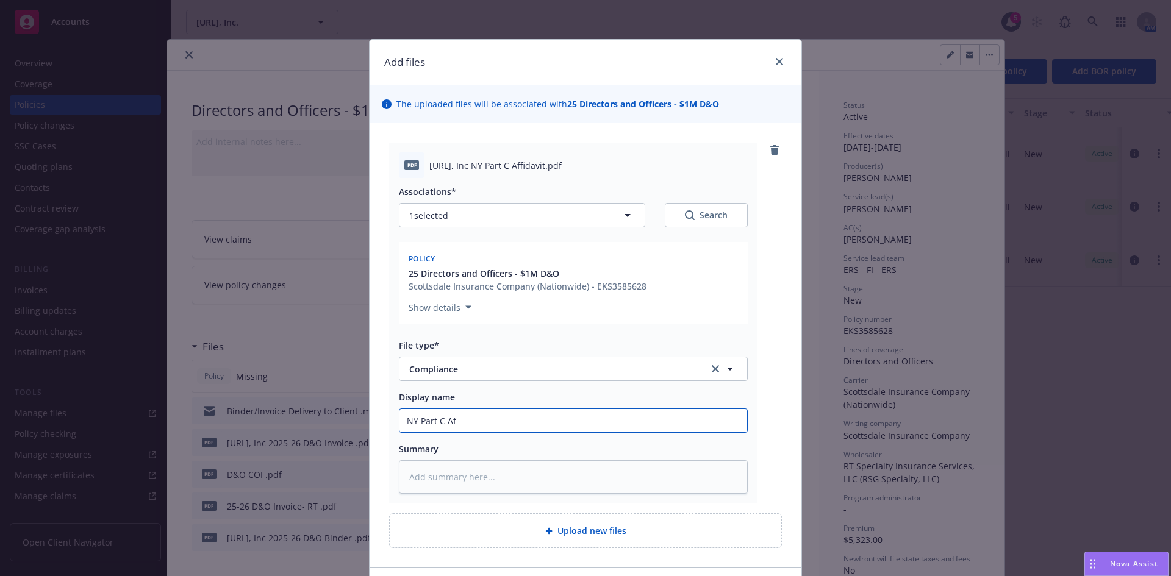
type textarea "x"
type input "NY Part C Aff"
type textarea "x"
type input "NY Part C Affa"
type textarea "x"
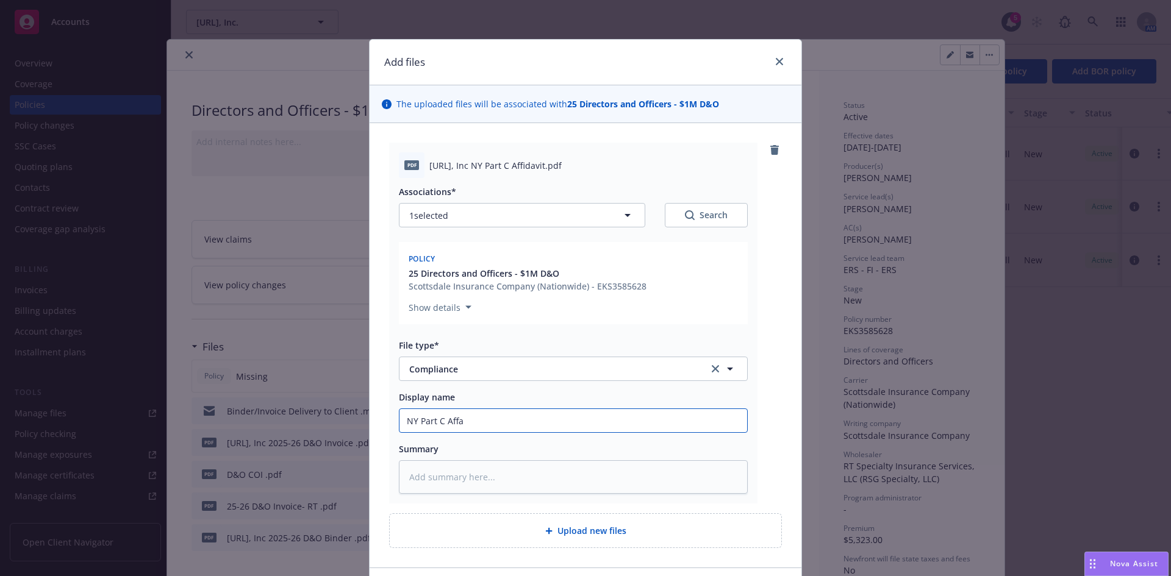
type input "NY Part C Affad"
type textarea "x"
type input "NY Part C Affada"
type textarea "x"
type input "NY Part C Affadav"
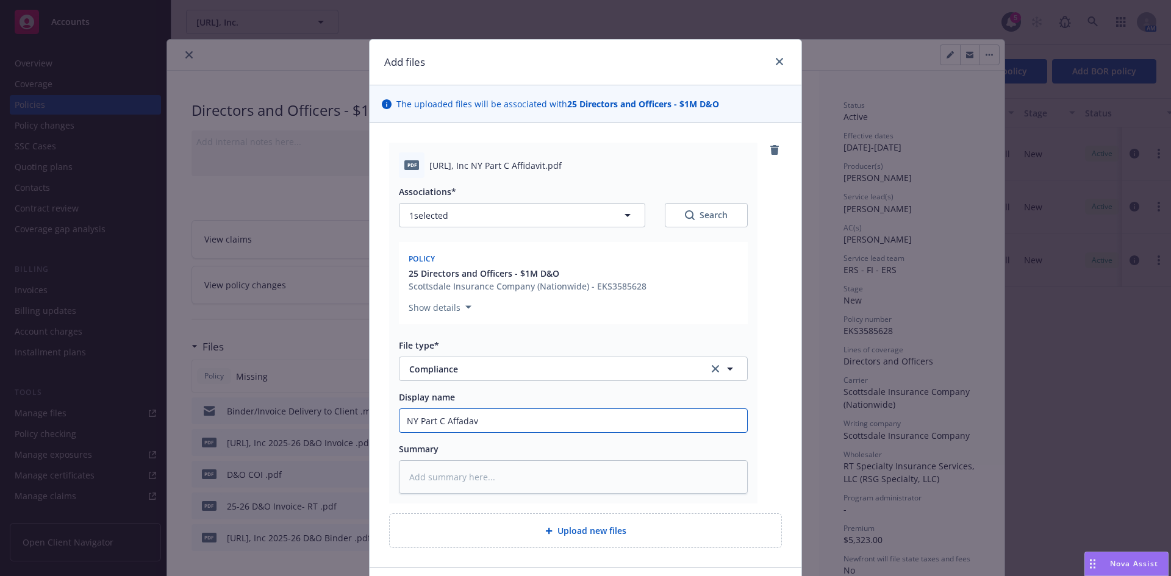
type textarea "x"
type input "NY Part C Affadavi"
type textarea "x"
type input "NY Part C Affadavit"
type textarea "x"
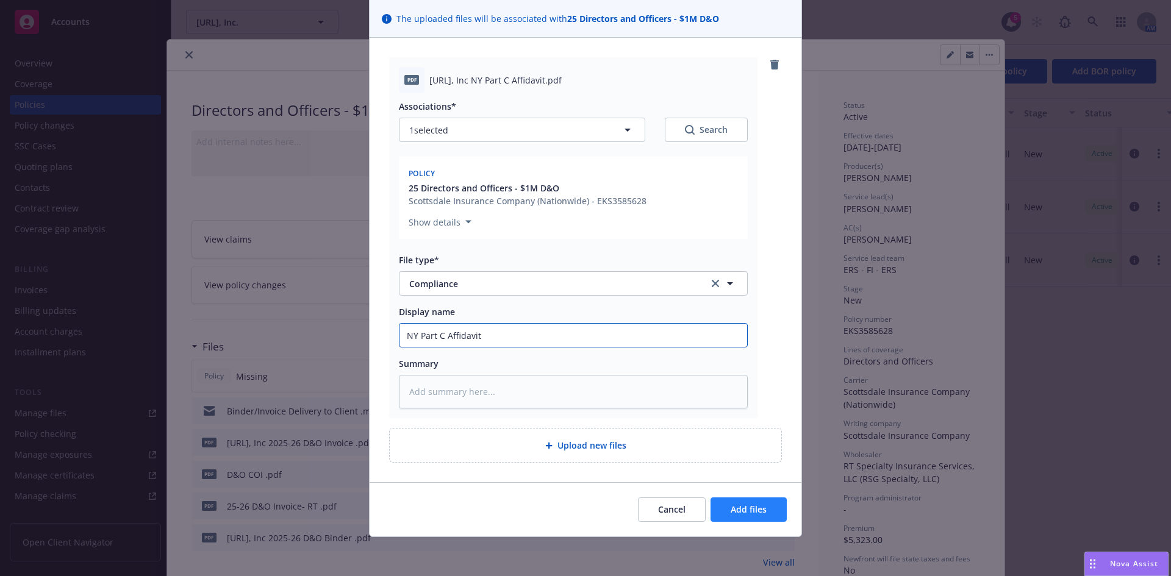
type input "NY Part C Affidavit"
click at [737, 513] on span "Add files" at bounding box center [749, 510] width 36 height 12
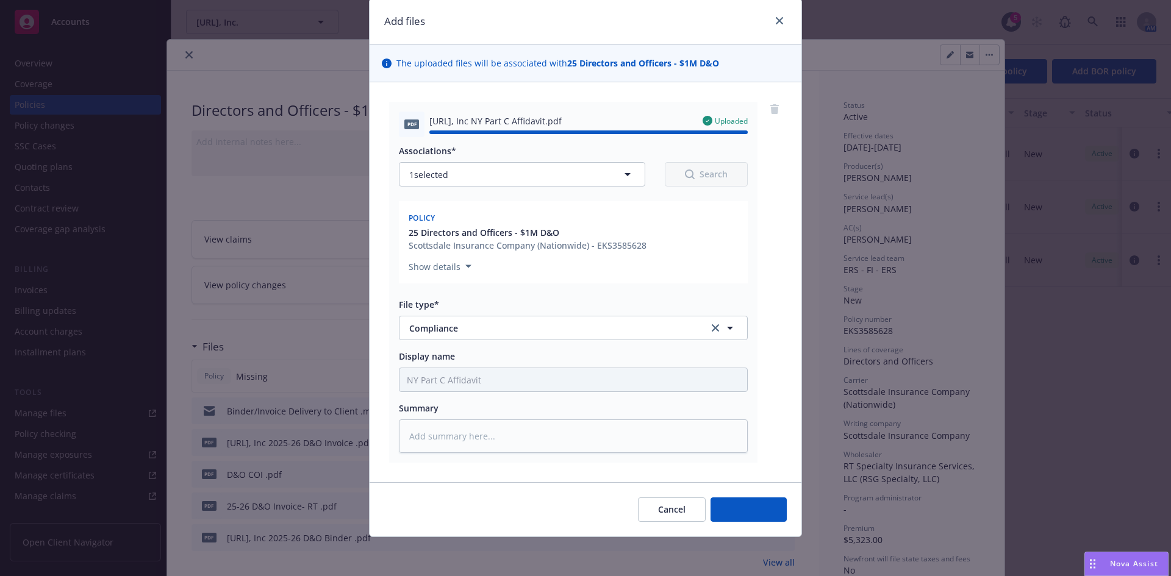
type textarea "x"
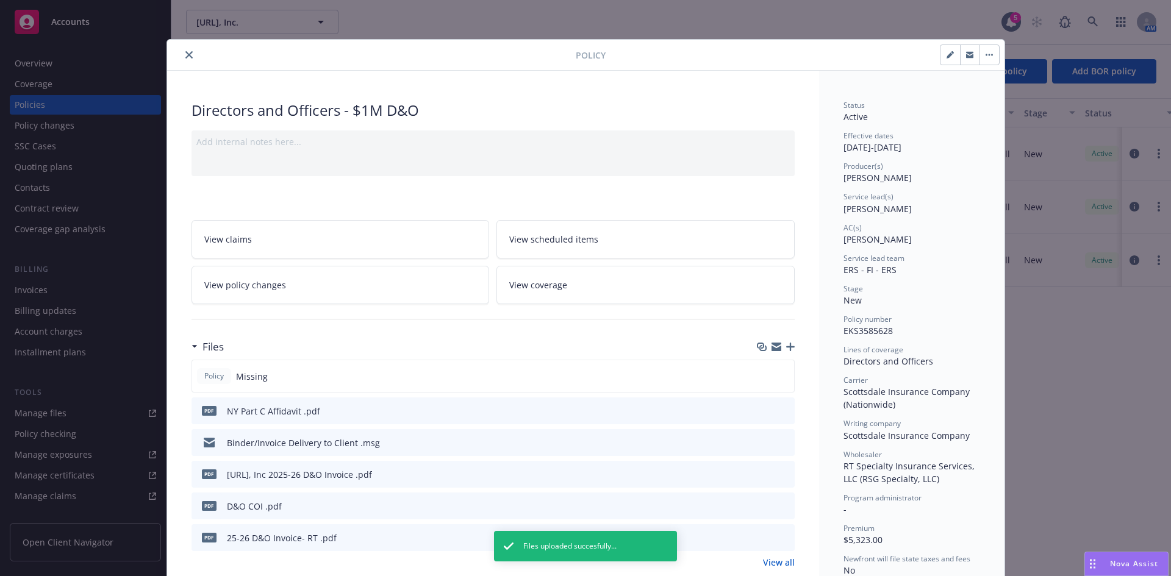
click at [185, 52] on icon "close" at bounding box center [188, 54] width 7 height 7
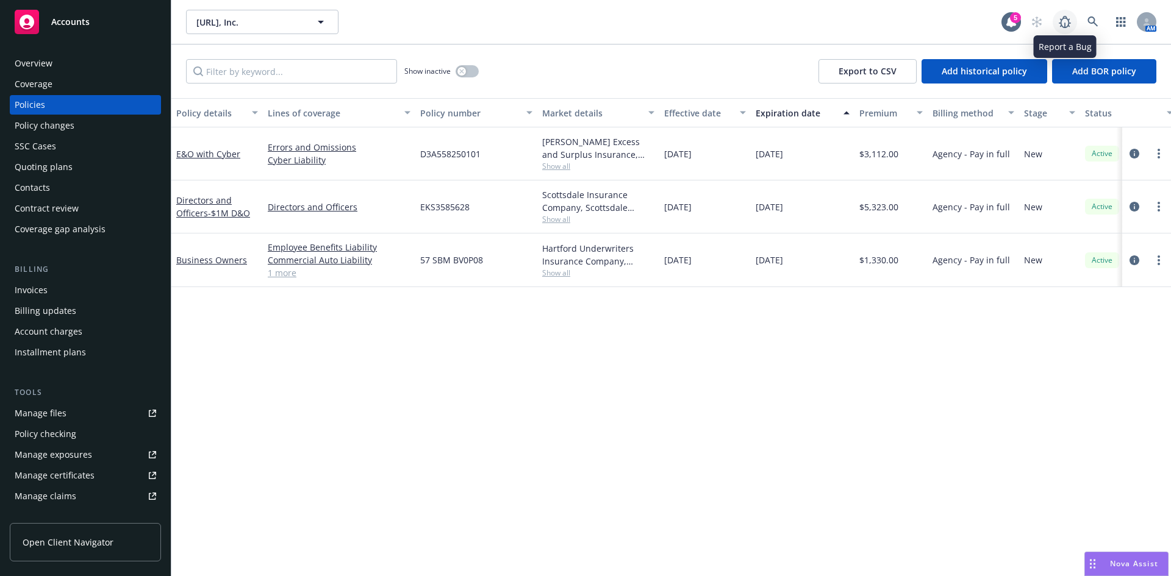
click at [1077, 21] on div "AM" at bounding box center [1090, 22] width 132 height 24
click at [1088, 19] on icon at bounding box center [1092, 21] width 10 height 10
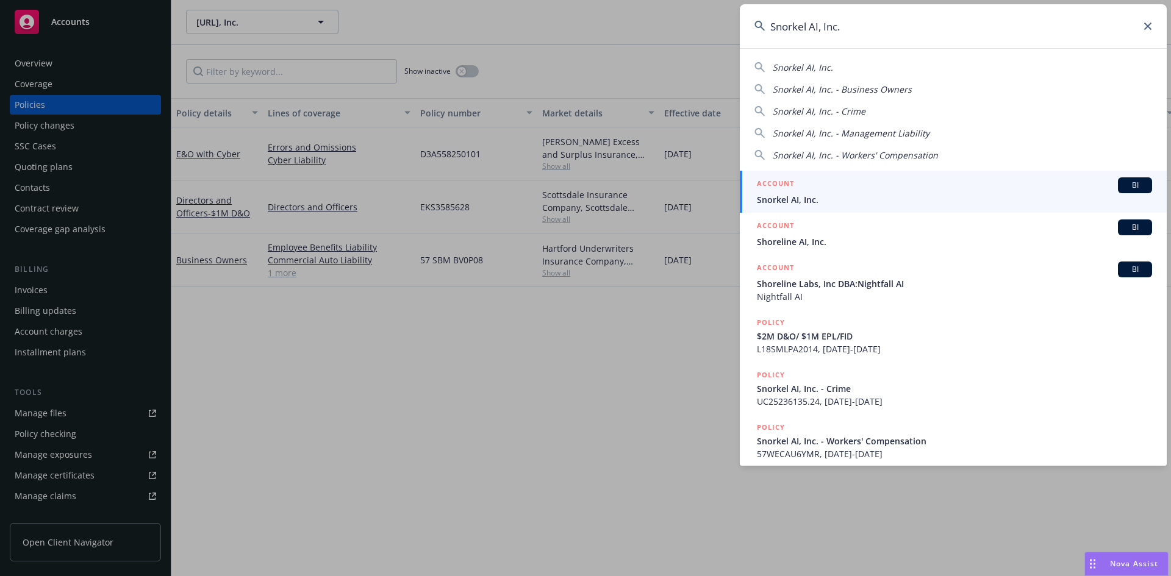
type input "Snorkel AI, Inc."
click at [800, 190] on div "ACCOUNT BI" at bounding box center [954, 185] width 395 height 16
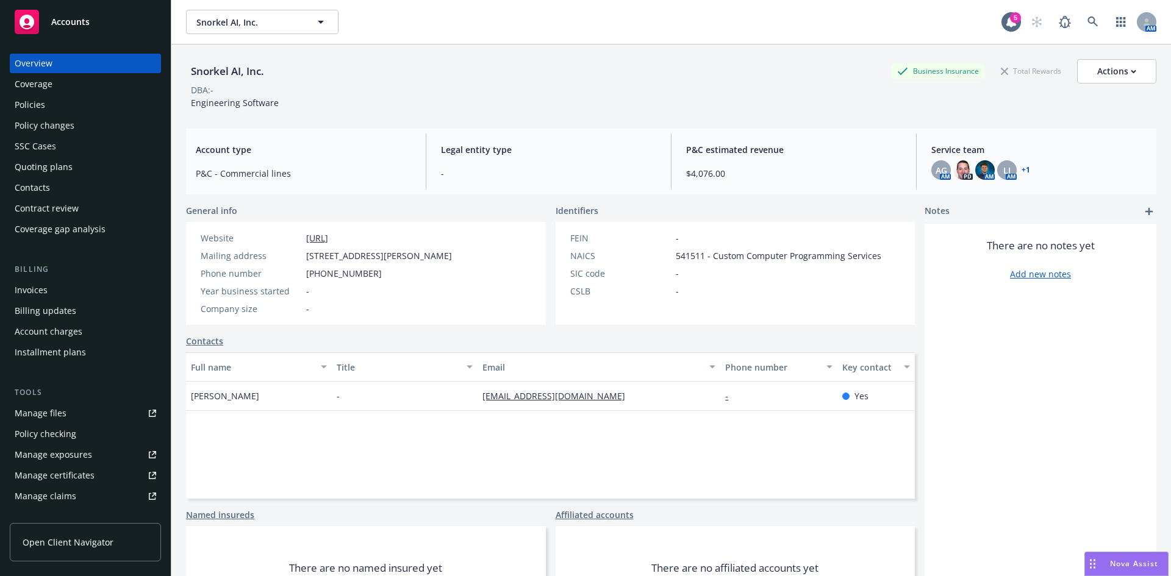
click at [35, 104] on div "Policies" at bounding box center [30, 105] width 30 height 20
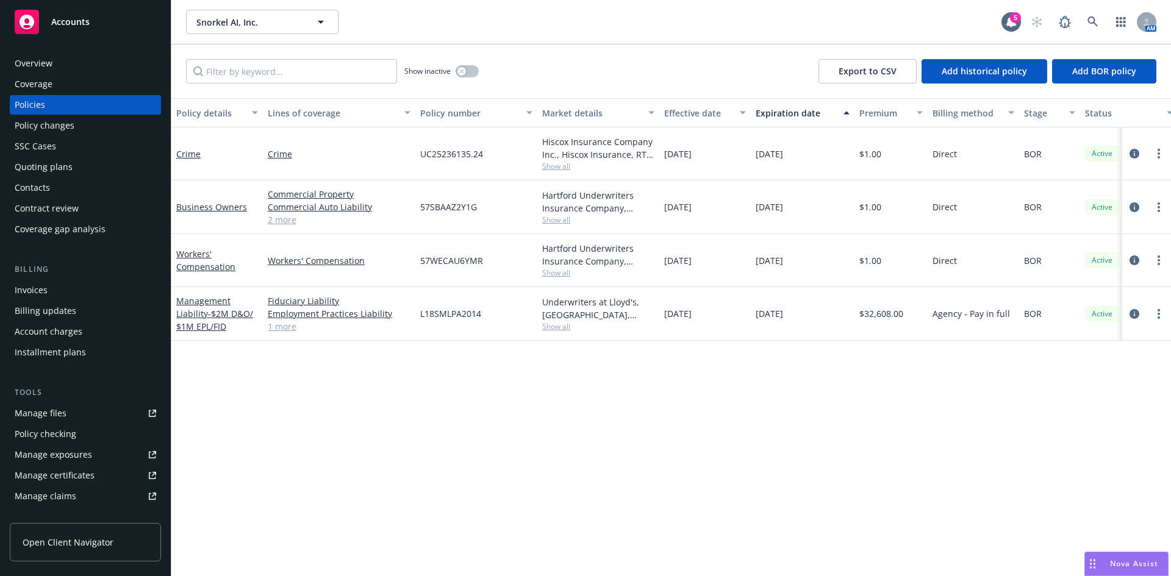
click at [284, 328] on link "1 more" at bounding box center [339, 326] width 143 height 13
click at [209, 302] on link "Management Liability - $2M D&O/ $1M EPL/FID" at bounding box center [214, 313] width 77 height 37
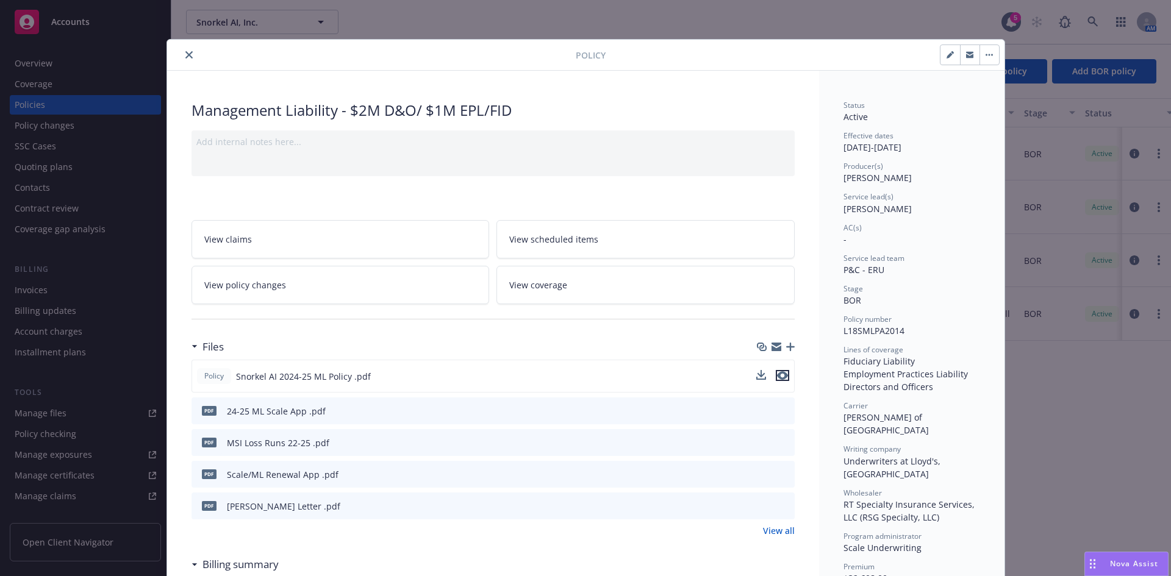
click at [777, 375] on icon "preview file" at bounding box center [782, 375] width 11 height 9
click at [185, 54] on icon "close" at bounding box center [188, 54] width 7 height 7
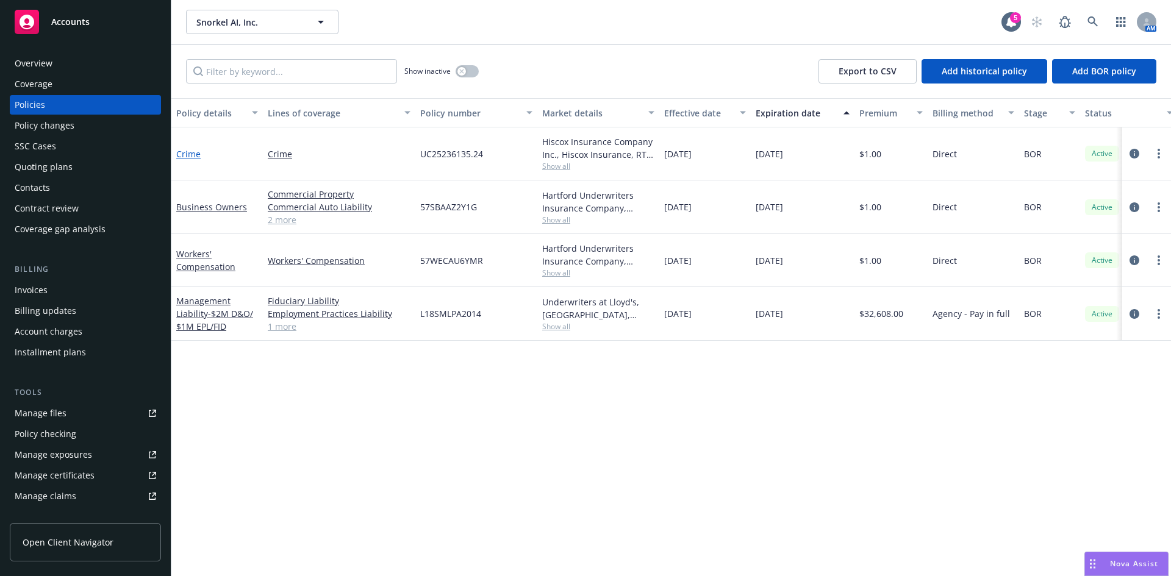
click at [190, 152] on link "Crime" at bounding box center [188, 154] width 24 height 12
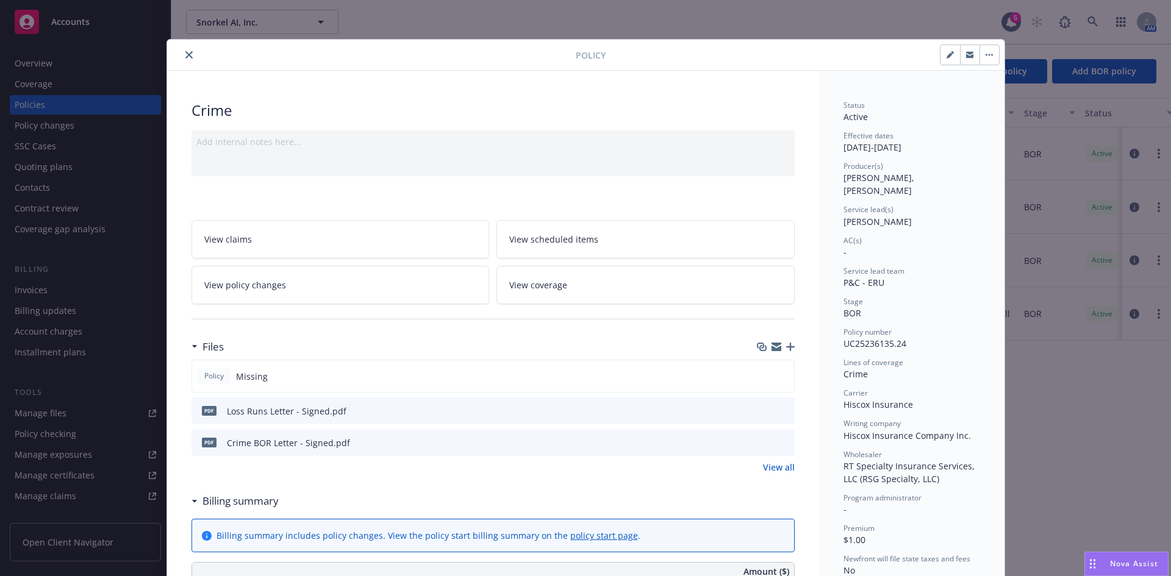
click at [774, 465] on link "View all" at bounding box center [779, 467] width 32 height 13
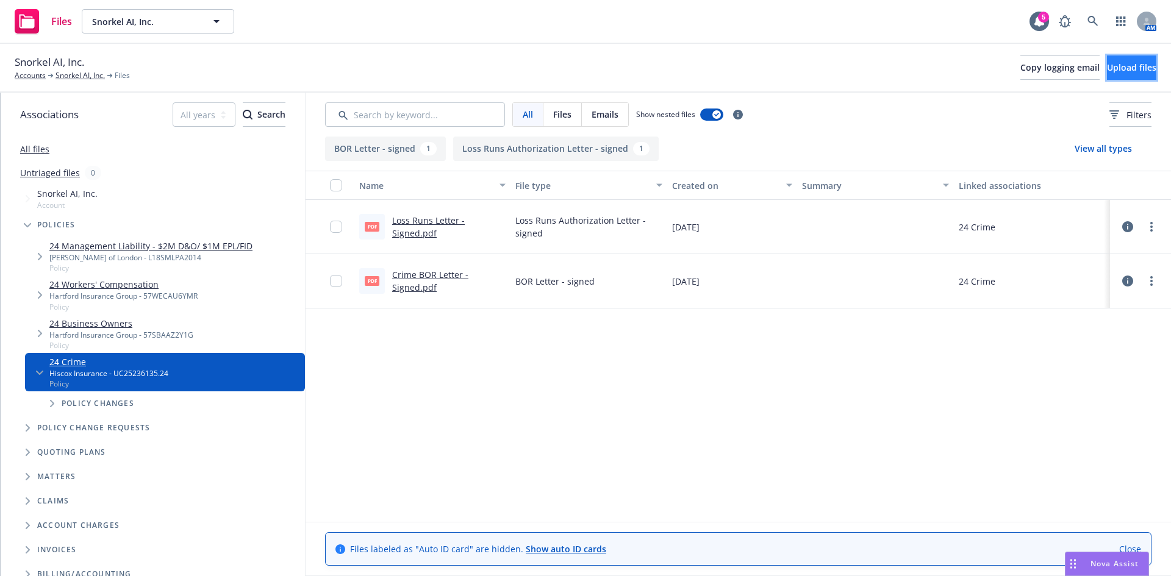
click at [1107, 71] on span "Upload files" at bounding box center [1131, 68] width 49 height 12
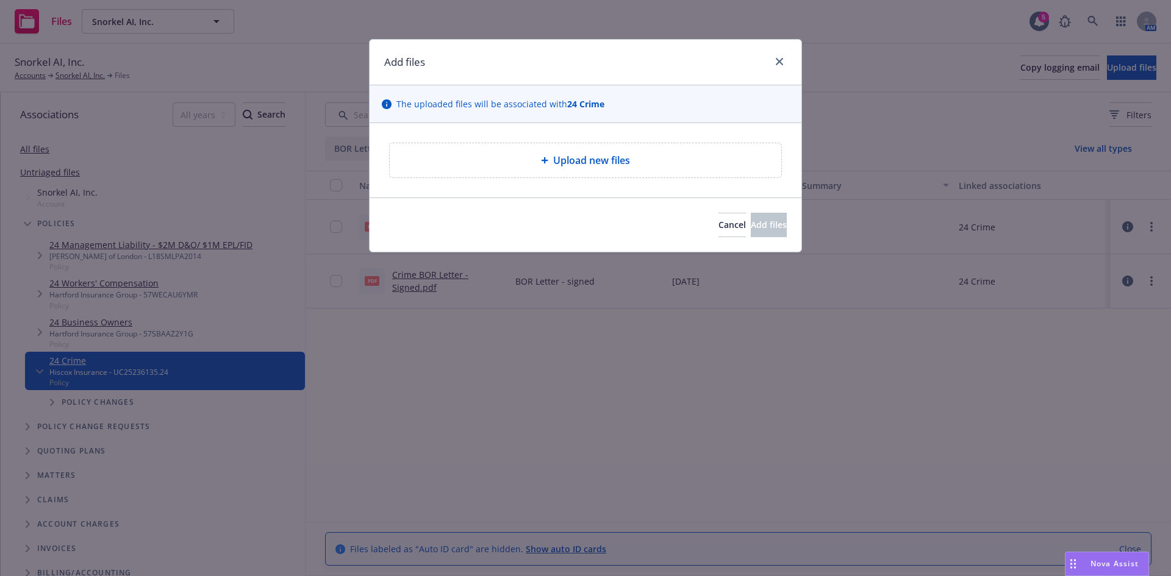
click at [573, 163] on span "Upload new files" at bounding box center [591, 160] width 77 height 15
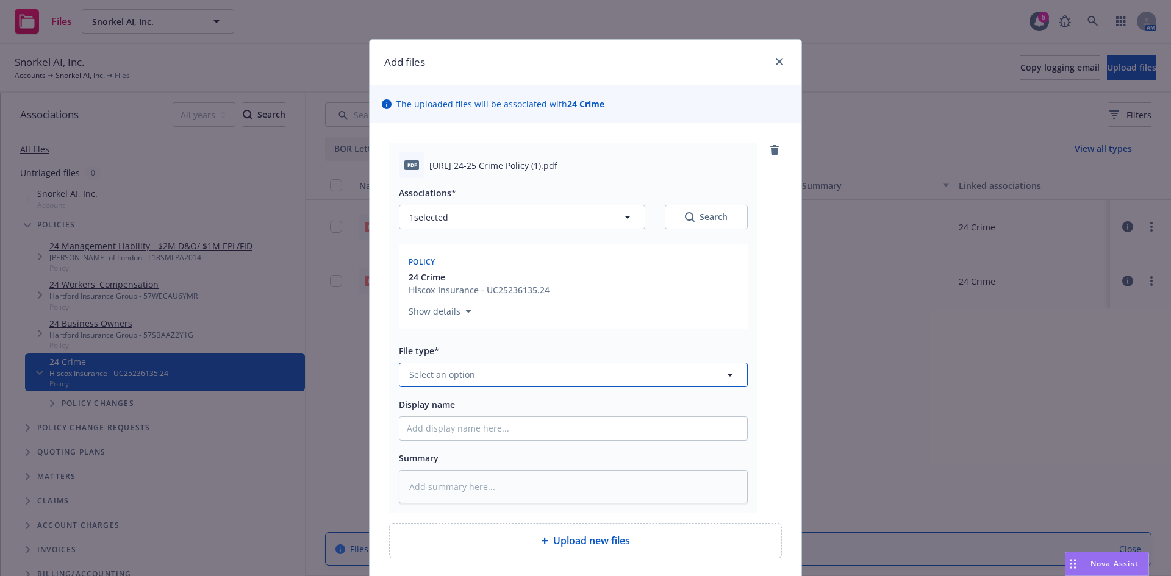
click at [438, 374] on span "Select an option" at bounding box center [442, 374] width 66 height 13
type input "polic"
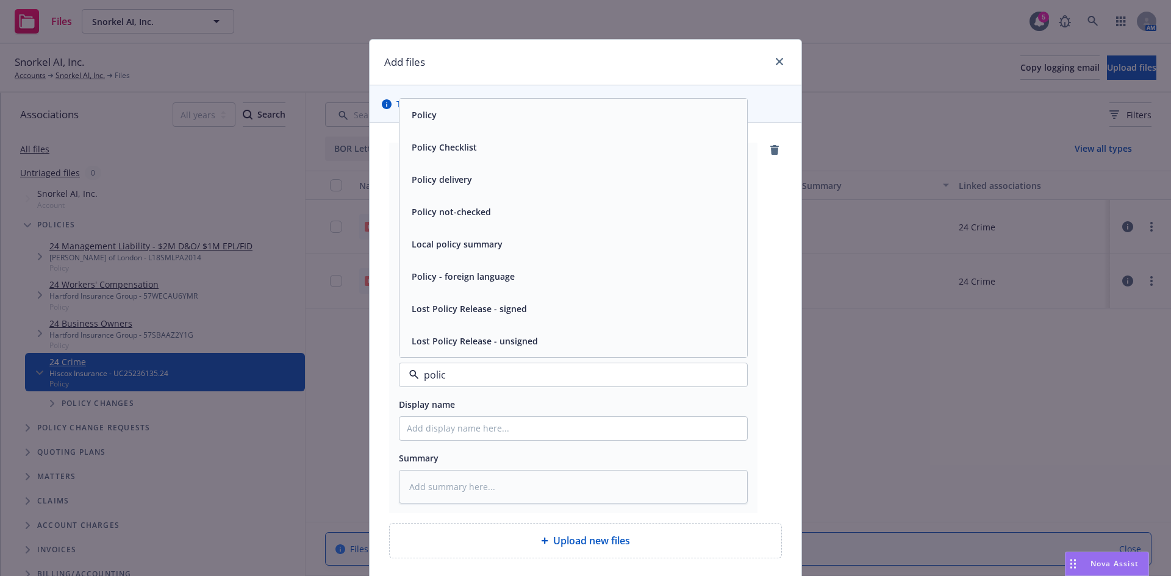
click at [460, 119] on div "Policy" at bounding box center [573, 115] width 333 height 18
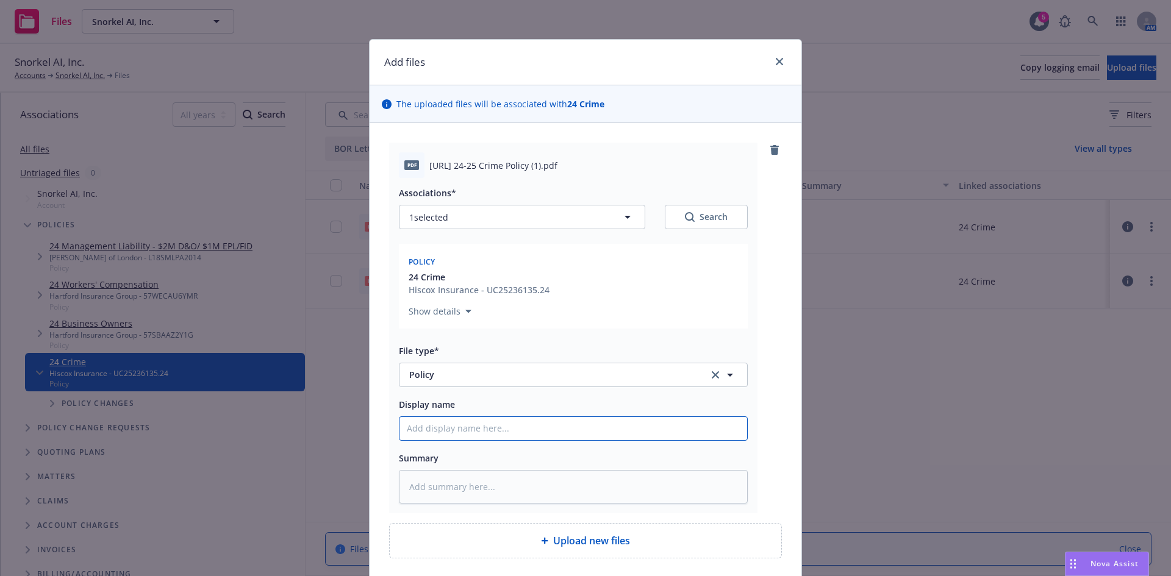
click at [449, 440] on input "Display name" at bounding box center [573, 428] width 348 height 23
type textarea "x"
type input "2"
type textarea "x"
type input "24"
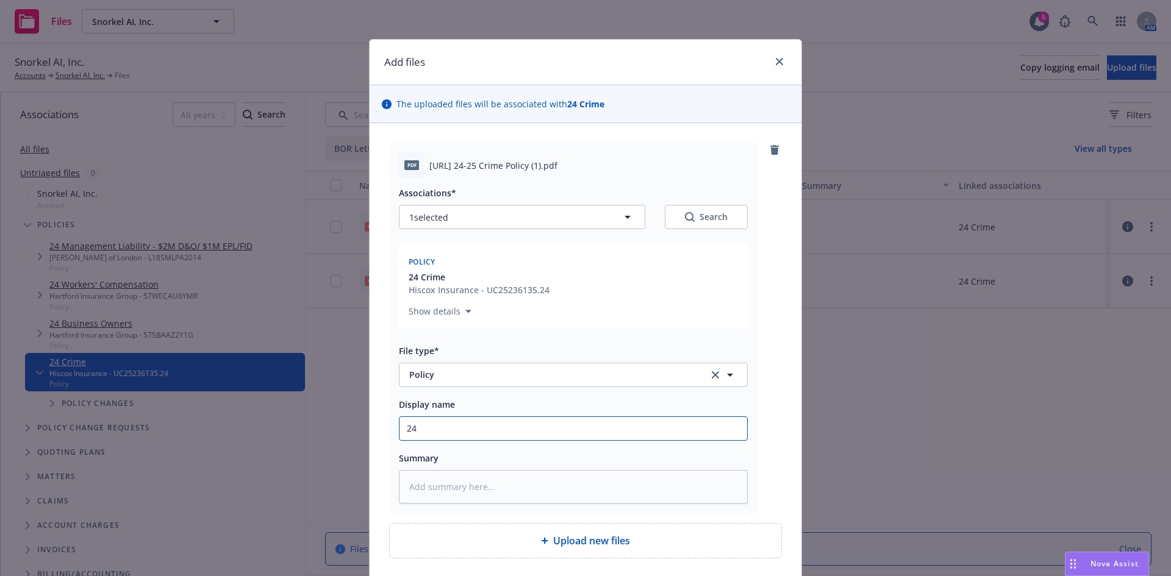
type textarea "x"
type input "24-"
type textarea "x"
type input "24-2"
type textarea "x"
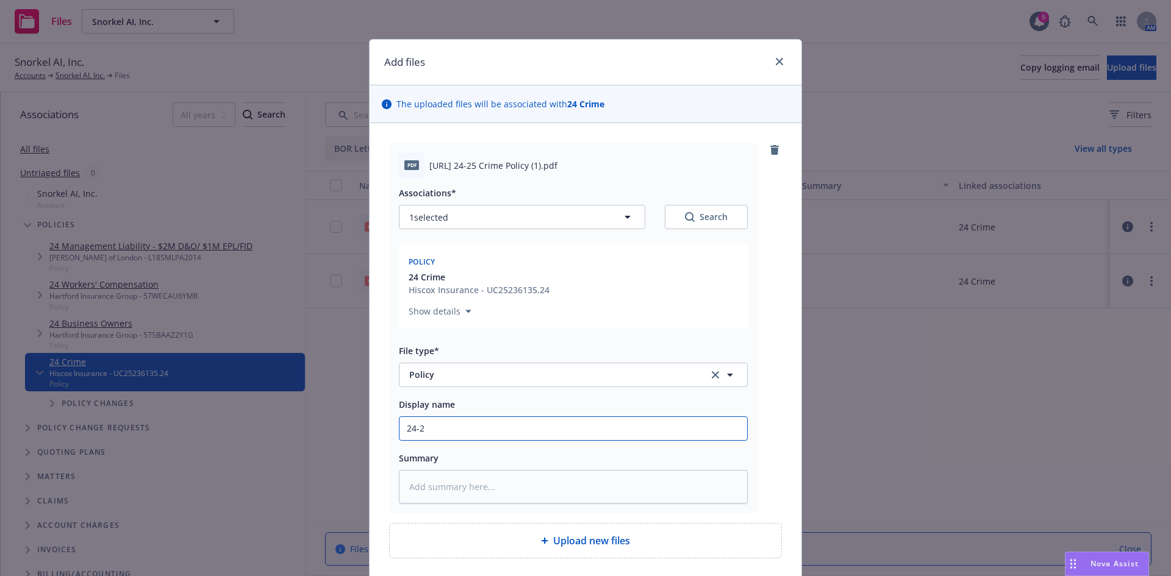
type input "24-25"
type textarea "x"
type input "24-25"
type textarea "x"
type input "24-25 C"
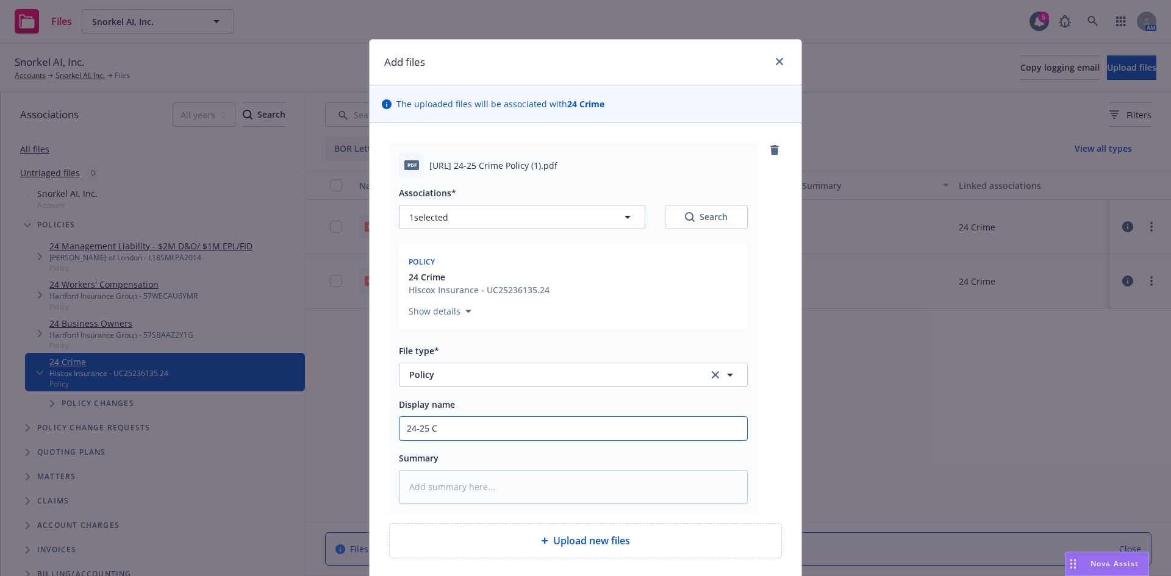
type textarea "x"
type input "24-25 Cr"
type textarea "x"
type input "24-25 Cri"
type textarea "x"
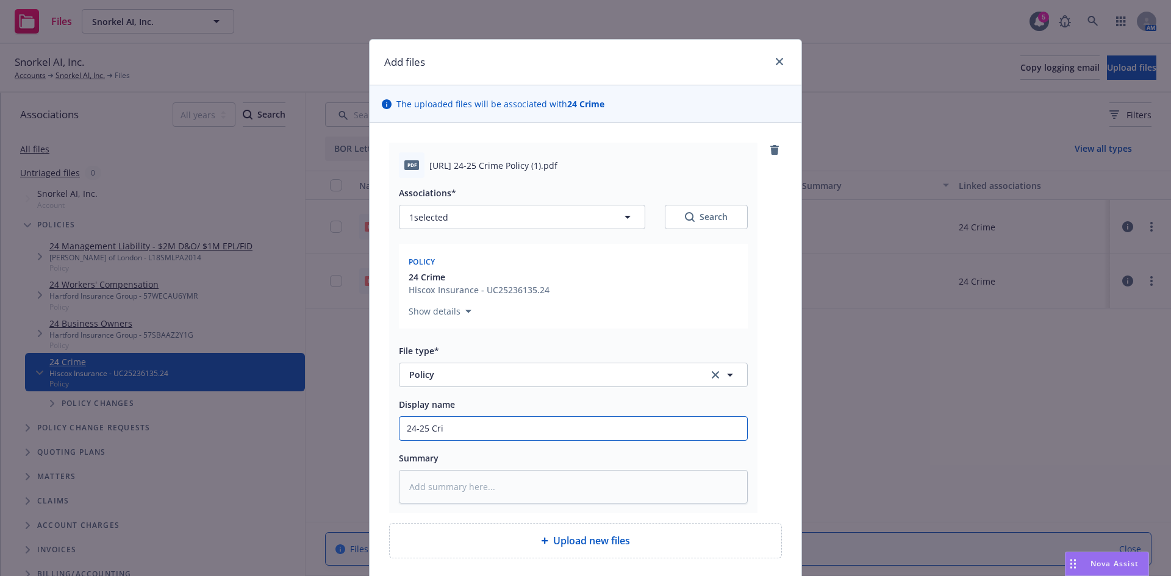
type input "24-25 [PERSON_NAME]"
type textarea "x"
type input "24-25 Crime"
type textarea "x"
type input "24-25 Crime P"
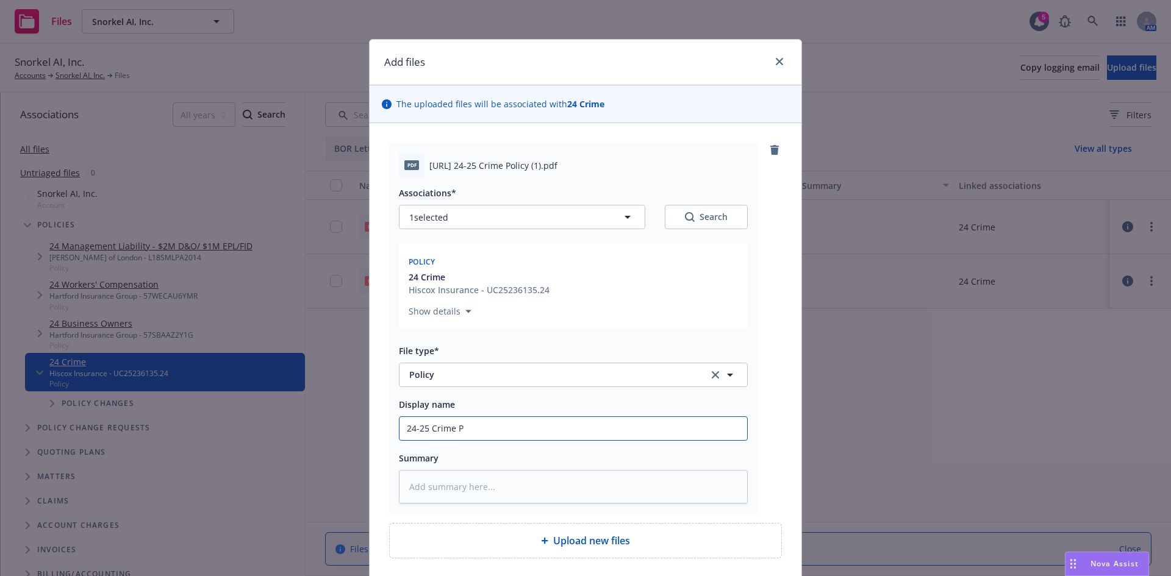
type textarea "x"
type input "24-25 Crime Po"
type textarea "x"
type input "24-25 Crime Pol"
type textarea "x"
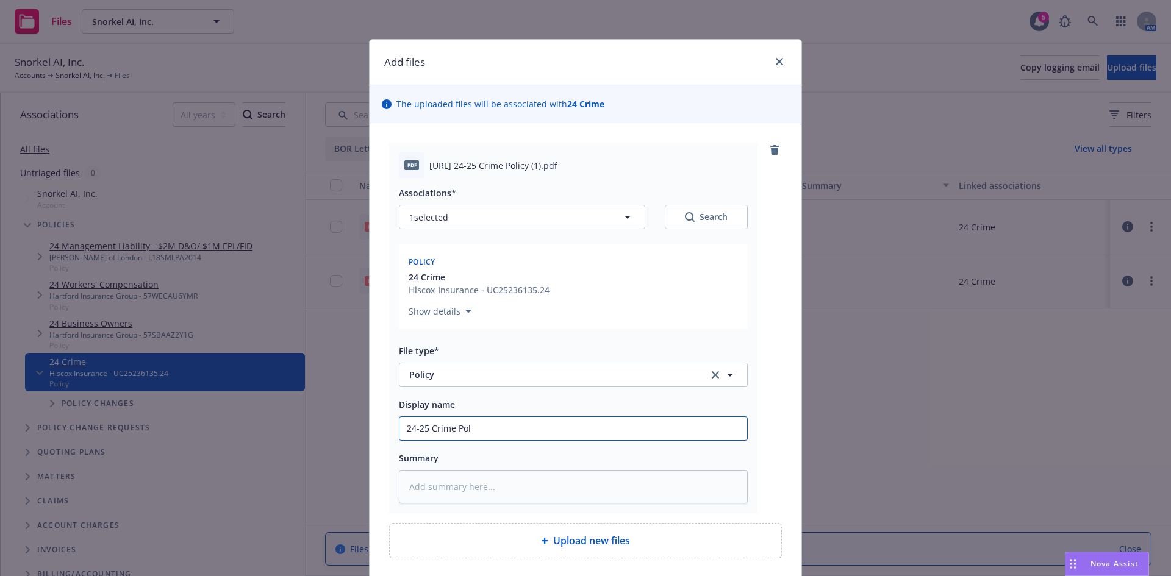
type input "24-25 Crime Poli"
type textarea "x"
type input "24-25 Crime Polic"
type textarea "x"
type input "24-25 Crime Policy"
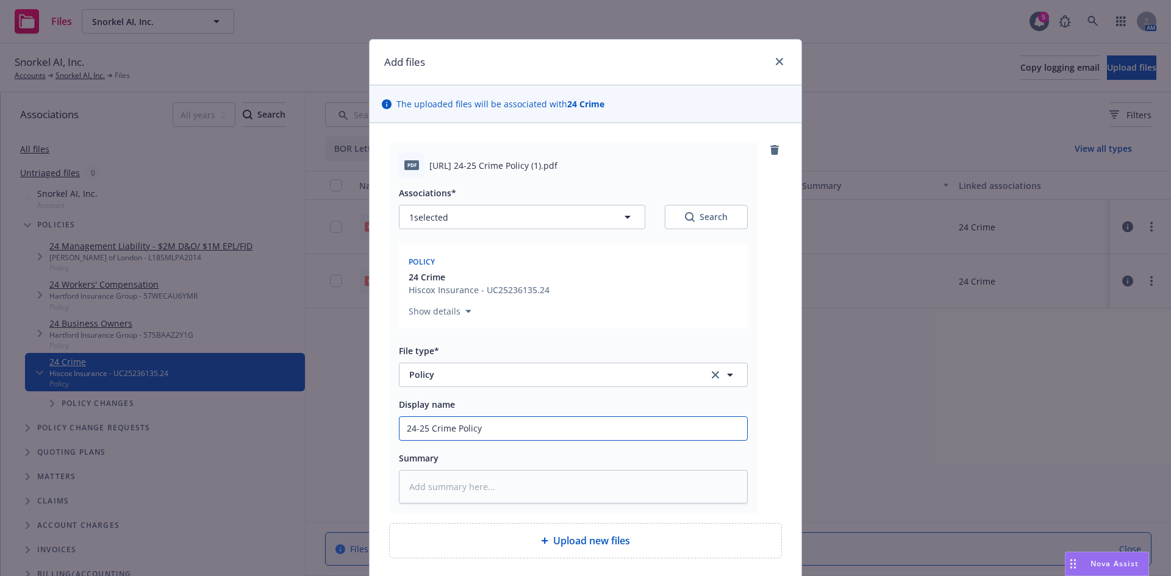
type textarea "x"
type input "24-25 Crime Policy"
type textarea "x"
type input "24-25 Crime Policy -"
type textarea "x"
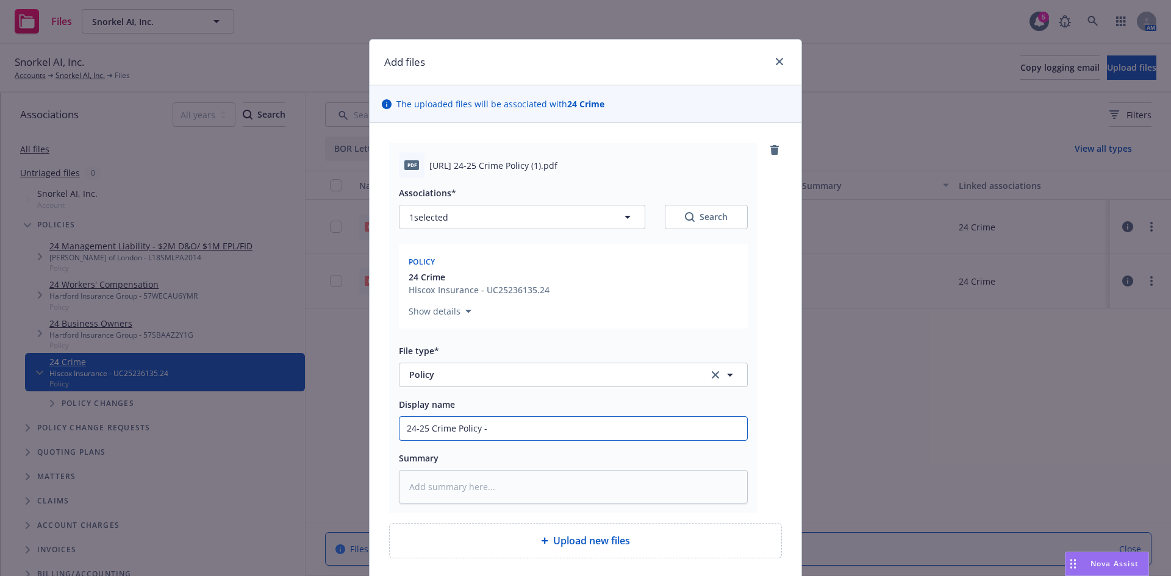
type input "24-25 Crime Policy -"
type textarea "x"
type input "24-25 Crime Policy - HI"
type textarea "x"
type input "24-25 Crime Policy - HIs"
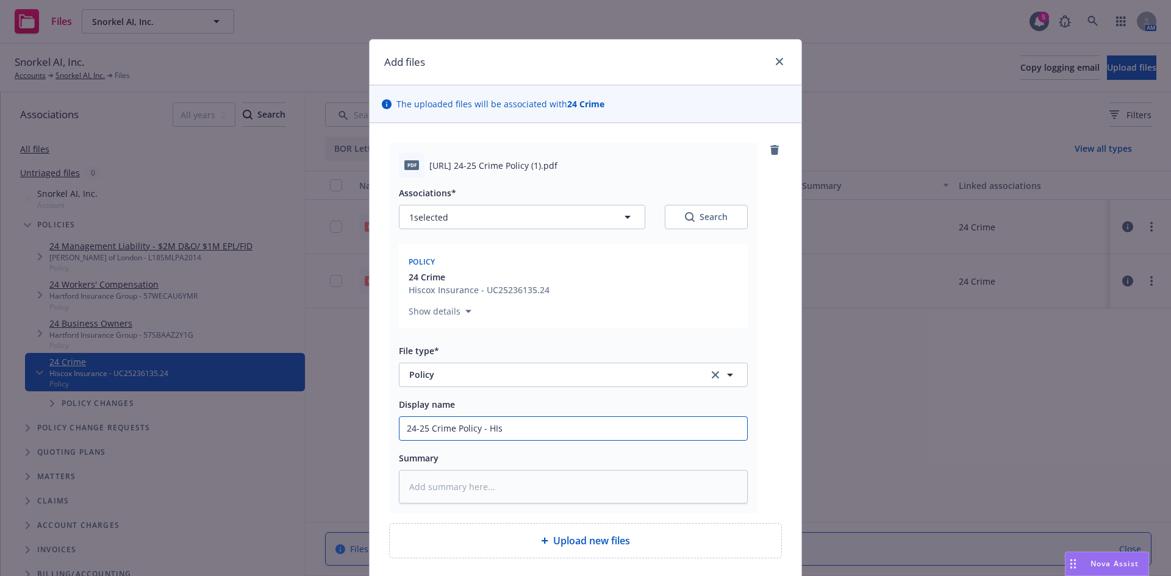
type textarea "x"
type input "24-25 Crime Policy - HIsc"
type textarea "x"
type input "24-25 Crime Policy - HIsco"
type textarea "x"
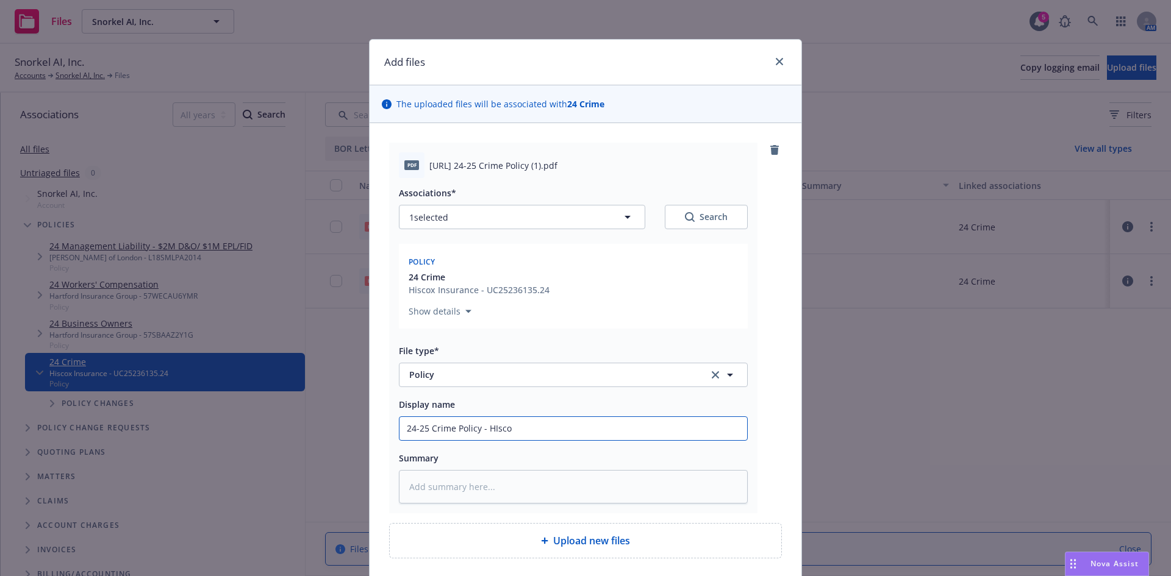
type input "24-25 Crime Policy - HIscox"
type textarea "x"
type input "24-25 Crime Policy - HIscox"
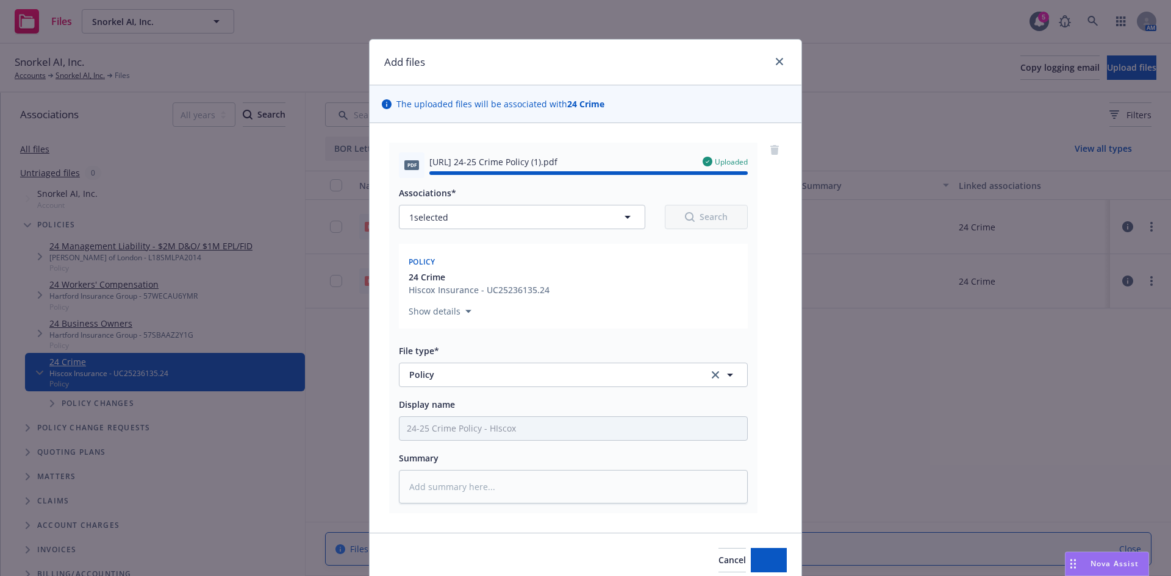
type textarea "x"
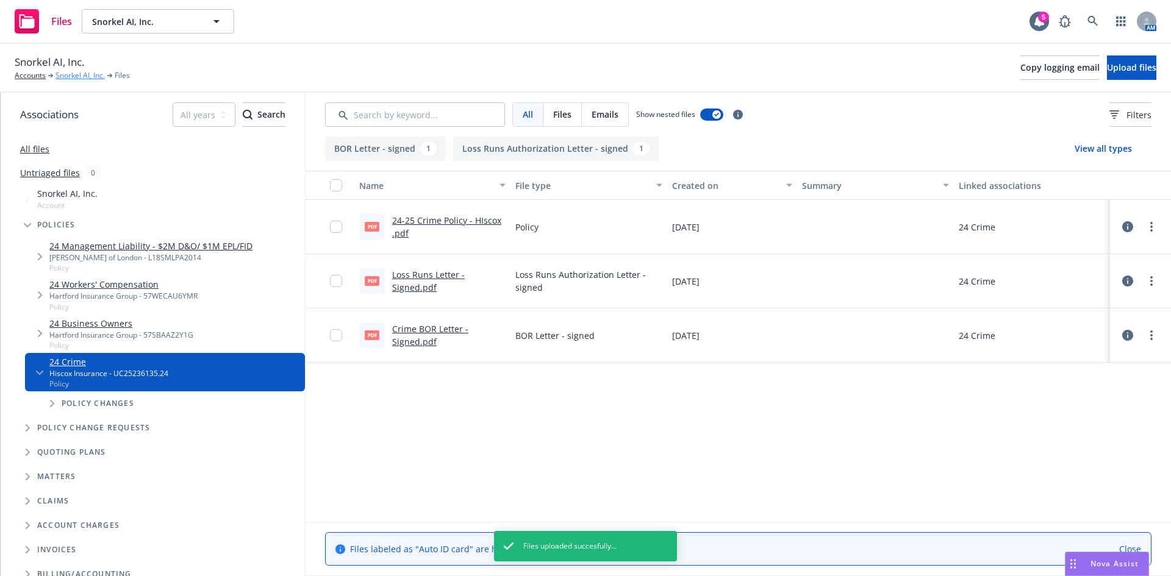
click at [65, 74] on link "Snorkel AI, Inc." at bounding box center [79, 75] width 49 height 11
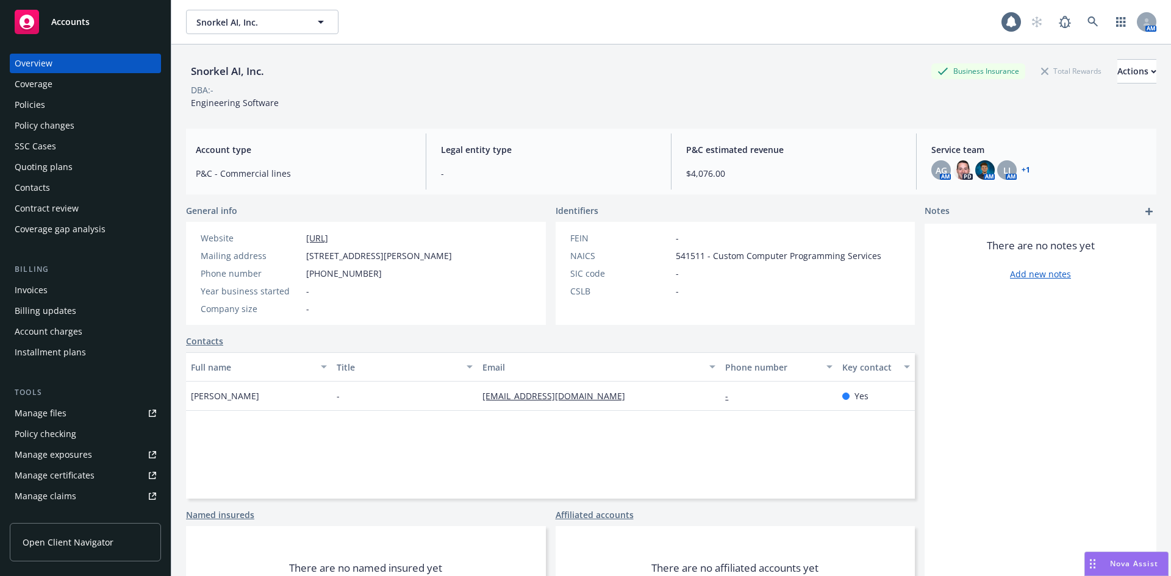
click at [52, 109] on div "Policies" at bounding box center [85, 105] width 141 height 20
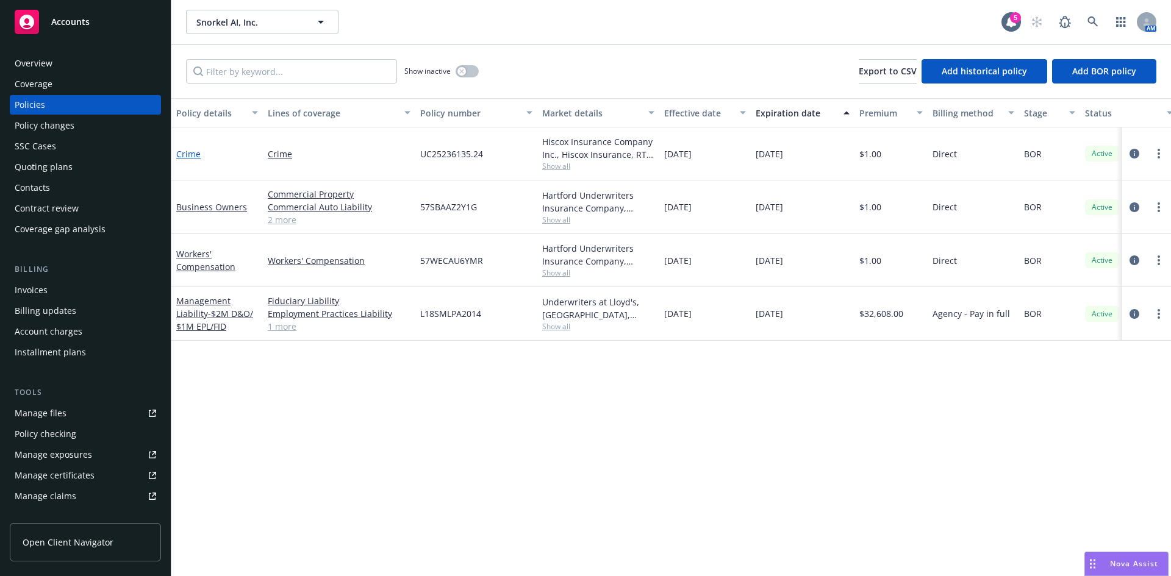
click at [192, 155] on link "Crime" at bounding box center [188, 154] width 24 height 12
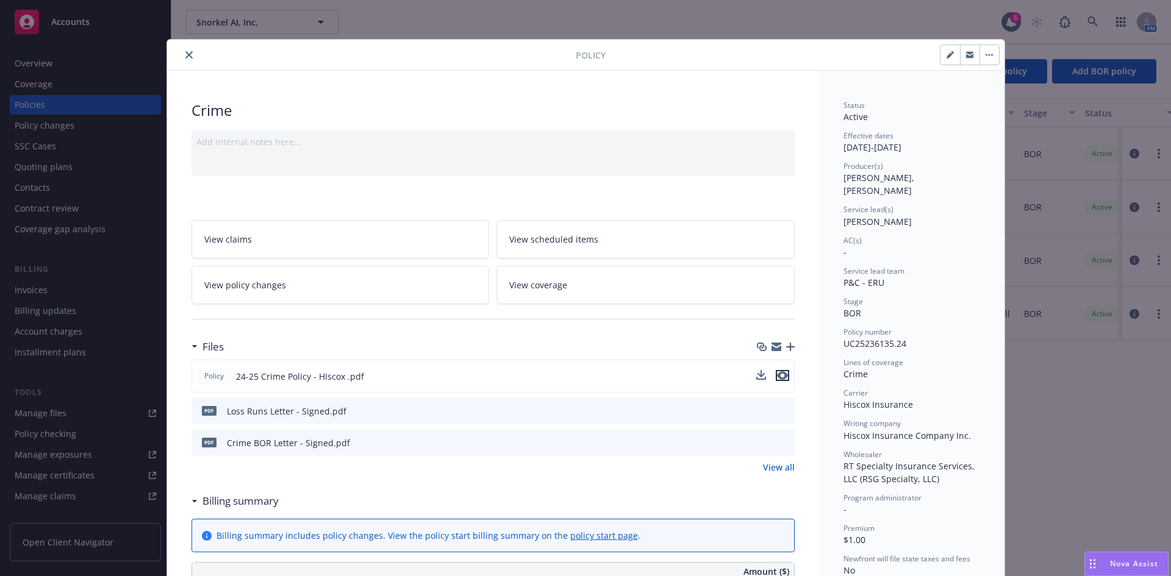
click at [777, 377] on icon "preview file" at bounding box center [782, 375] width 11 height 9
click at [940, 59] on button "button" at bounding box center [950, 55] width 20 height 20
select select "BOR"
select select "12"
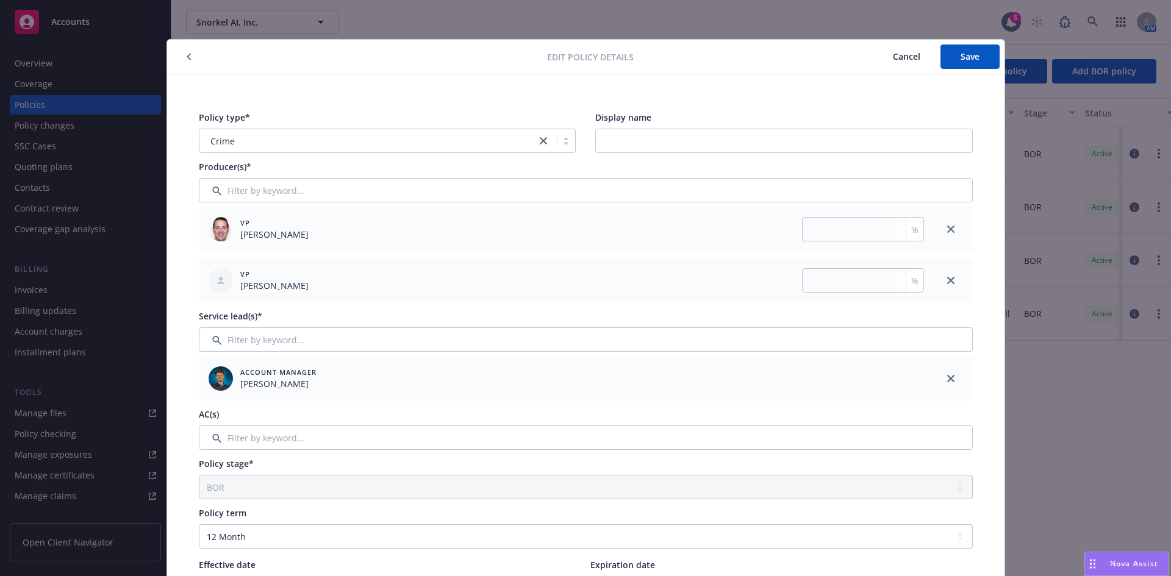
click at [897, 57] on span "Cancel" at bounding box center [906, 57] width 27 height 12
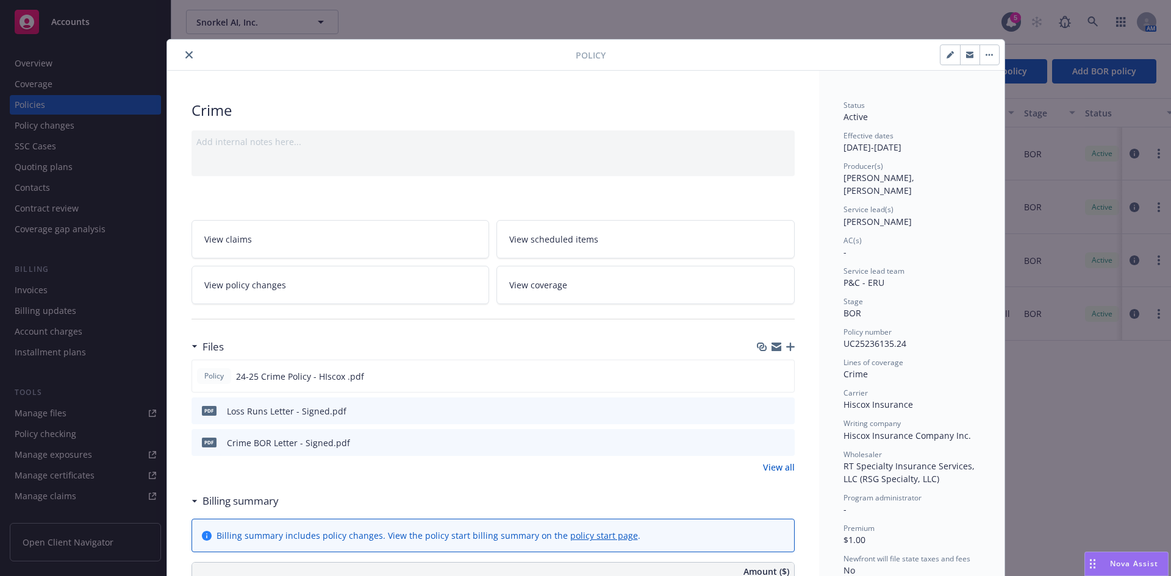
click at [185, 56] on icon "close" at bounding box center [188, 54] width 7 height 7
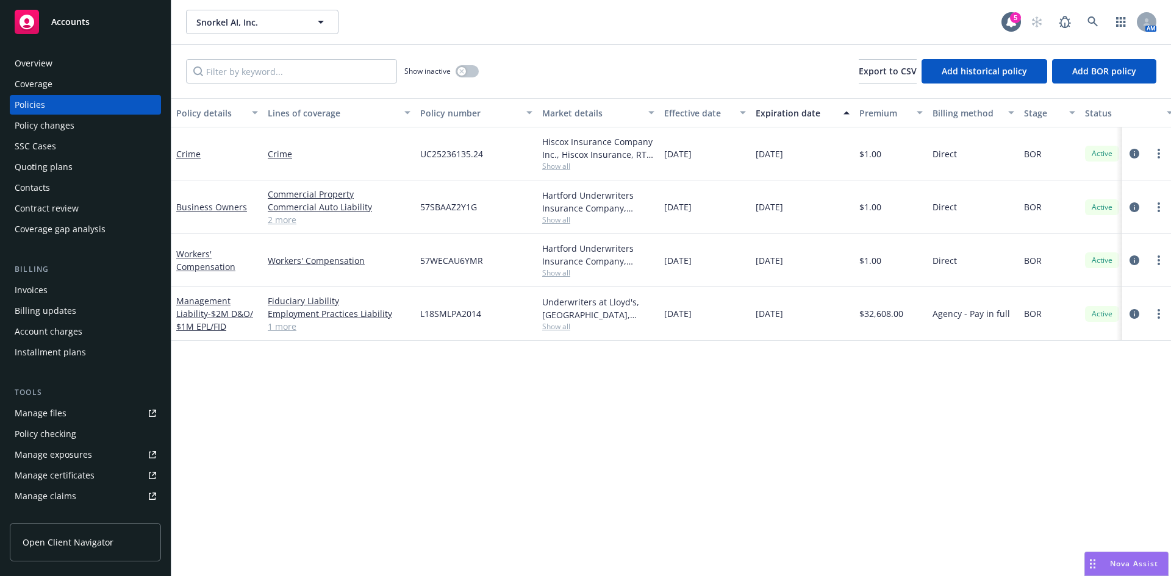
click at [73, 127] on div "Policy changes" at bounding box center [45, 126] width 60 height 20
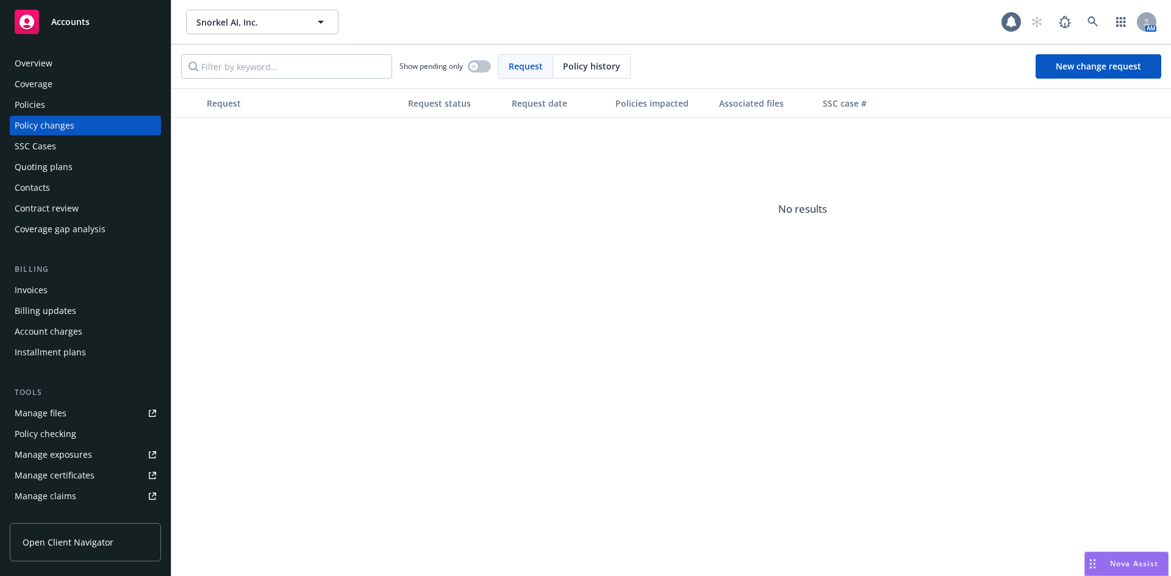
click at [606, 62] on span "Policy history" at bounding box center [591, 66] width 57 height 13
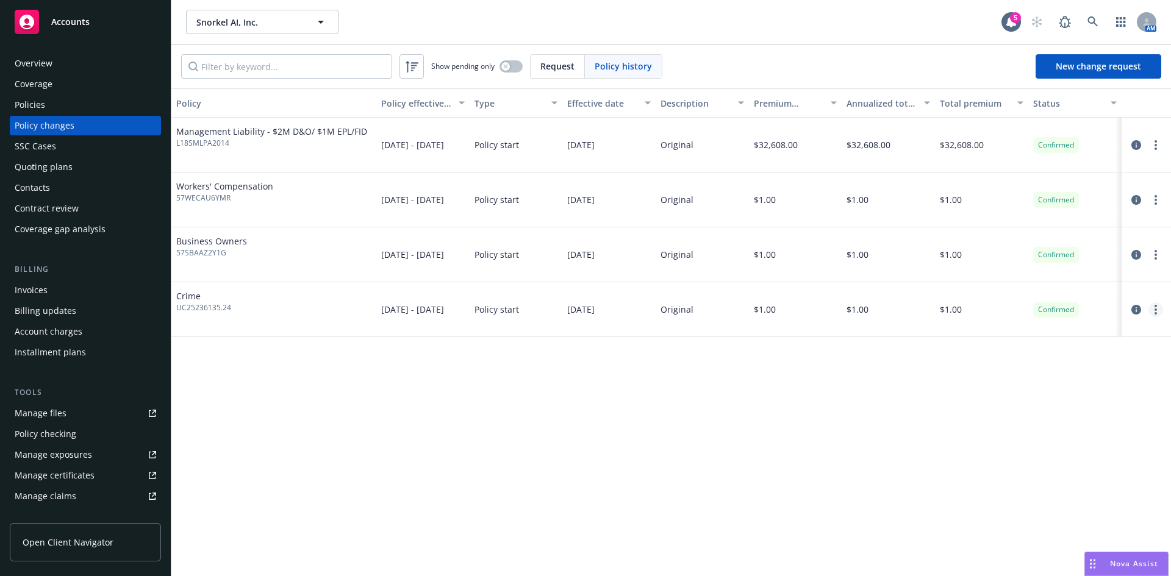
click at [1155, 310] on circle "more" at bounding box center [1155, 310] width 2 height 2
click at [1012, 412] on link "Edit billing info" at bounding box center [1057, 408] width 209 height 24
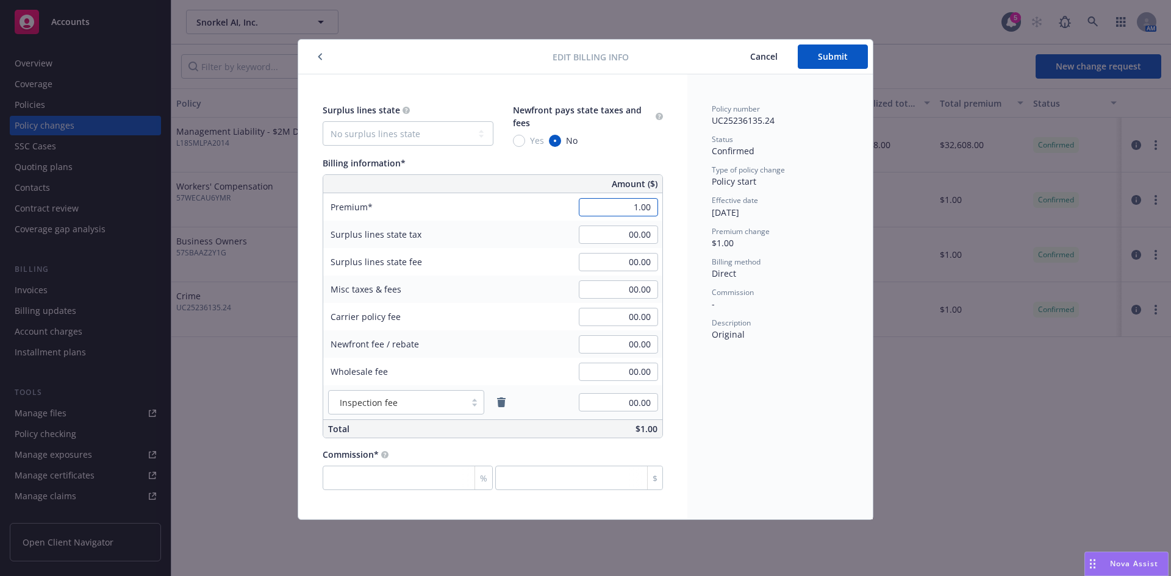
click at [618, 203] on input "1.00" at bounding box center [618, 207] width 79 height 18
type input "10,336.00"
click at [616, 266] on input "00.00" at bounding box center [618, 262] width 79 height 18
click at [412, 487] on input "number" at bounding box center [408, 478] width 170 height 24
type input "0"
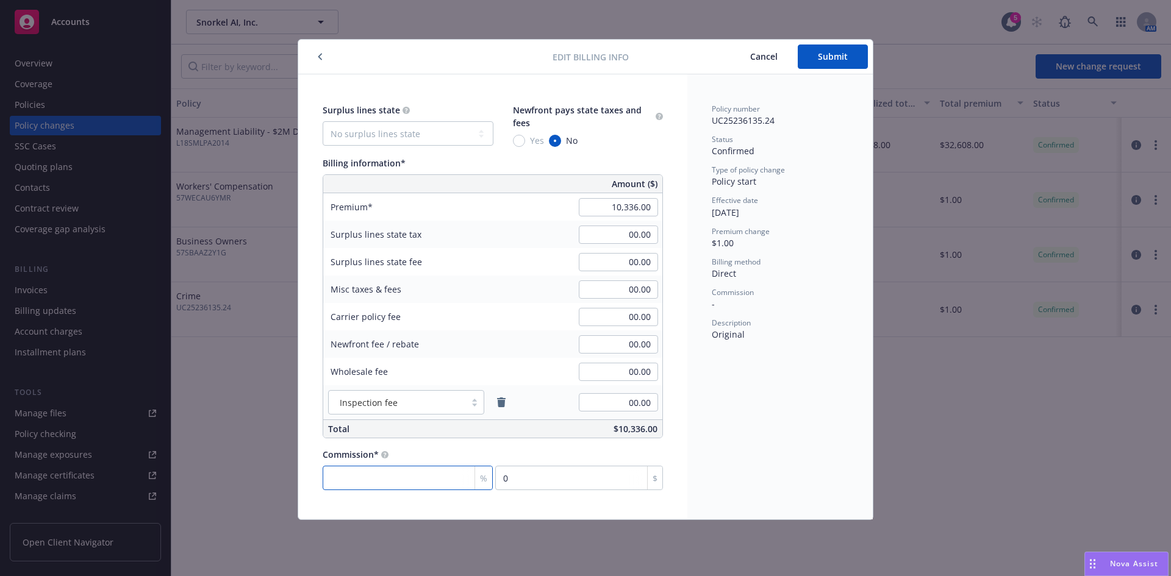
click at [396, 481] on input "number" at bounding box center [408, 478] width 170 height 24
type input "1"
type input "103.36"
type input "15"
type input "1550.4"
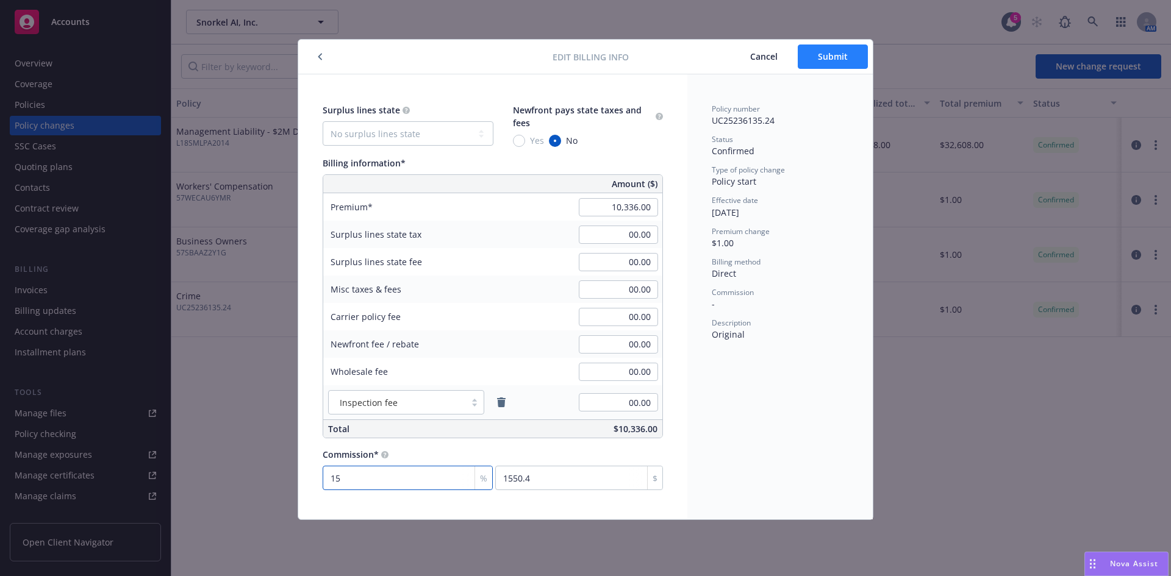
type input "15"
click at [833, 54] on span "Submit" at bounding box center [833, 57] width 30 height 12
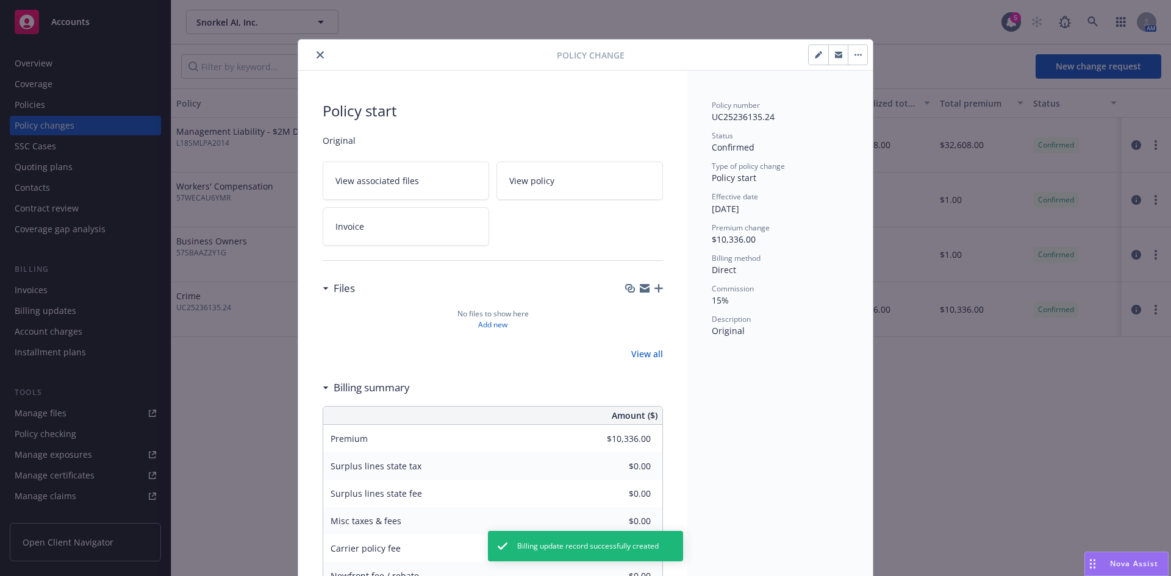
click at [313, 50] on button "close" at bounding box center [320, 55] width 15 height 15
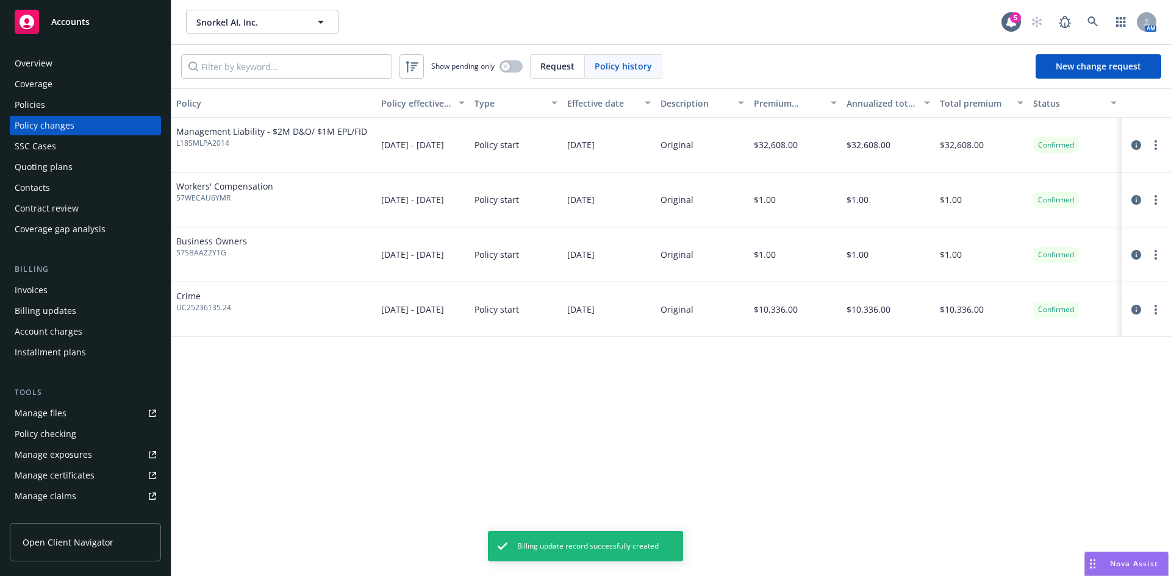
click at [47, 107] on div "Policies" at bounding box center [85, 105] width 141 height 20
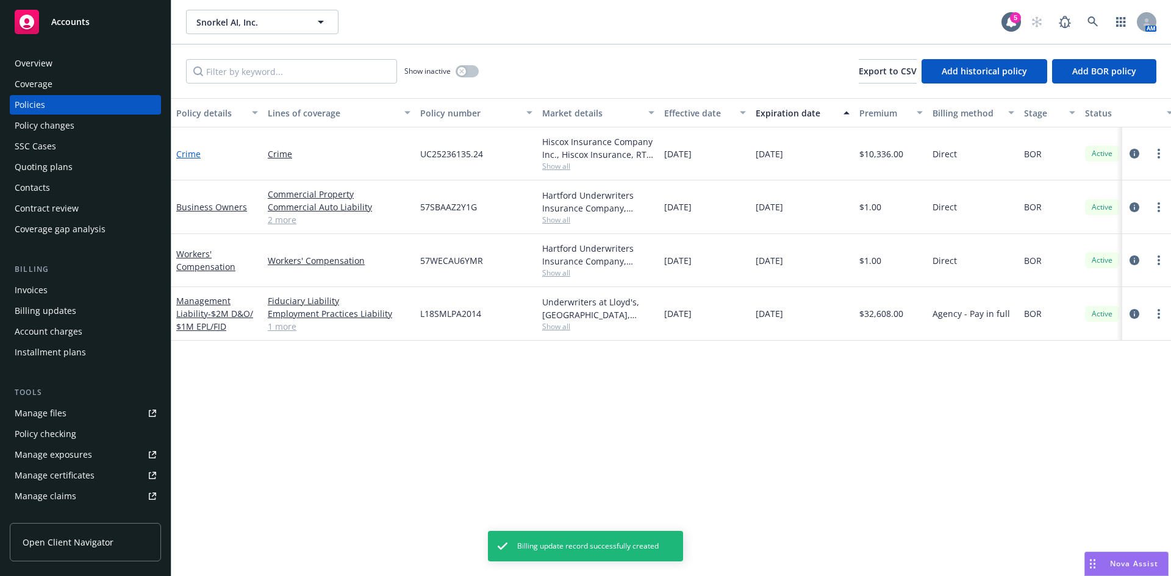
click at [191, 154] on link "Crime" at bounding box center [188, 154] width 24 height 12
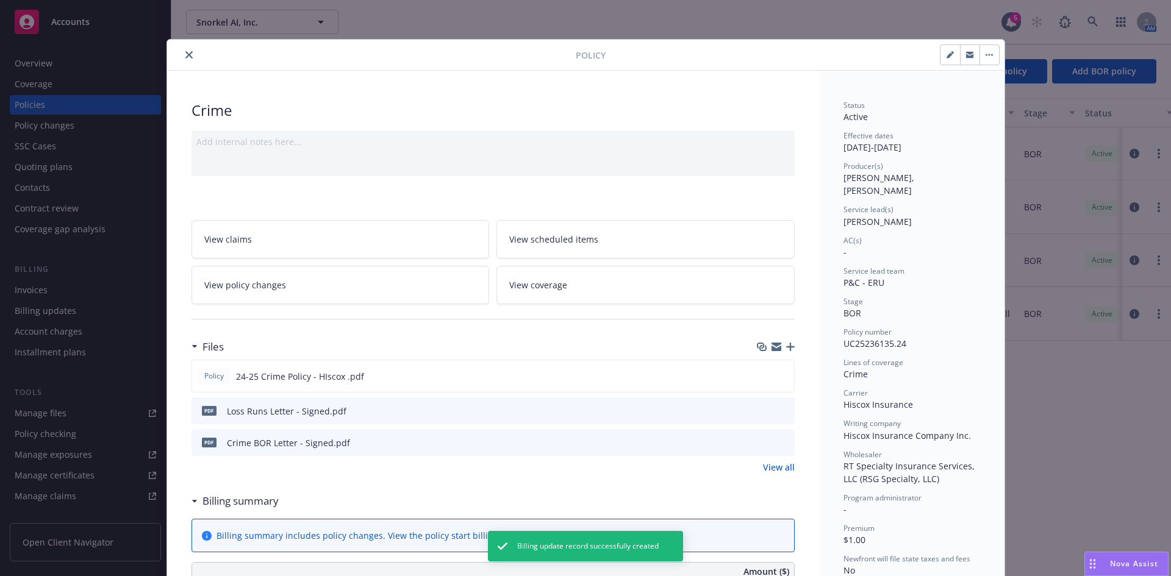
scroll to position [37, 0]
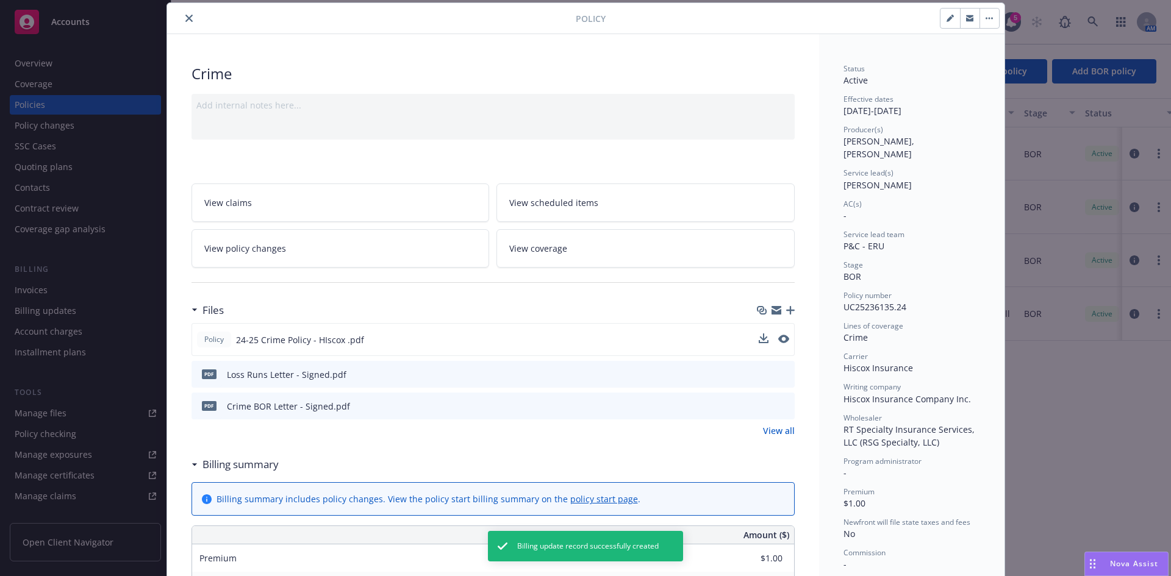
type input "$10,336.00"
click at [949, 13] on button "button" at bounding box center [950, 19] width 20 height 20
select select "BOR"
select select "12"
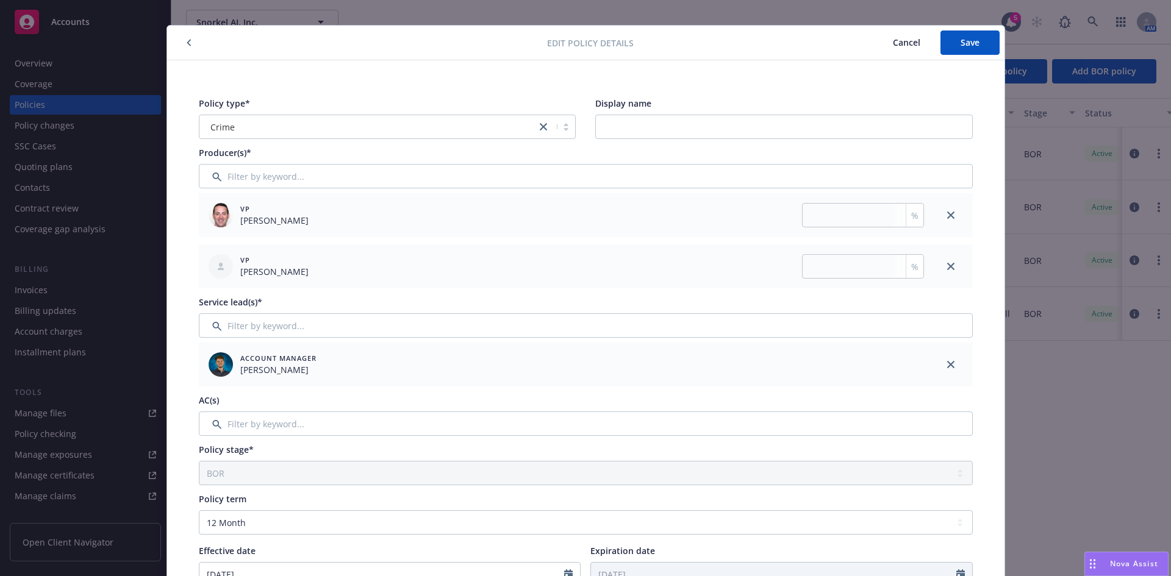
scroll to position [0, 0]
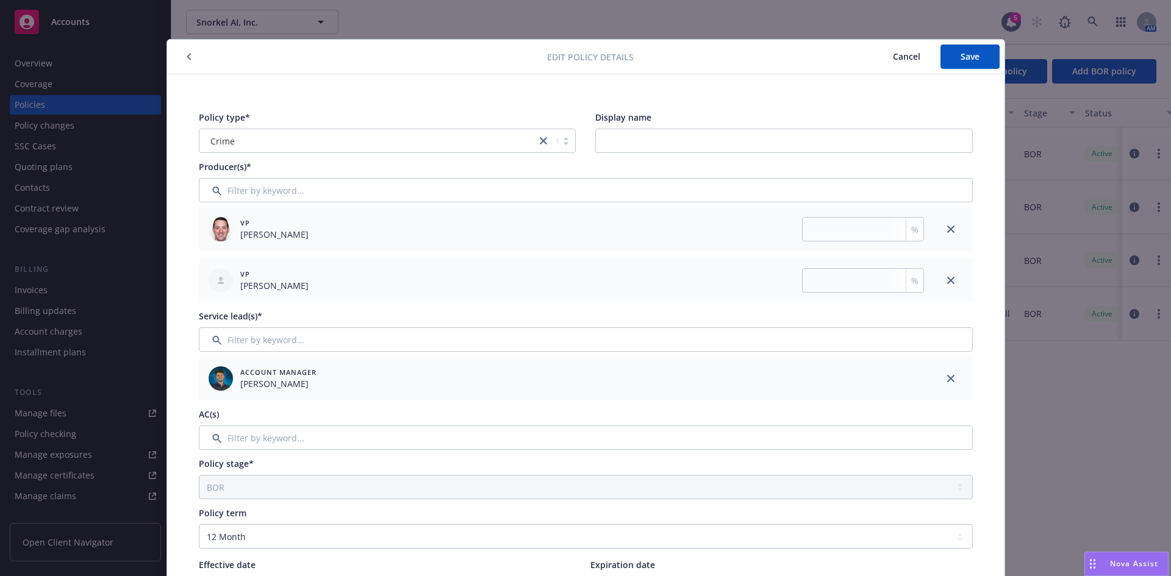
click at [190, 55] on button "button" at bounding box center [189, 56] width 15 height 15
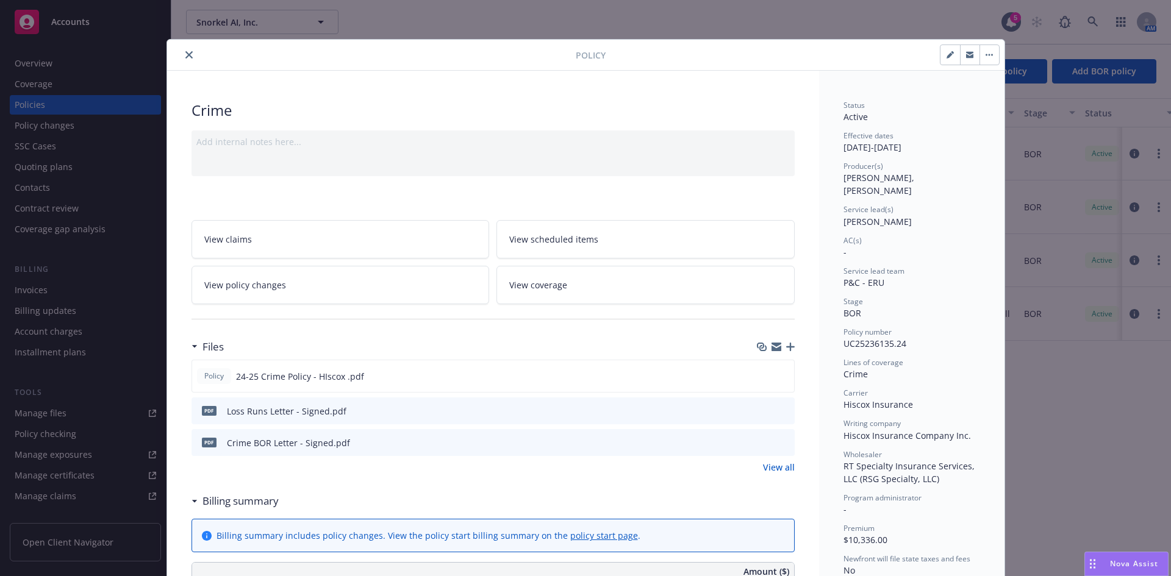
scroll to position [511, 0]
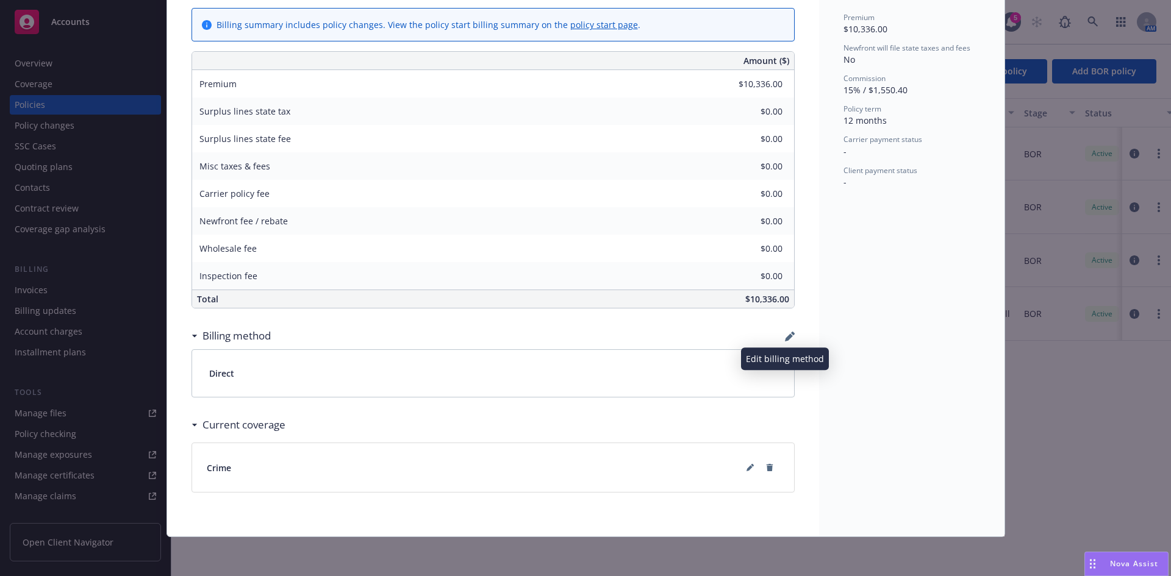
click at [785, 335] on icon "button" at bounding box center [790, 337] width 10 height 10
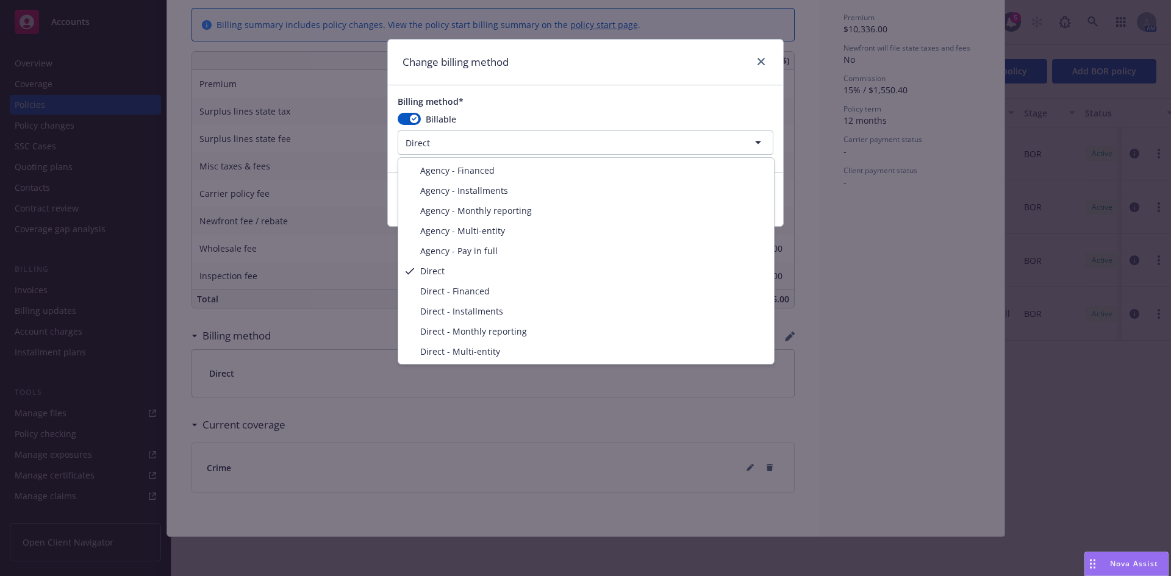
click at [454, 140] on html "Accounts Overview Coverage Policies Policy changes SSC Cases Quoting plans Cont…" at bounding box center [585, 288] width 1171 height 576
select select "AGENCY_PAY_IN_FULL"
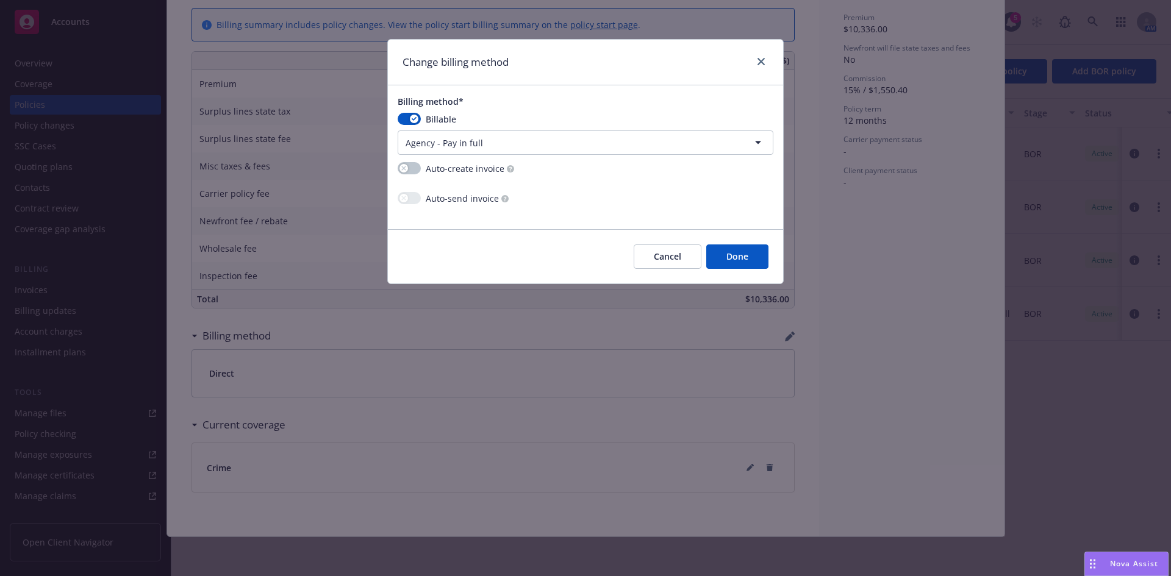
click at [726, 254] on button "Done" at bounding box center [737, 257] width 62 height 24
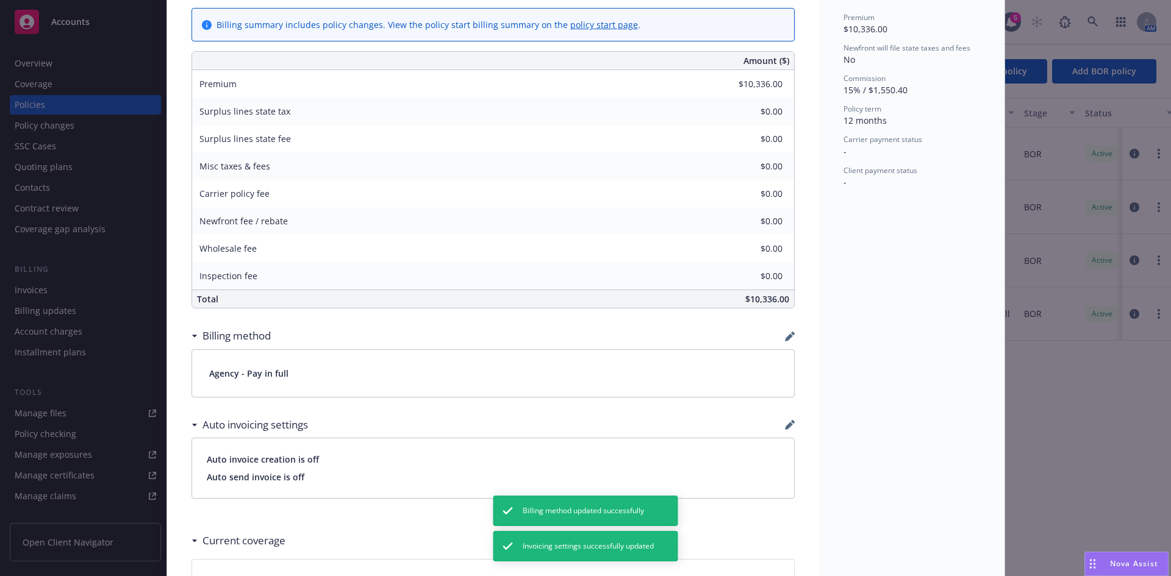
scroll to position [0, 0]
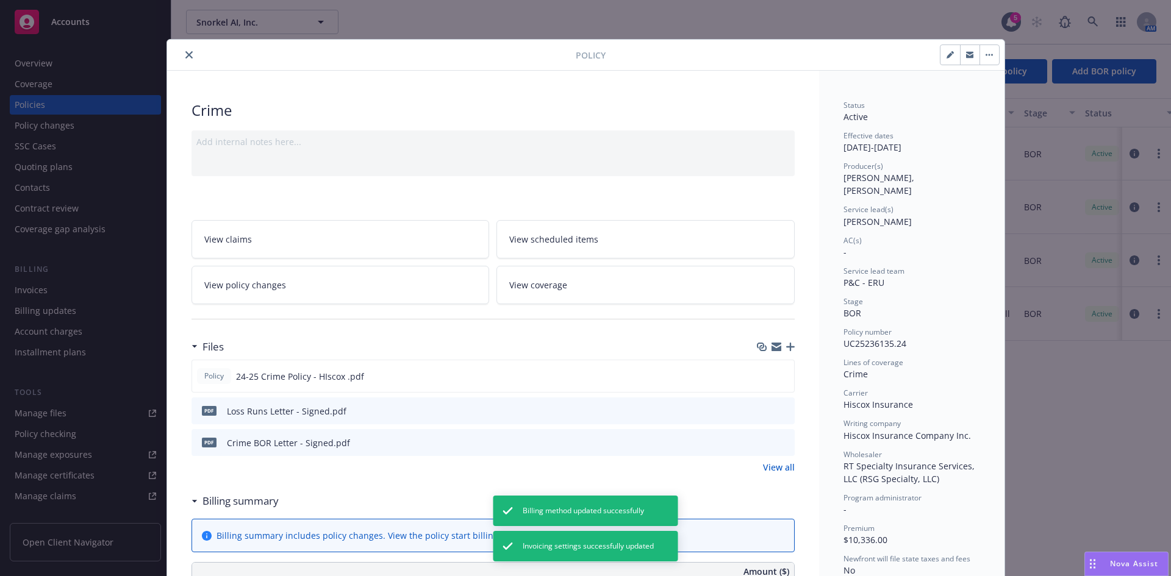
click at [185, 54] on icon "close" at bounding box center [188, 54] width 7 height 7
